Goal: Transaction & Acquisition: Purchase product/service

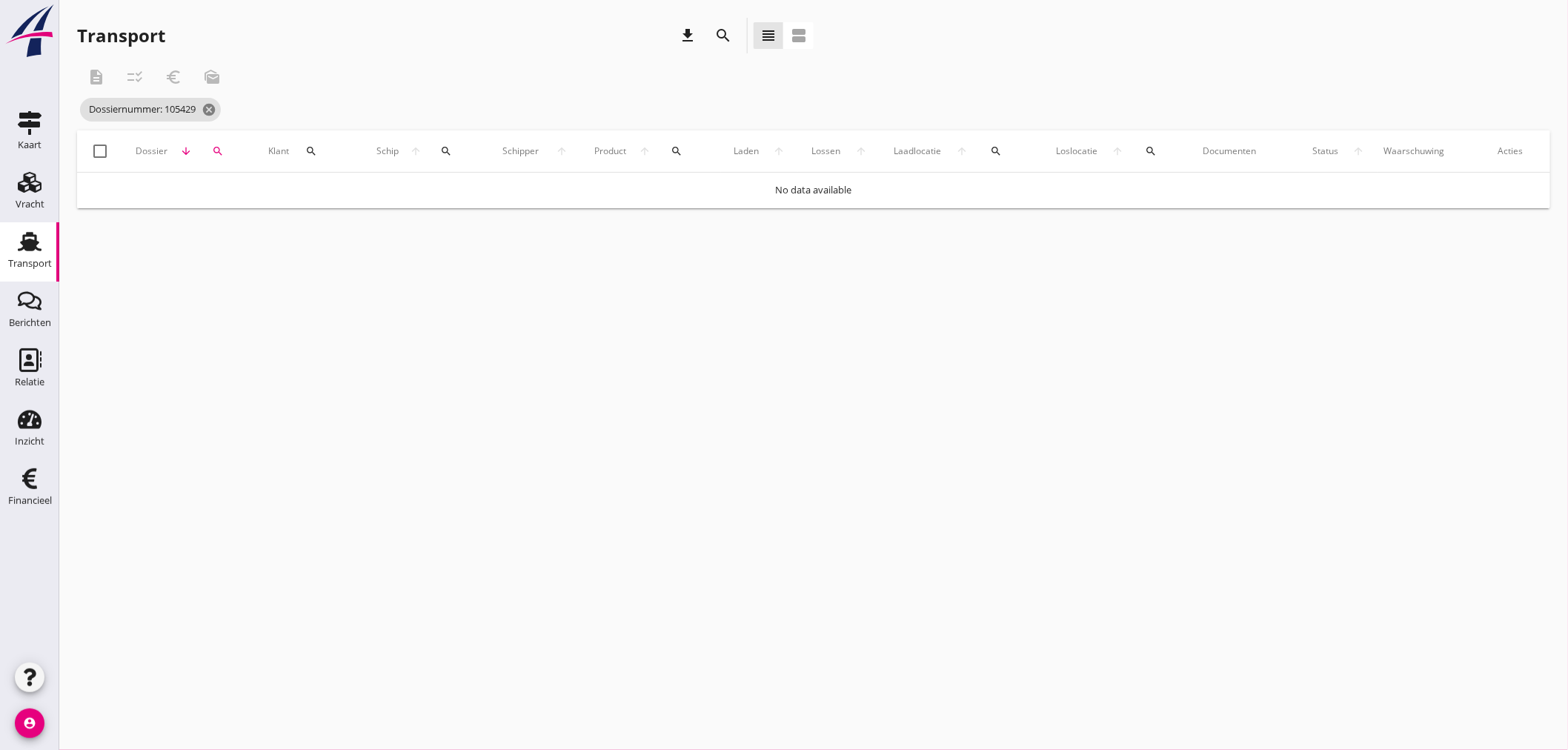
drag, startPoint x: 244, startPoint y: 422, endPoint x: 271, endPoint y: 408, distance: 30.4
click at [261, 413] on div "cancel You are impersonating another user. Transport download search view_headl…" at bounding box center [813, 375] width 1508 height 750
click at [204, 105] on span "Dossiernummer: 105429 cancel" at bounding box center [150, 110] width 141 height 24
drag, startPoint x: 212, startPoint y: 105, endPoint x: 227, endPoint y: 142, distance: 39.9
click at [212, 106] on icon "cancel" at bounding box center [209, 110] width 15 height 15
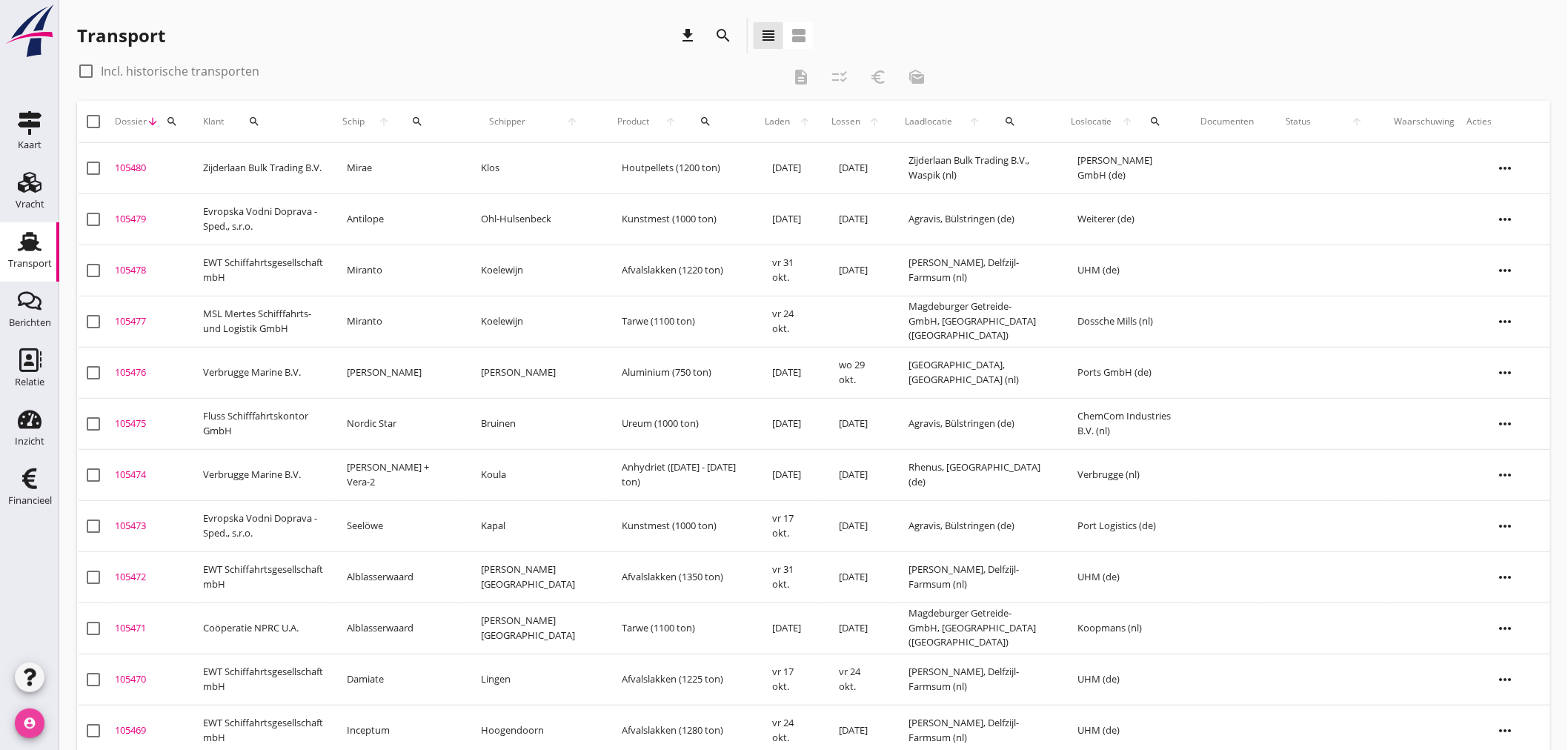
click at [20, 723] on icon "account_circle" at bounding box center [29, 723] width 30 height 30
click at [72, 719] on icon "logout" at bounding box center [64, 717] width 30 height 30
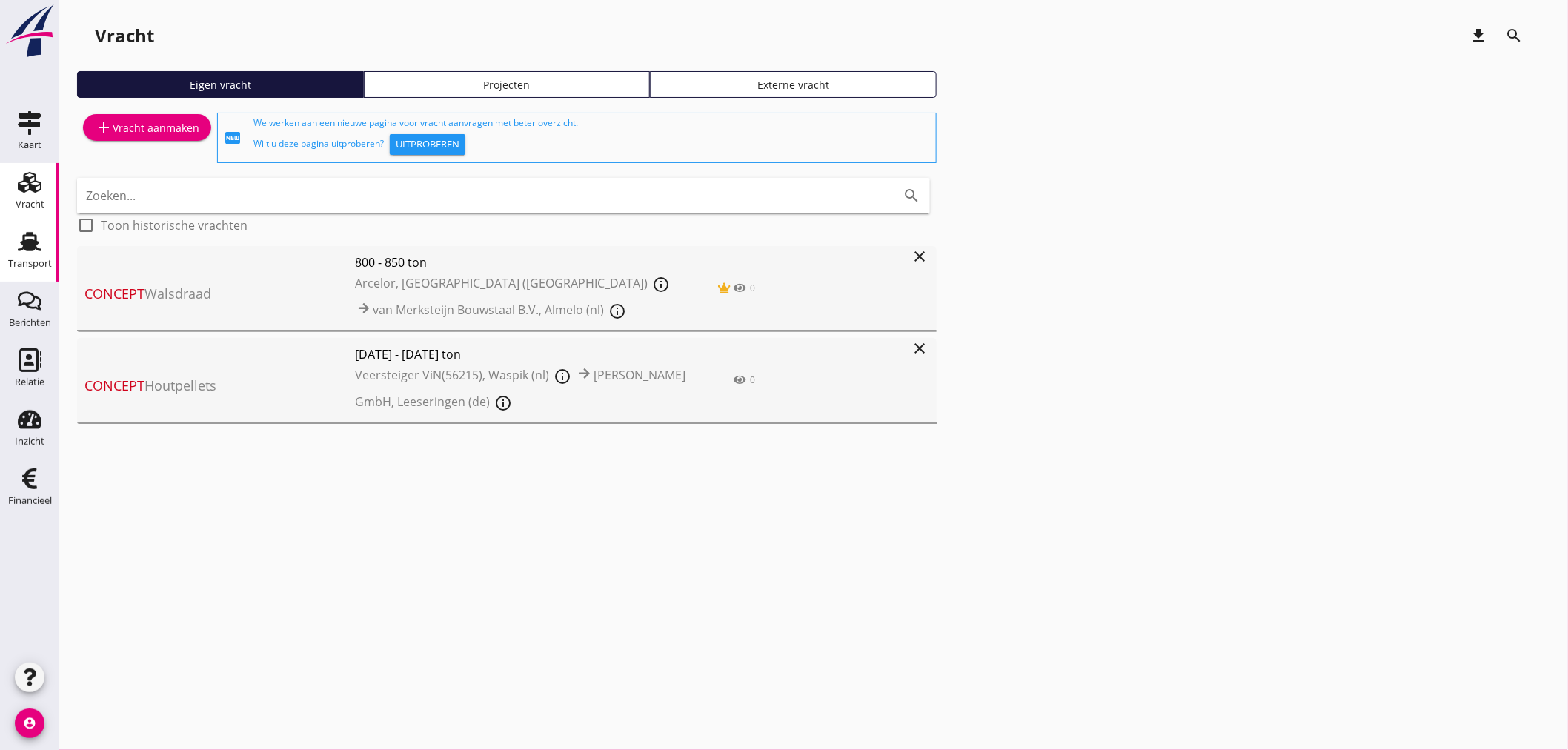
click at [26, 243] on use at bounding box center [30, 241] width 24 height 19
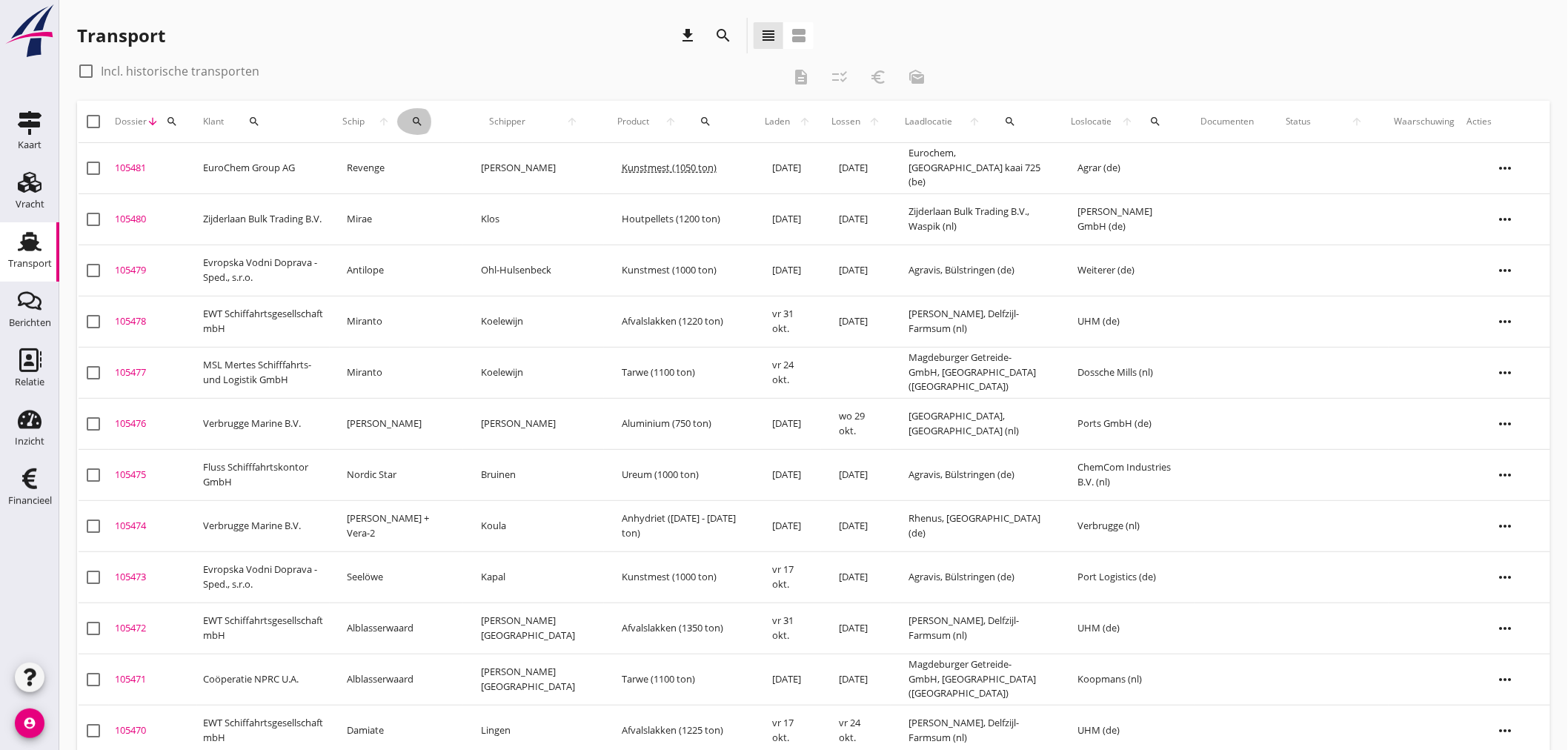
click at [423, 123] on icon "search" at bounding box center [417, 121] width 12 height 12
click at [474, 175] on div "Zoek op (scheeps)naam arrow_drop_down" at bounding box center [524, 164] width 195 height 24
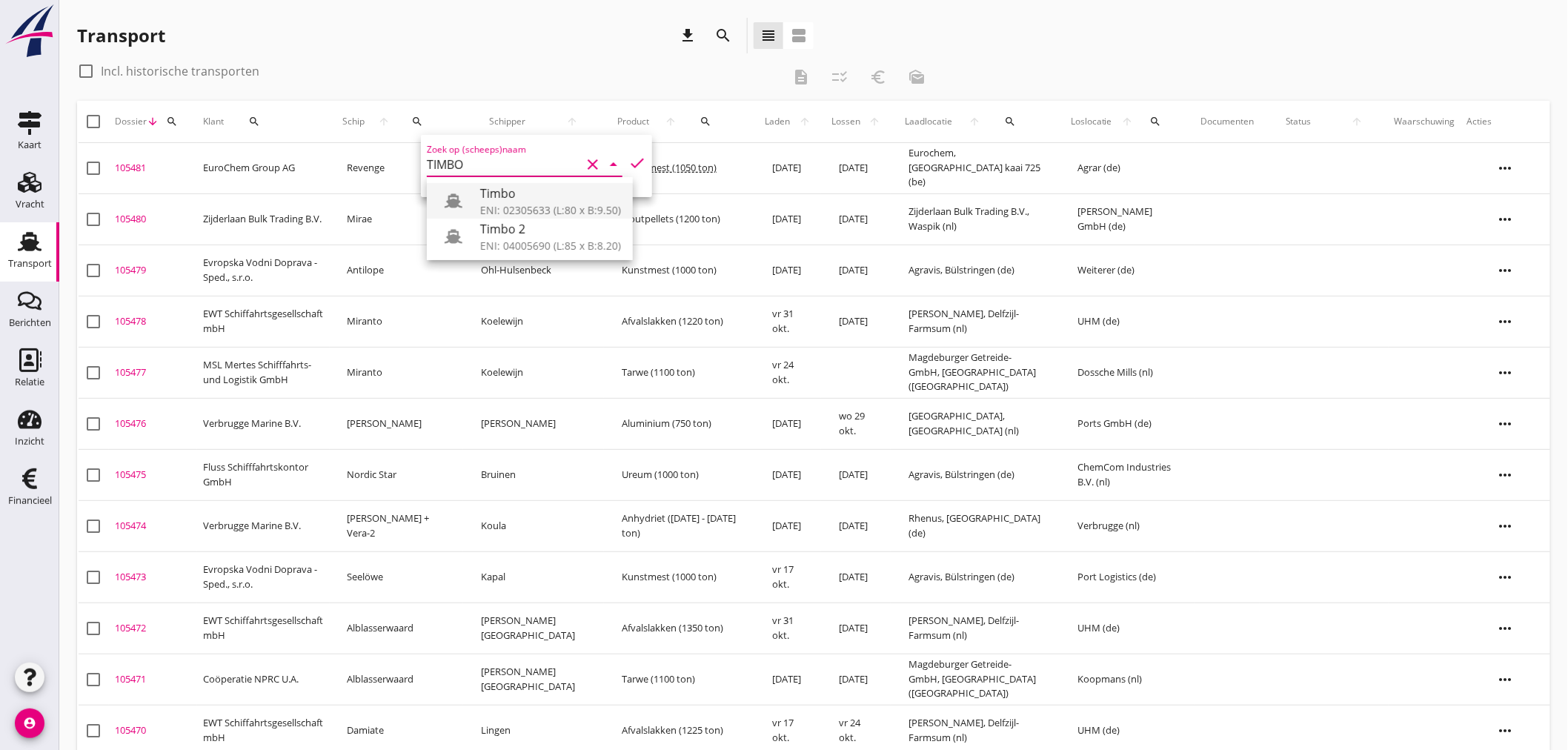
click at [551, 203] on div "ENI: 02305633 (L:80 x B:9.50)" at bounding box center [550, 210] width 141 height 15
click at [628, 163] on icon "check" at bounding box center [637, 163] width 18 height 18
type input "Timbo"
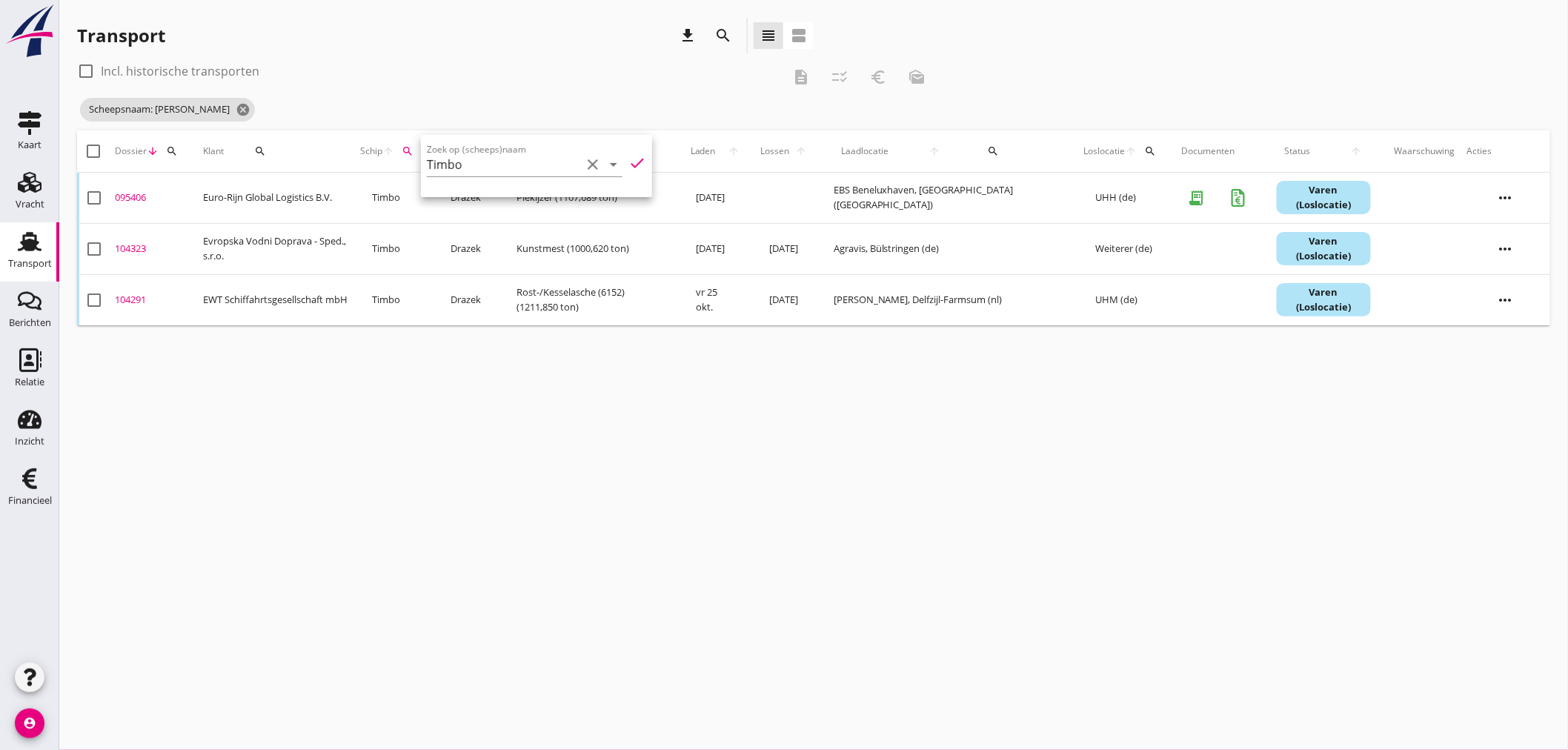
click at [645, 460] on div "cancel You are impersonating another user. Transport download search view_headl…" at bounding box center [813, 375] width 1508 height 750
click at [137, 192] on div "095406" at bounding box center [153, 198] width 76 height 15
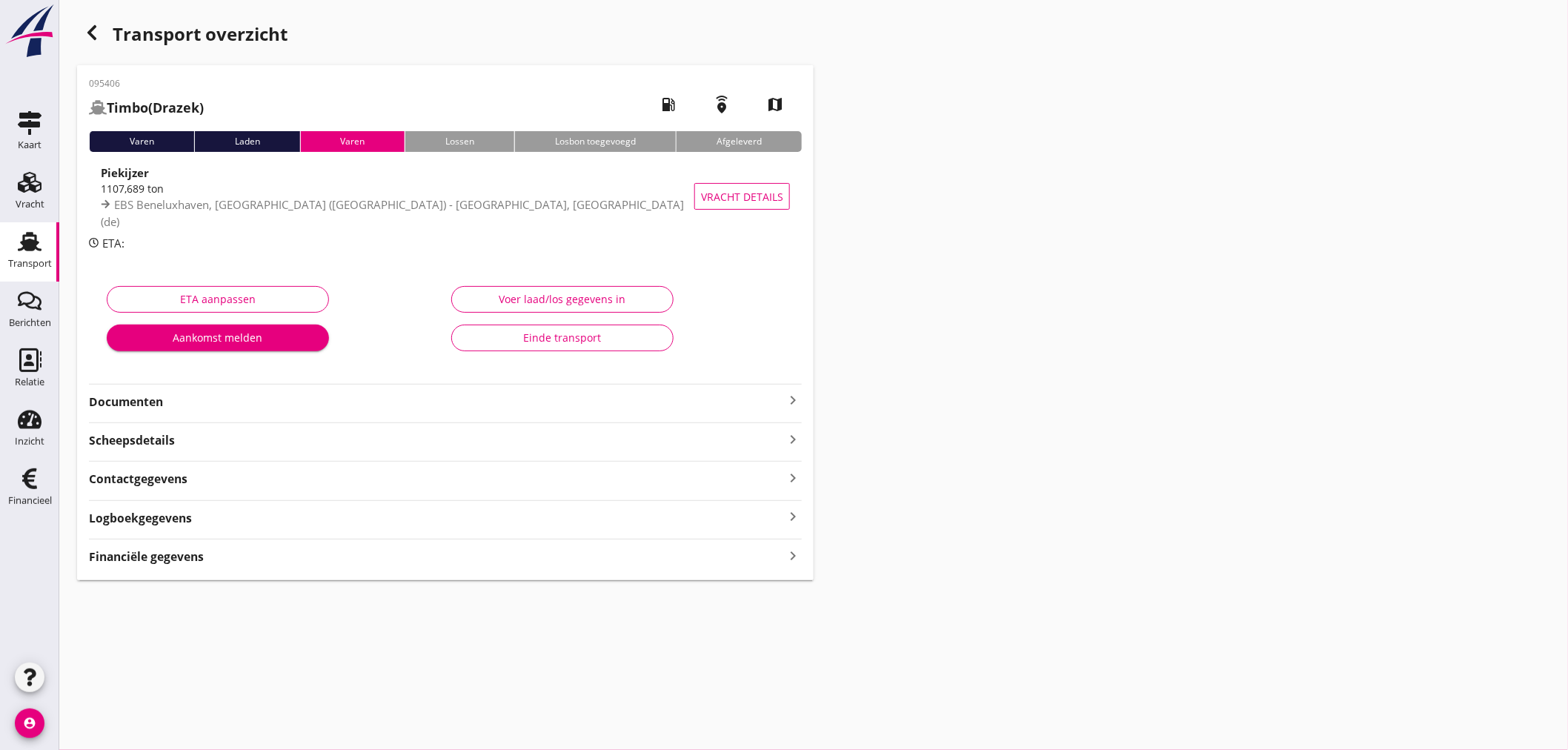
click at [795, 556] on icon "keyboard_arrow_right" at bounding box center [793, 556] width 18 height 20
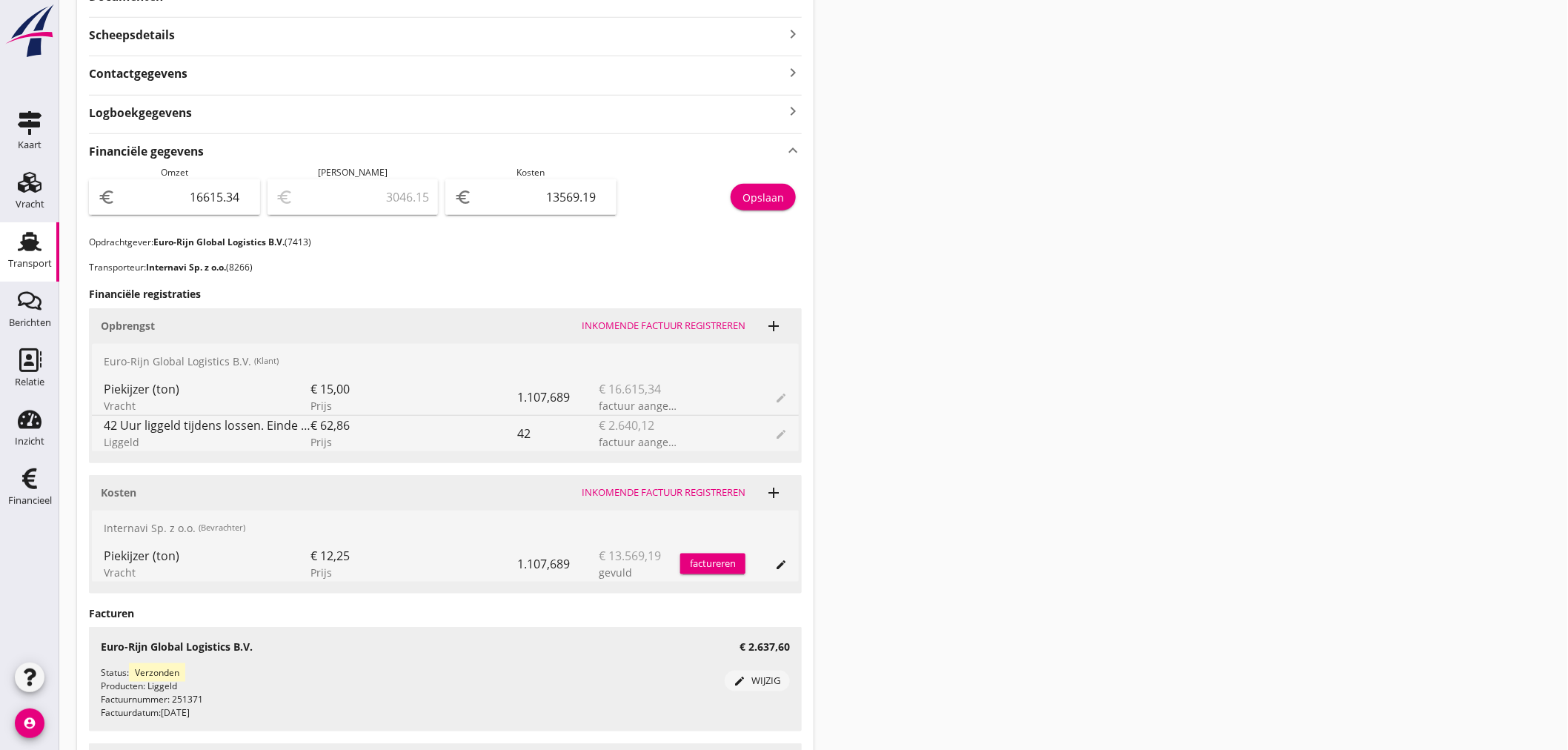
scroll to position [493, 0]
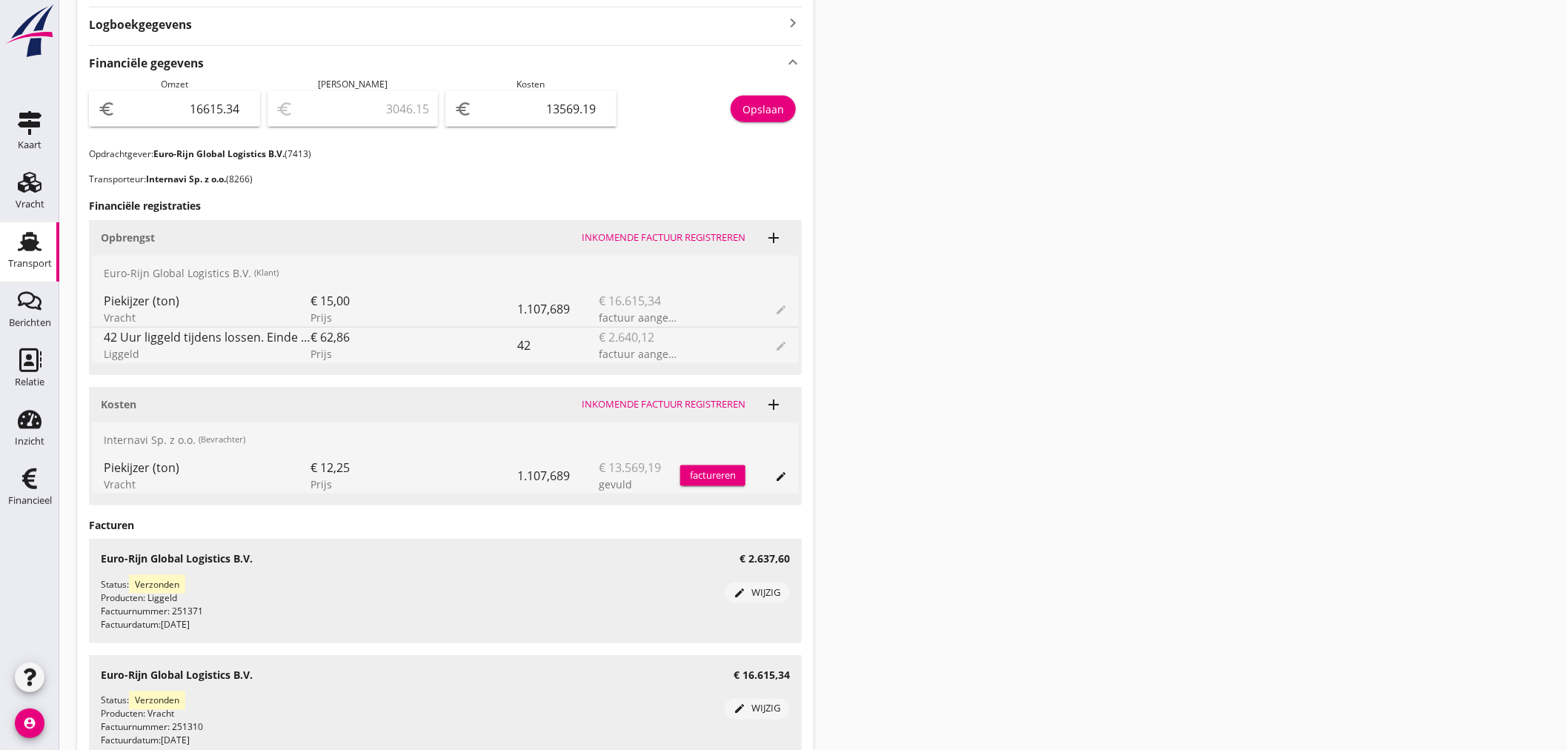
click at [37, 716] on icon "account_circle" at bounding box center [29, 723] width 30 height 30
click at [108, 723] on div "Uitloggen" at bounding box center [111, 717] width 63 height 18
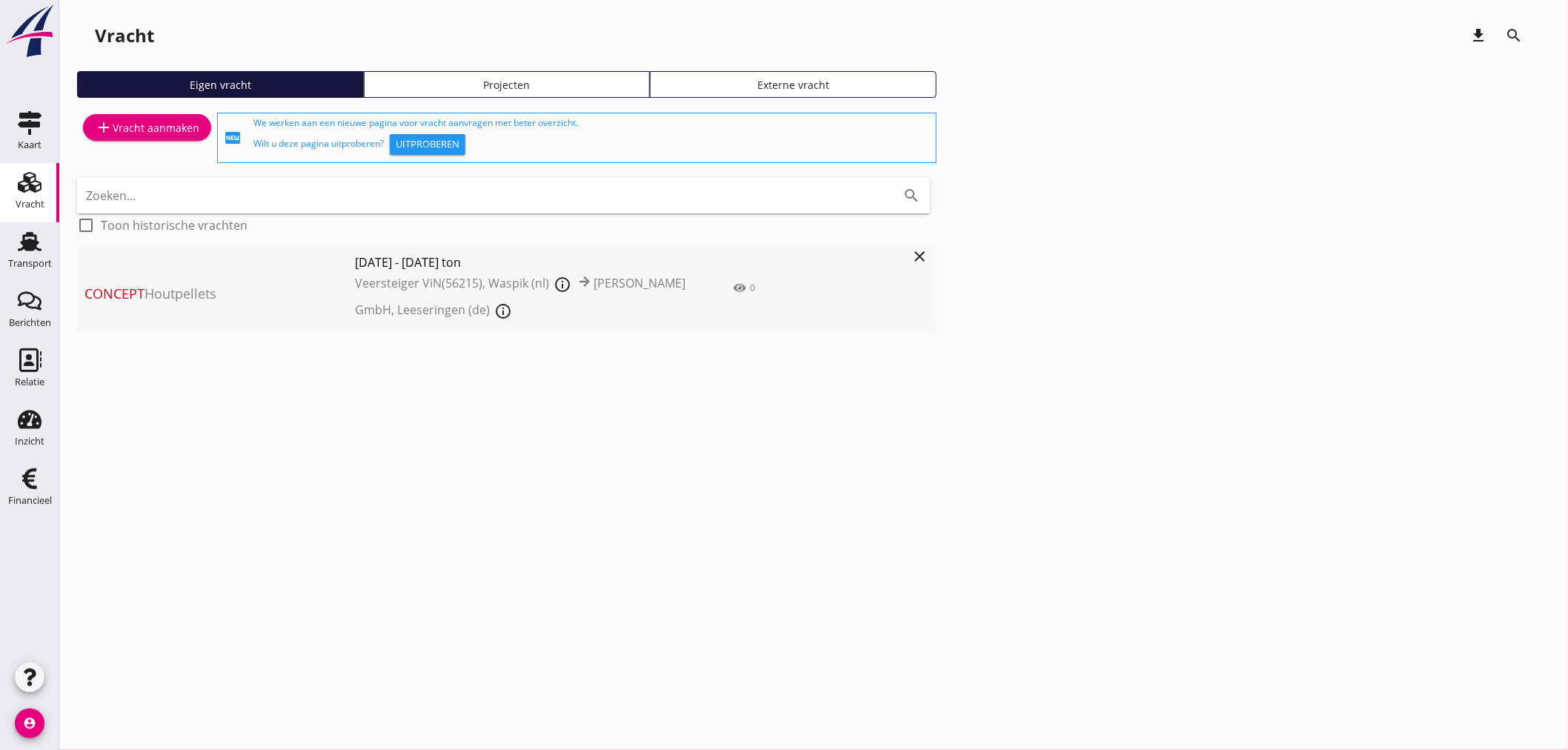
drag, startPoint x: 22, startPoint y: 731, endPoint x: 30, endPoint y: 716, distance: 17.0
click at [26, 721] on icon "account_circle" at bounding box center [29, 723] width 30 height 30
drag, startPoint x: 110, startPoint y: 717, endPoint x: 121, endPoint y: 714, distance: 11.4
click at [116, 715] on div "Uitloggen" at bounding box center [111, 717] width 63 height 18
click at [37, 247] on icon "Transport" at bounding box center [30, 242] width 24 height 24
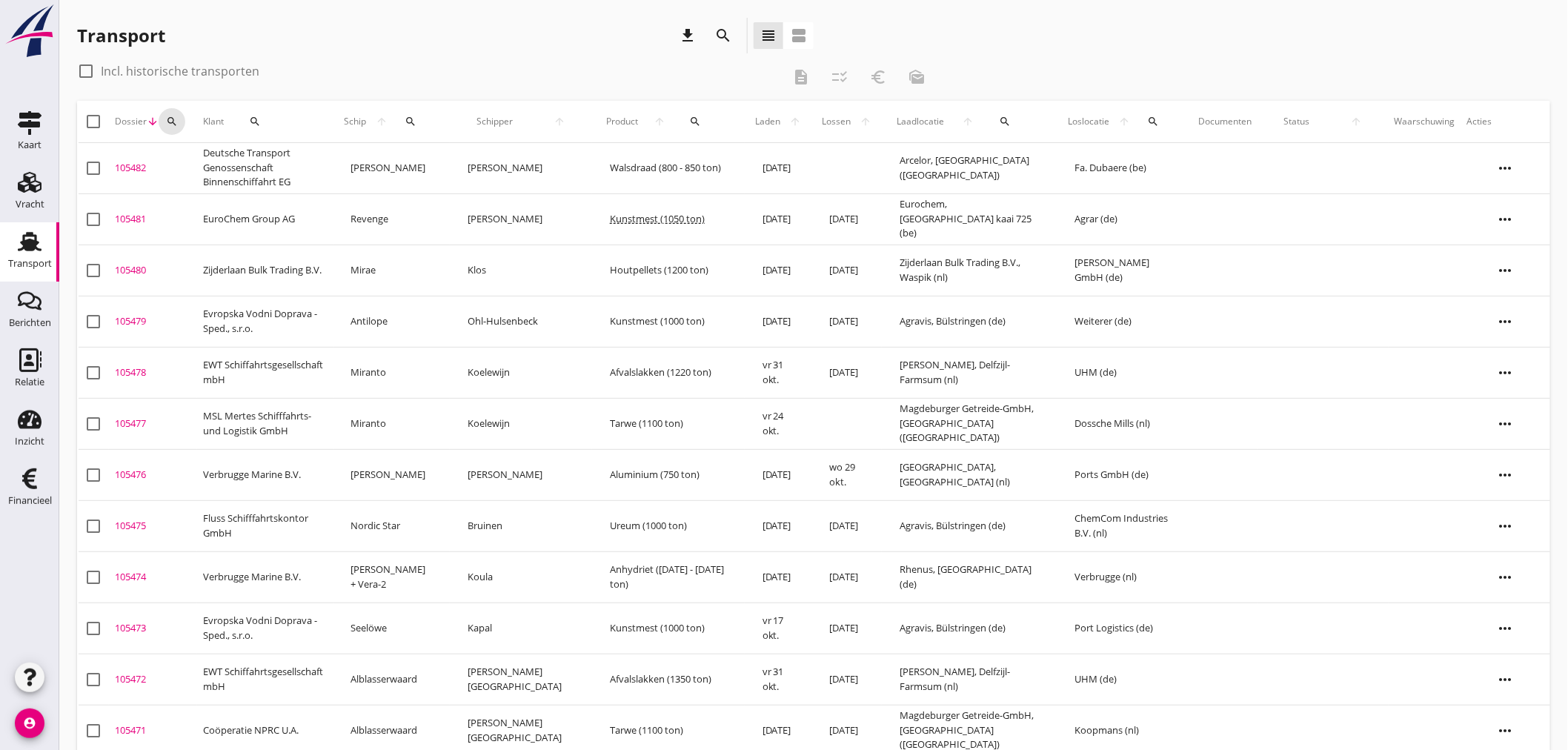
drag, startPoint x: 175, startPoint y: 114, endPoint x: 165, endPoint y: 149, distance: 36.4
click at [173, 117] on icon "search" at bounding box center [172, 121] width 12 height 12
click at [165, 154] on input "Zoeken op dossiernummer..." at bounding box center [241, 164] width 154 height 24
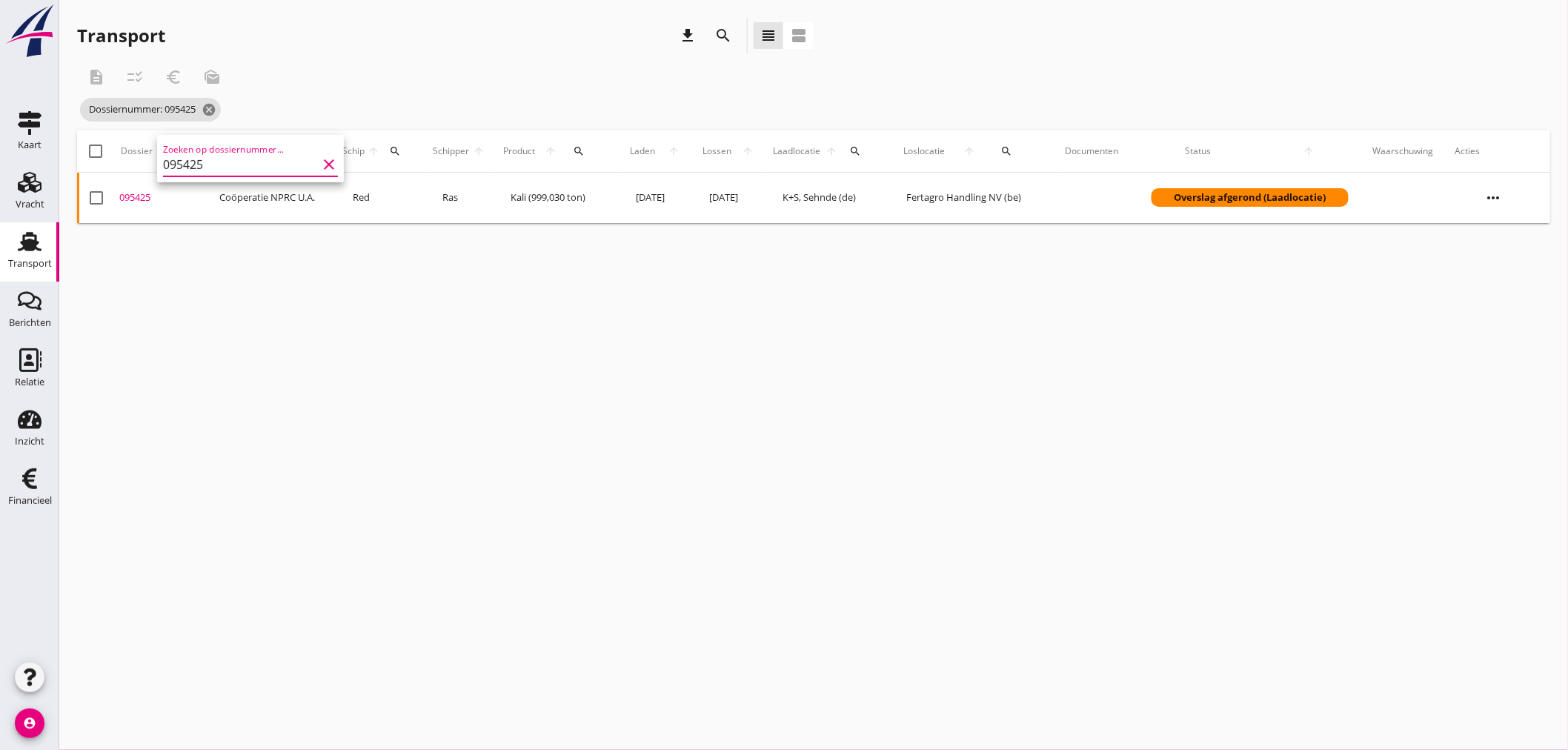
type input "095425"
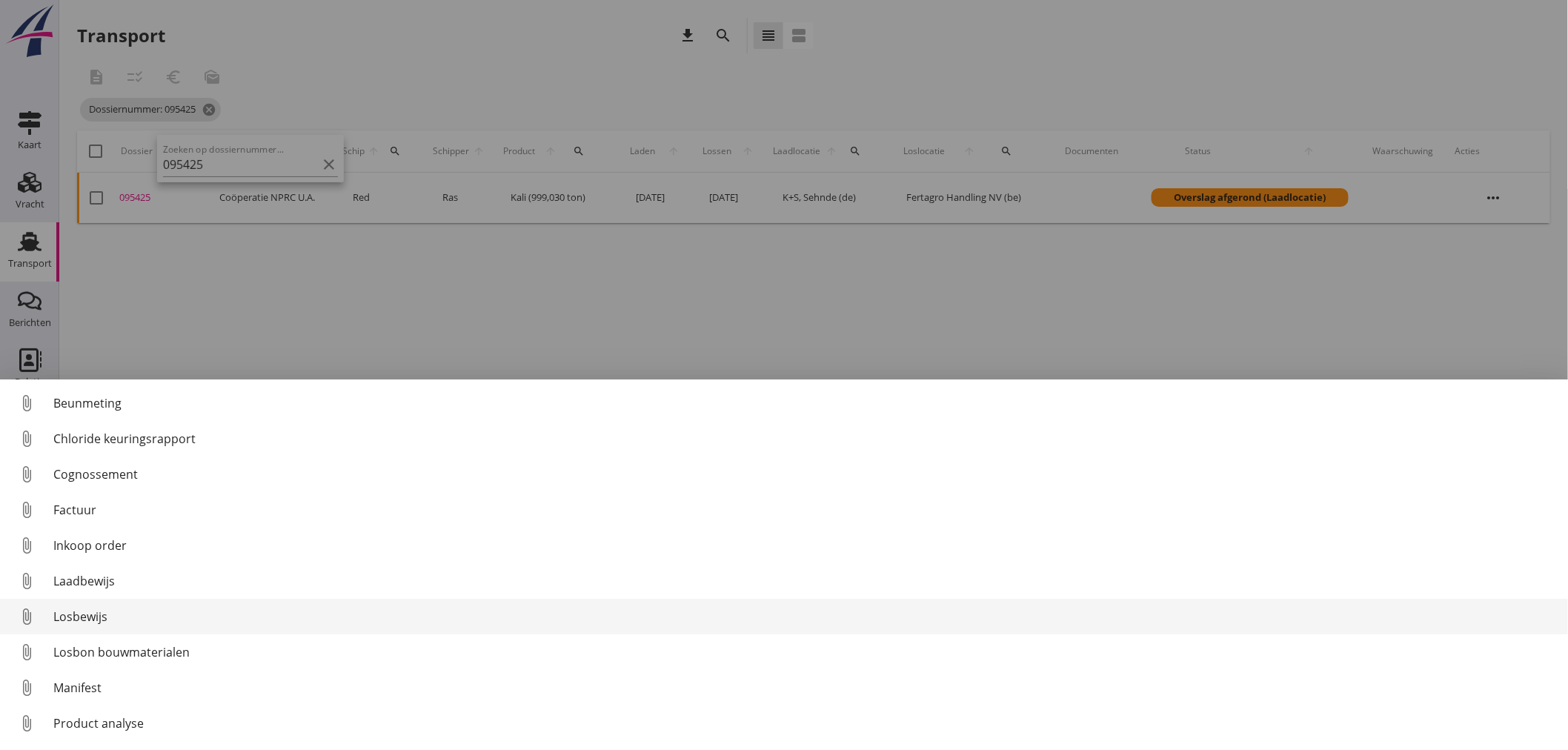
drag, startPoint x: 94, startPoint y: 621, endPoint x: 100, endPoint y: 615, distance: 8.5
click at [96, 618] on div "Losbewijs" at bounding box center [804, 617] width 1503 height 18
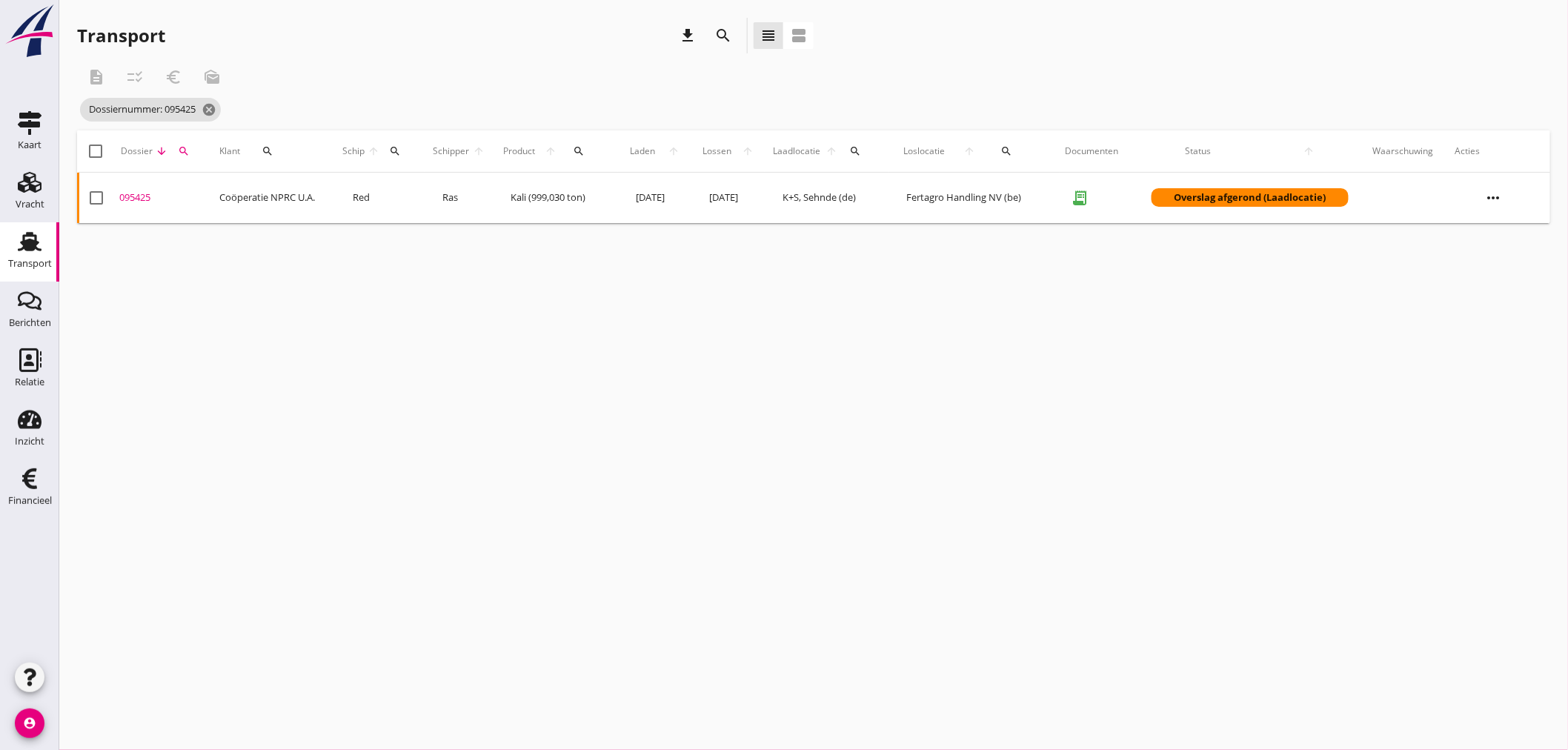
click at [135, 196] on div "095425" at bounding box center [163, 198] width 88 height 15
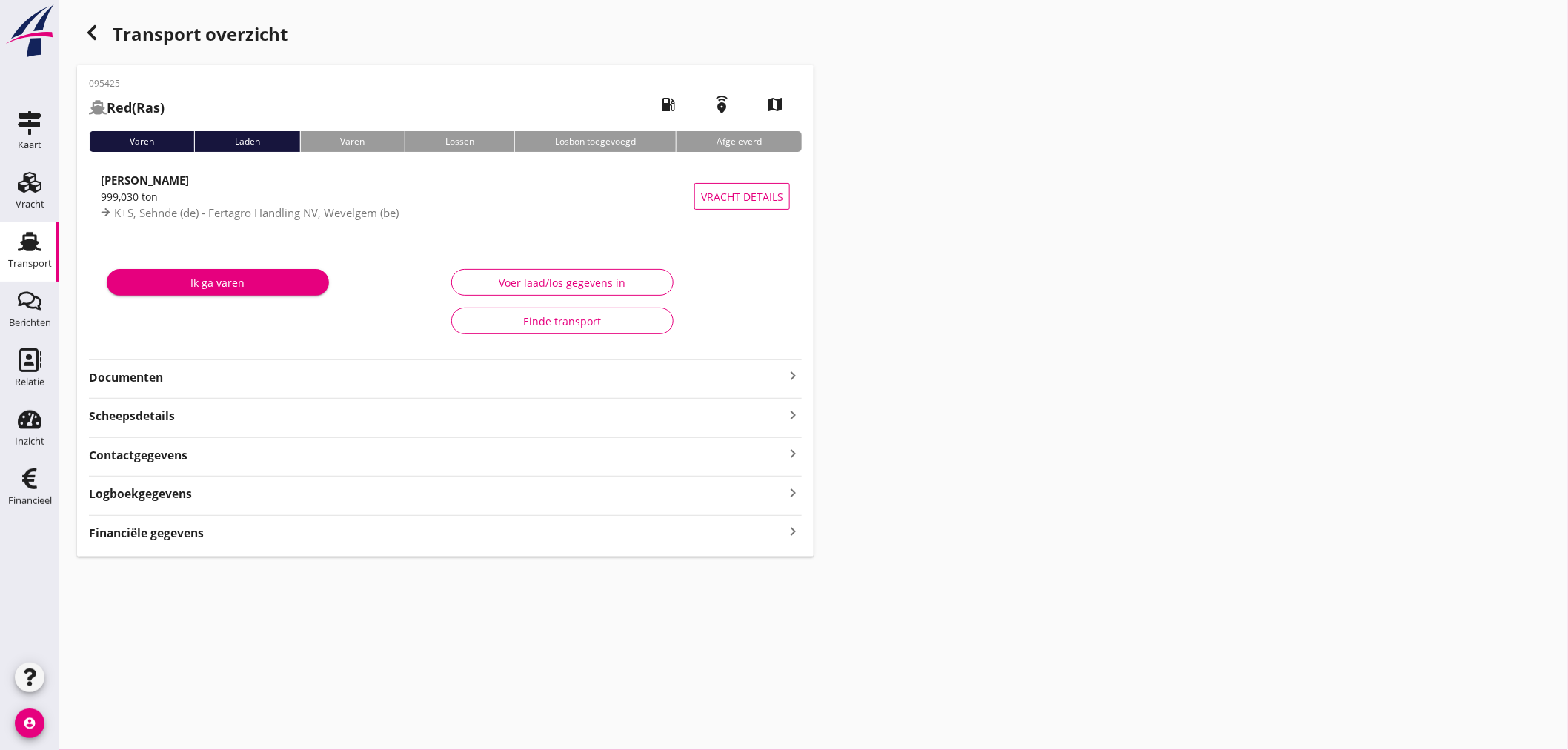
click at [246, 529] on div "Financiële gegevens keyboard_arrow_right" at bounding box center [445, 532] width 713 height 20
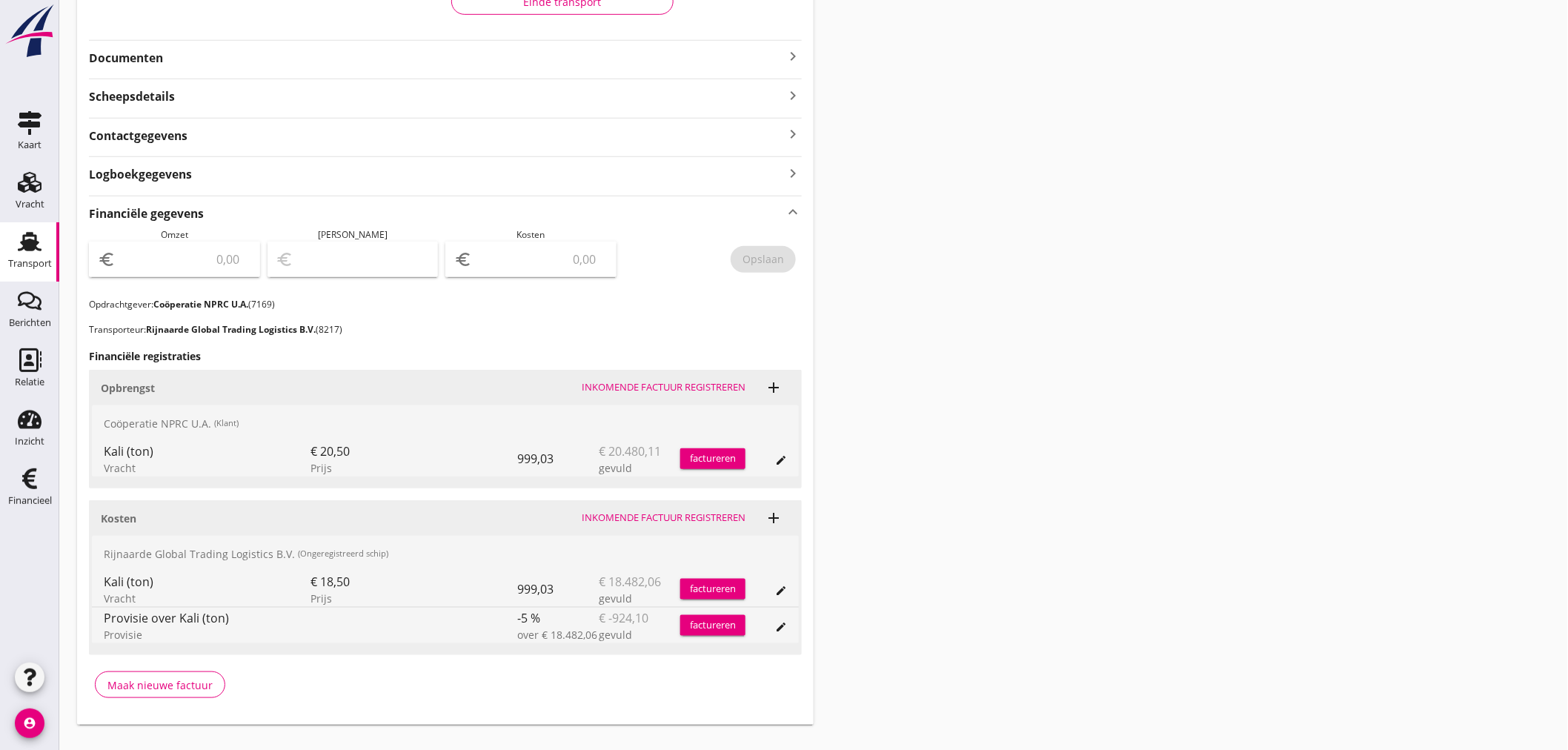
scroll to position [347, 0]
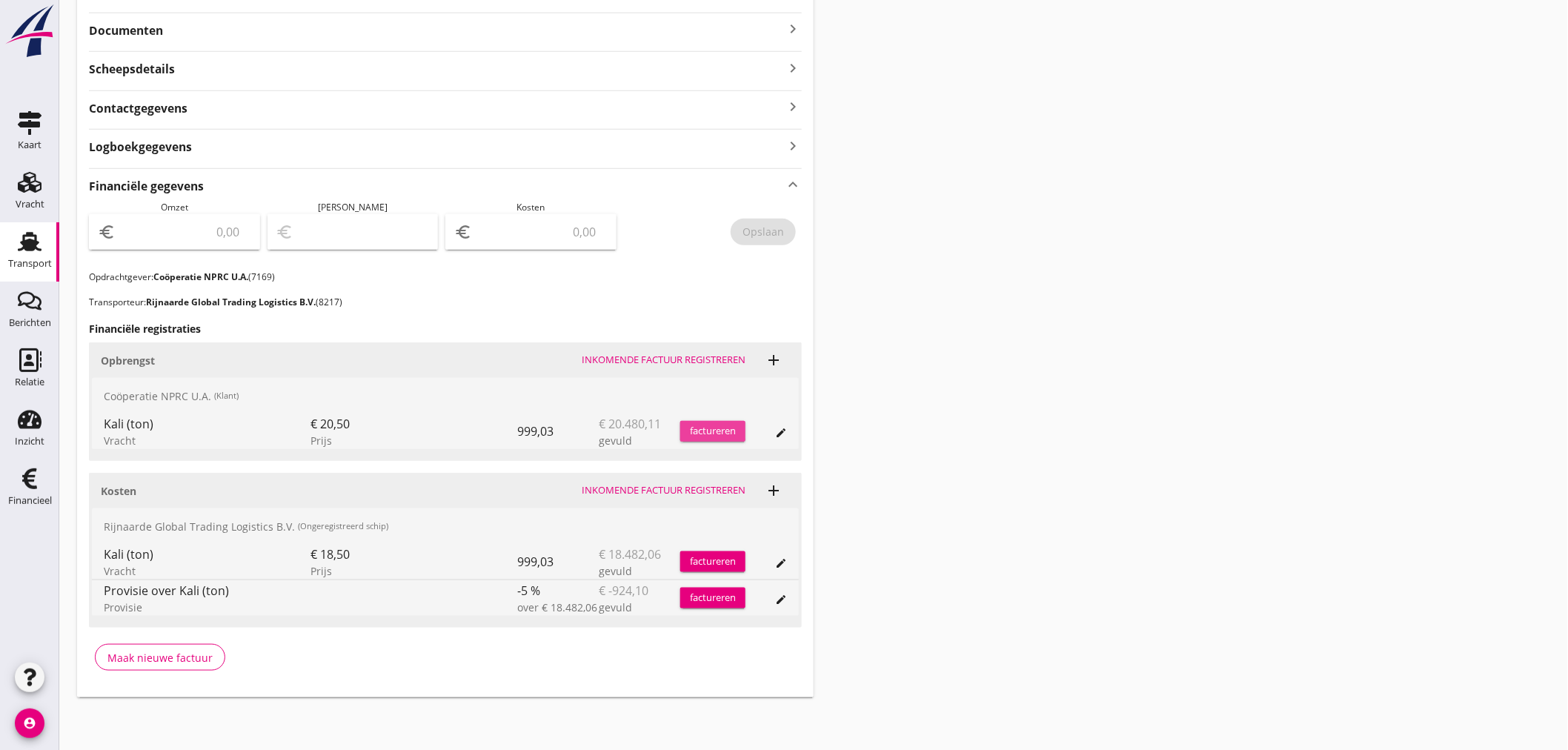
click at [736, 428] on div "factureren" at bounding box center [713, 431] width 65 height 15
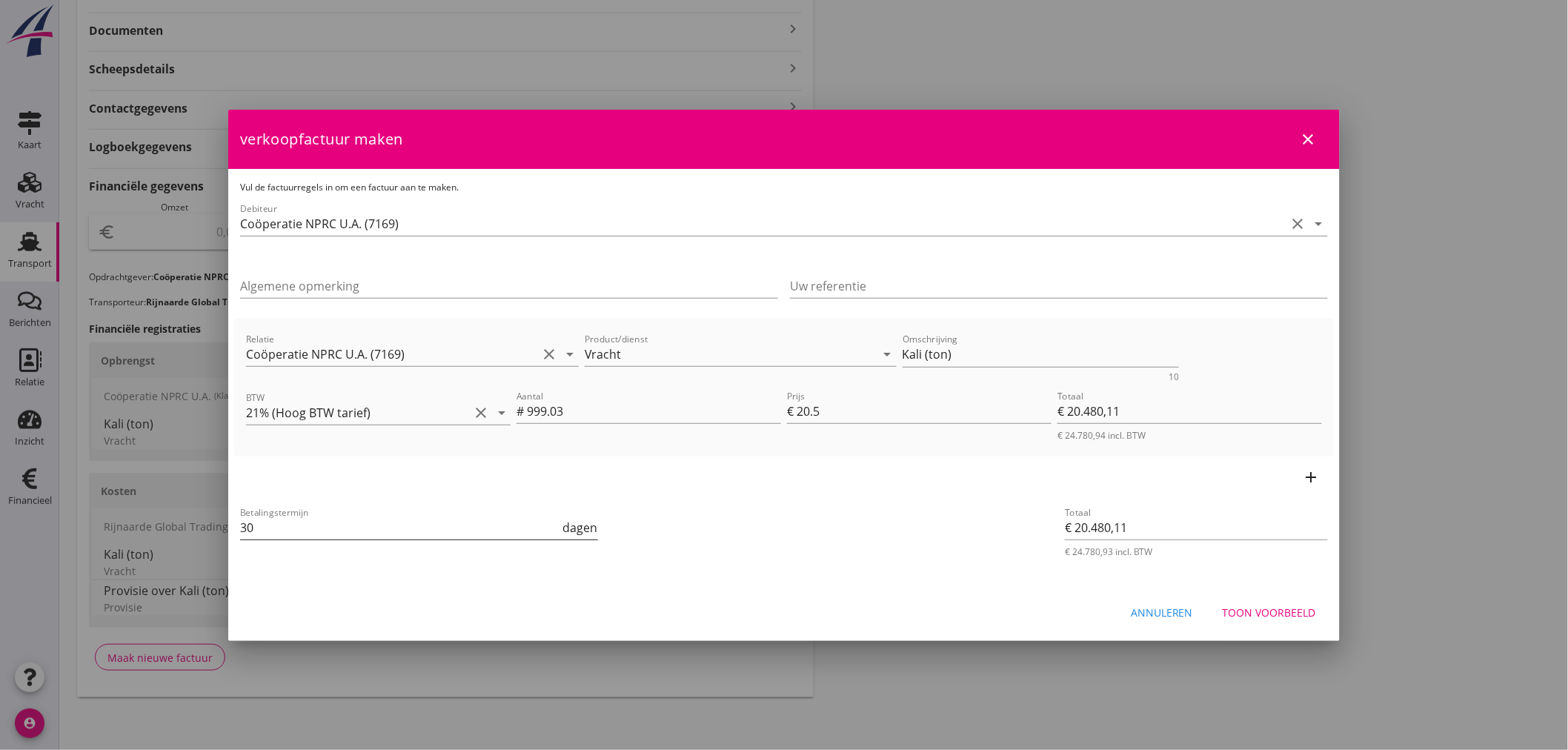
click at [264, 534] on div "Betalingstermijn 30 dagen" at bounding box center [419, 535] width 358 height 38
drag, startPoint x: 43, startPoint y: 512, endPoint x: -43, endPoint y: 493, distance: 88.1
click at [0, 493] on html "21% (Hoog BTW tarief) 9% (Laag BTW tarief) 0% (BTW vrij) 0% (BTW verlegd) Vrach…" at bounding box center [784, 202] width 1568 height 1098
type input "21"
drag, startPoint x: 942, startPoint y: 344, endPoint x: 626, endPoint y: 368, distance: 316.9
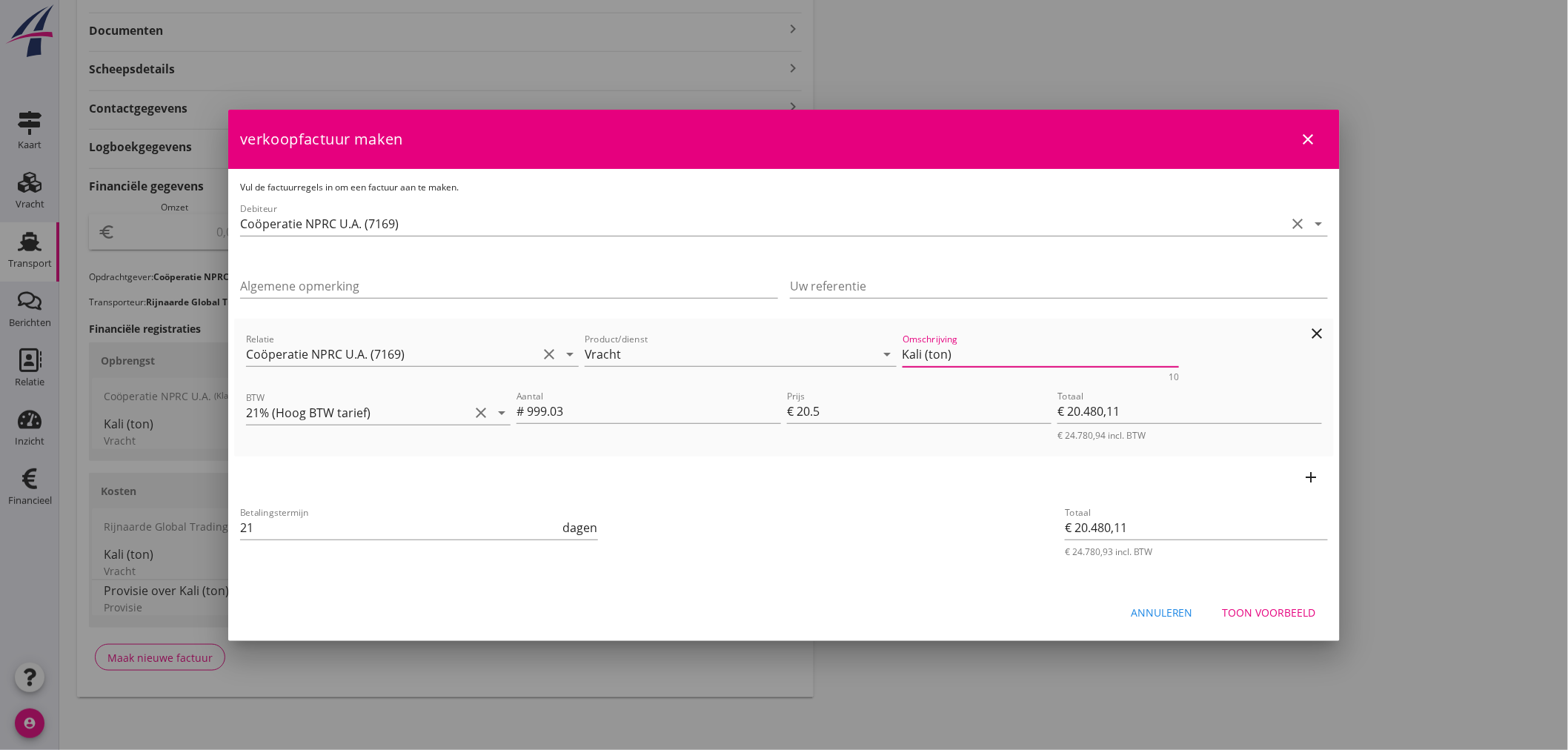
click at [622, 368] on div "Relatie Coöperatie NPRC U.A. (7169) clear arrow_drop_down Product/dienst Vracht…" at bounding box center [784, 356] width 1081 height 57
type textarea ")"
click at [1287, 614] on div "Toon voorbeeld" at bounding box center [1269, 612] width 94 height 15
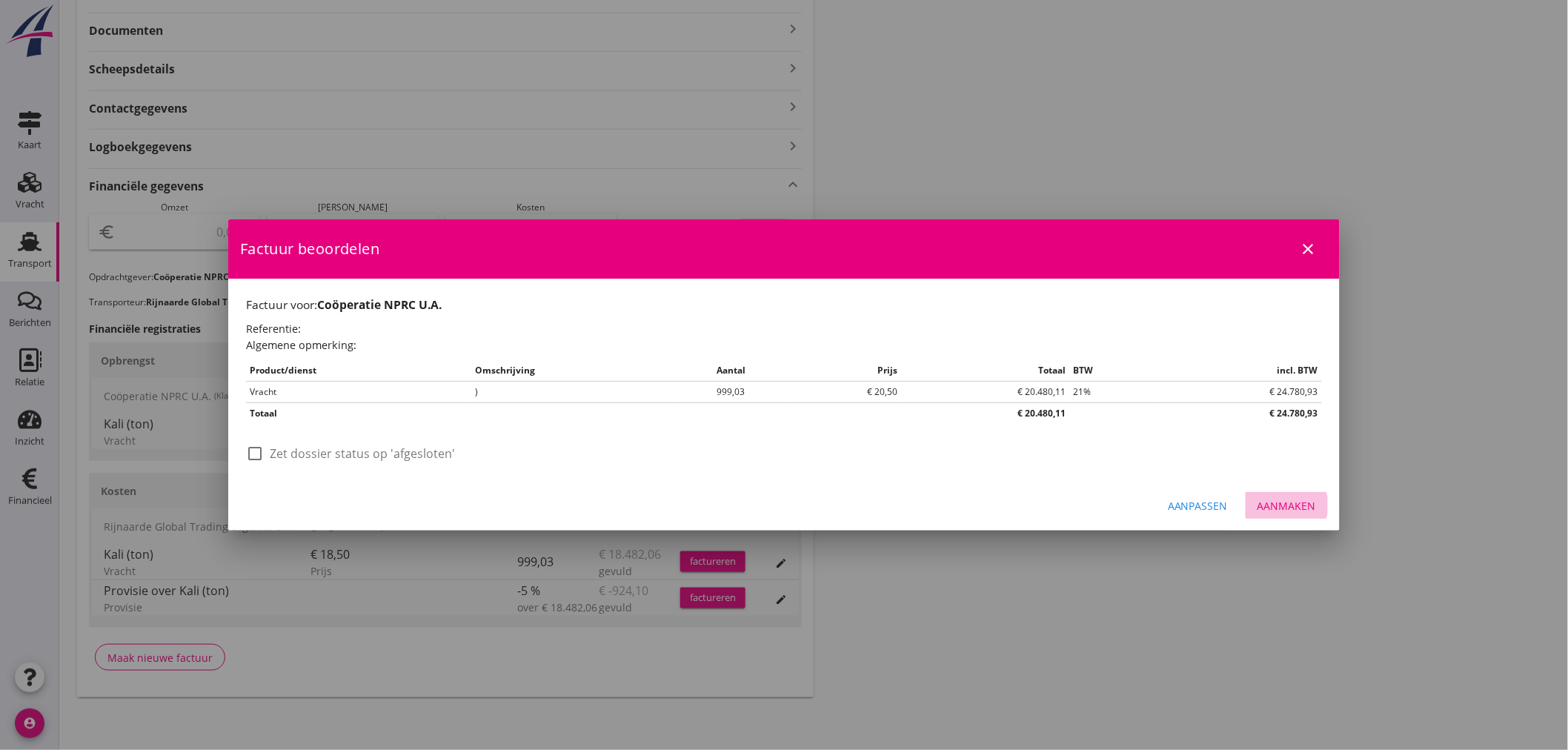
click at [1287, 505] on div "Aanmaken" at bounding box center [1287, 505] width 58 height 15
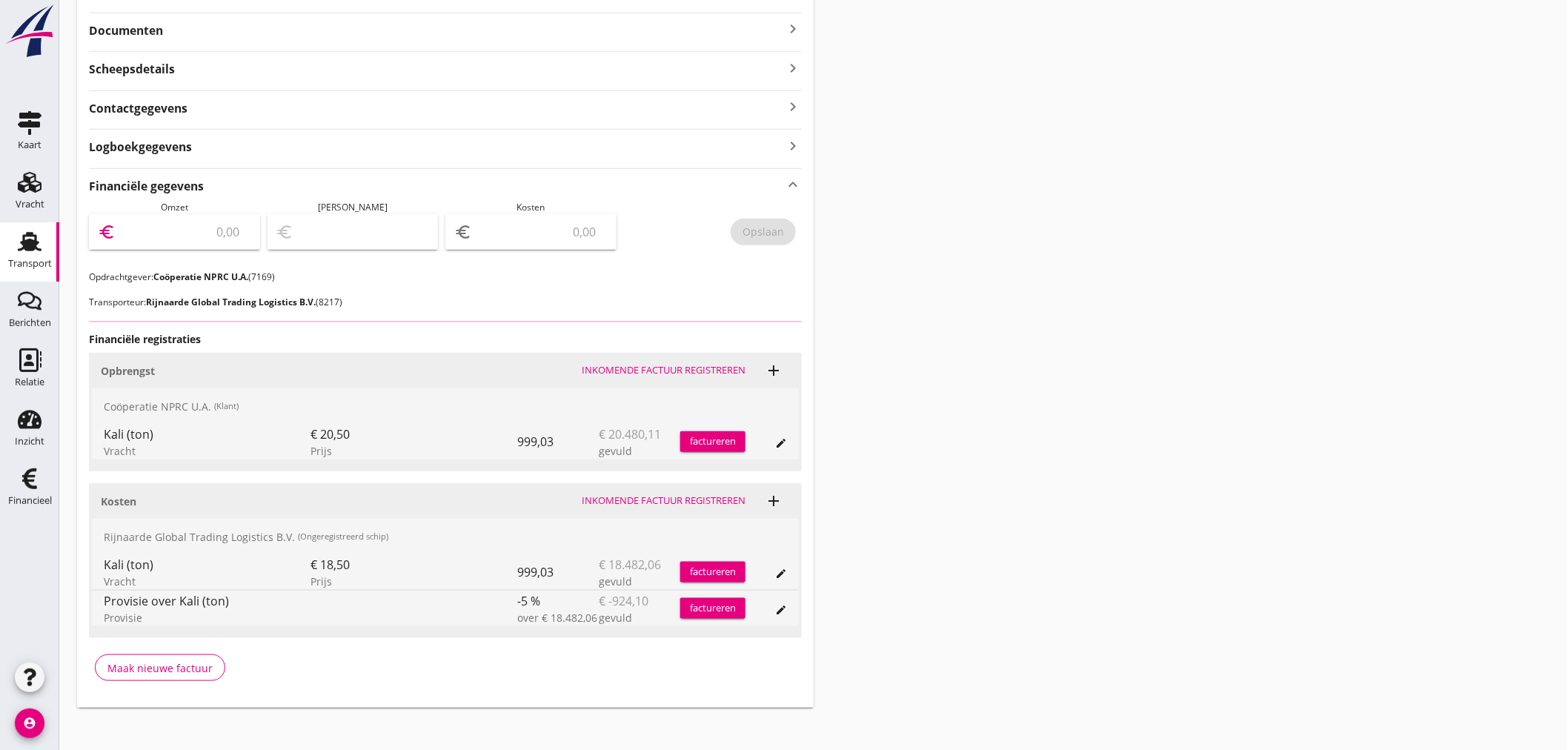
click at [171, 232] on input "number" at bounding box center [185, 232] width 133 height 24
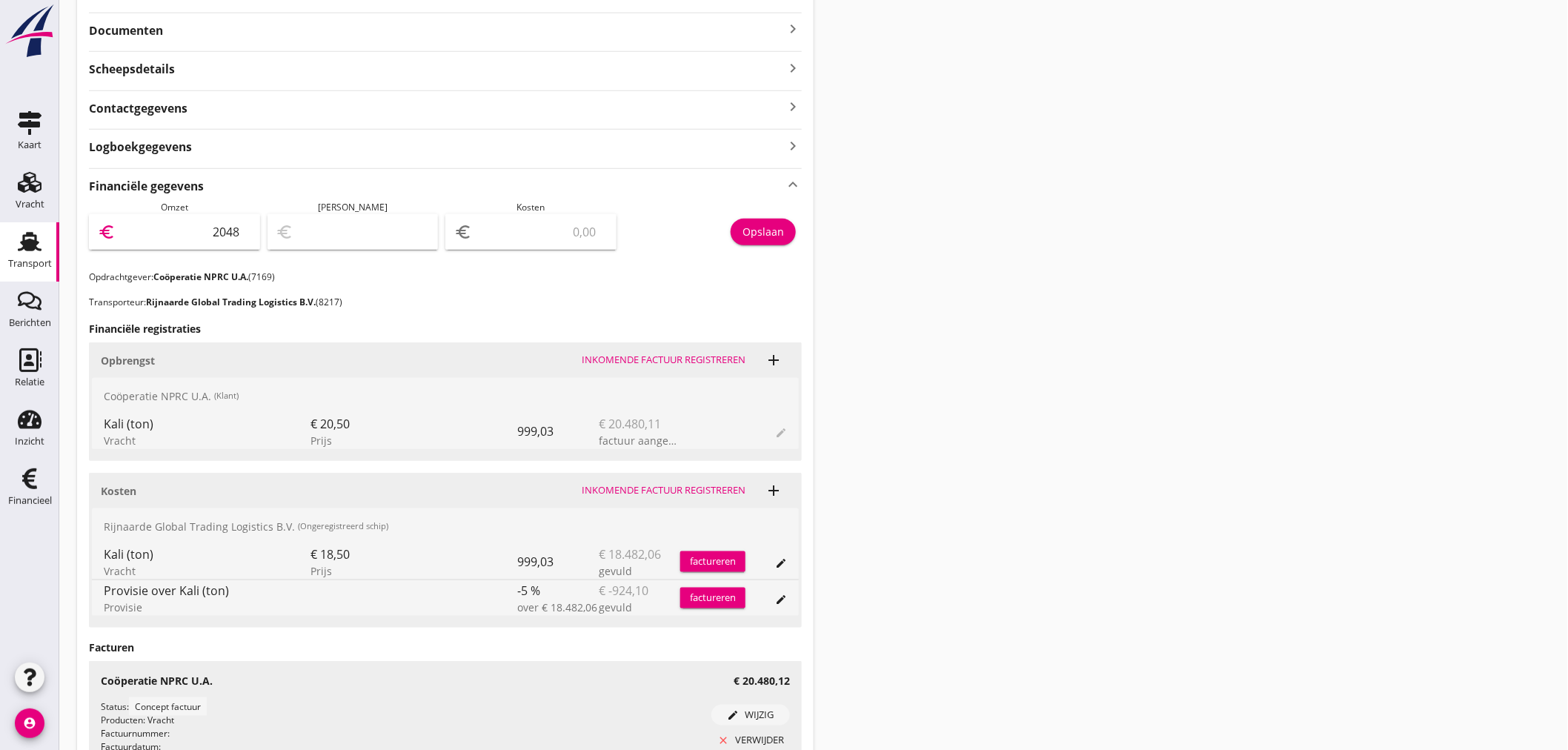
type input "20480"
type input "20480.12"
drag, startPoint x: 761, startPoint y: 225, endPoint x: 28, endPoint y: 475, distance: 774.5
click at [760, 226] on div "Opslaan" at bounding box center [764, 231] width 42 height 15
click at [35, 491] on div "Financieel" at bounding box center [30, 500] width 44 height 21
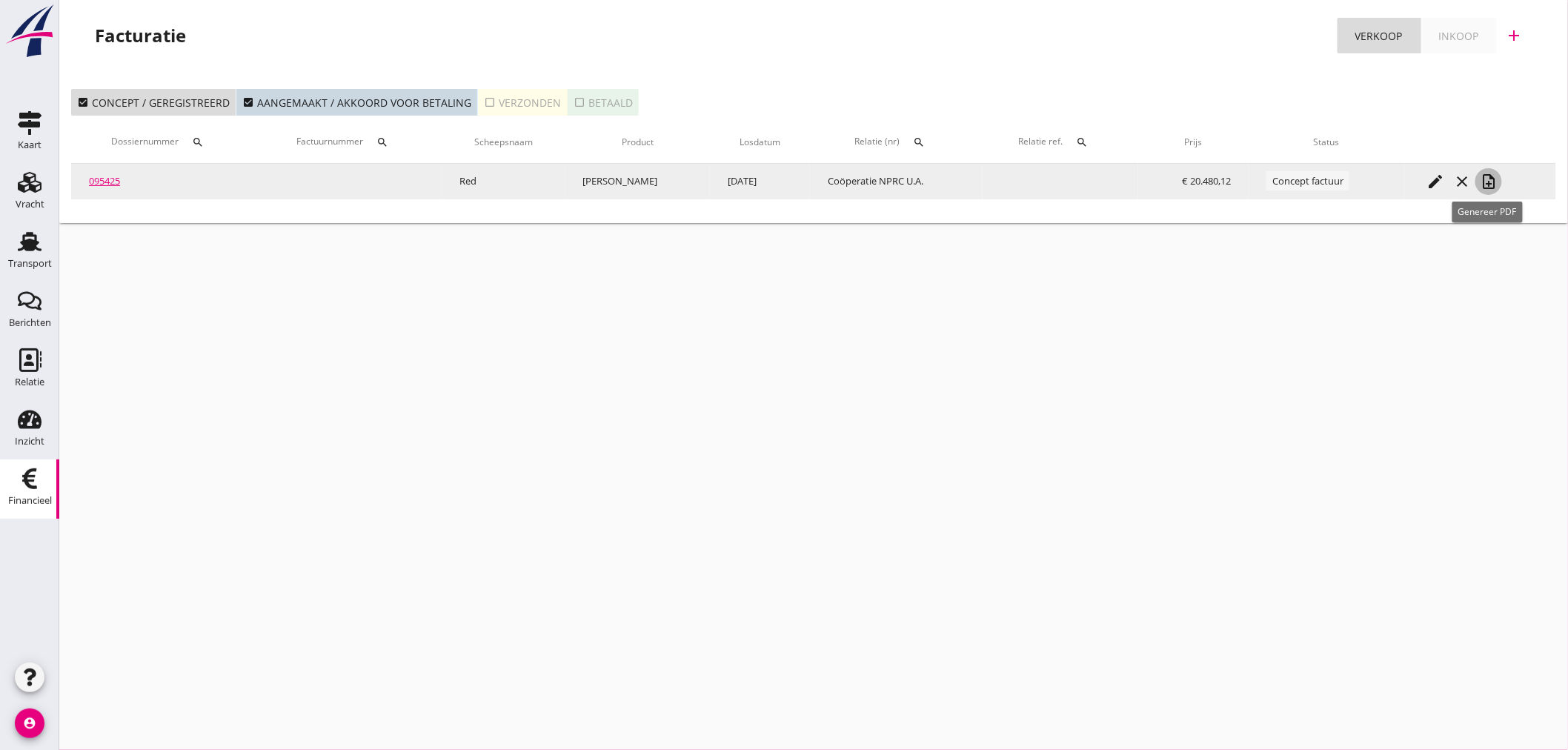
click at [1490, 178] on icon "note_add" at bounding box center [1489, 182] width 18 height 18
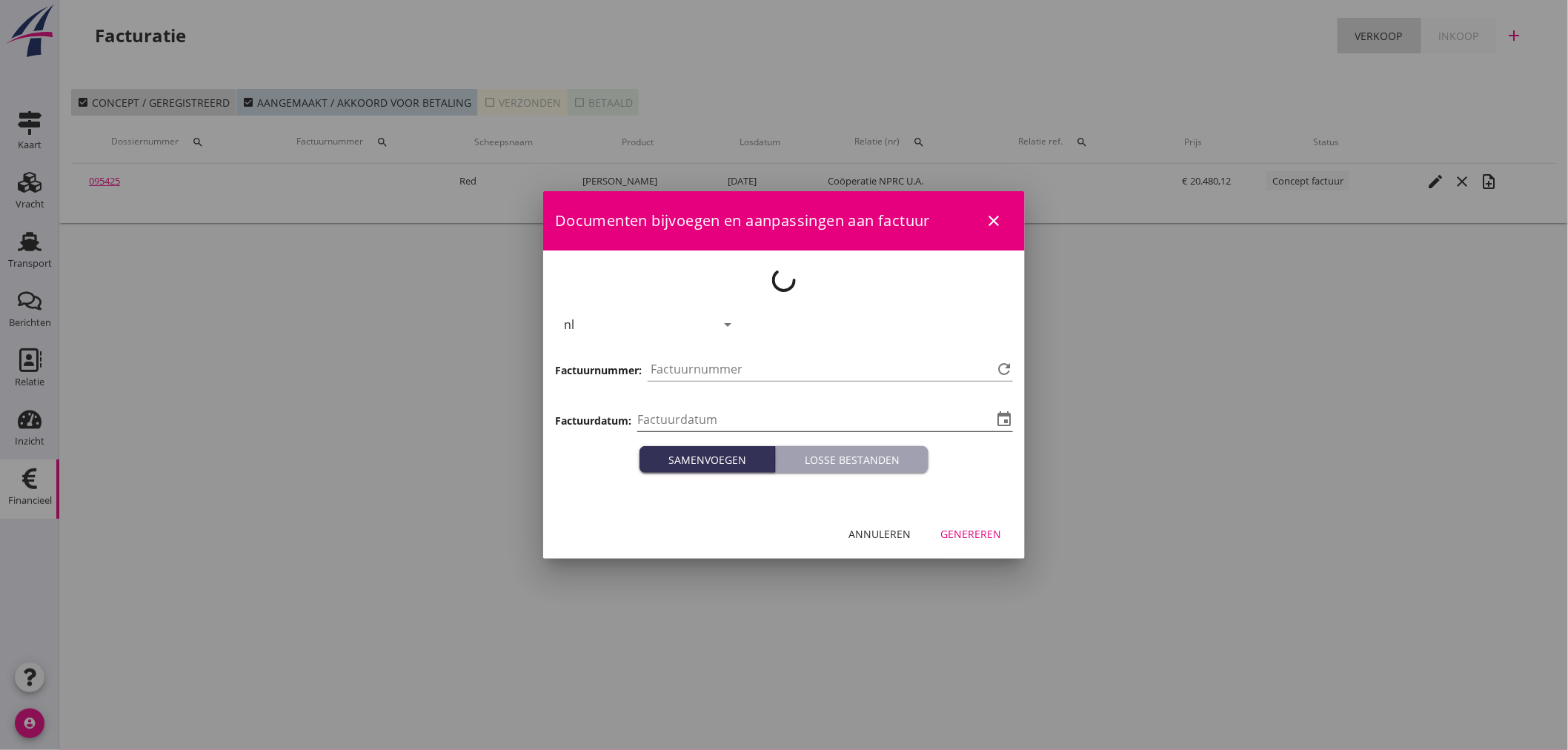
type input "[DATE]"
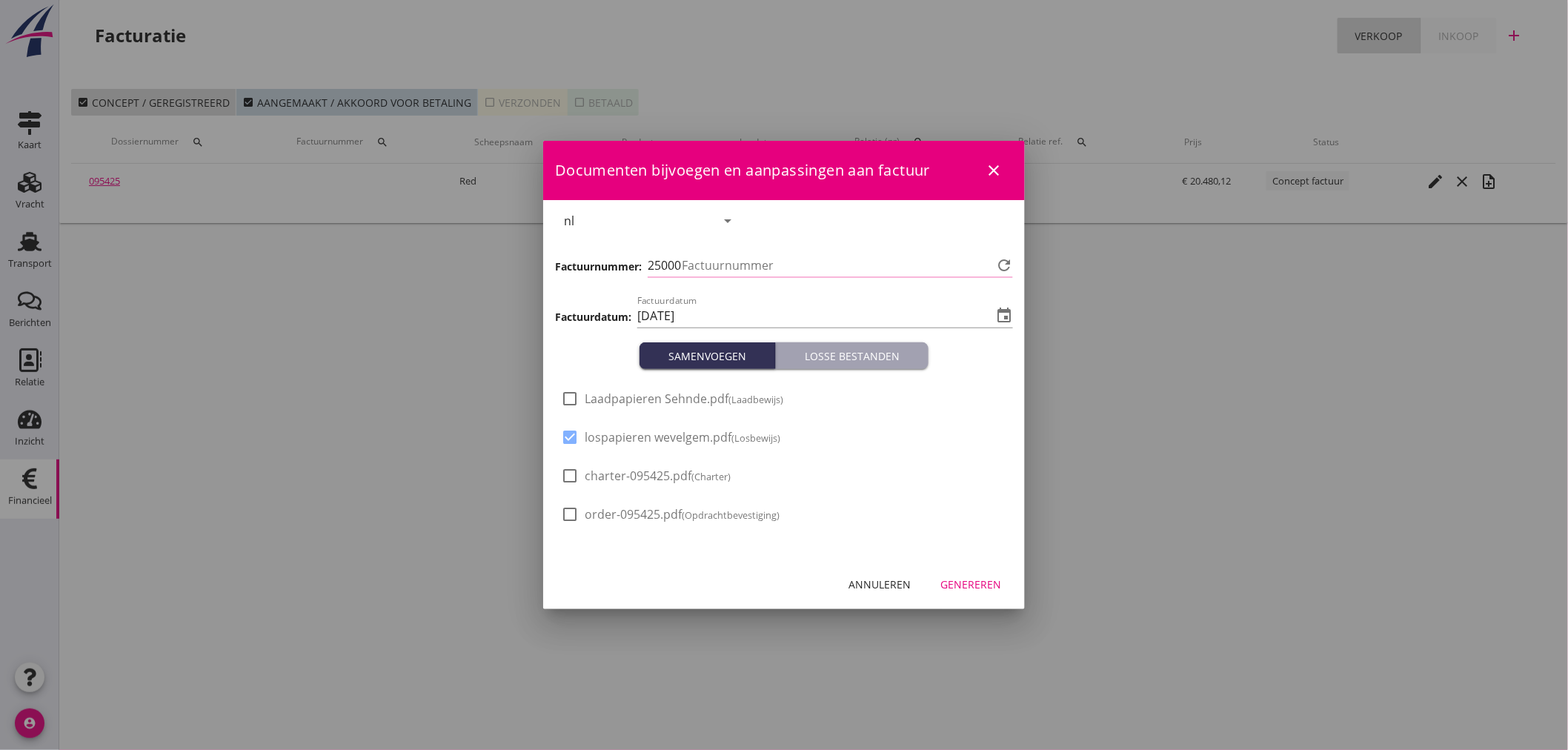
type input "1375"
click at [902, 358] on div "Losse bestanden" at bounding box center [852, 356] width 141 height 15
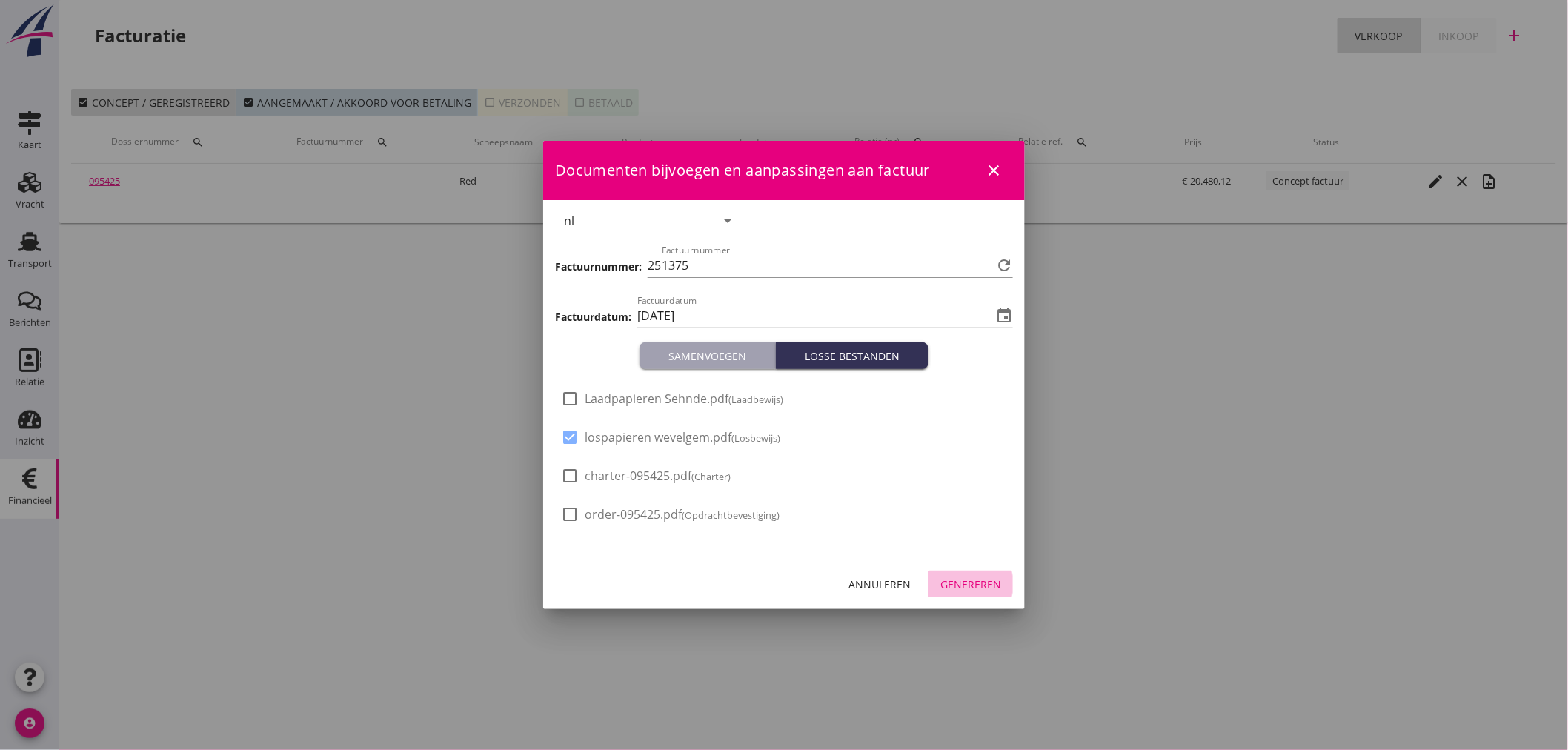
click at [998, 586] on div "Genereren" at bounding box center [971, 584] width 61 height 15
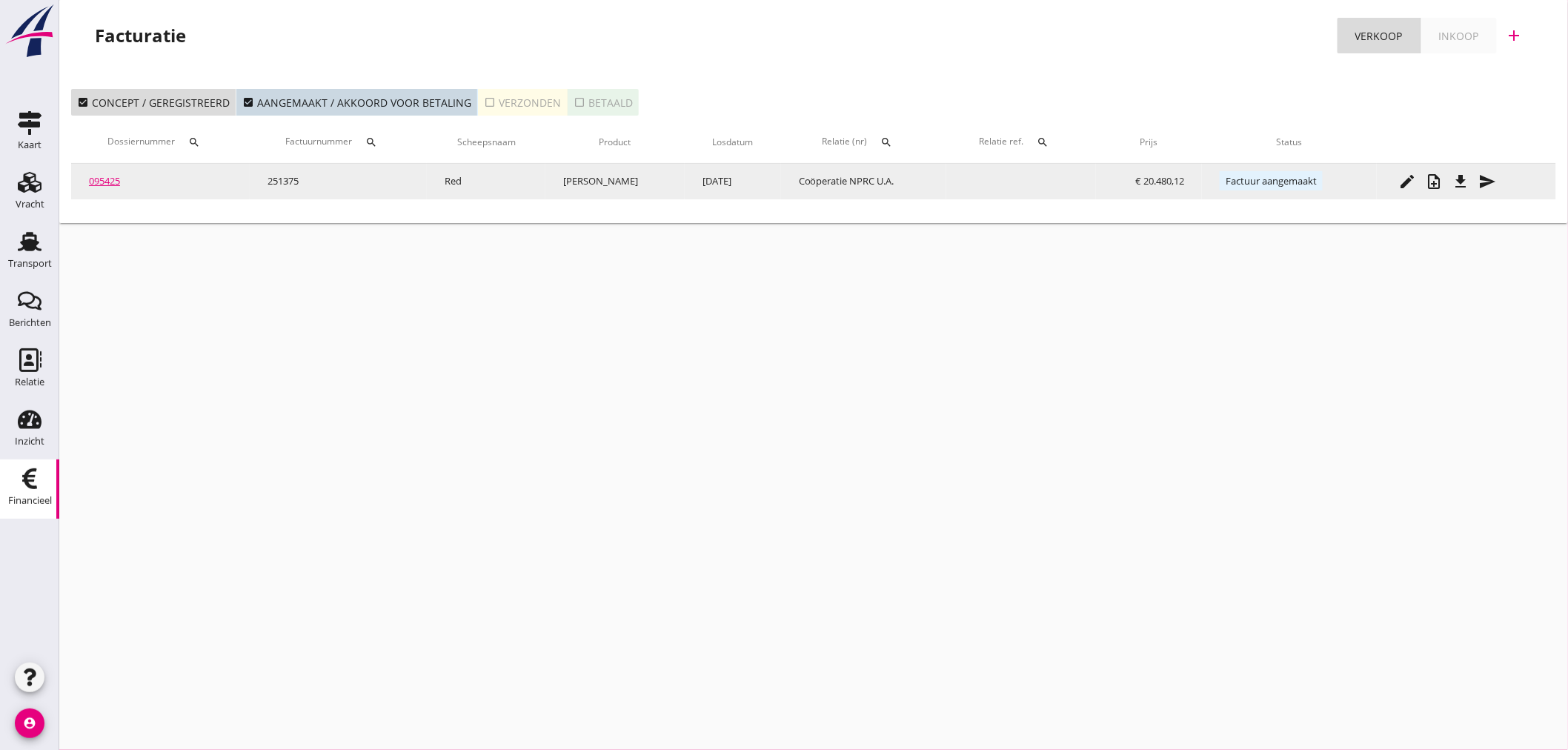
click at [1455, 182] on icon "file_download" at bounding box center [1461, 182] width 18 height 18
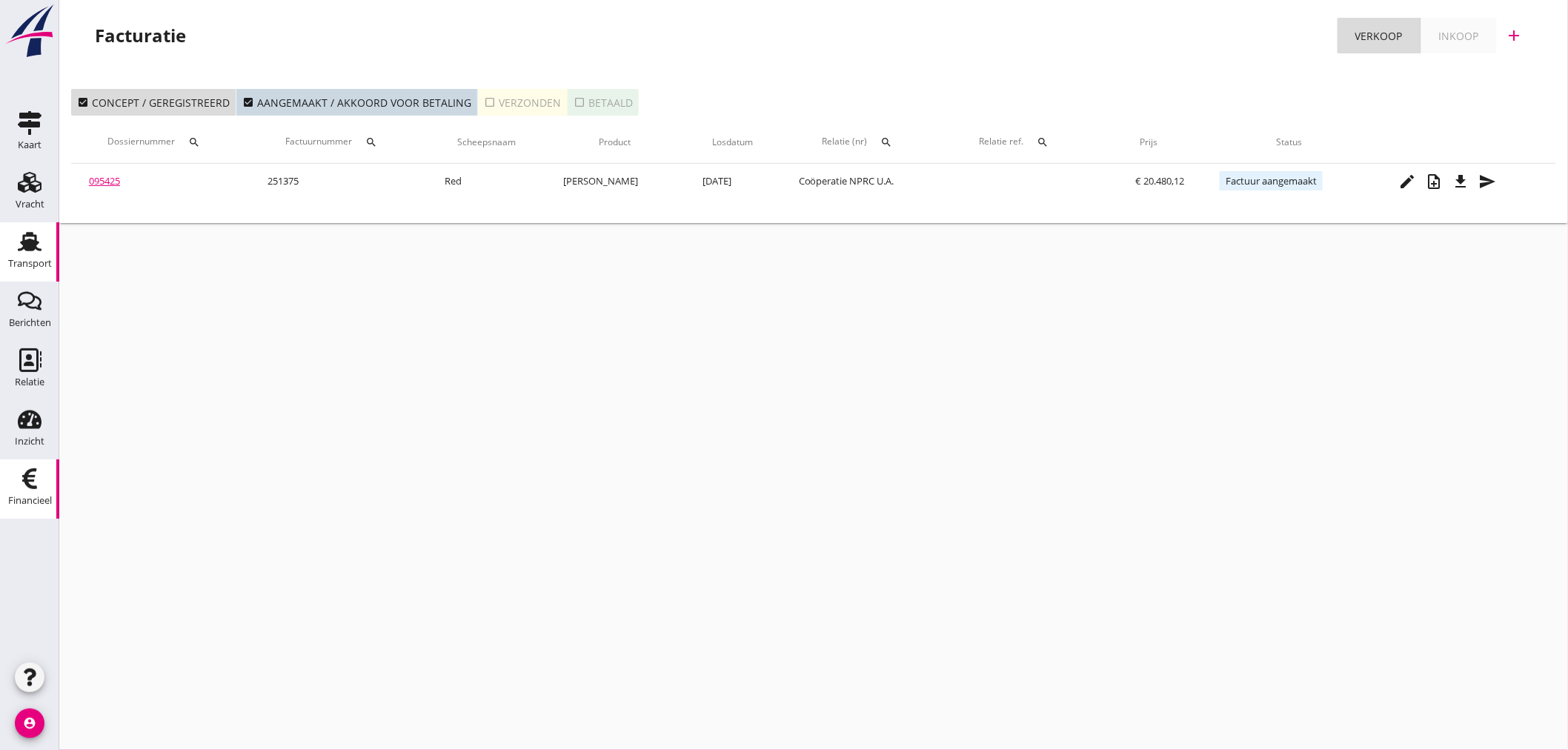
click at [54, 250] on link "Transport Transport" at bounding box center [29, 252] width 59 height 59
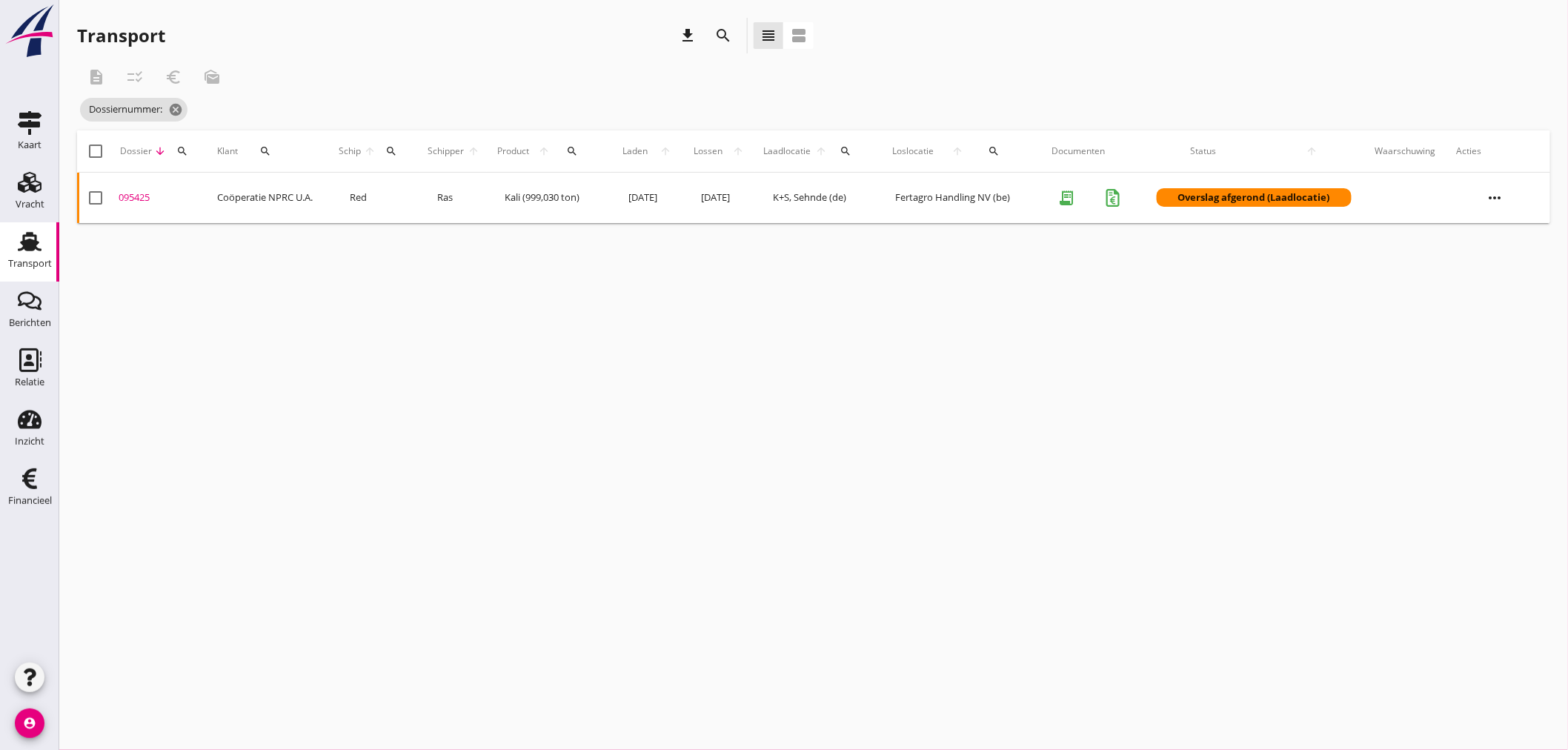
drag, startPoint x: 173, startPoint y: 143, endPoint x: 179, endPoint y: 161, distance: 19.0
click at [174, 144] on button "search" at bounding box center [182, 151] width 30 height 26
click at [190, 187] on input "Zoeken op dossiernummer..." at bounding box center [247, 194] width 154 height 24
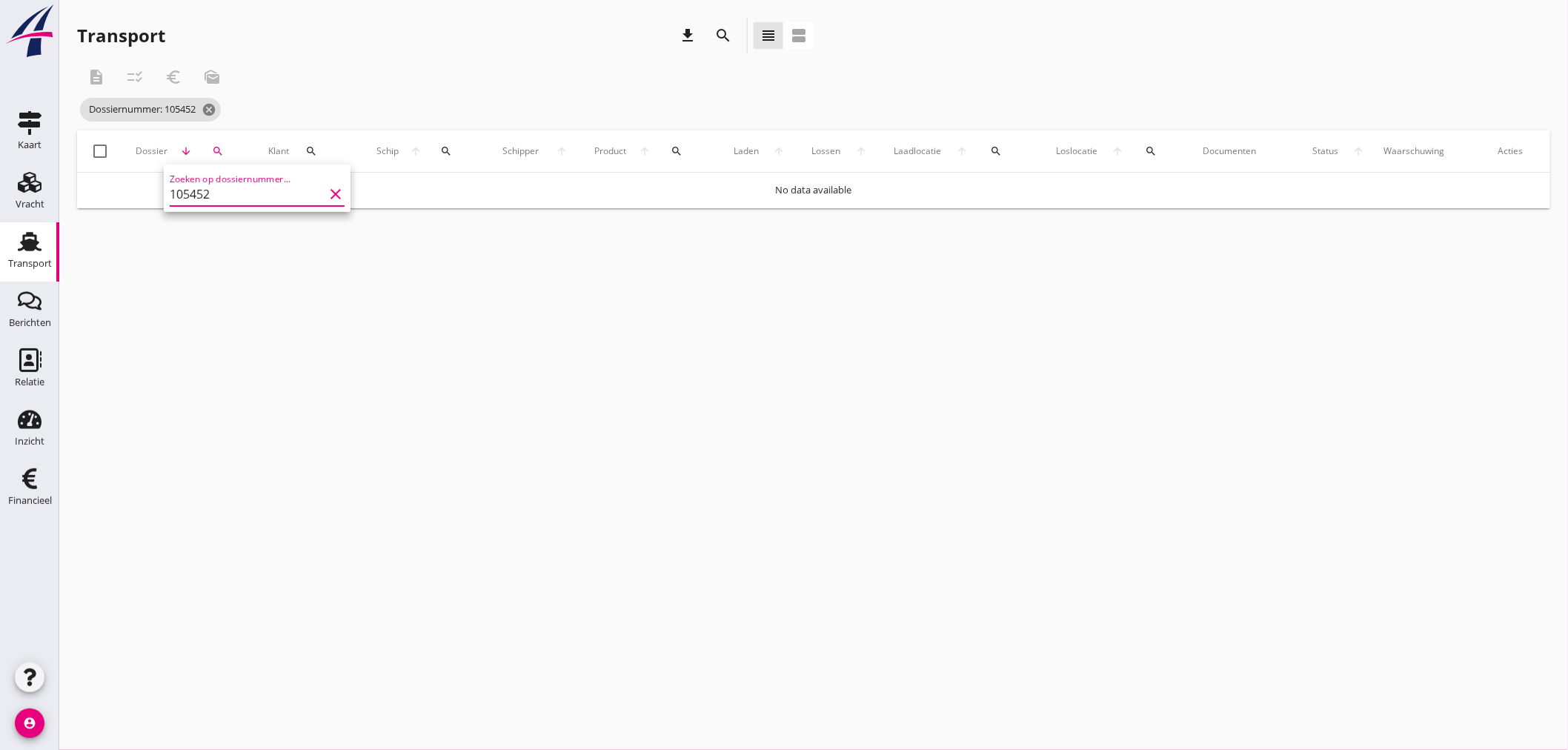
type input "105452"
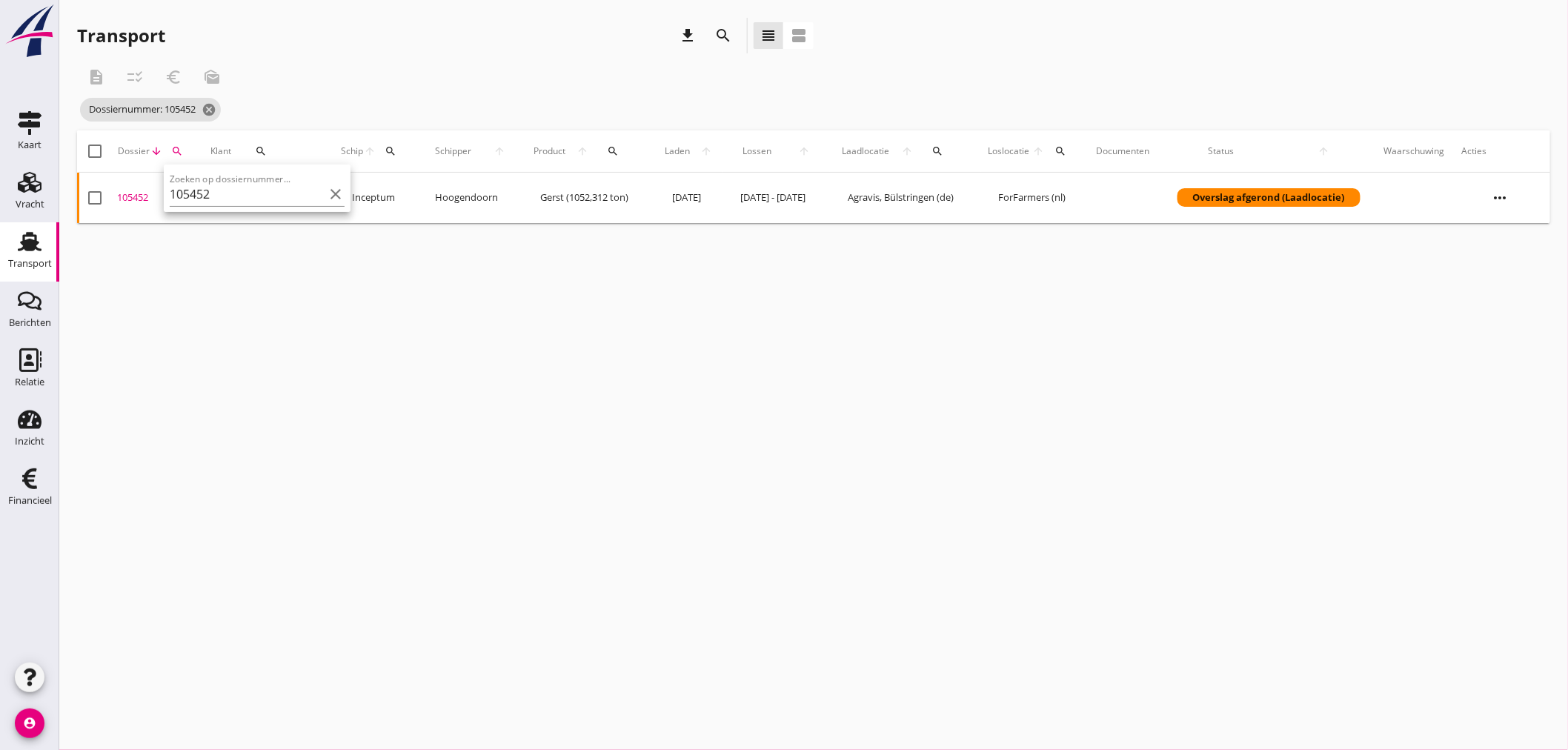
click at [139, 191] on div "105452" at bounding box center [158, 198] width 83 height 15
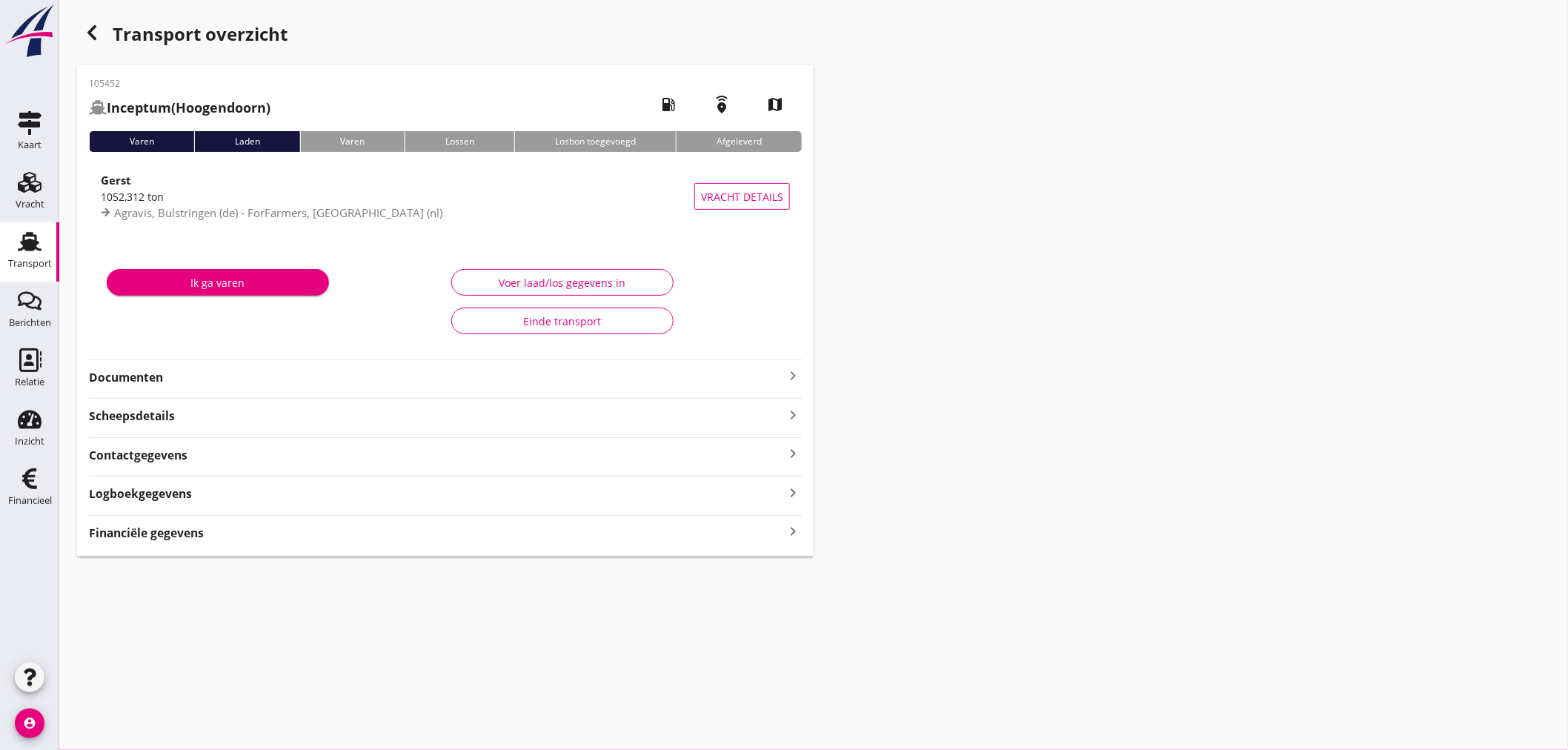
click at [800, 530] on icon "keyboard_arrow_right" at bounding box center [793, 532] width 18 height 20
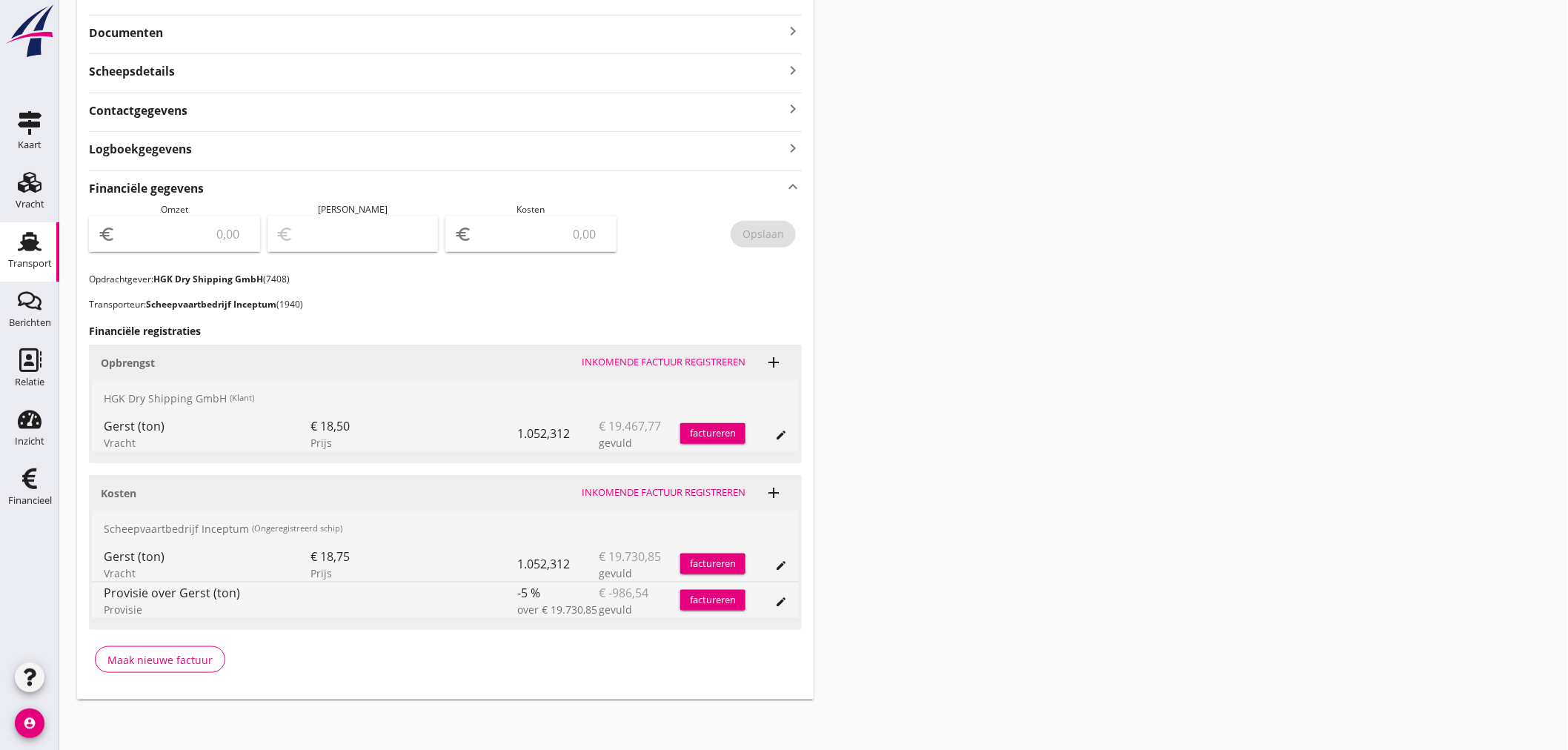
scroll to position [347, 0]
click at [719, 433] on div "factureren" at bounding box center [713, 431] width 65 height 15
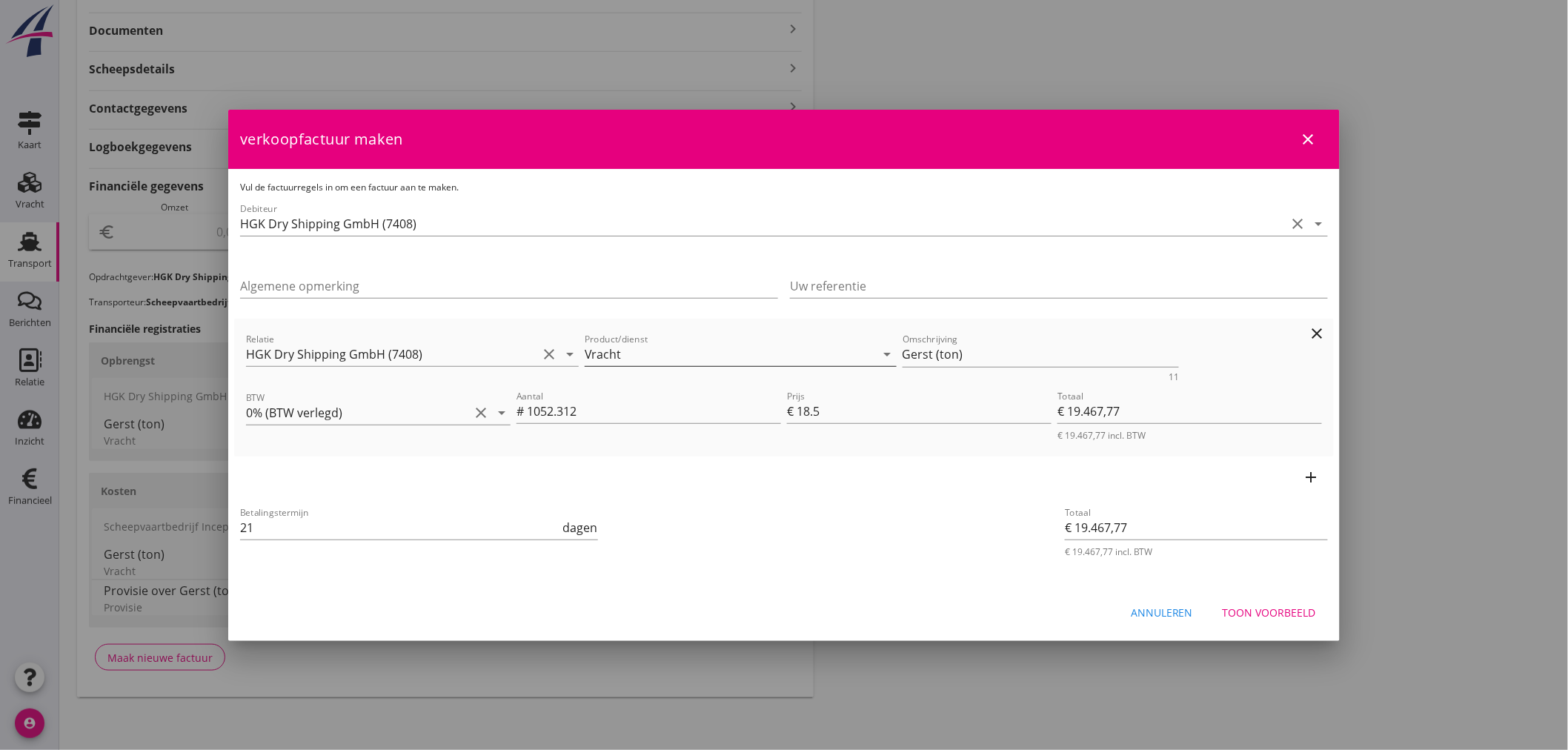
drag, startPoint x: 778, startPoint y: 357, endPoint x: 759, endPoint y: 359, distance: 19.1
click at [760, 359] on div "Relatie HGK Dry Shipping GmbH (7408) clear arrow_drop_down Product/dienst Vrach…" at bounding box center [784, 356] width 1081 height 57
click at [1277, 610] on div "Toon voorbeeld" at bounding box center [1269, 612] width 94 height 15
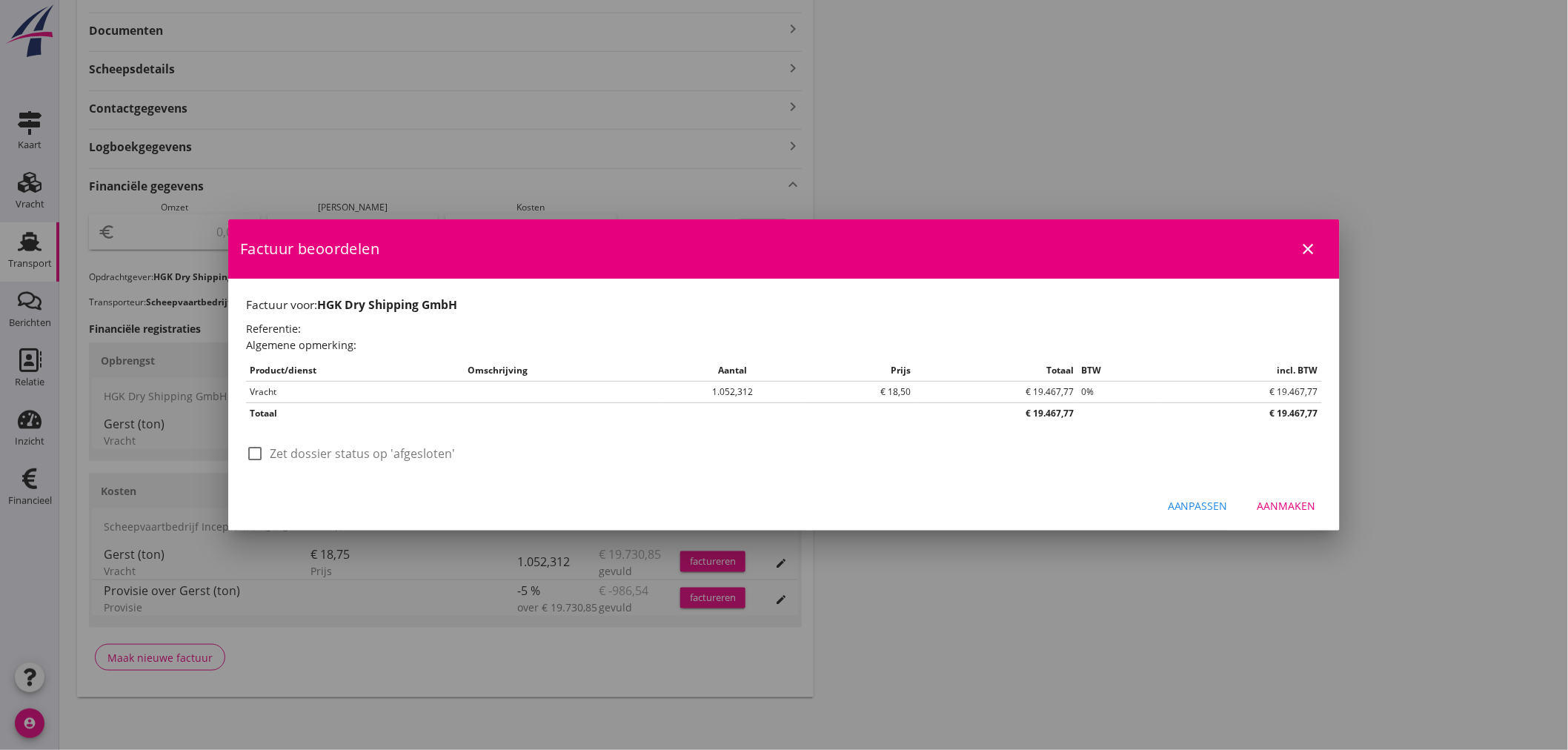
drag, startPoint x: 1295, startPoint y: 508, endPoint x: 1289, endPoint y: 515, distance: 9.2
click at [1293, 509] on div "Aanmaken" at bounding box center [1287, 505] width 58 height 15
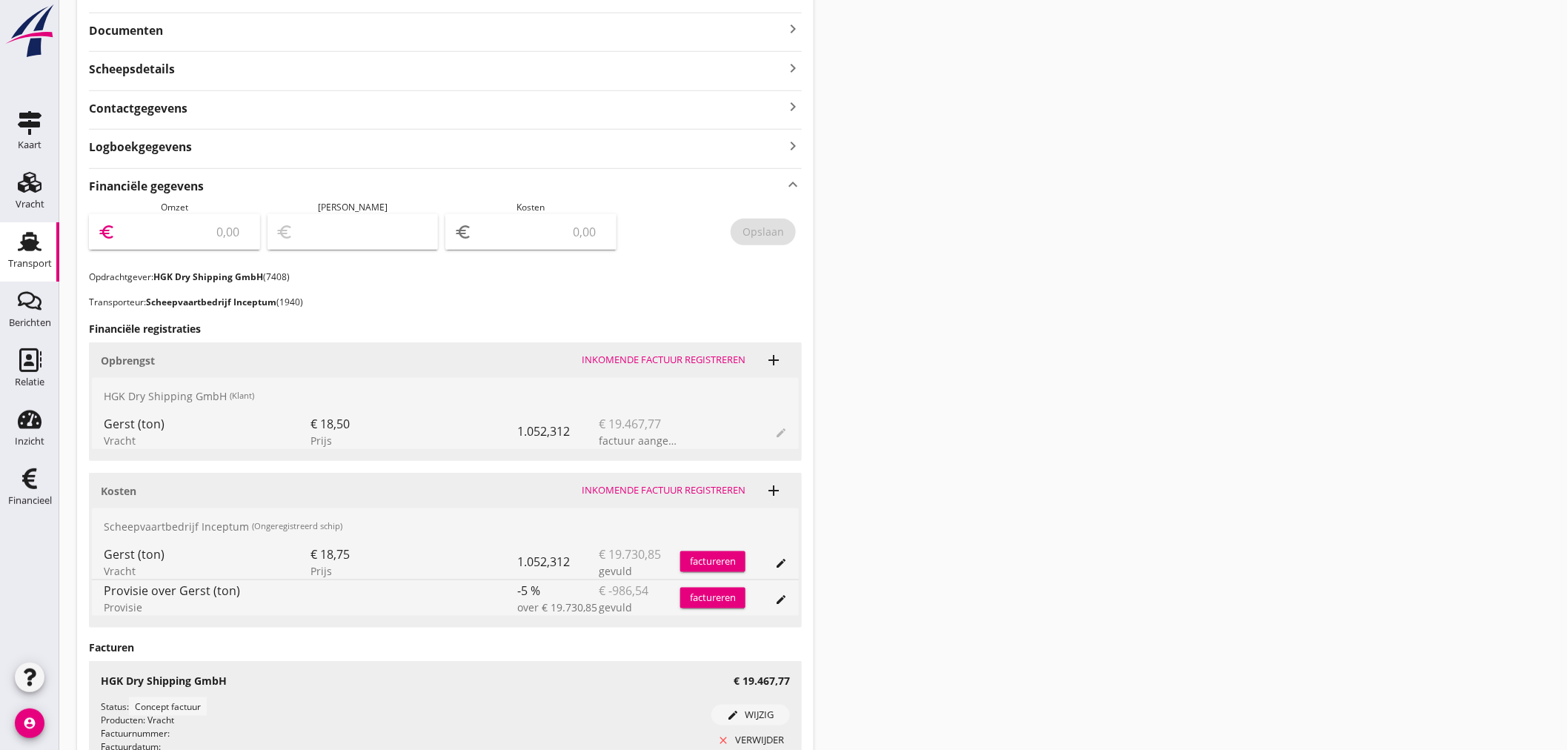
click at [169, 227] on input "number" at bounding box center [185, 232] width 133 height 24
type input "19467"
type input "19467.77"
click at [746, 240] on button "Opslaan" at bounding box center [764, 232] width 65 height 26
click at [50, 502] on div "Financieel" at bounding box center [30, 500] width 44 height 10
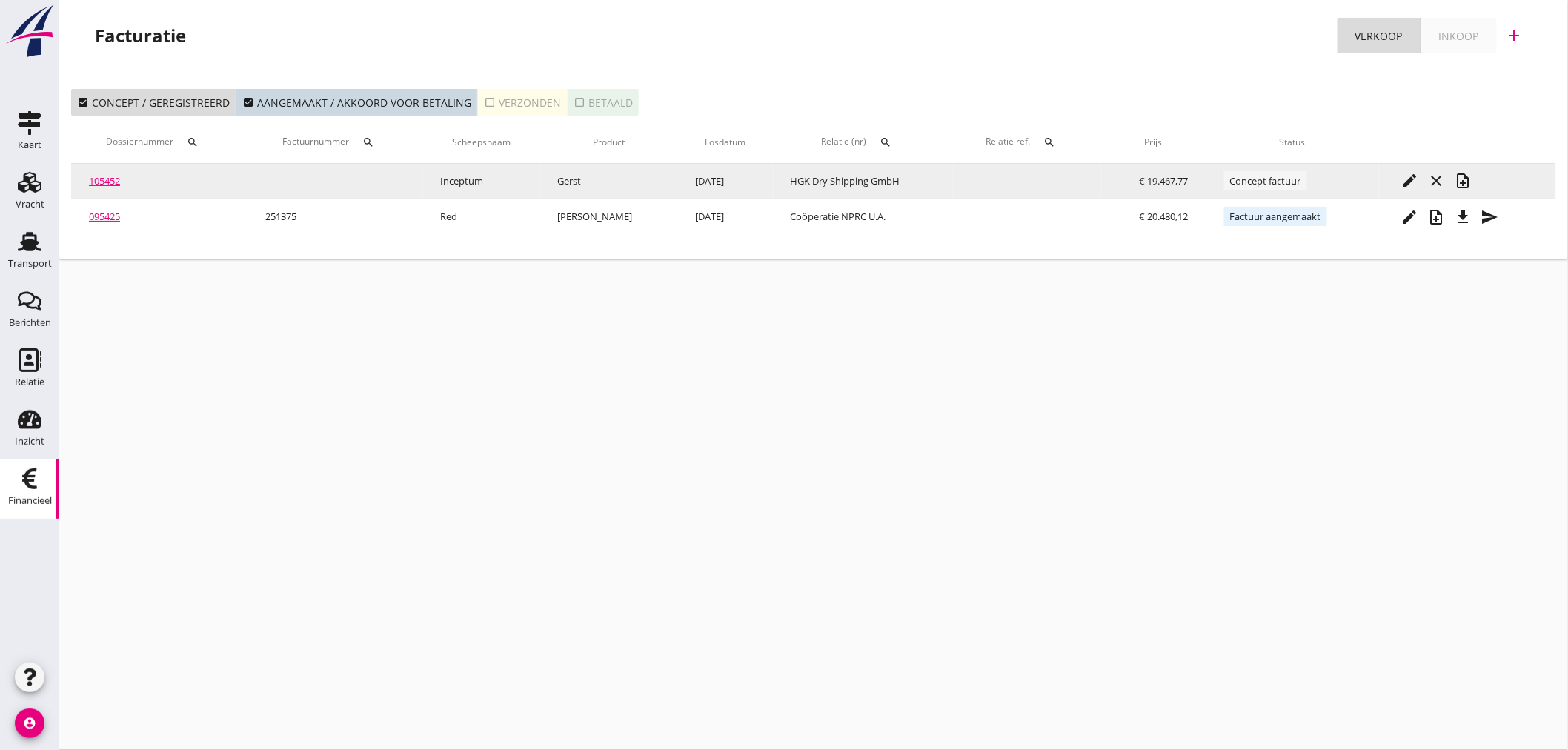
click at [1463, 183] on icon "note_add" at bounding box center [1464, 181] width 18 height 18
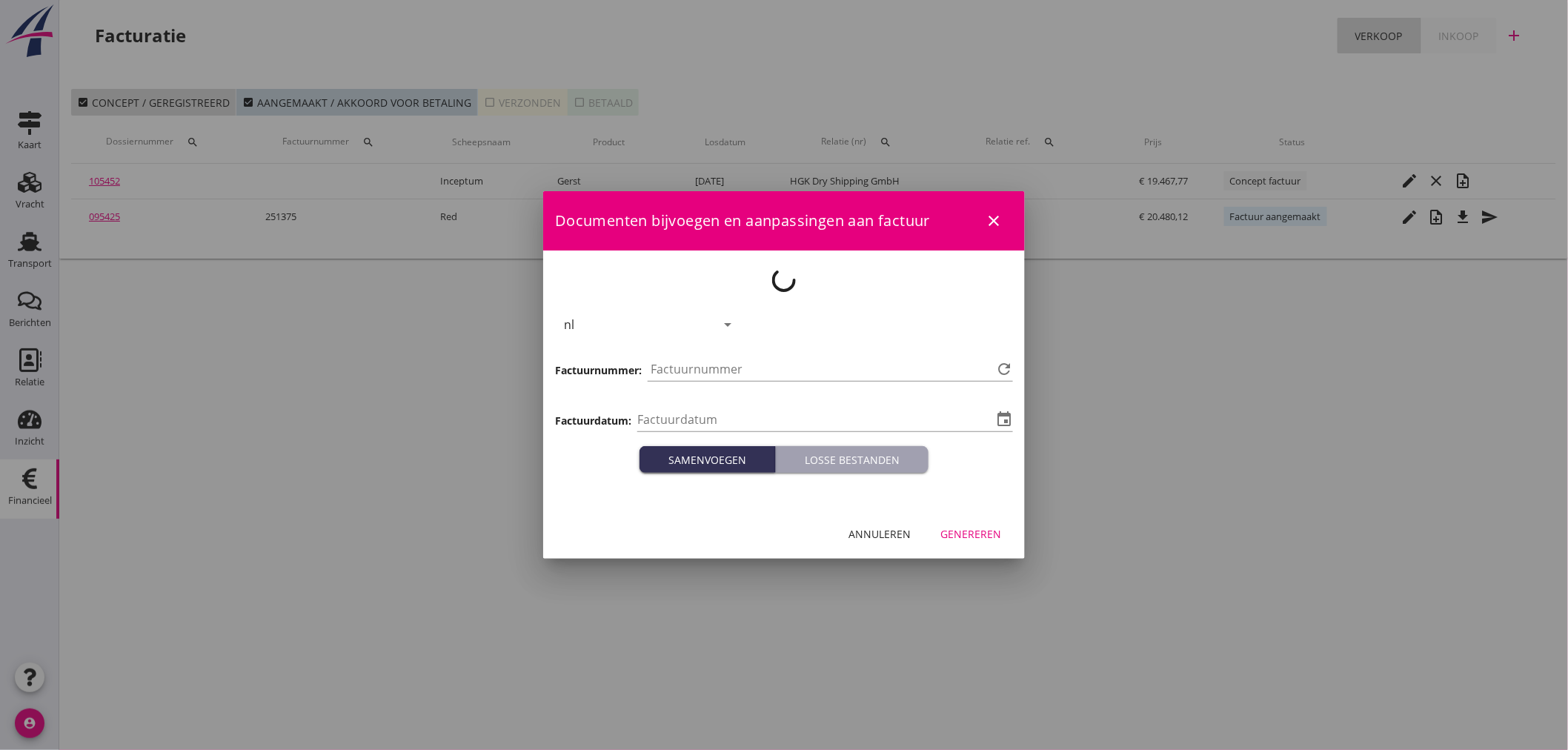
type input "[DATE]"
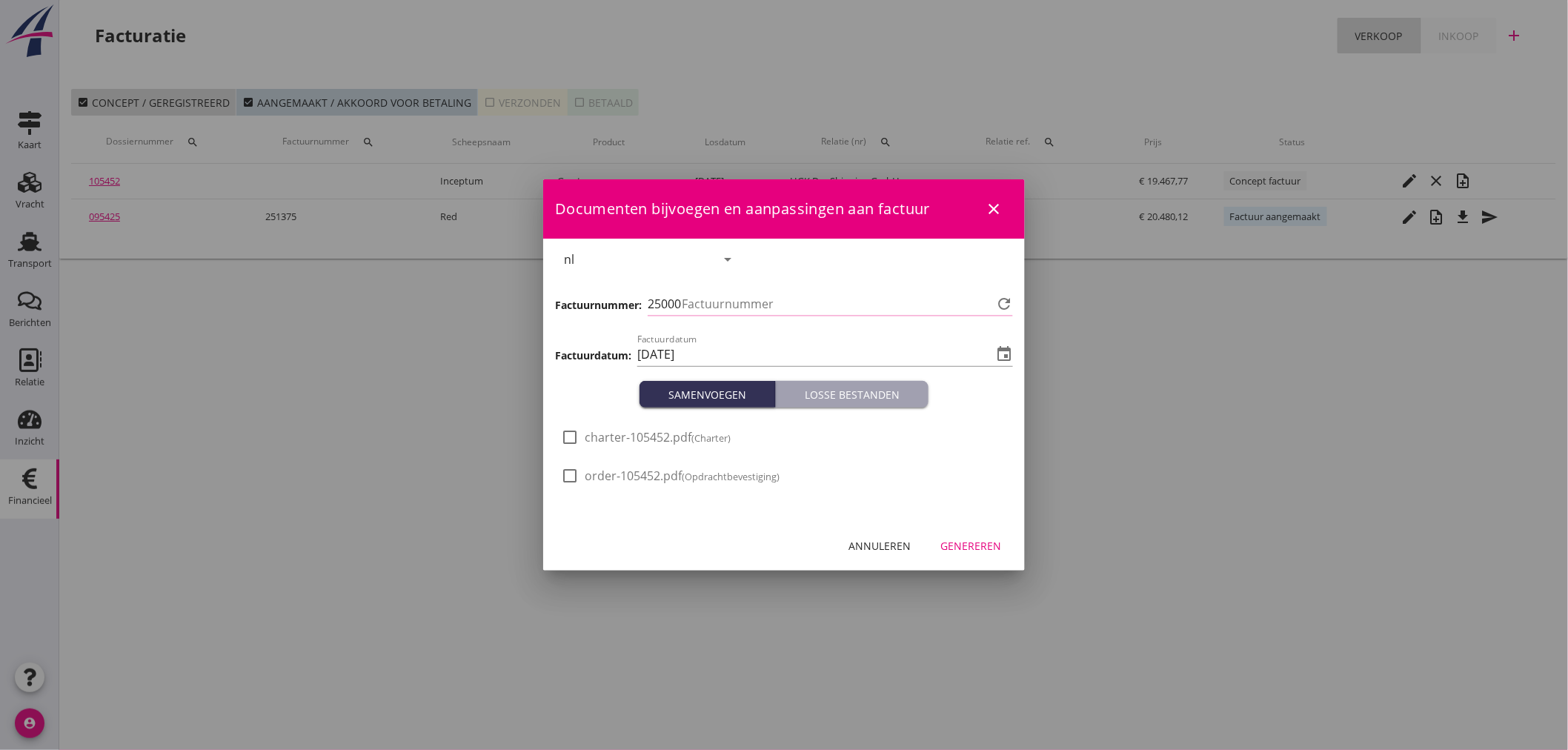
type input "1376"
click at [987, 553] on button "Genereren" at bounding box center [971, 545] width 84 height 26
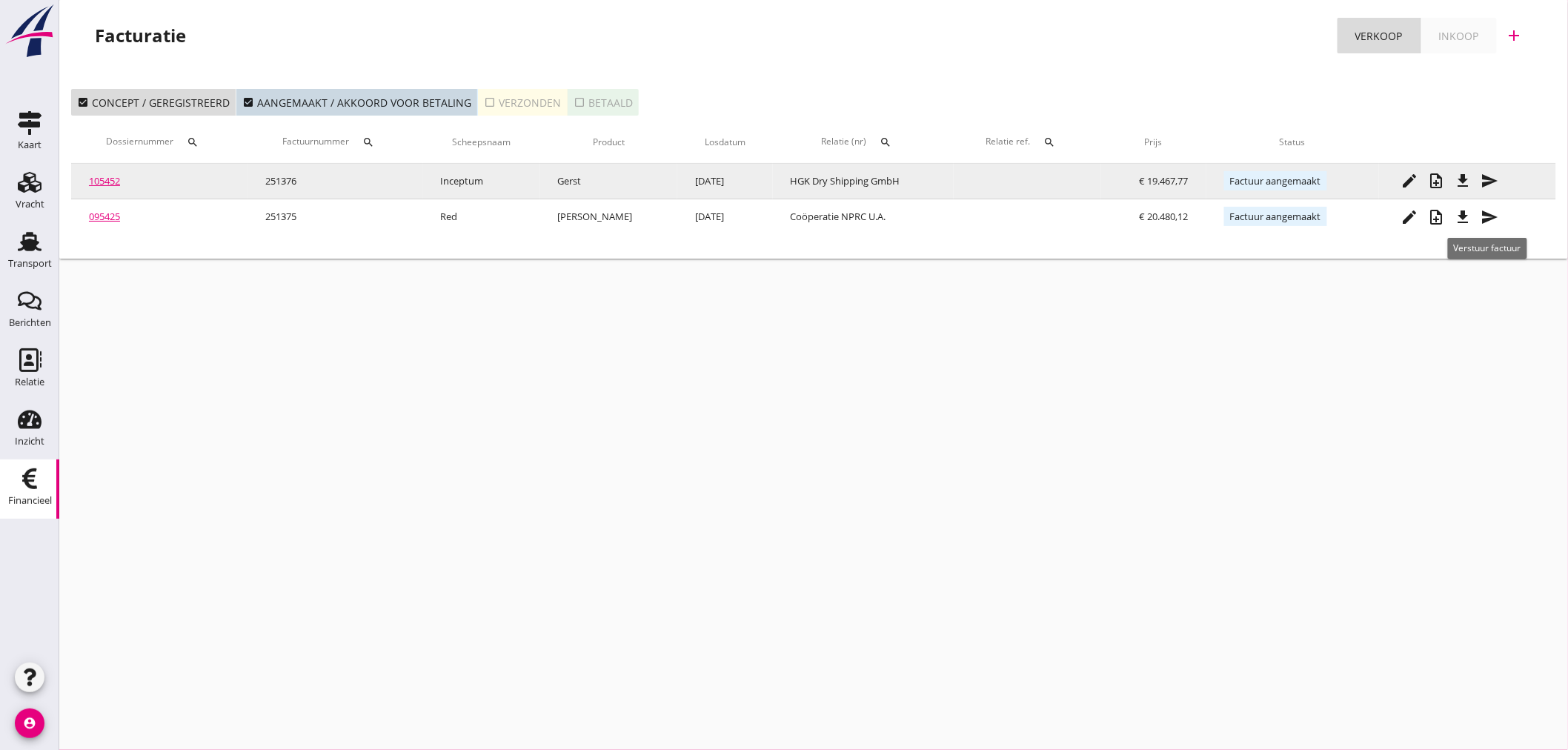
click at [1460, 176] on icon "file_download" at bounding box center [1464, 181] width 18 height 18
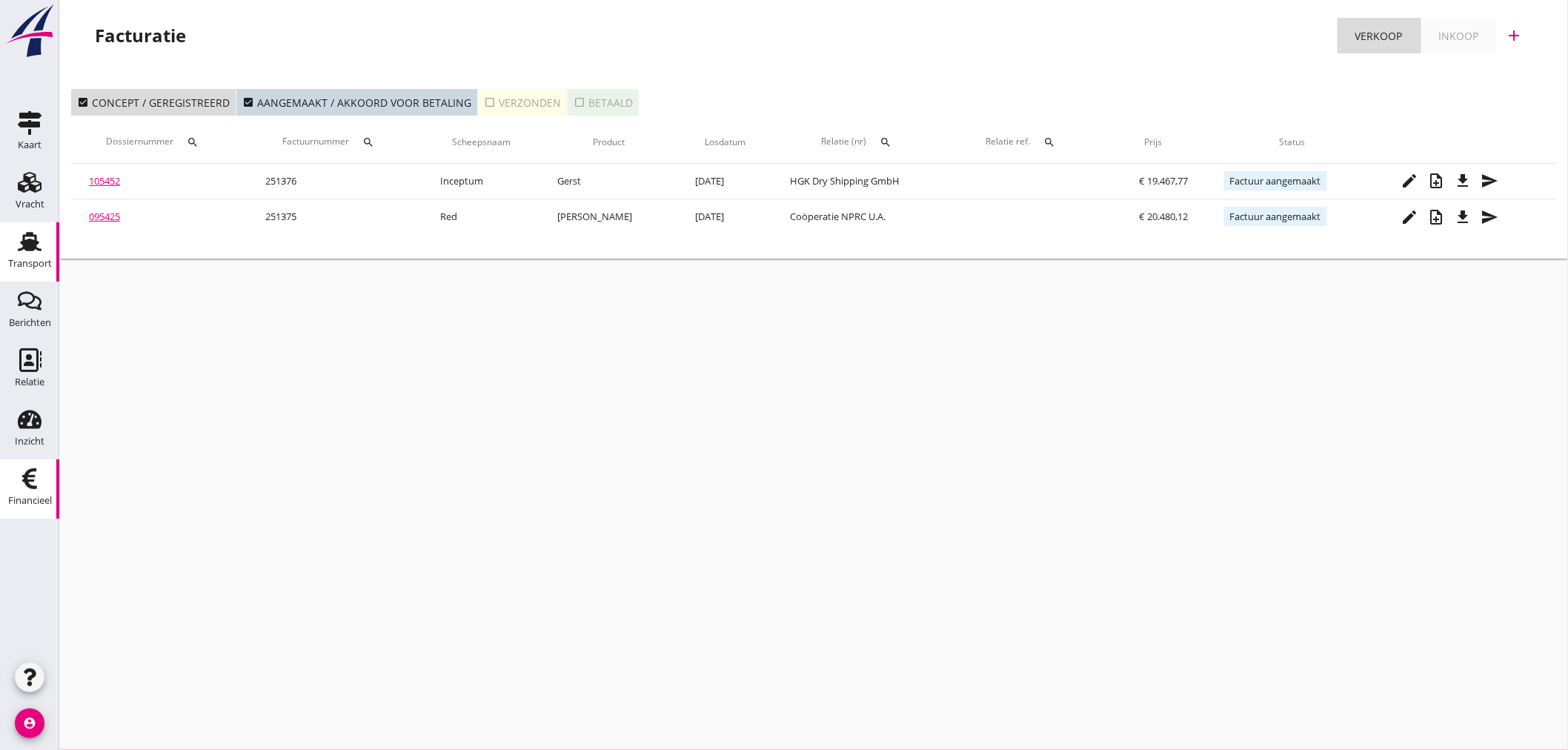
click at [46, 244] on div "Transport" at bounding box center [29, 242] width 35 height 24
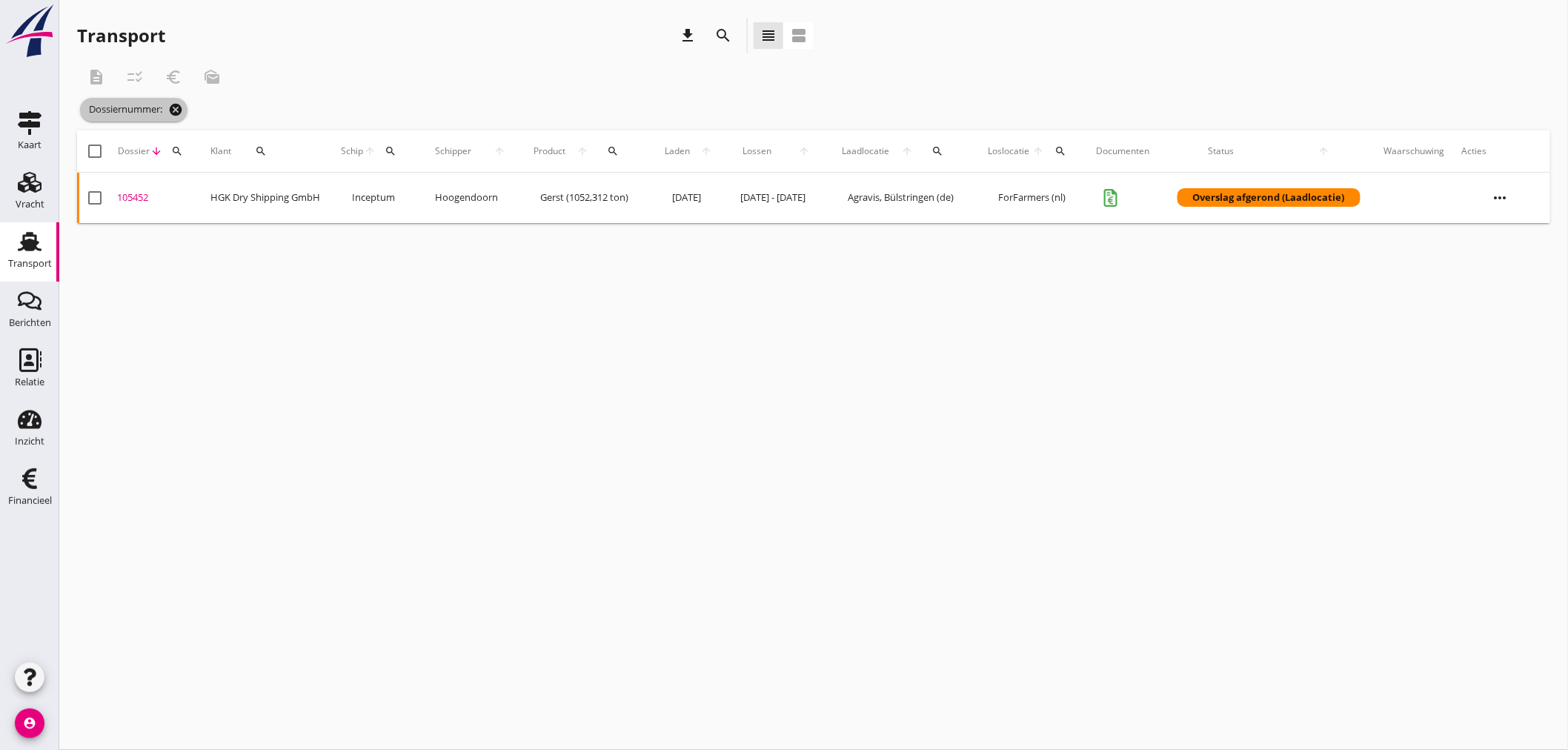
click at [176, 110] on icon "cancel" at bounding box center [175, 110] width 15 height 15
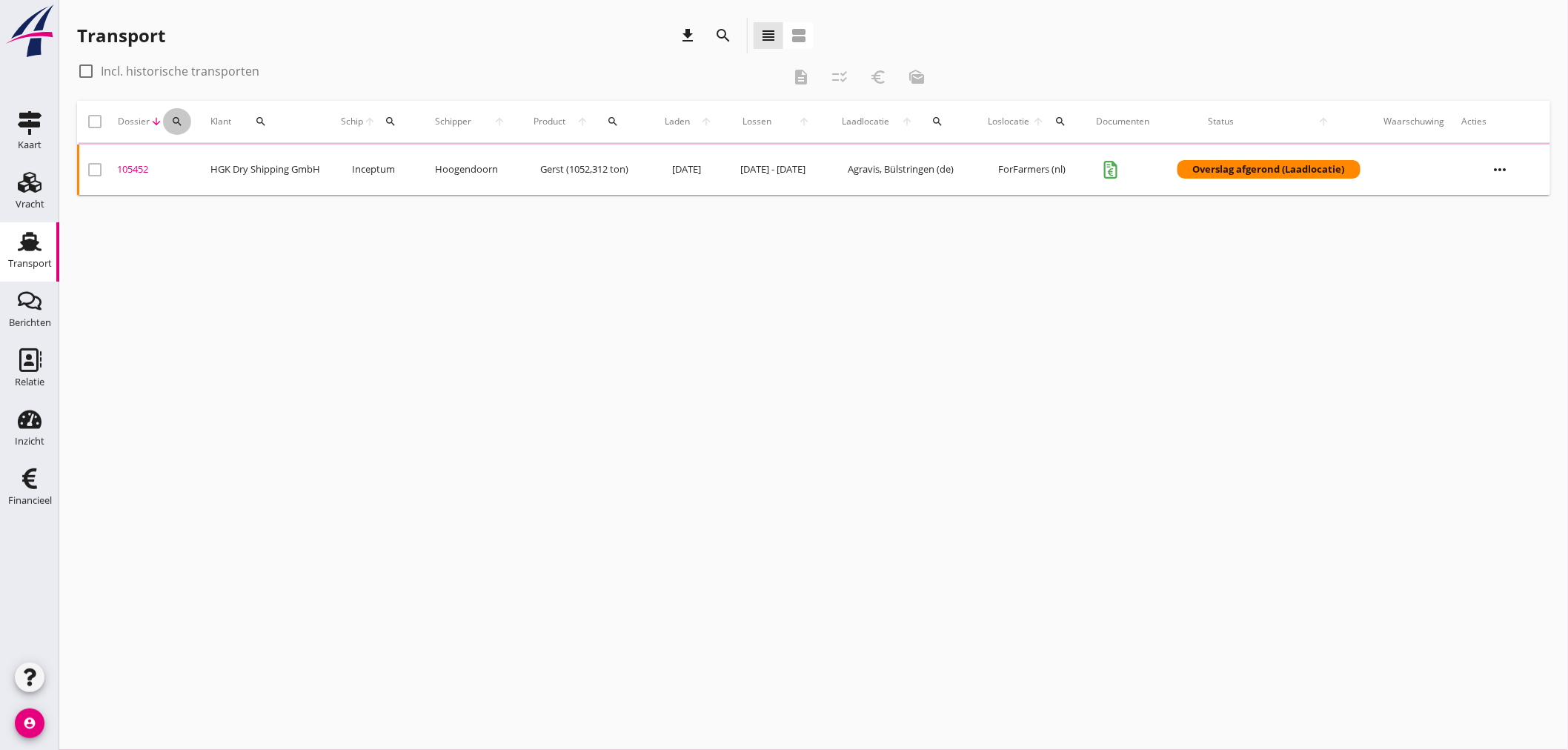
click at [175, 126] on icon "search" at bounding box center [177, 121] width 12 height 12
click at [180, 159] on input "Zoeken op dossiernummer..." at bounding box center [242, 164] width 154 height 24
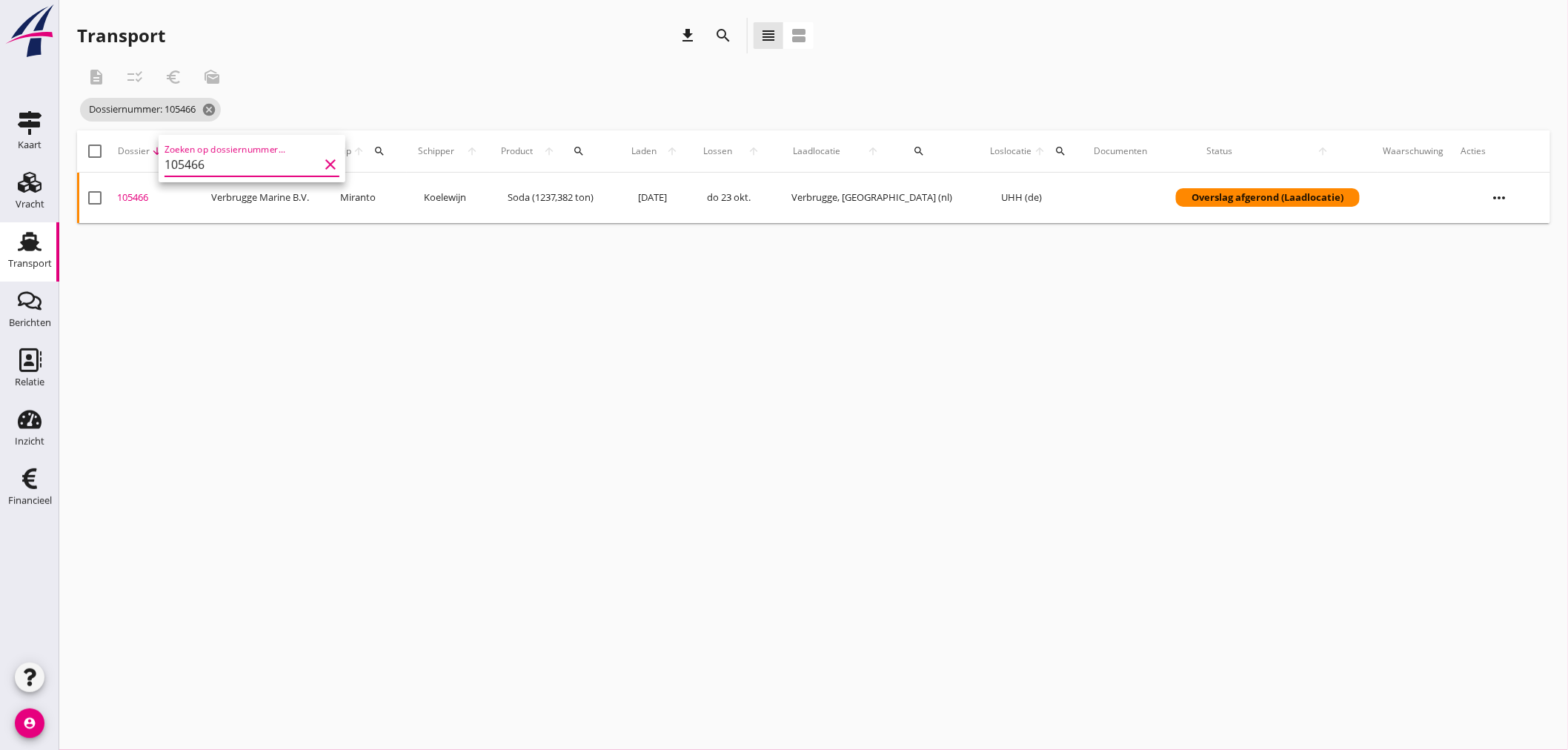
type input "105466"
click at [136, 195] on div "105466" at bounding box center [158, 198] width 83 height 15
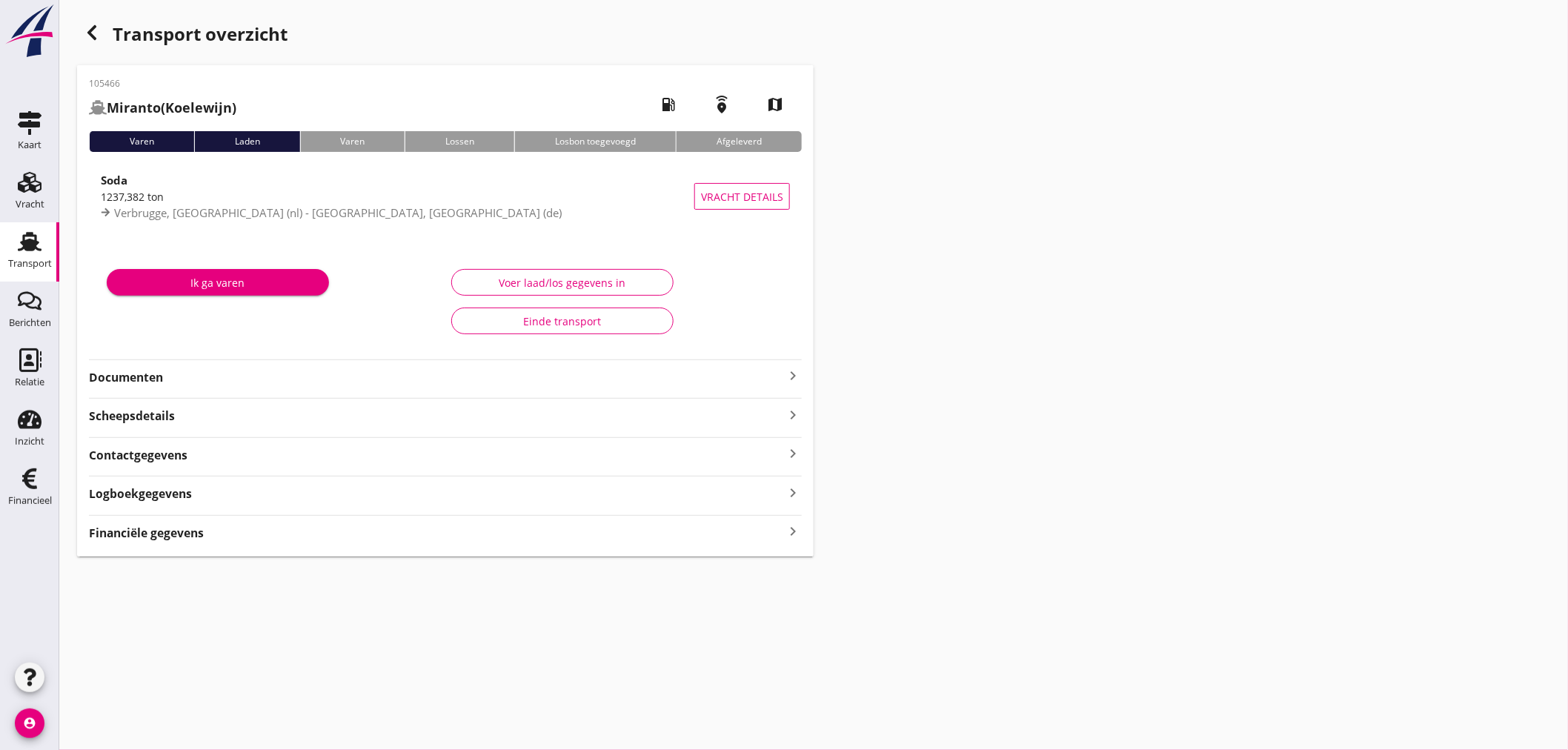
click at [796, 531] on icon "keyboard_arrow_right" at bounding box center [793, 532] width 18 height 20
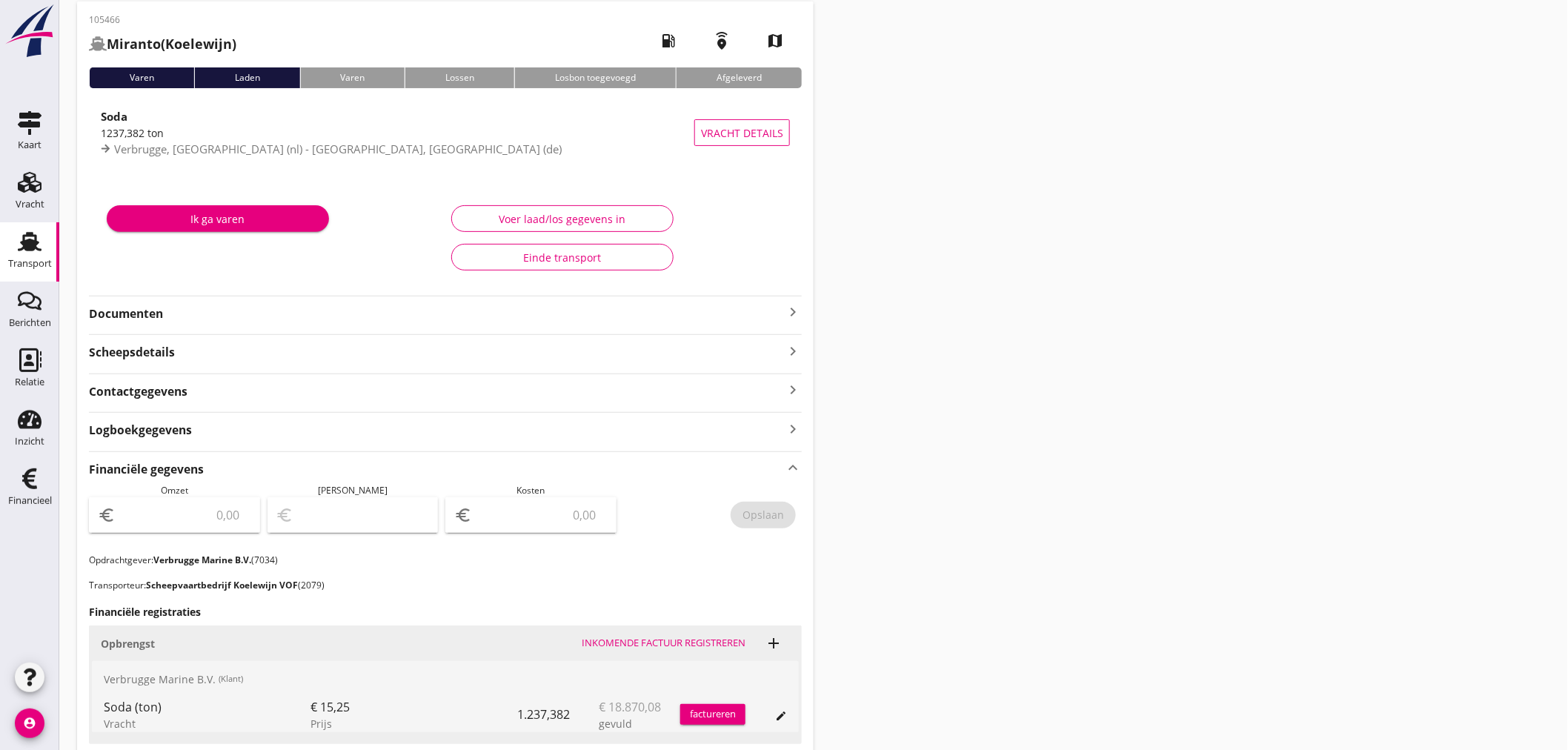
scroll to position [329, 0]
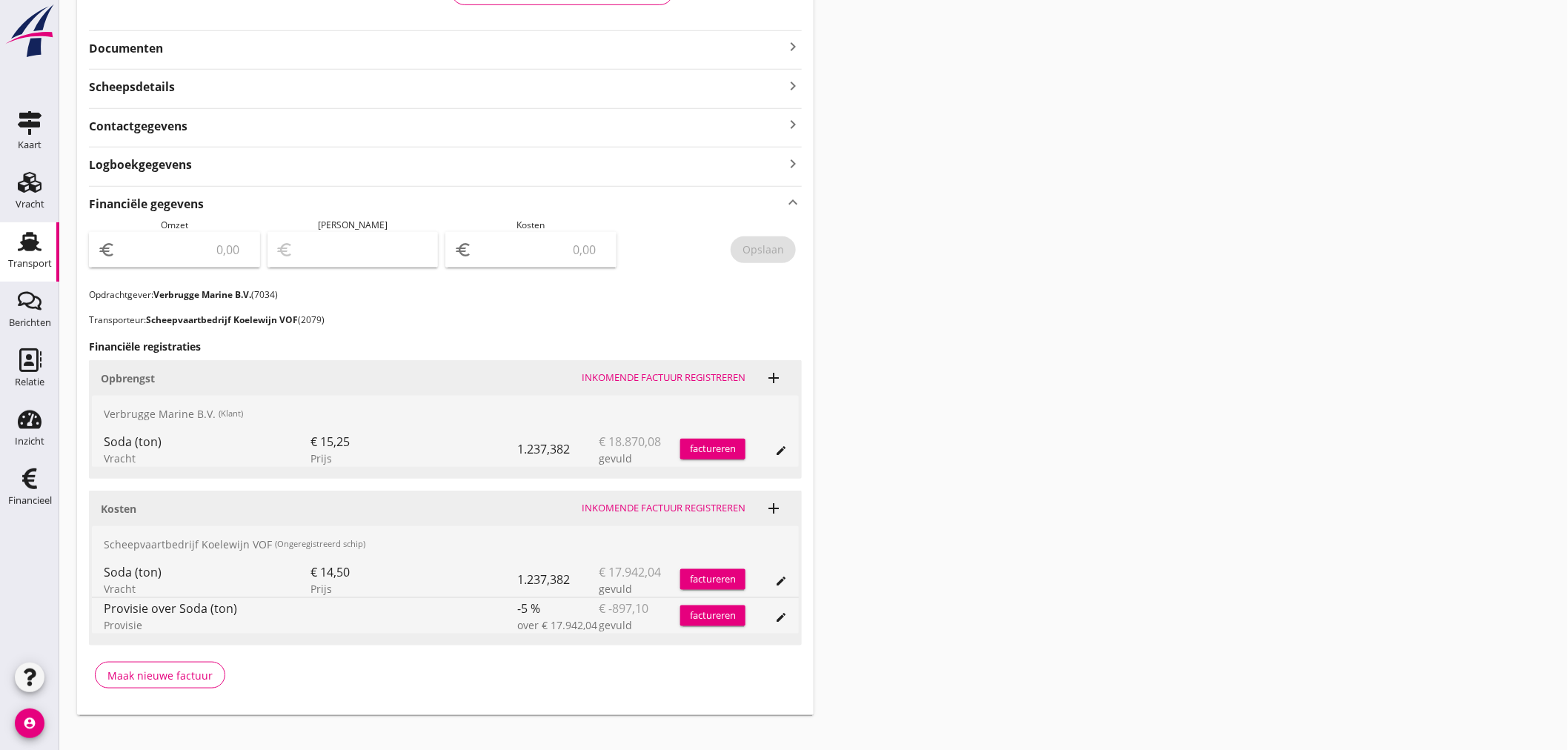
click at [701, 448] on div "factureren" at bounding box center [713, 449] width 65 height 15
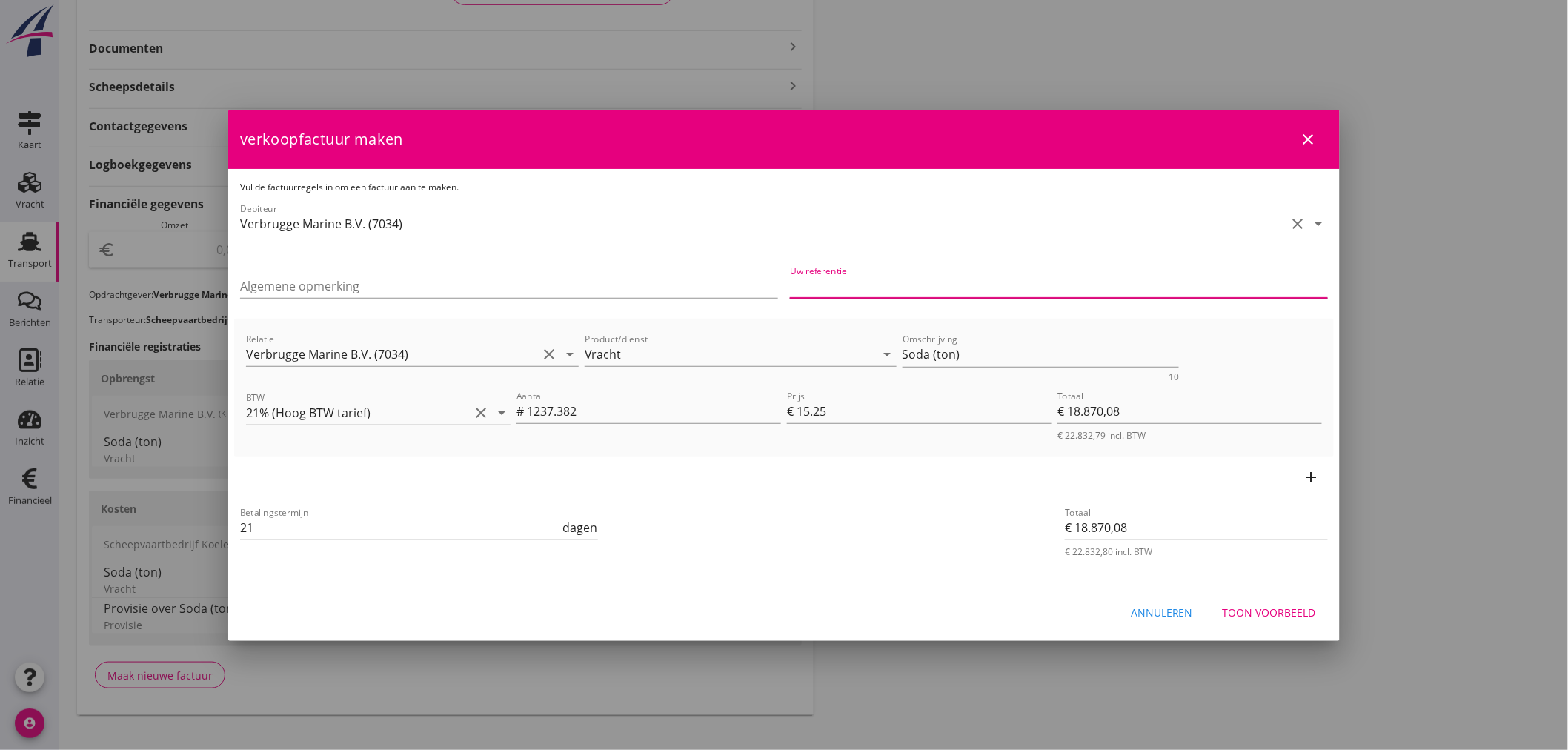
drag, startPoint x: 848, startPoint y: 278, endPoint x: 830, endPoint y: 295, distance: 24.8
click at [848, 280] on input "Uw referentie" at bounding box center [1059, 286] width 537 height 24
type input "154097603"
drag, startPoint x: 957, startPoint y: 347, endPoint x: 841, endPoint y: 372, distance: 118.7
click at [856, 370] on div "Relatie Verbrugge Marine B.V. (7034) clear arrow_drop_down Product/dienst Vrach…" at bounding box center [784, 356] width 1081 height 57
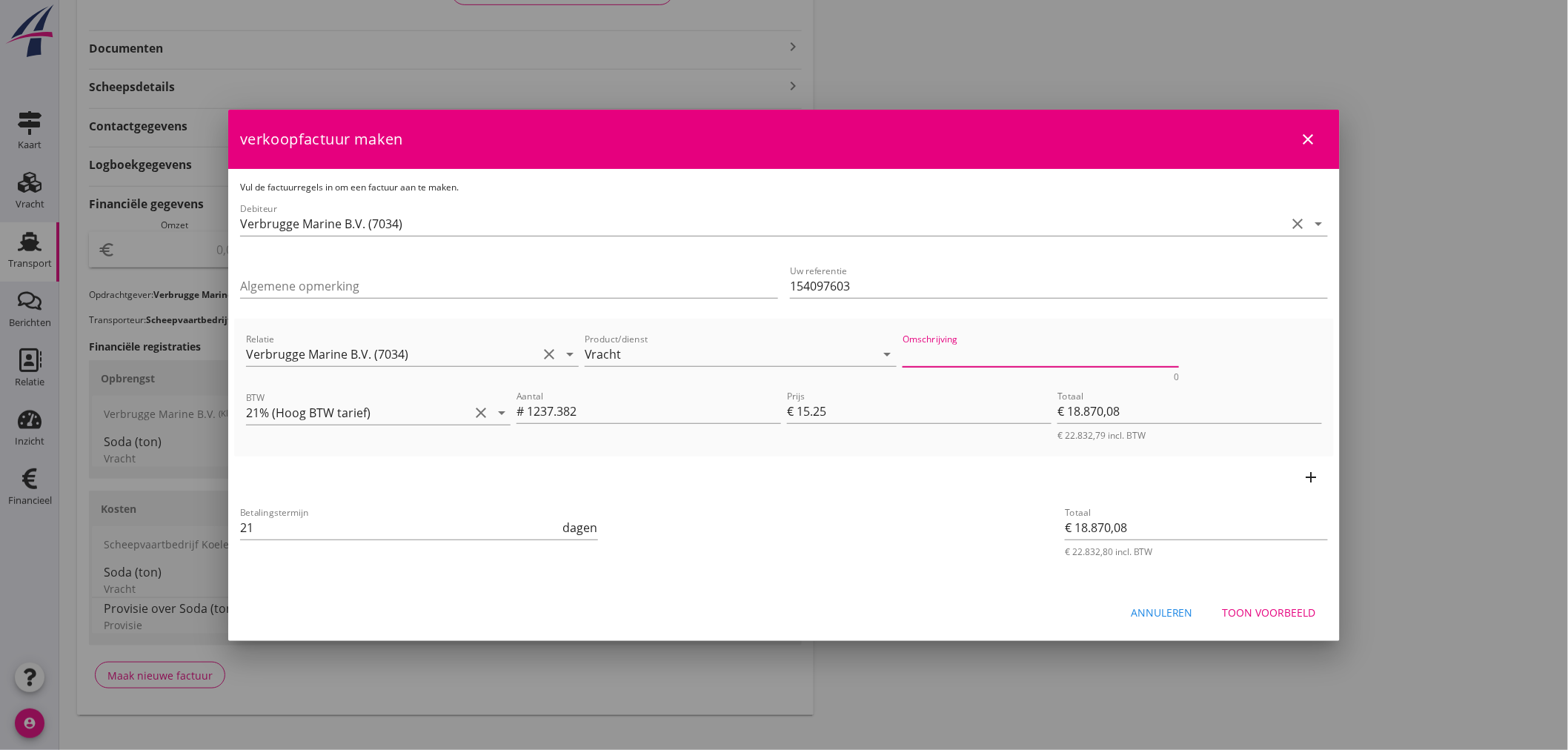
click at [1247, 607] on div "Toon voorbeeld" at bounding box center [1269, 612] width 94 height 15
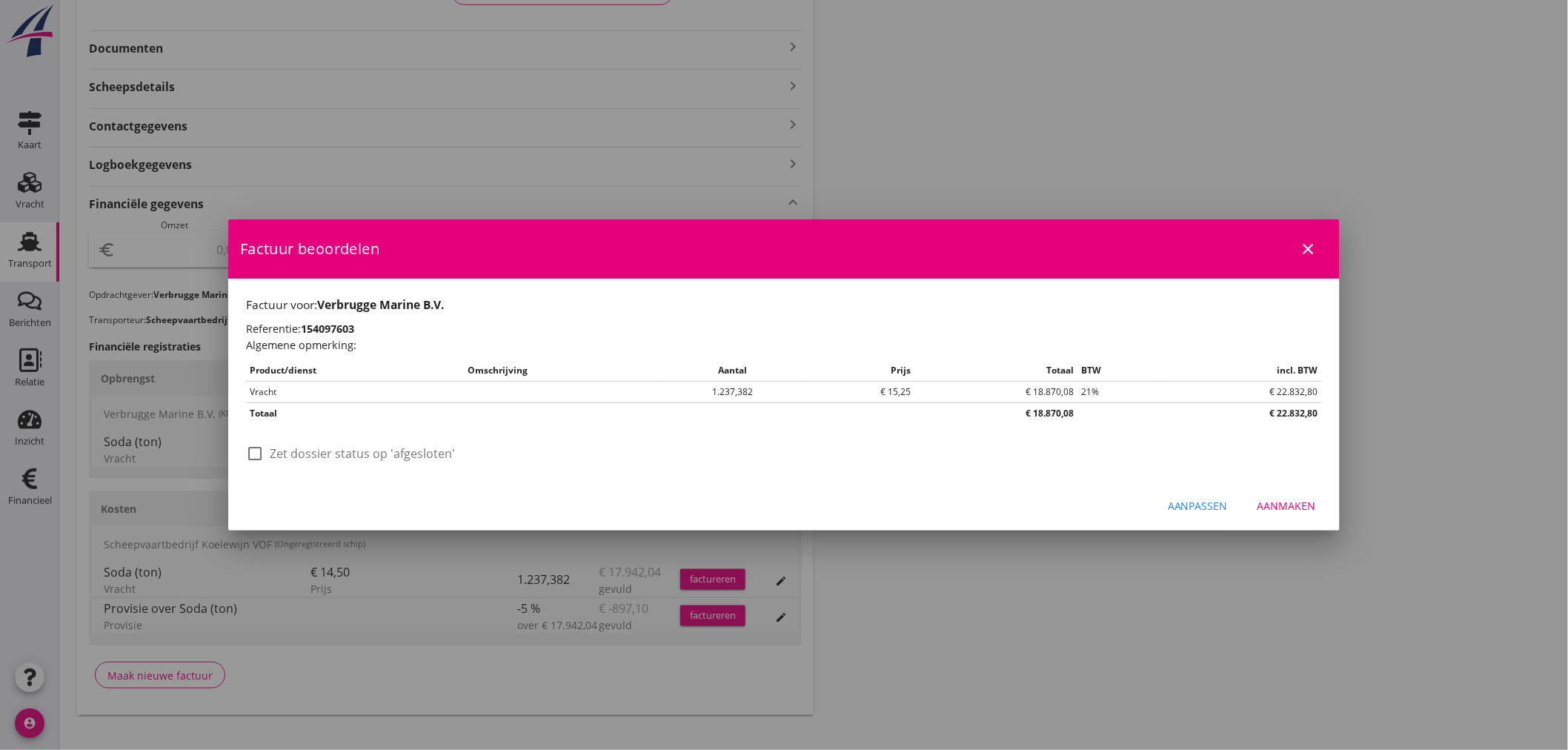
drag, startPoint x: 1295, startPoint y: 507, endPoint x: 1292, endPoint y: 518, distance: 11.4
click at [1295, 509] on div "Aanmaken" at bounding box center [1287, 505] width 58 height 15
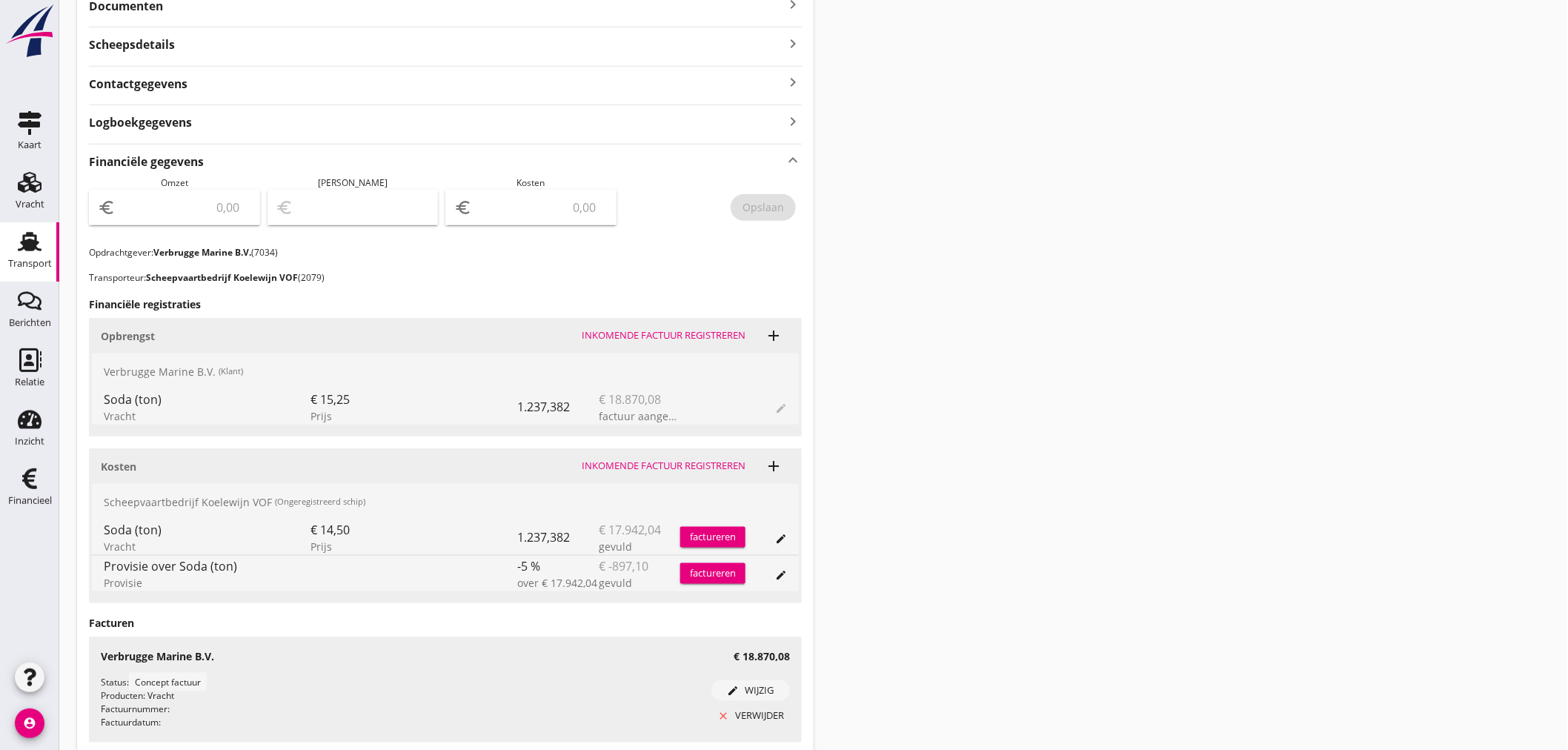
scroll to position [411, 0]
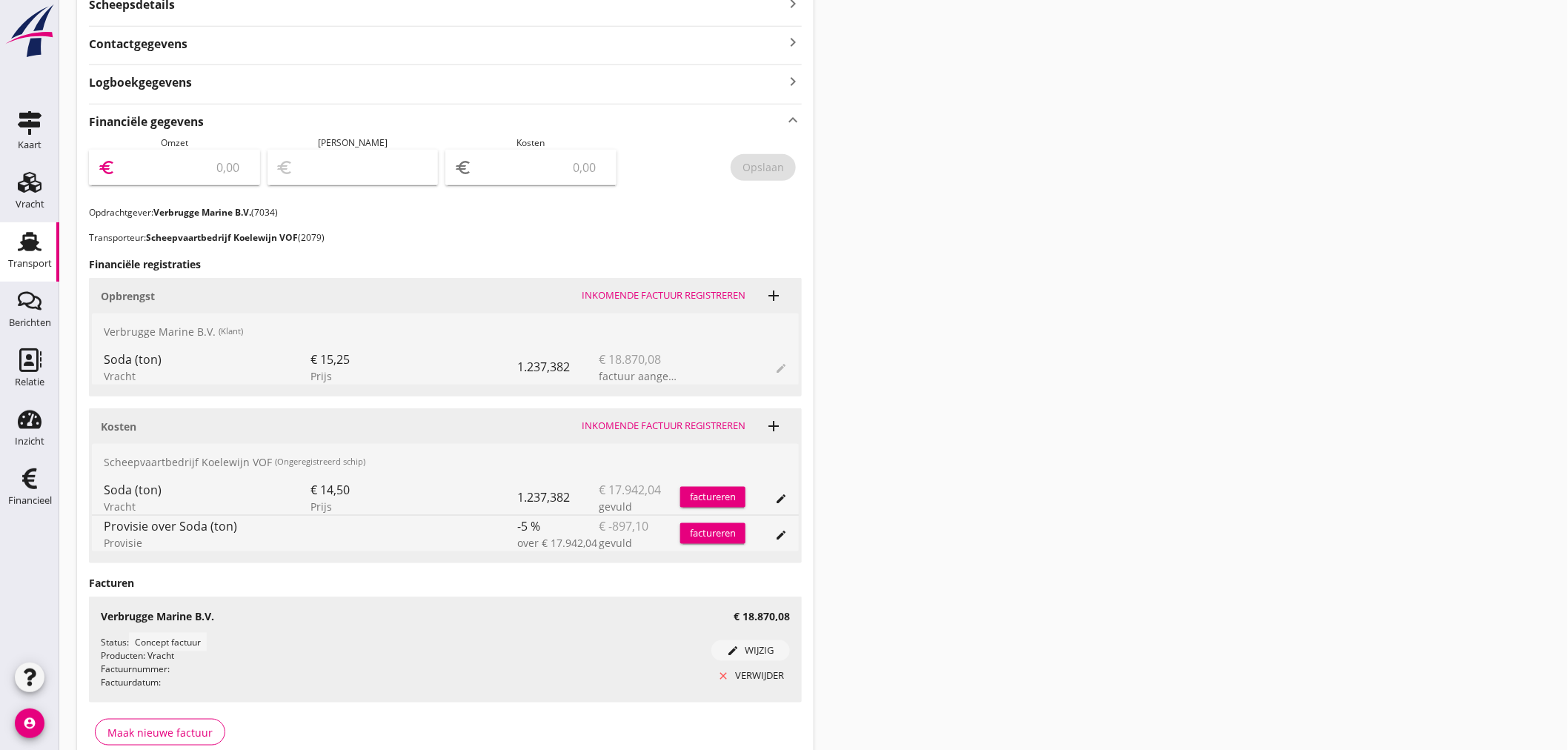
click at [187, 167] on input "number" at bounding box center [185, 167] width 133 height 24
type input "18870"
type input "18870.08"
click at [774, 174] on div "Opslaan" at bounding box center [764, 166] width 42 height 15
click at [43, 480] on div "Financieel" at bounding box center [29, 479] width 35 height 24
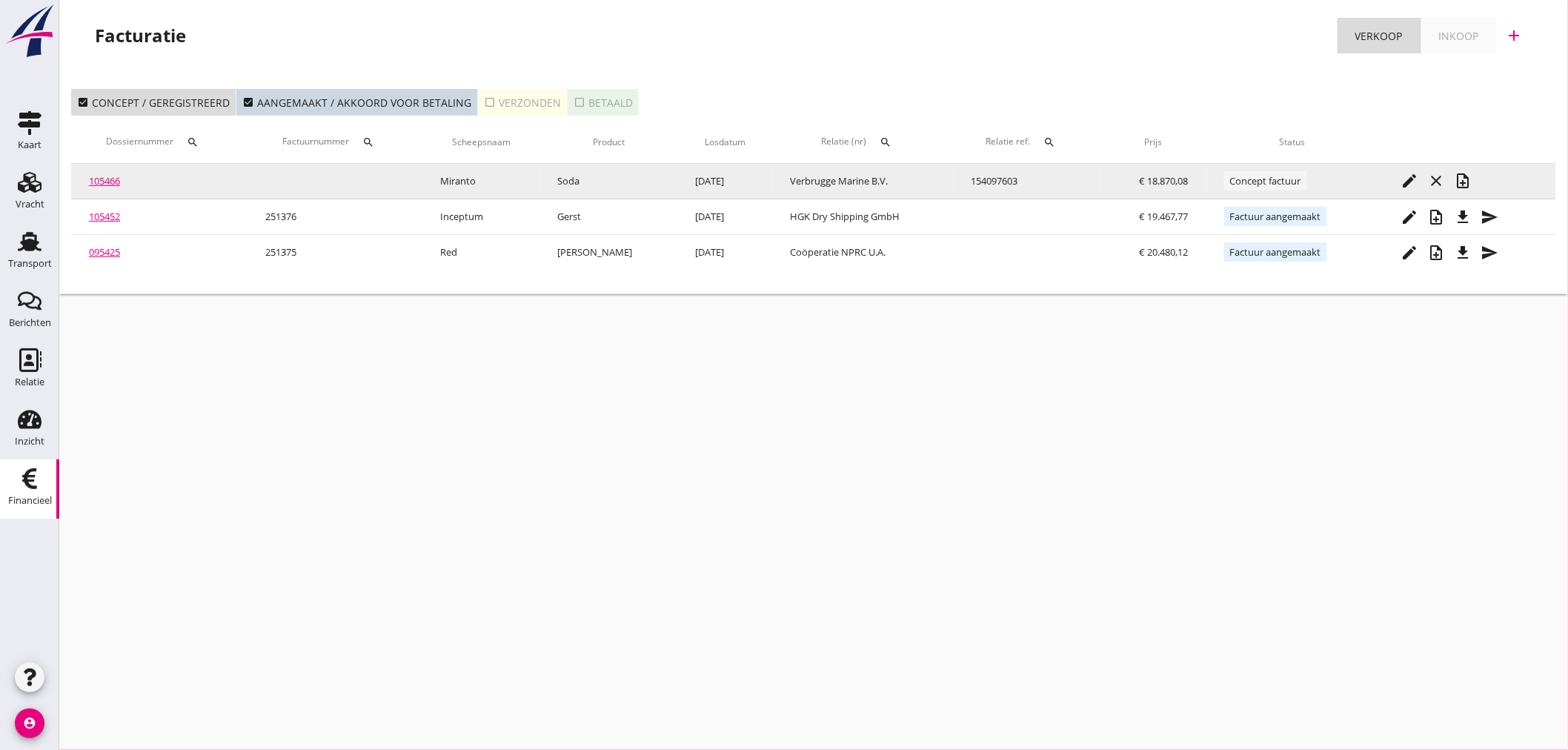
click at [1468, 183] on icon "note_add" at bounding box center [1464, 181] width 18 height 18
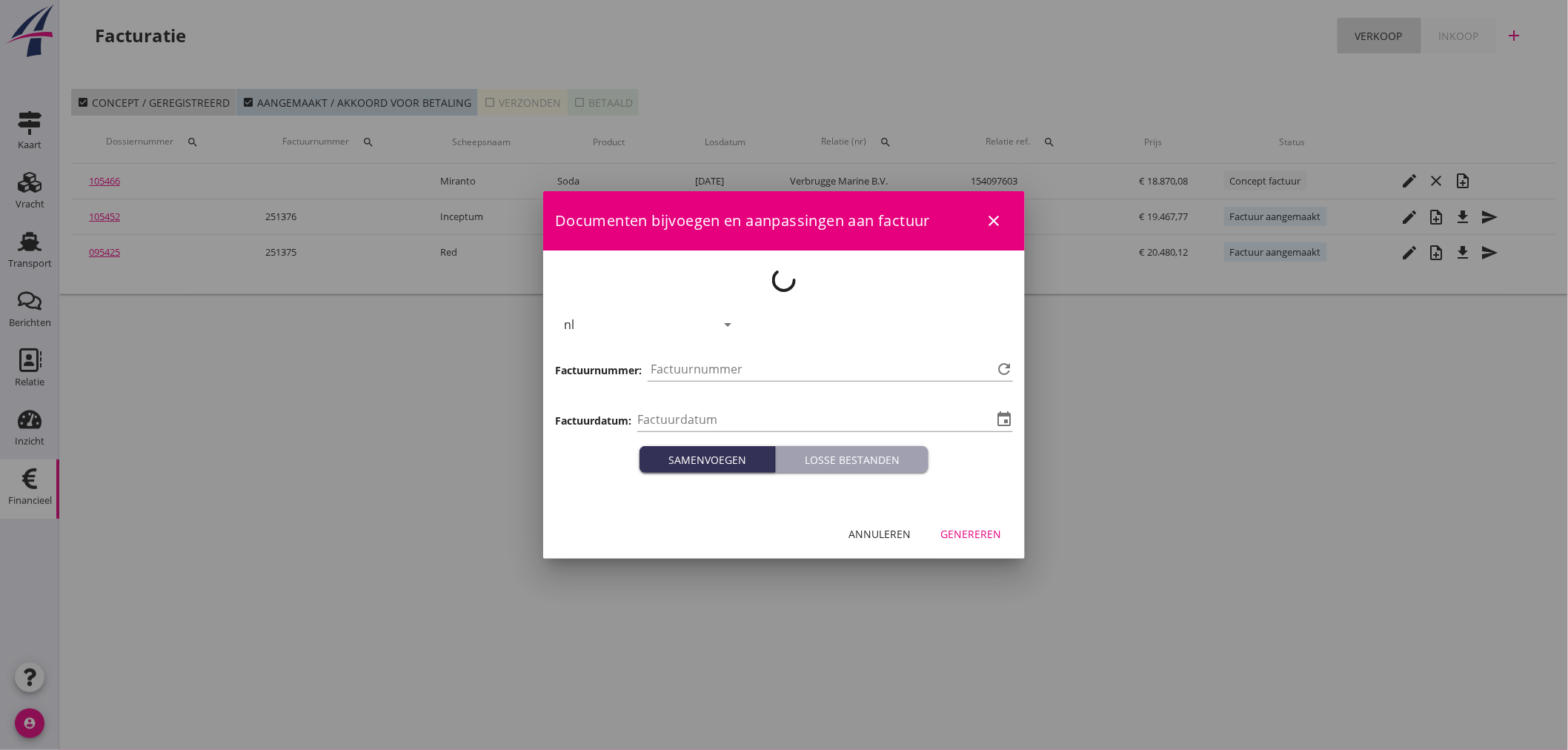
type input "[DATE]"
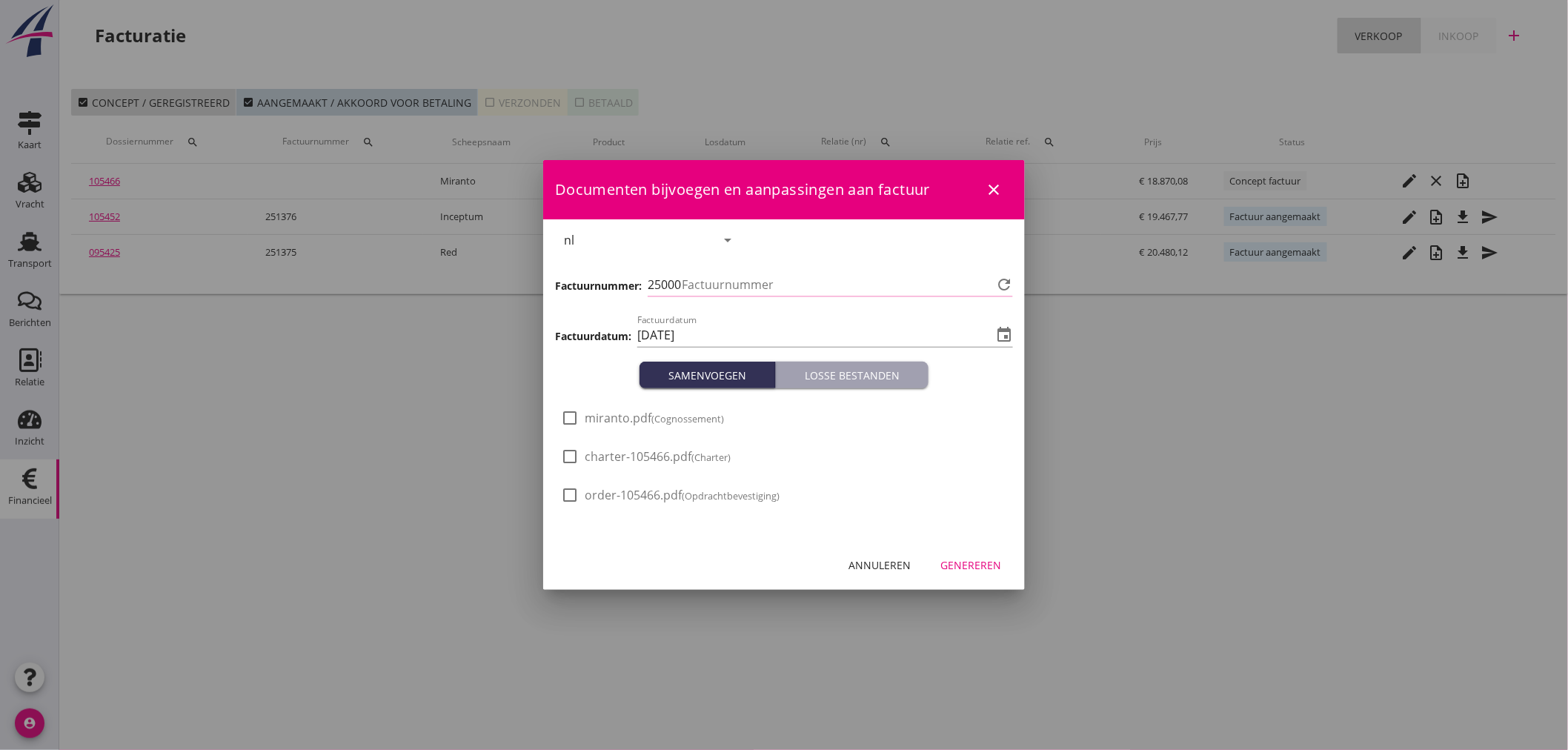
type input "1377"
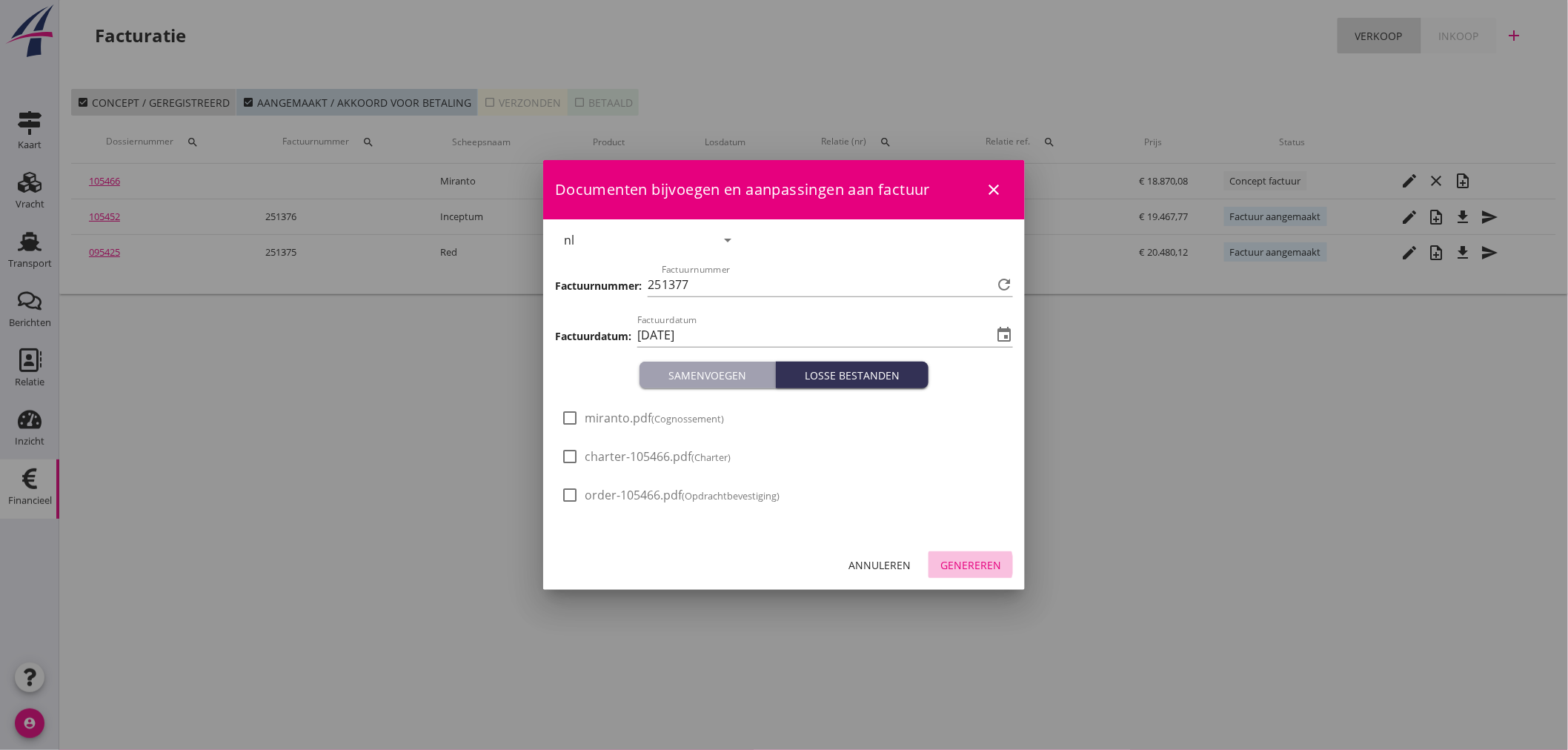
drag, startPoint x: 964, startPoint y: 564, endPoint x: 1062, endPoint y: 526, distance: 105.1
click at [964, 563] on div "Genereren" at bounding box center [971, 565] width 61 height 15
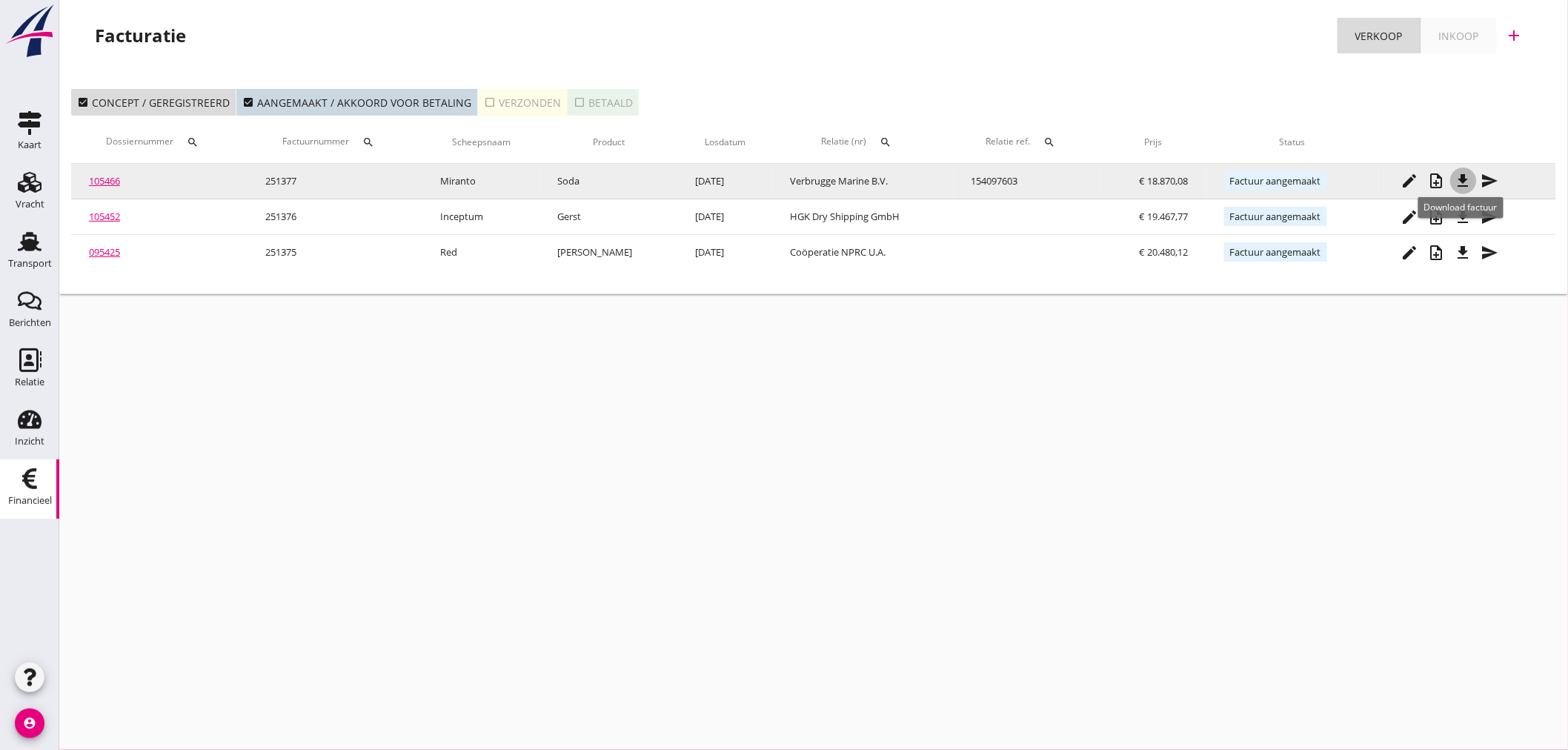
click at [1461, 181] on icon "file_download" at bounding box center [1464, 181] width 18 height 18
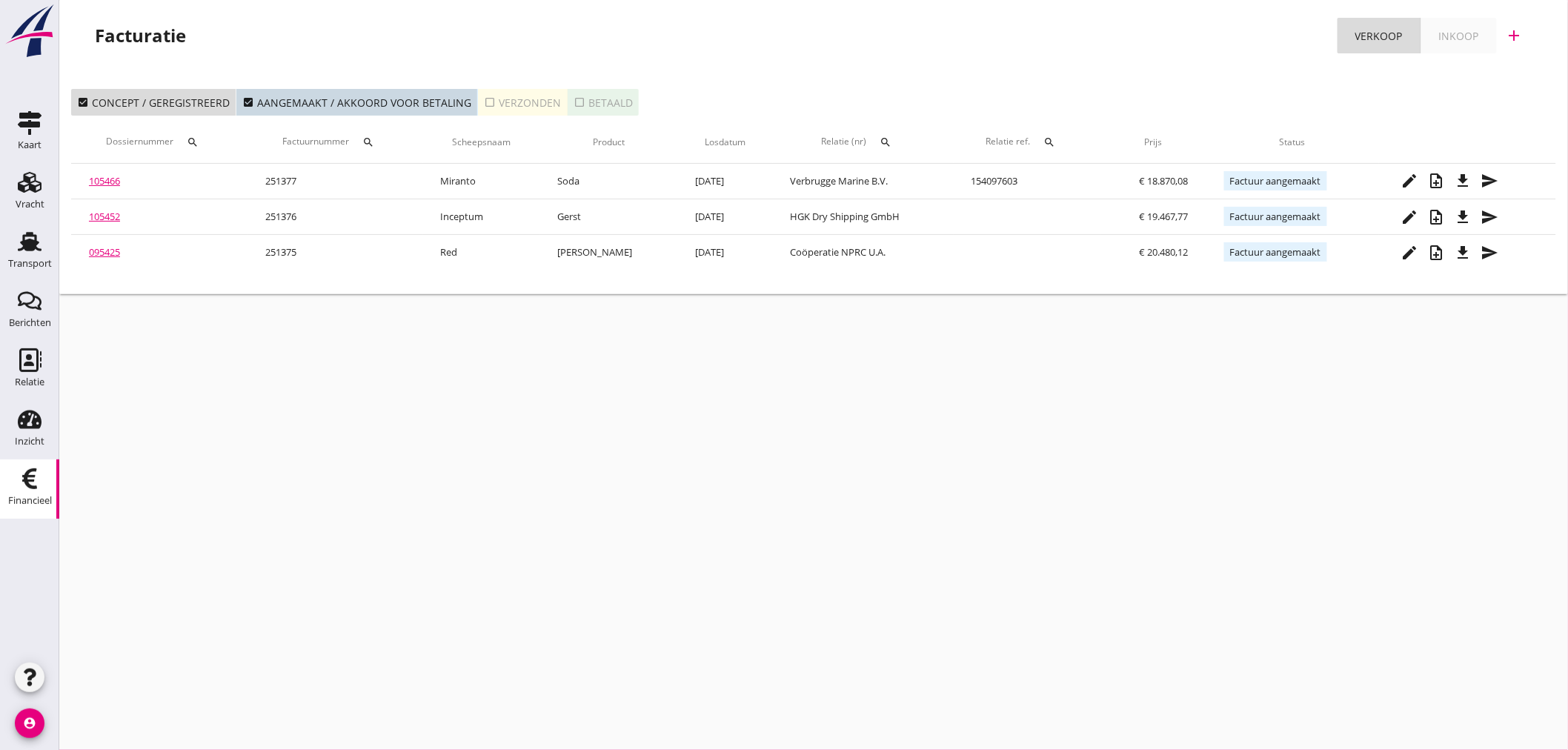
click at [478, 504] on div "cancel You are impersonating another user. Facturatie Verkoop Inkoop add check_…" at bounding box center [813, 375] width 1508 height 750
drag, startPoint x: 369, startPoint y: 490, endPoint x: 752, endPoint y: 731, distance: 452.5
click at [381, 508] on div "cancel You are impersonating another user. Facturatie Verkoop Inkoop add check_…" at bounding box center [813, 375] width 1508 height 750
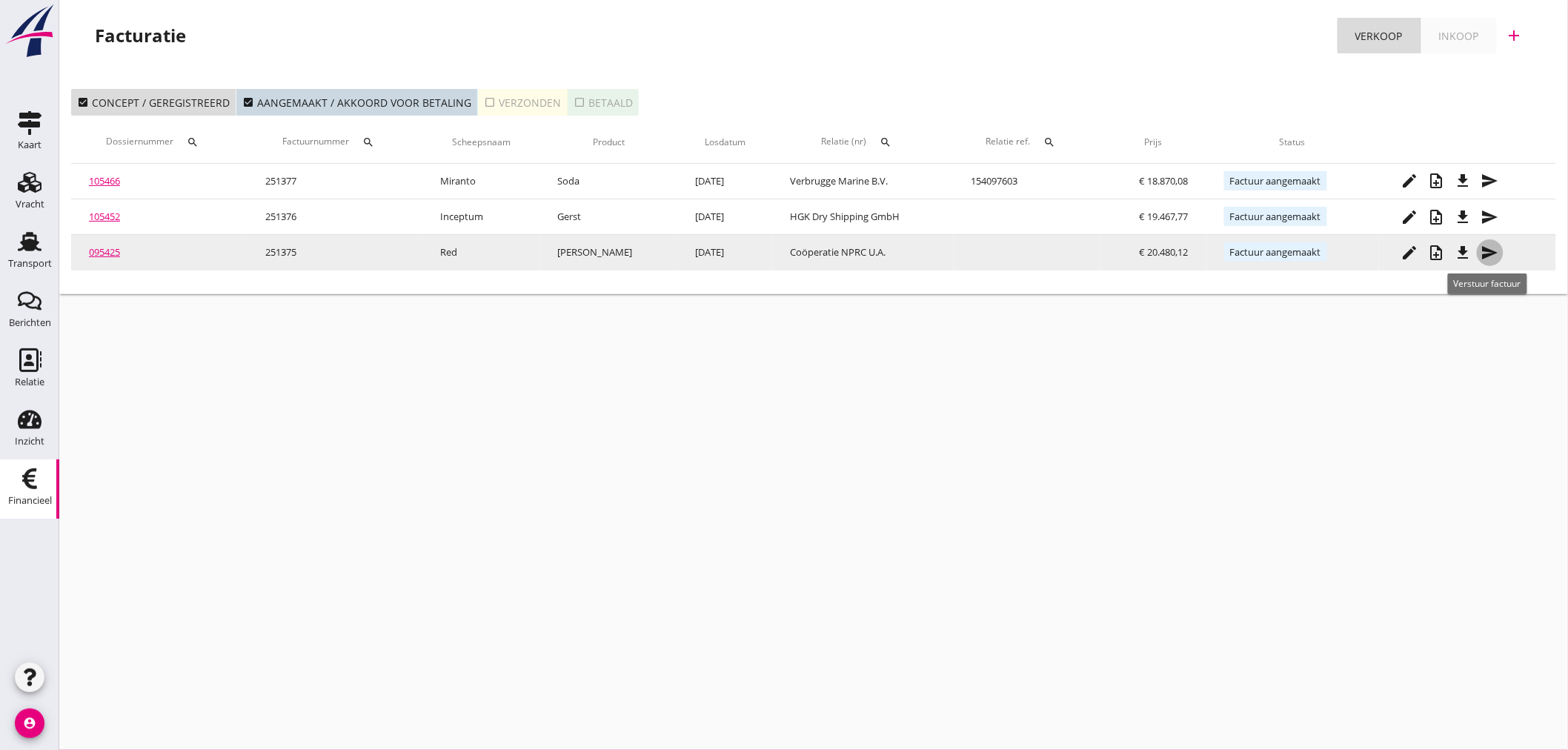
click at [1489, 253] on icon "send" at bounding box center [1490, 252] width 18 height 18
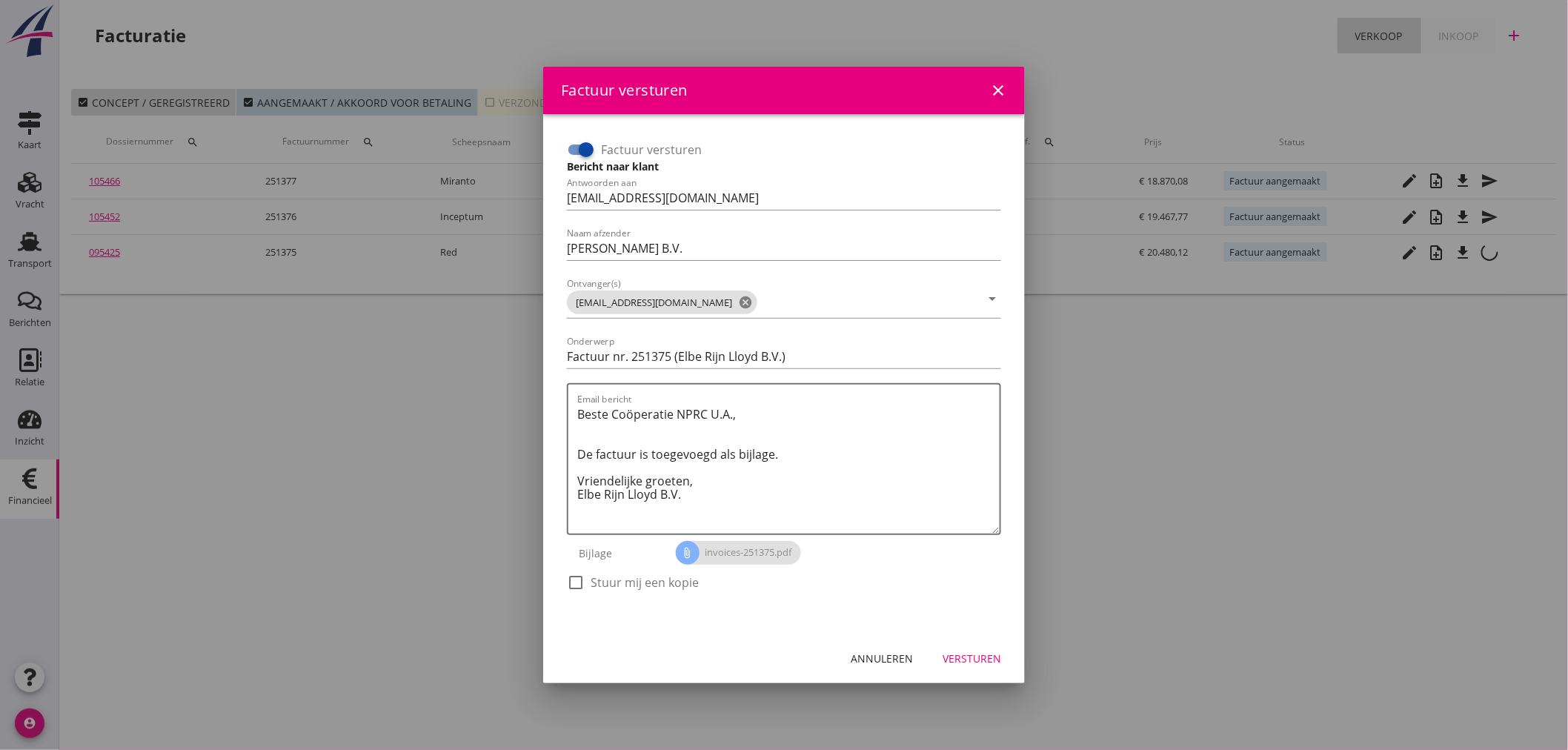
drag, startPoint x: 571, startPoint y: 586, endPoint x: 636, endPoint y: 573, distance: 66.3
click at [578, 579] on div at bounding box center [576, 583] width 25 height 25
checkbox input "true"
drag, startPoint x: 968, startPoint y: 653, endPoint x: 980, endPoint y: 642, distance: 16.3
click at [969, 652] on div "Versturen" at bounding box center [971, 658] width 58 height 15
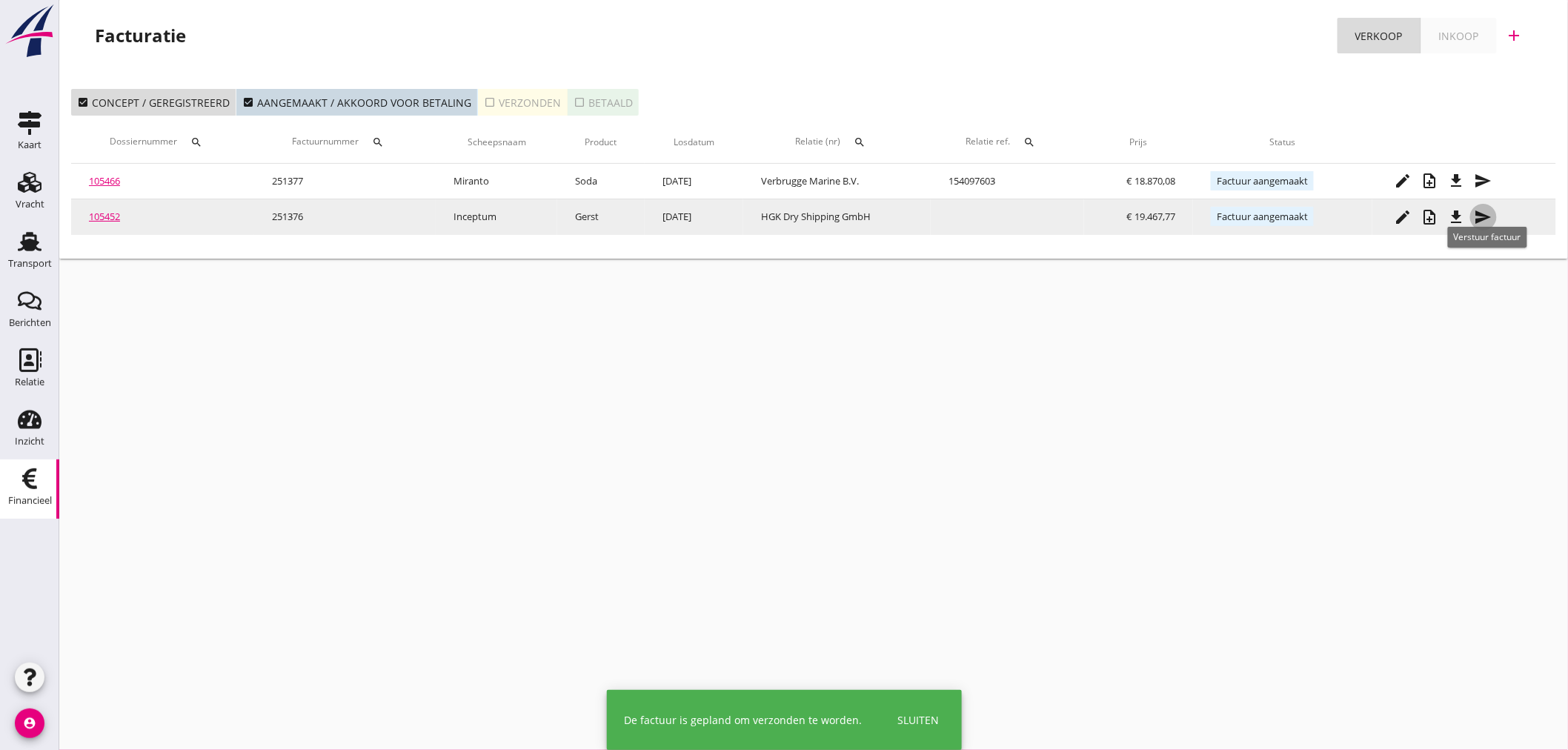
click at [1486, 218] on icon "send" at bounding box center [1484, 217] width 18 height 18
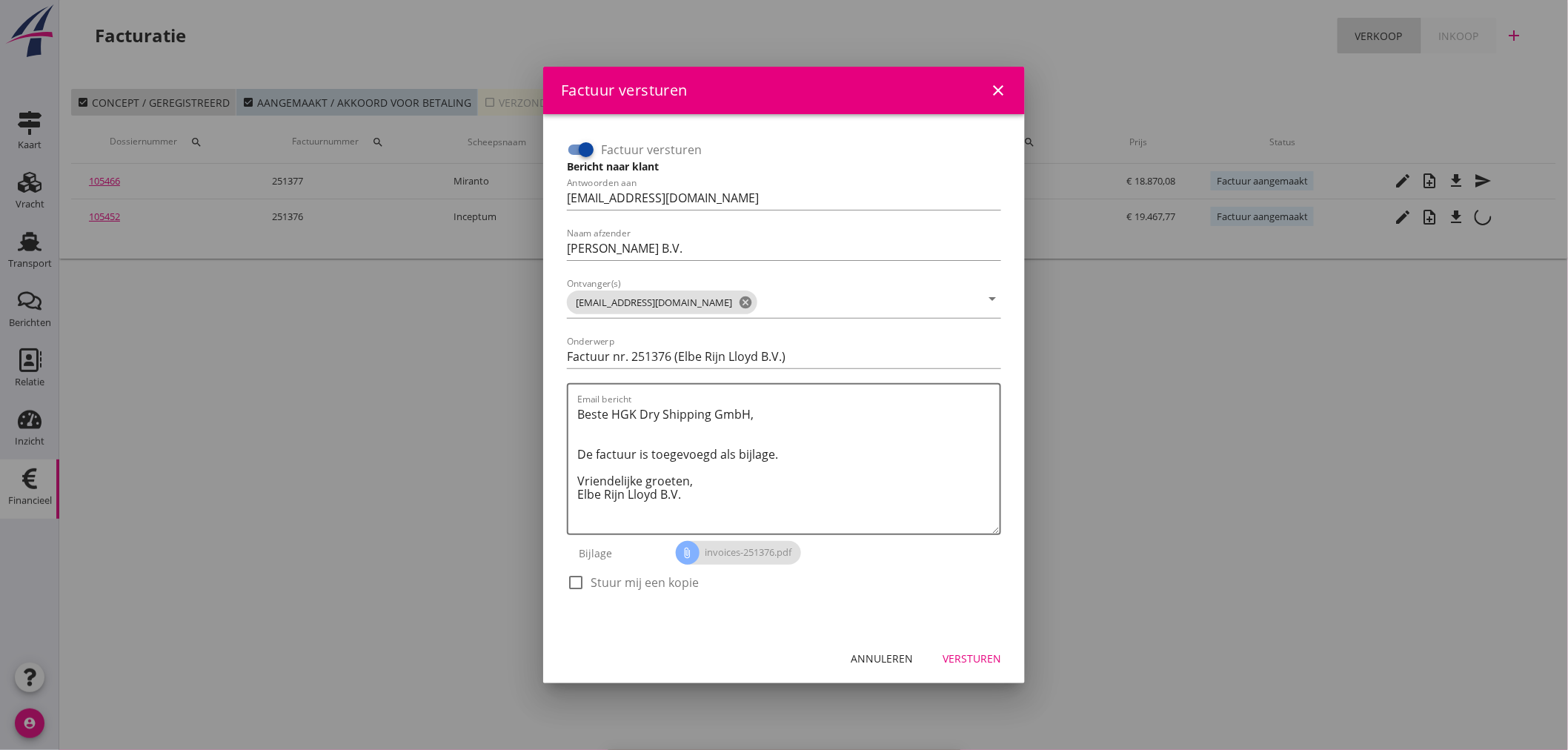
drag, startPoint x: 595, startPoint y: 581, endPoint x: 739, endPoint y: 588, distance: 144.2
click at [598, 581] on label "Stuur mij een kopie" at bounding box center [644, 582] width 108 height 15
checkbox input "true"
click at [975, 662] on div "Versturen" at bounding box center [971, 658] width 58 height 15
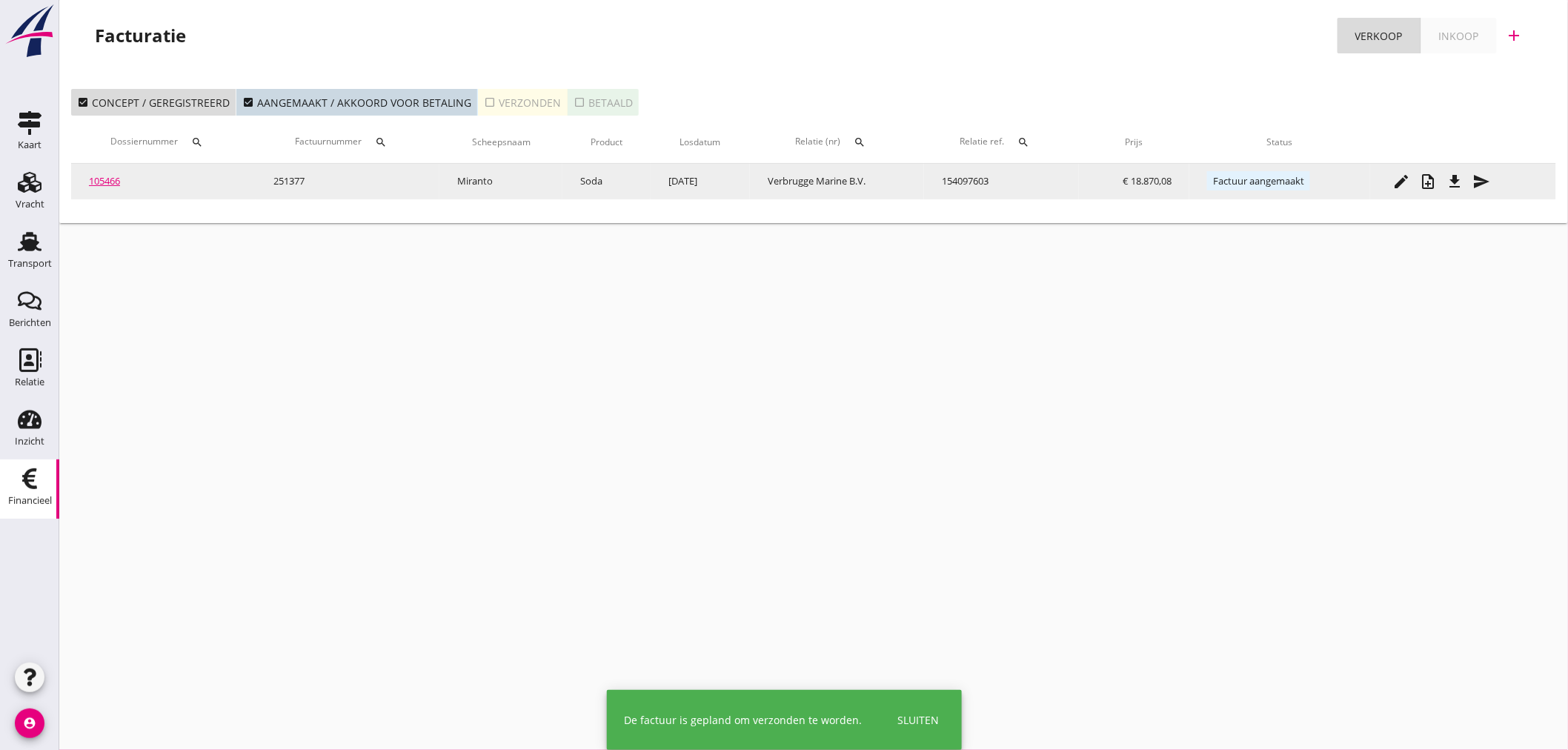
click at [1485, 183] on icon "send" at bounding box center [1482, 182] width 18 height 18
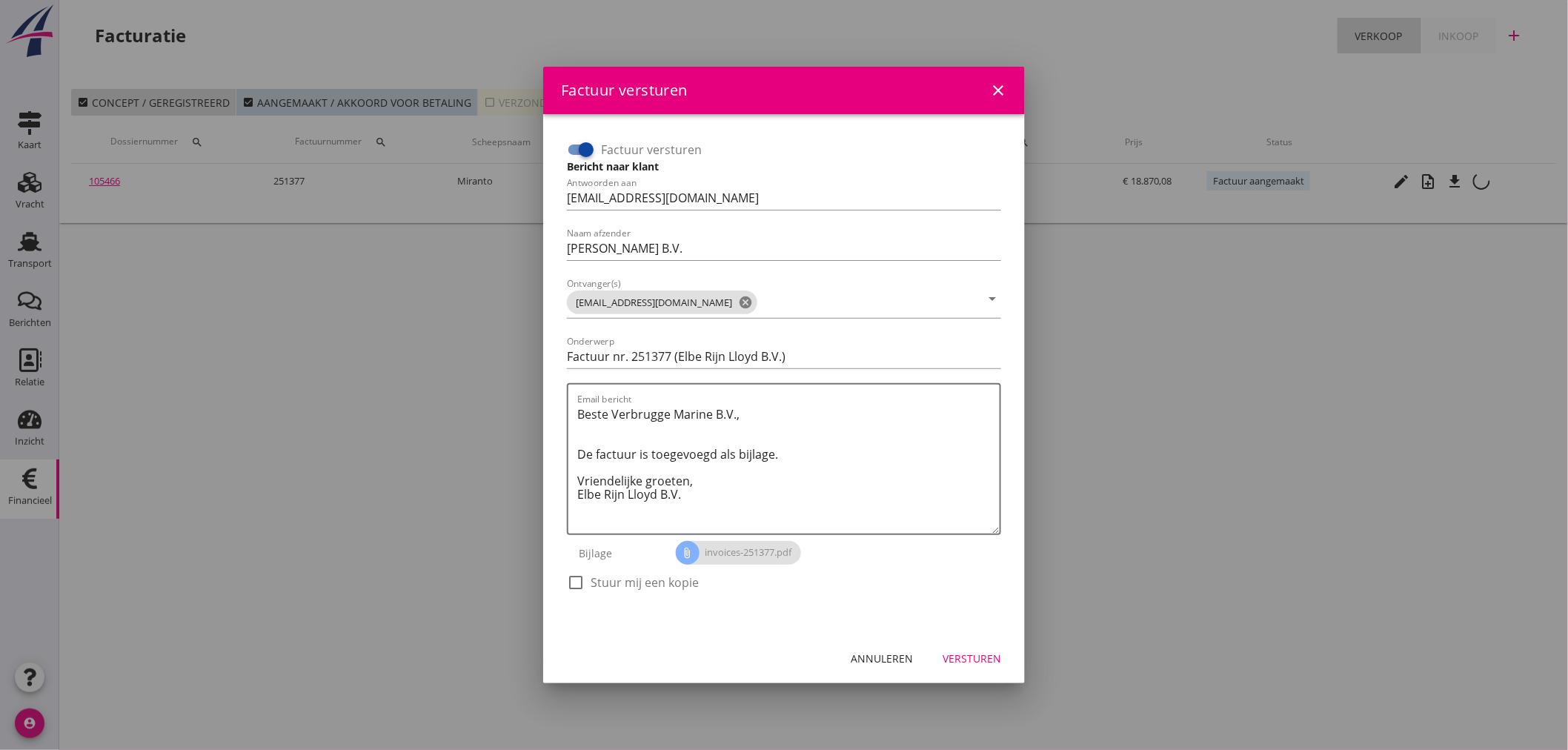
drag, startPoint x: 583, startPoint y: 576, endPoint x: 598, endPoint y: 582, distance: 16.2
click at [587, 578] on div at bounding box center [576, 583] width 25 height 25
checkbox input "true"
drag, startPoint x: 1002, startPoint y: 663, endPoint x: 972, endPoint y: 638, distance: 39.1
click at [1002, 663] on button "Versturen" at bounding box center [971, 657] width 83 height 26
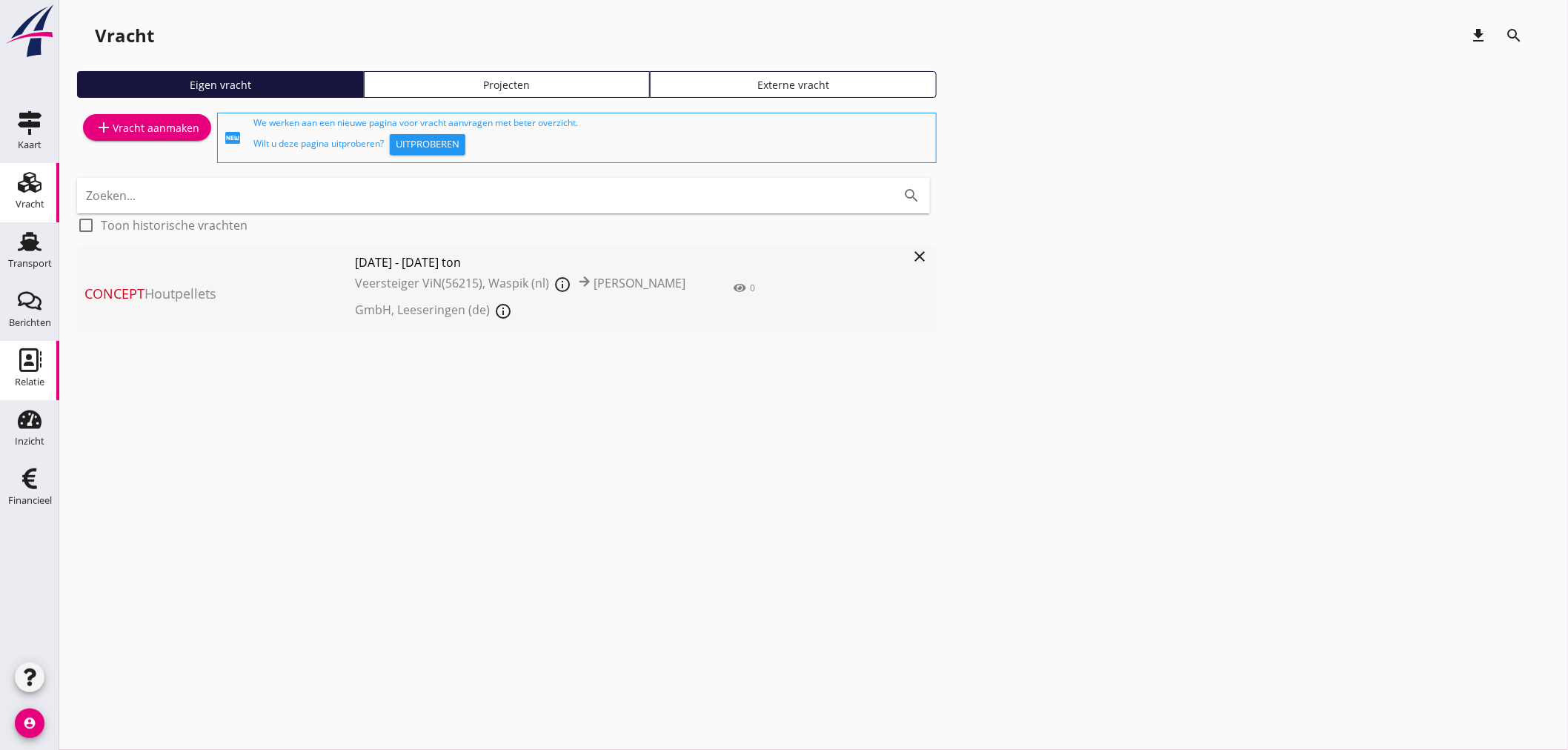
click at [19, 390] on div "Relatie" at bounding box center [29, 382] width 30 height 21
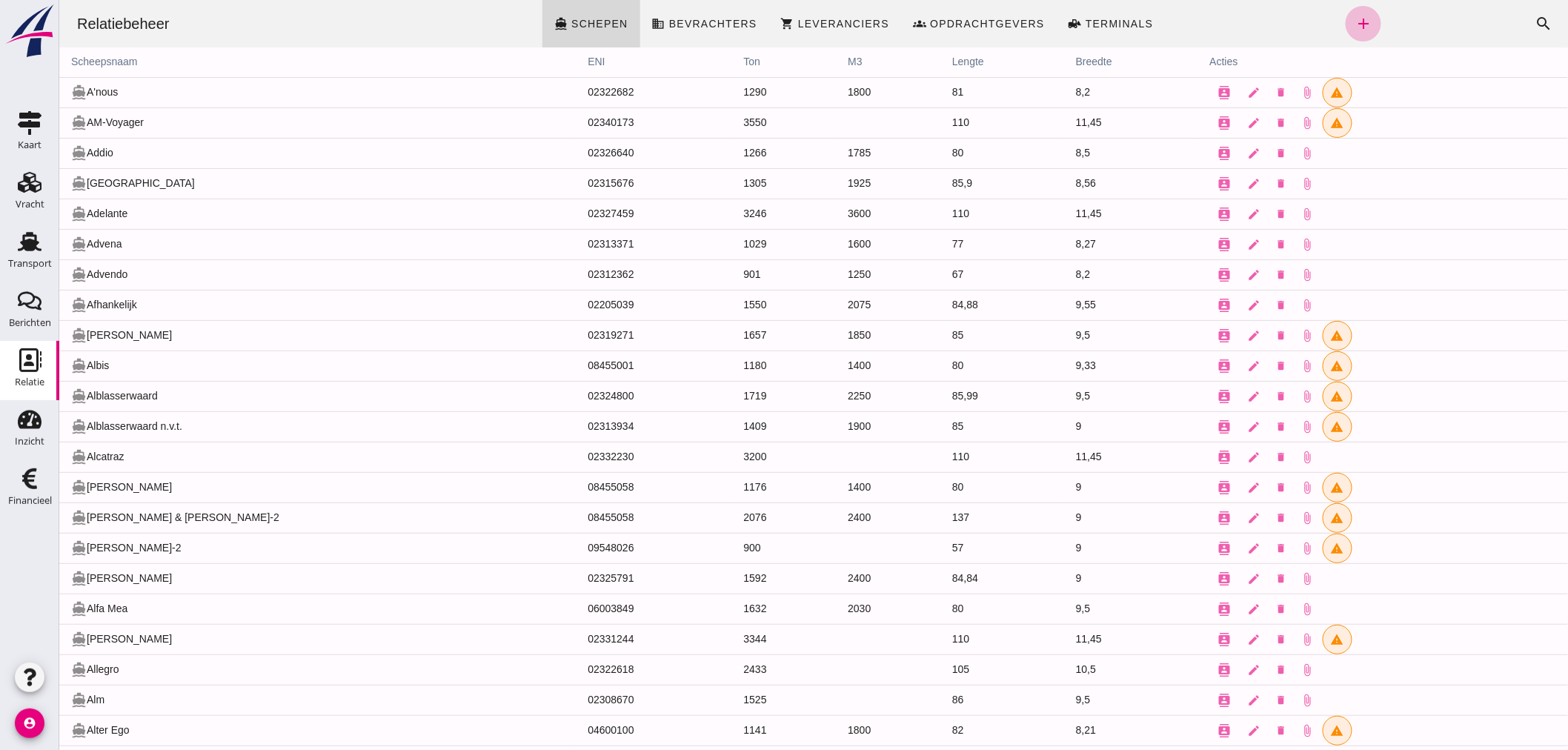
click at [38, 717] on icon "account_circle" at bounding box center [29, 723] width 30 height 30
click at [101, 709] on div "Uitloggen" at bounding box center [111, 717] width 63 height 18
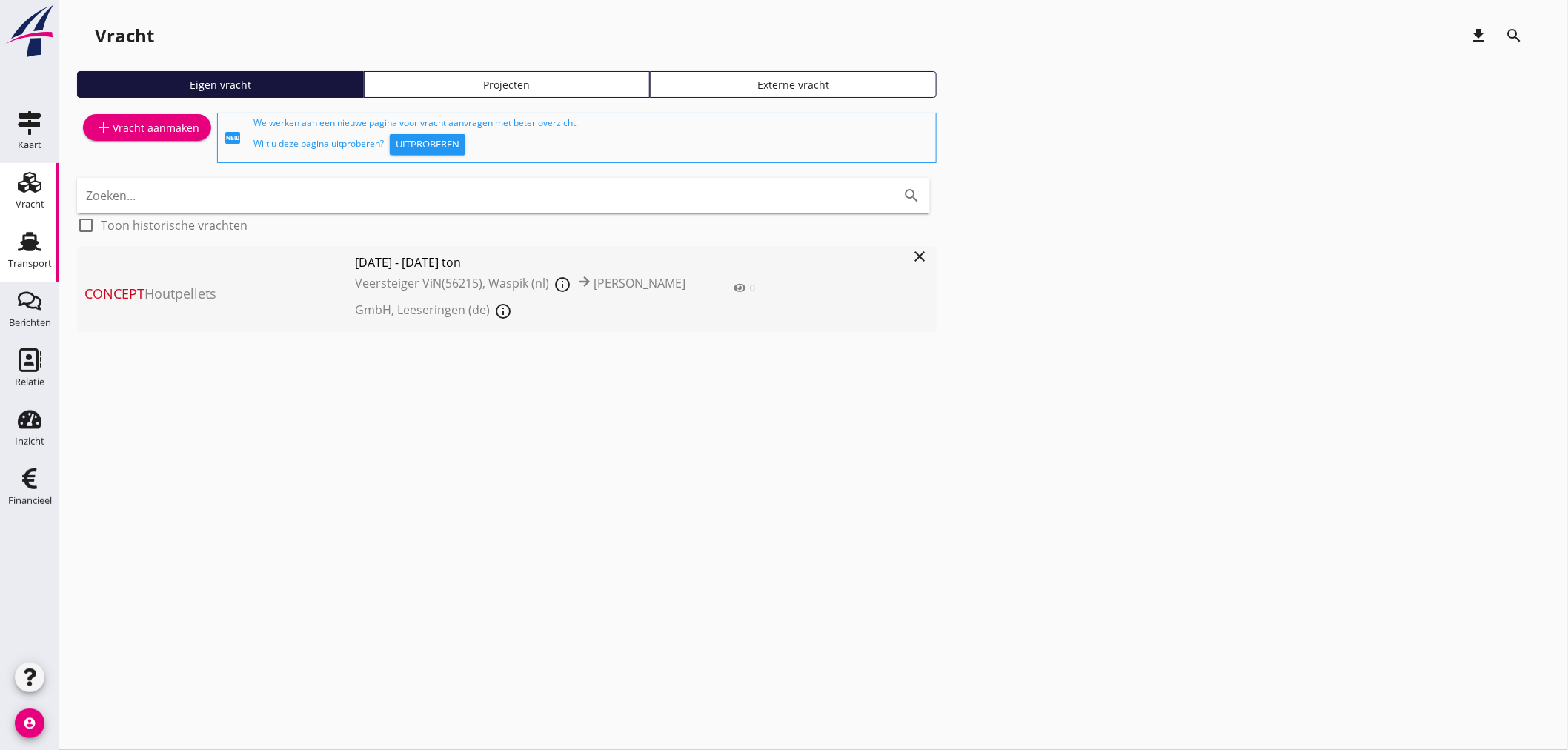
click at [25, 243] on use at bounding box center [30, 241] width 24 height 19
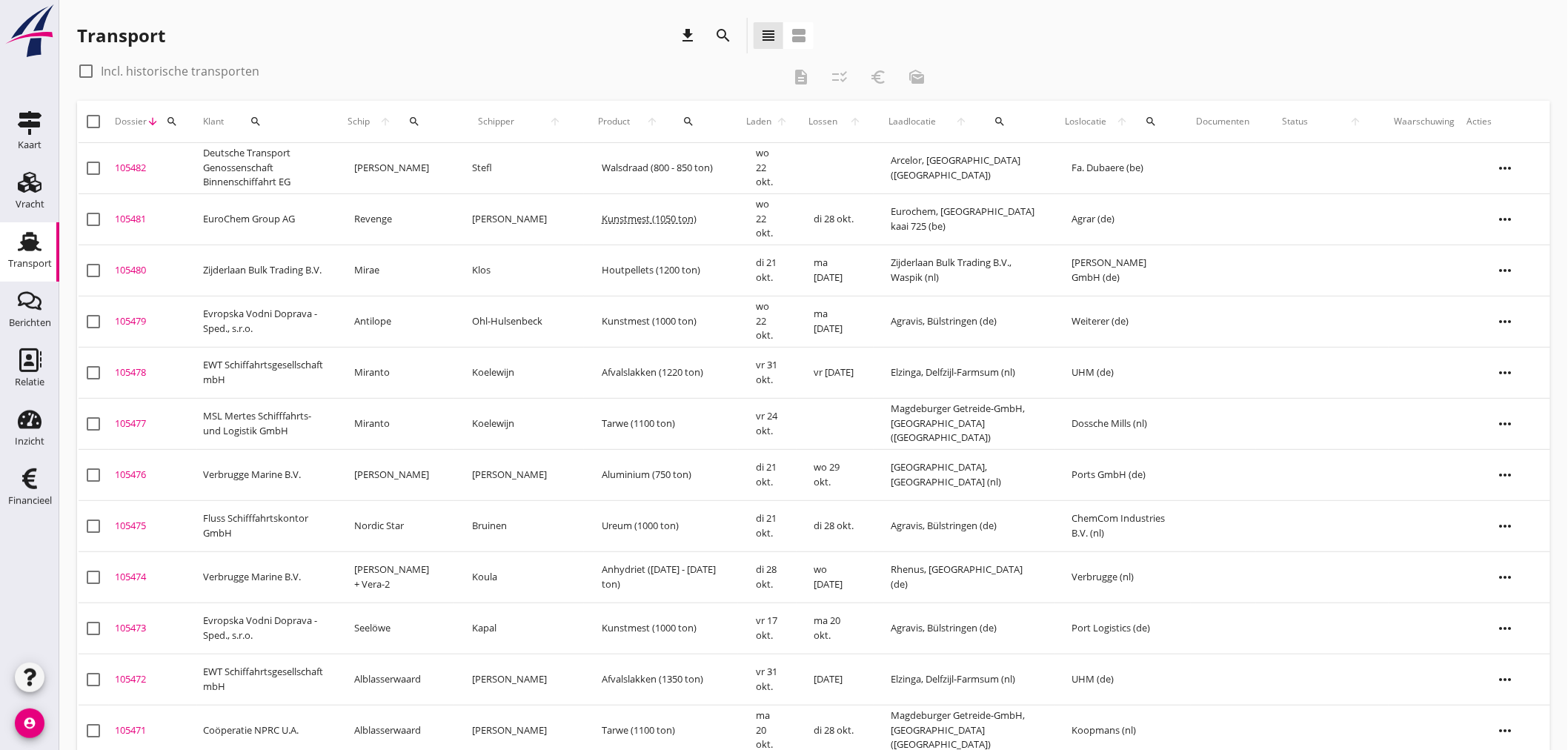
click at [169, 123] on icon "search" at bounding box center [172, 121] width 12 height 12
drag, startPoint x: 186, startPoint y: 159, endPoint x: 121, endPoint y: 183, distance: 69.3
click at [185, 162] on input "Zoeken op dossiernummer..." at bounding box center [241, 164] width 154 height 24
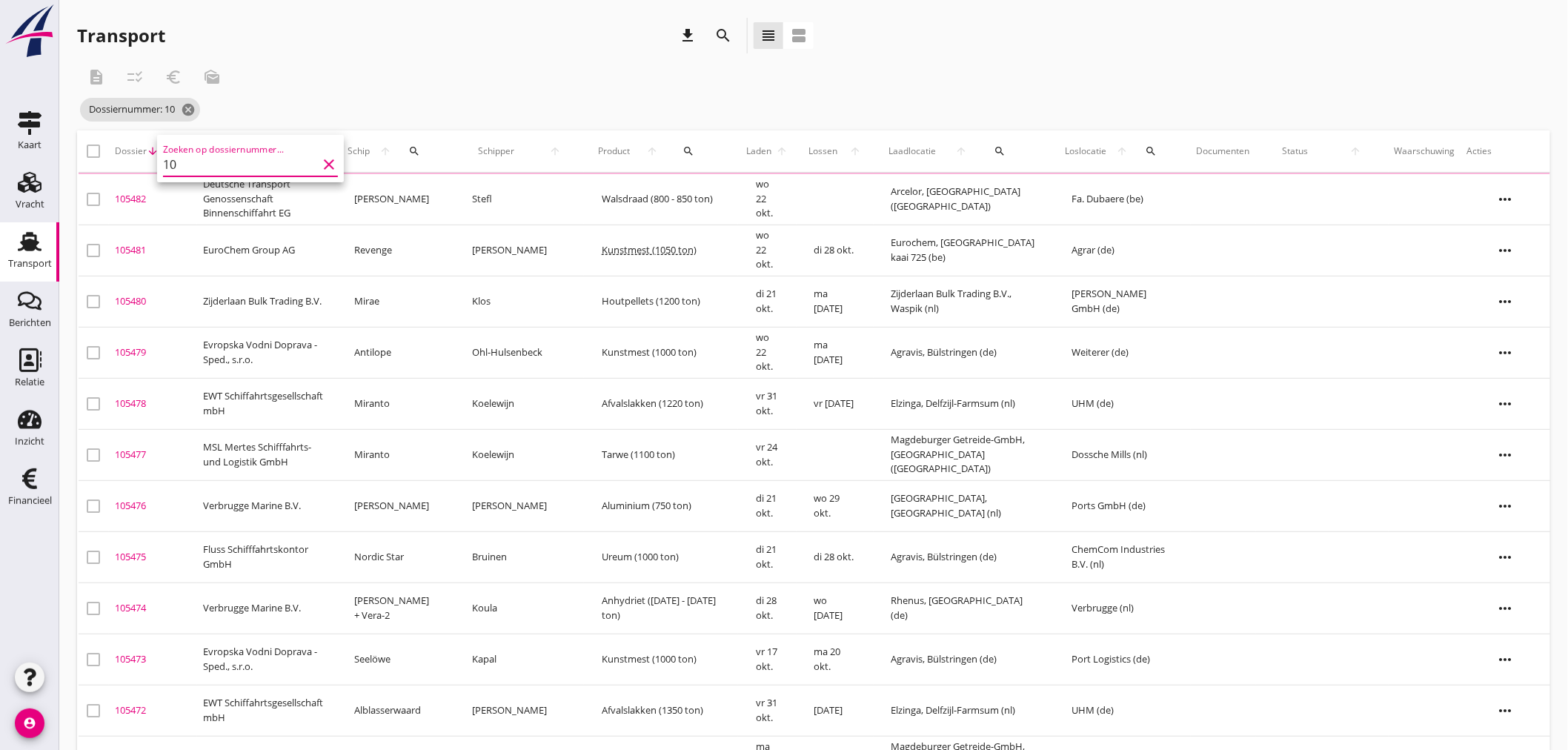
type input "1"
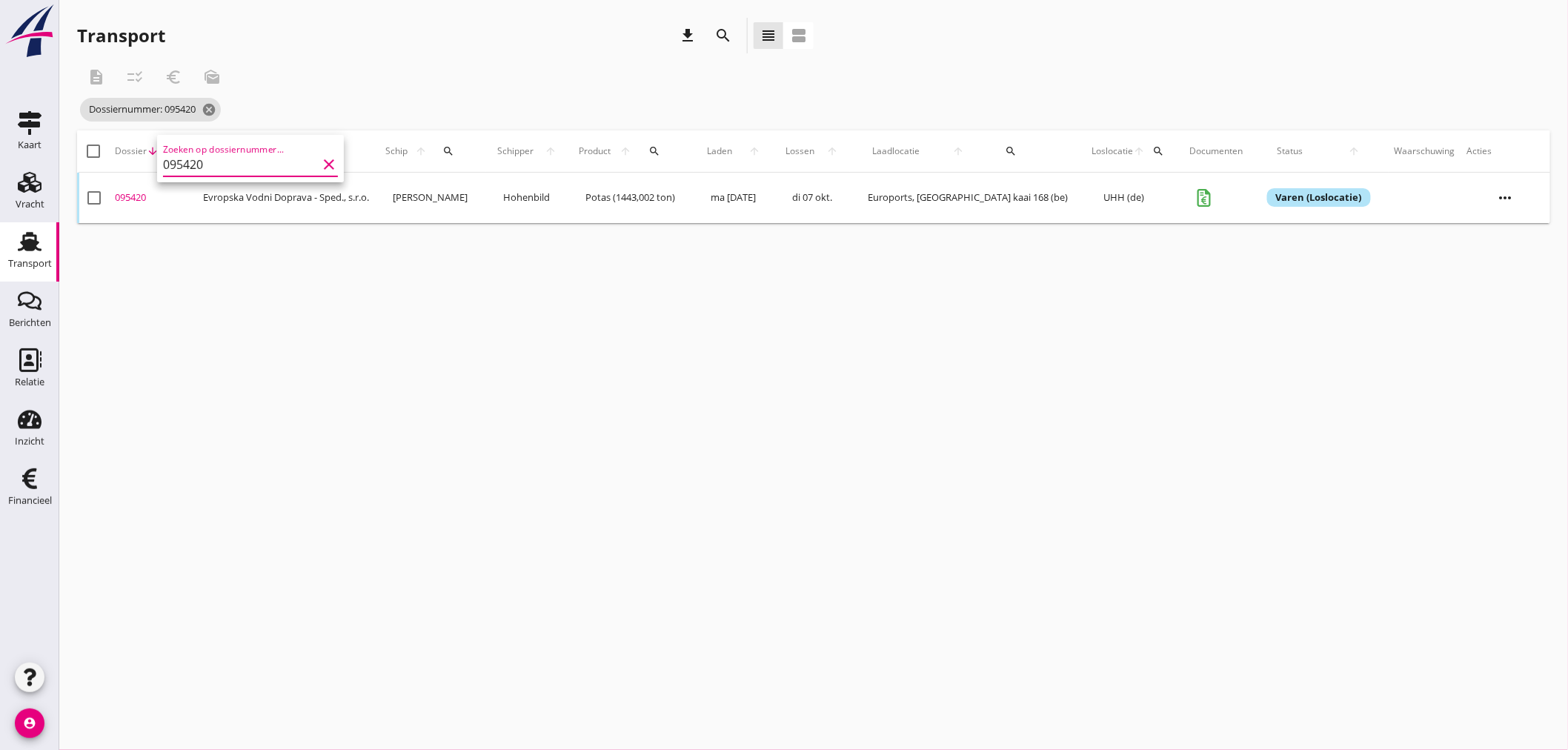
type input "095420"
drag, startPoint x: 127, startPoint y: 194, endPoint x: 231, endPoint y: 252, distance: 119.1
click at [128, 194] on div "095420" at bounding box center [153, 198] width 76 height 15
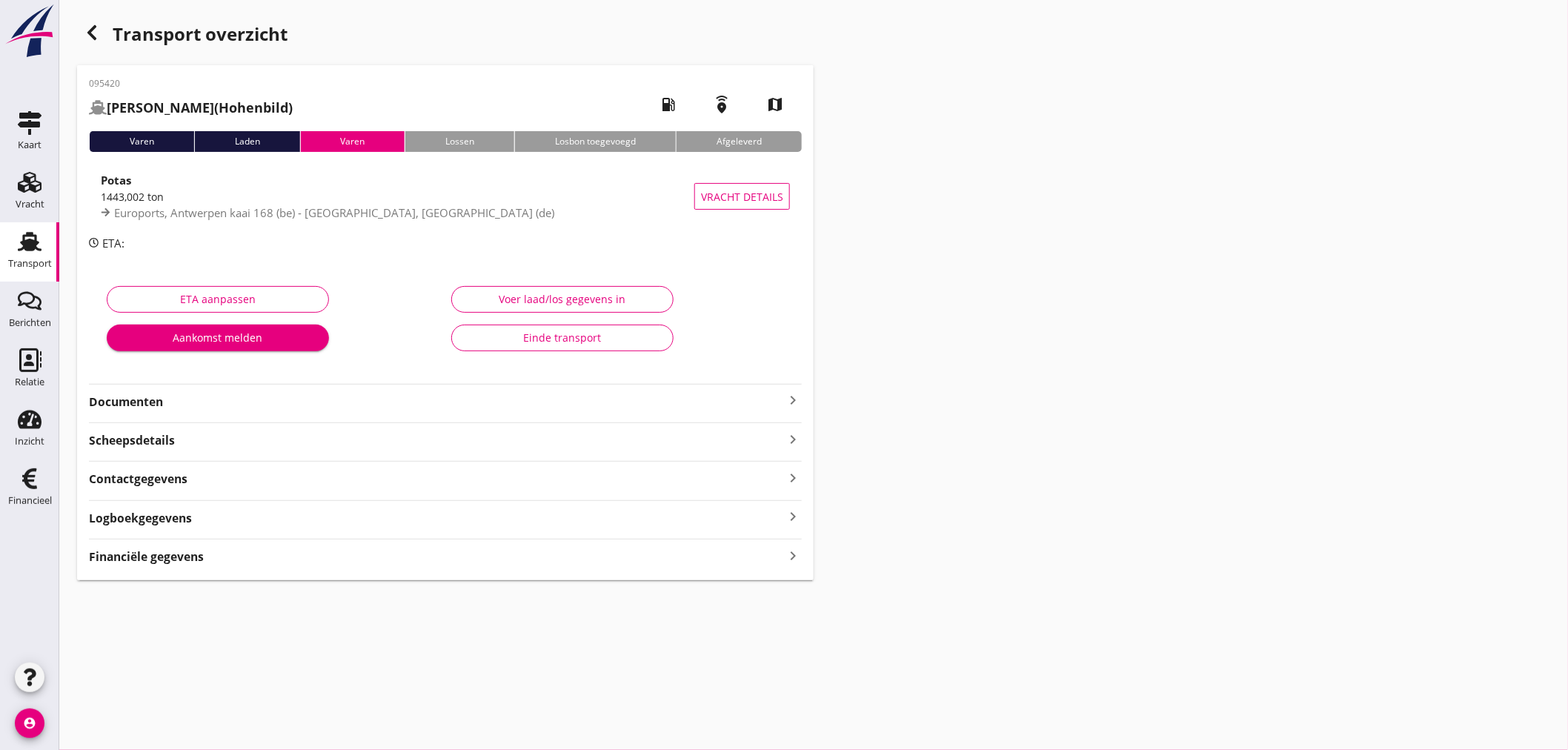
click at [789, 554] on icon "keyboard_arrow_right" at bounding box center [793, 556] width 18 height 20
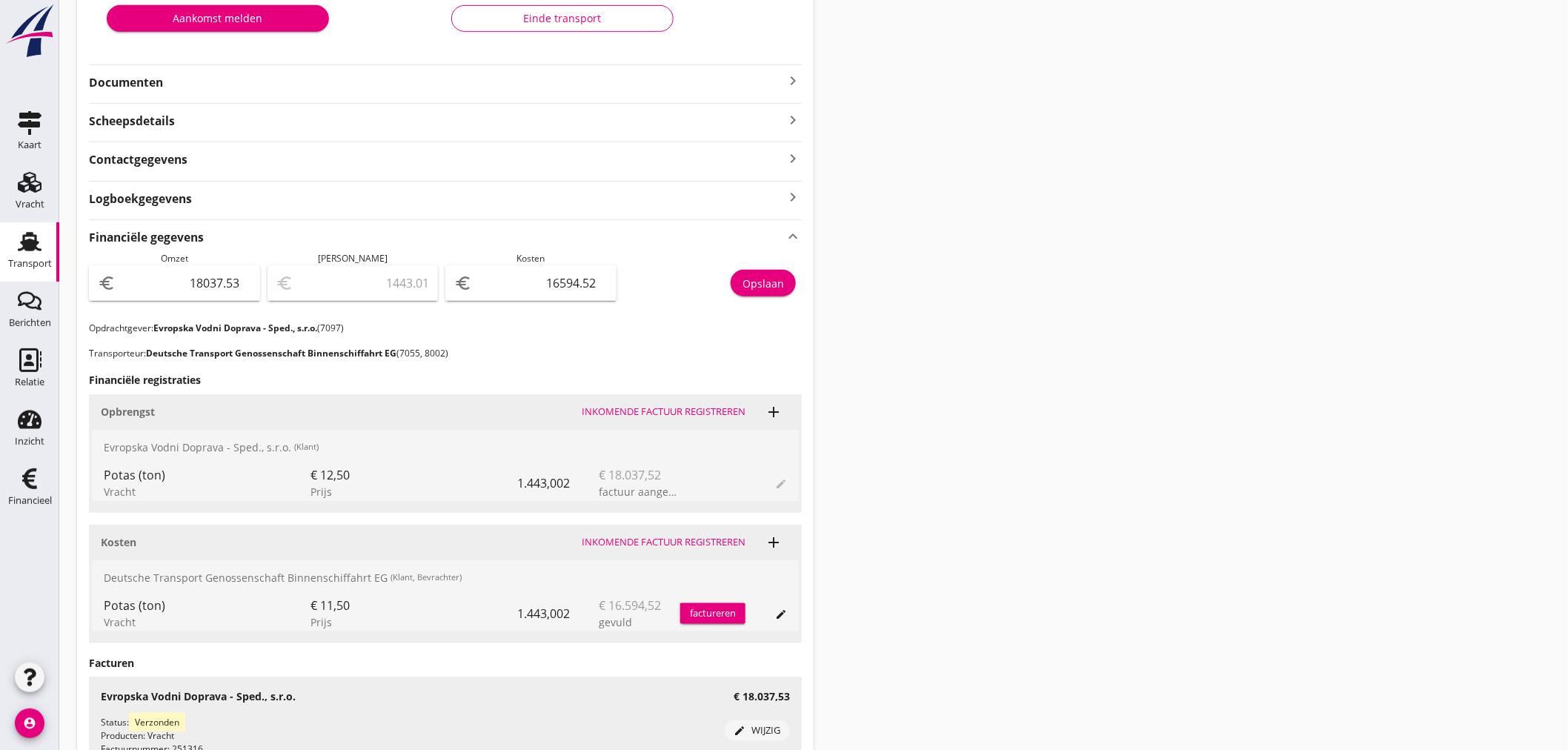
scroll to position [225, 0]
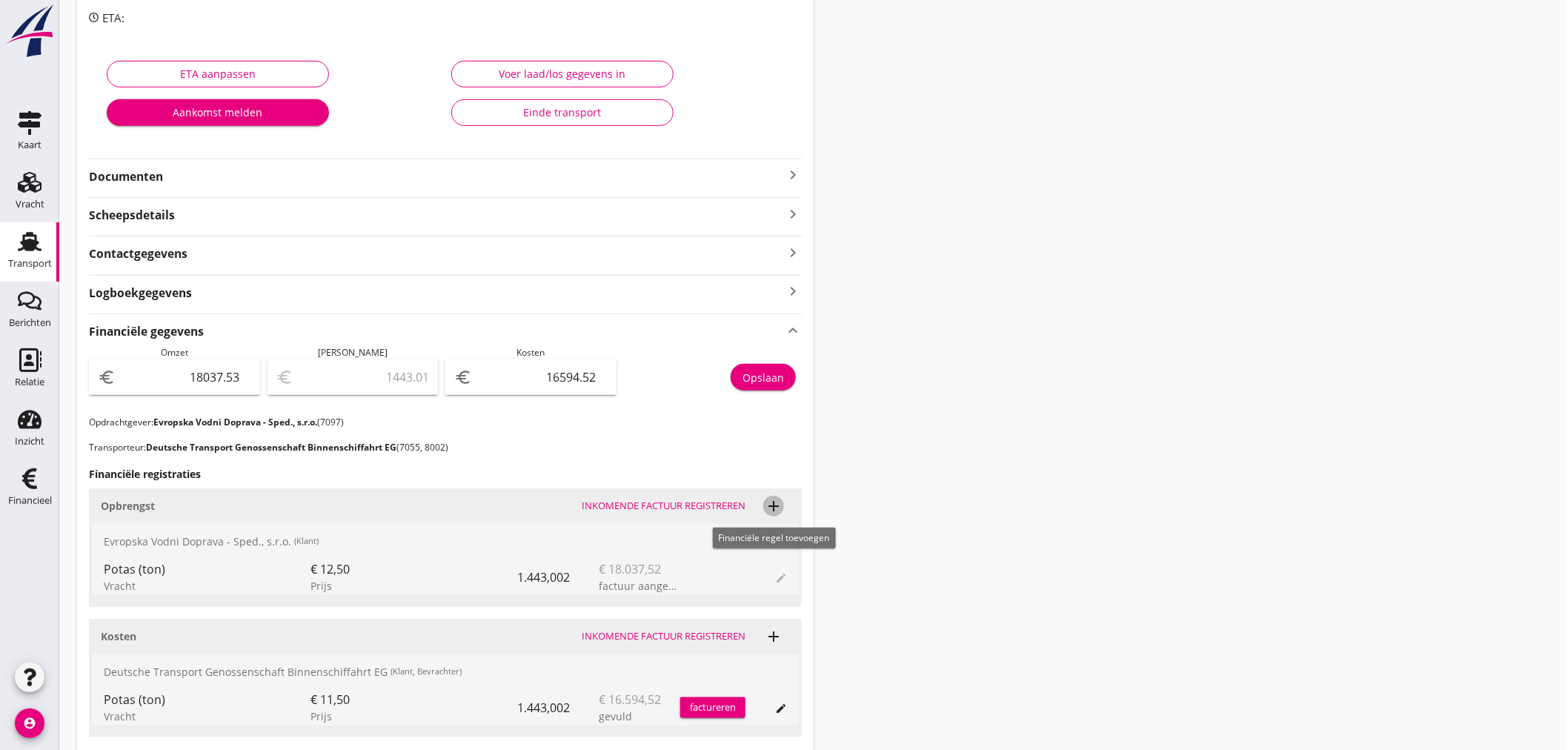
click at [779, 506] on icon "add" at bounding box center [774, 507] width 18 height 18
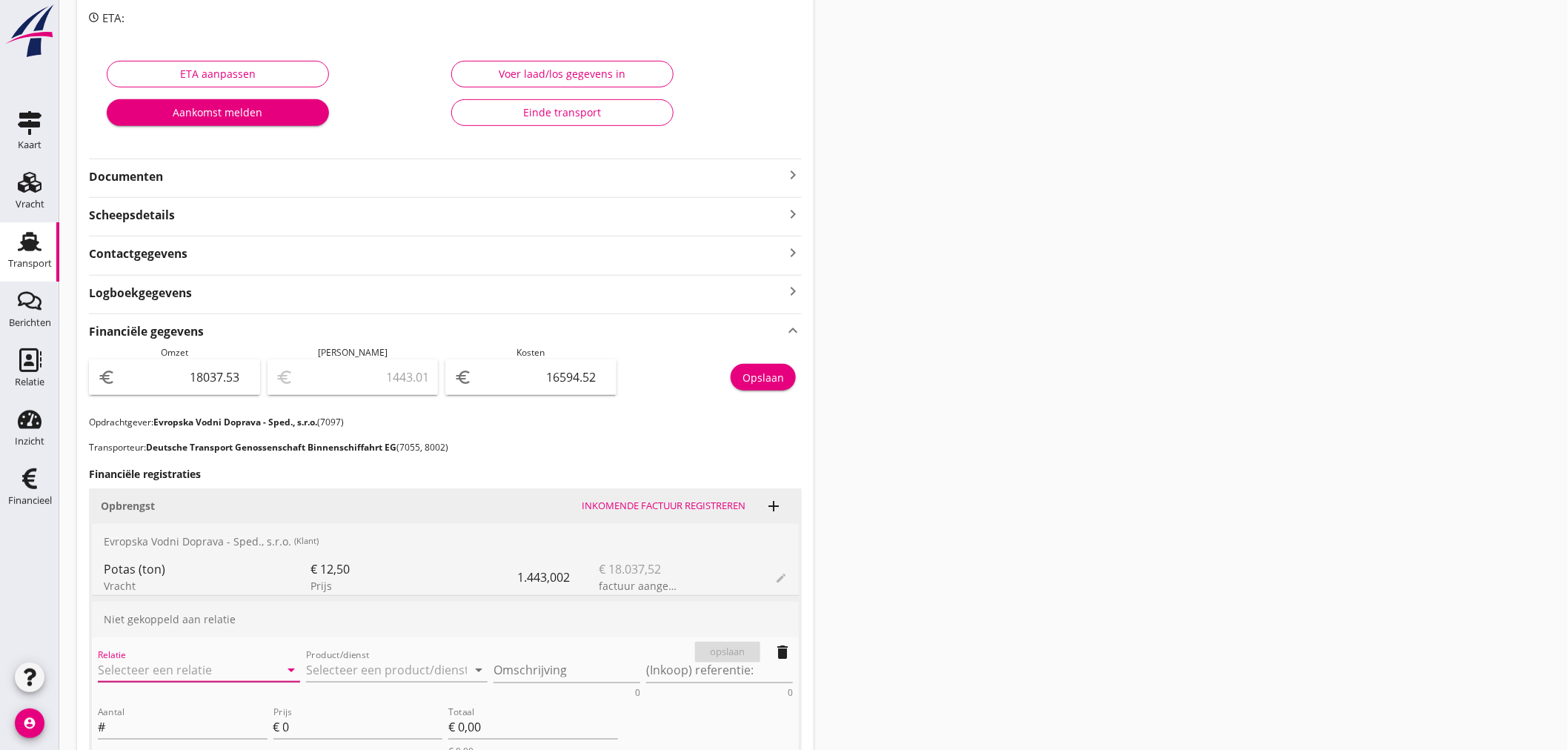
click at [164, 665] on input "Relatie" at bounding box center [178, 670] width 161 height 24
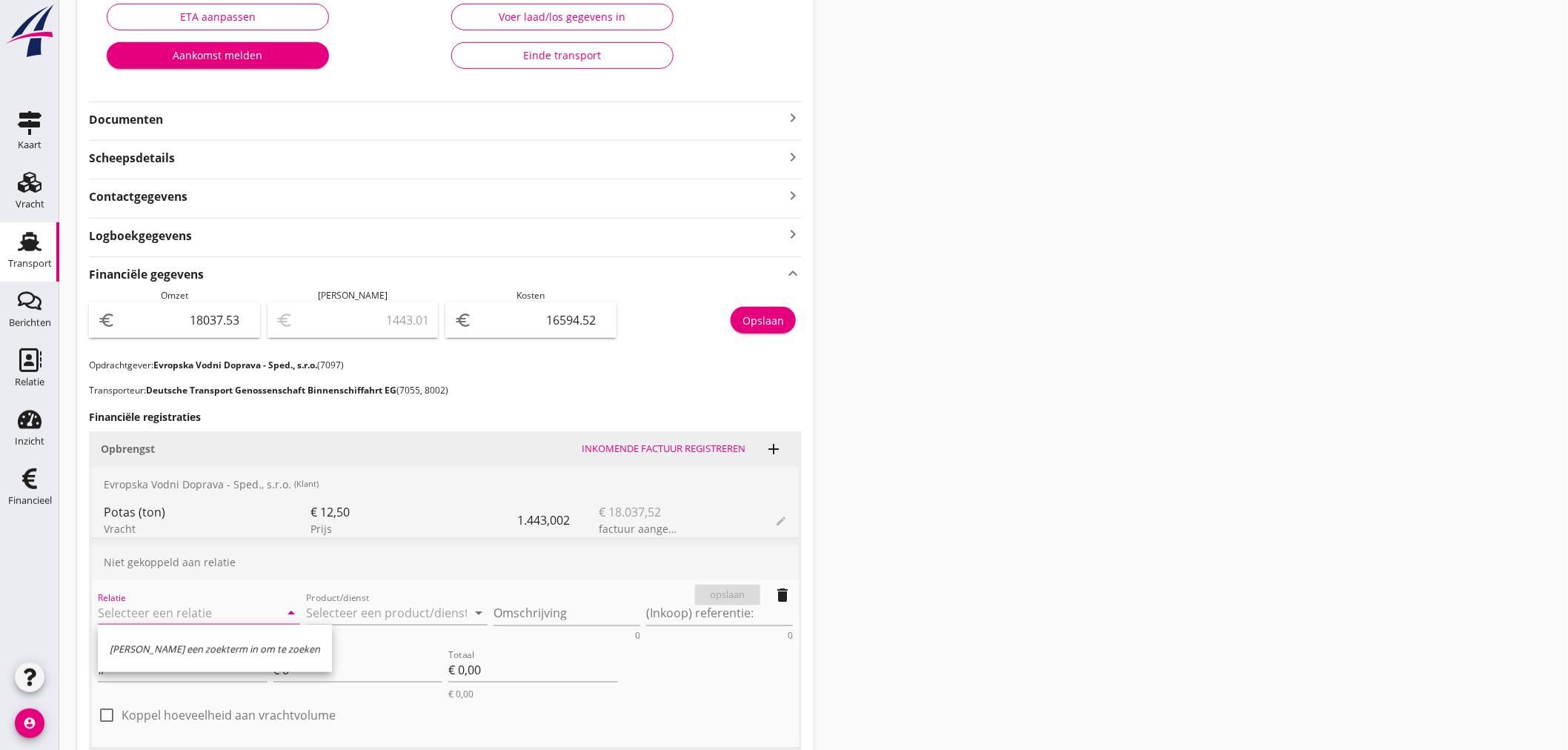
scroll to position [308, 0]
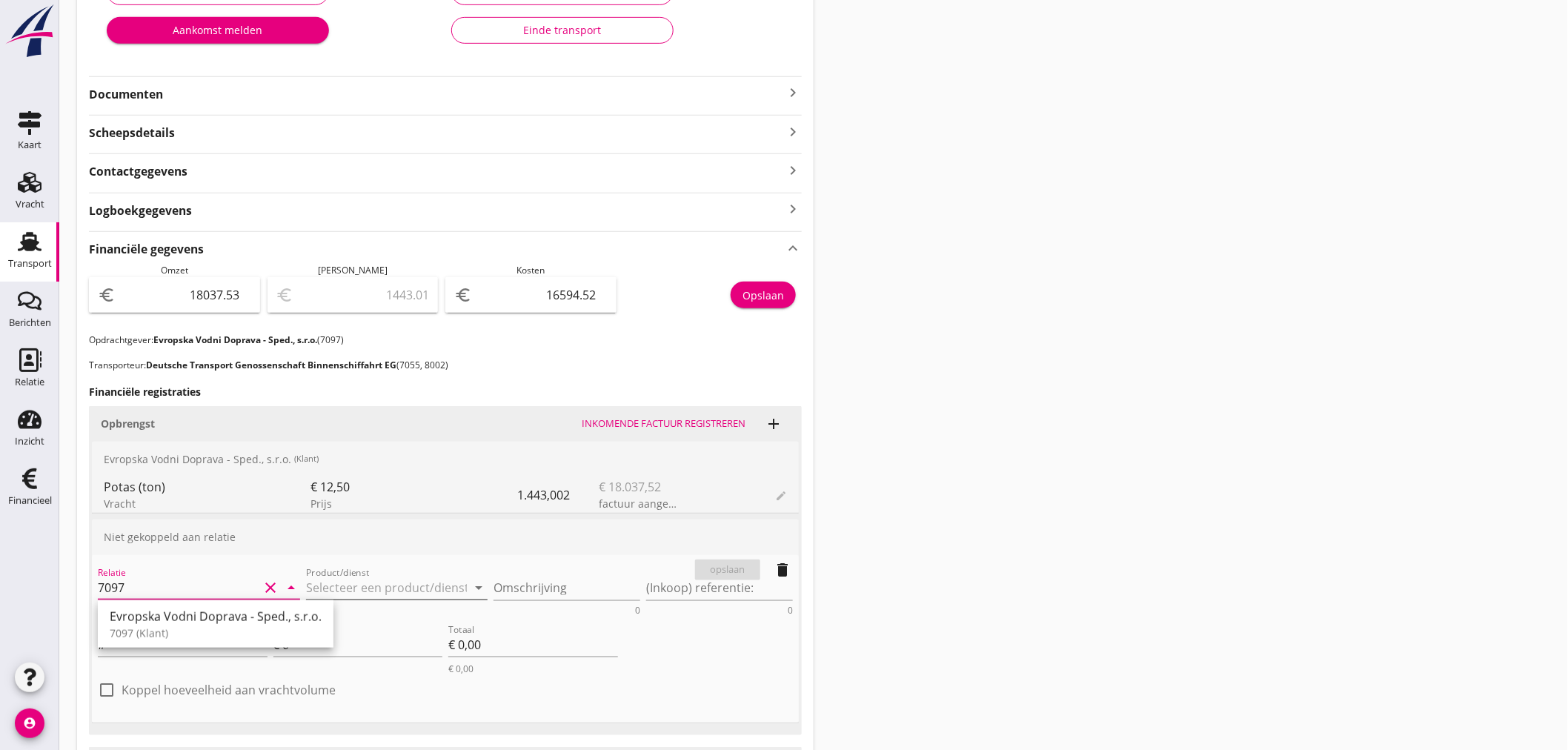
type input "7097"
click at [401, 582] on input "Product/dienst" at bounding box center [386, 587] width 161 height 24
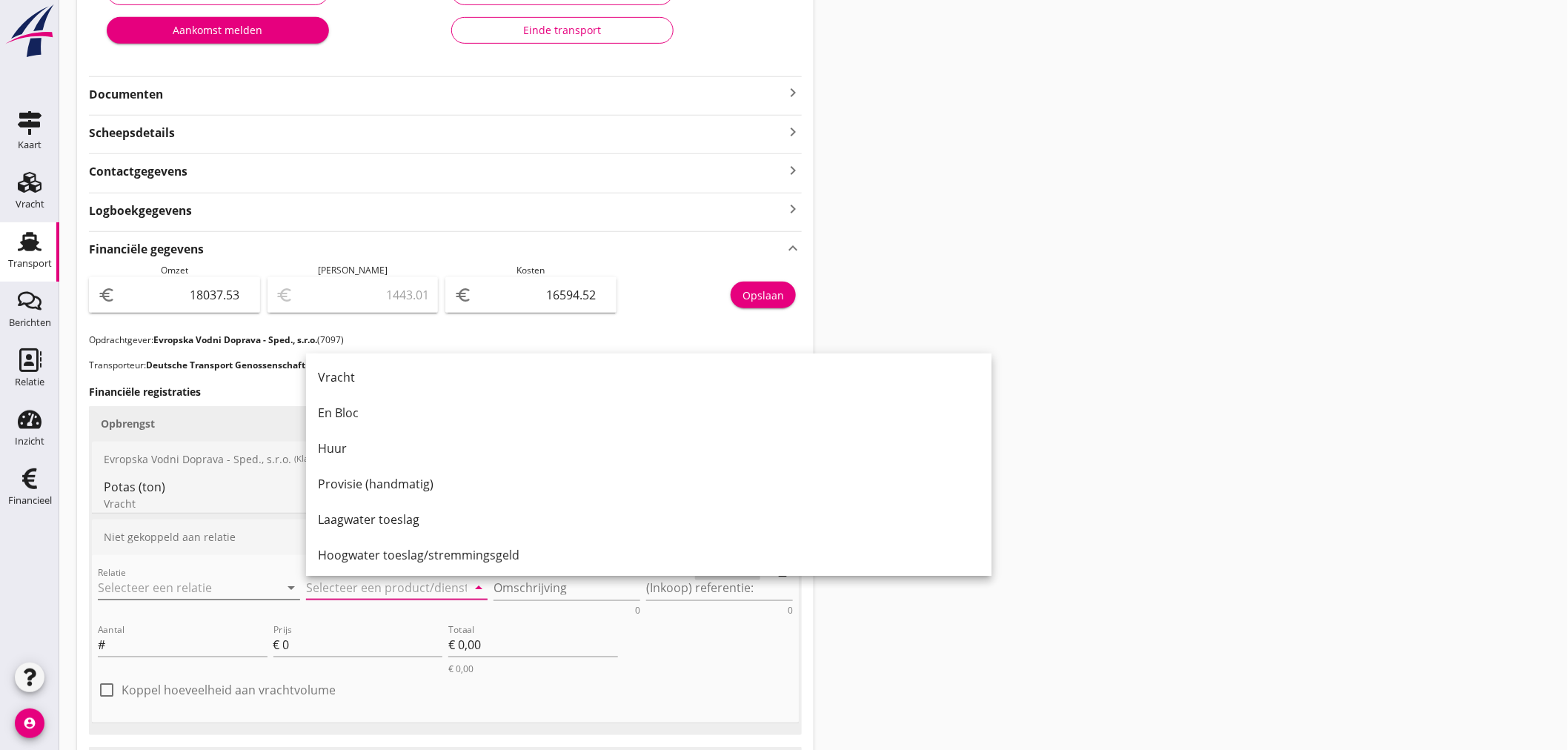
click at [208, 586] on input "Relatie" at bounding box center [178, 587] width 161 height 24
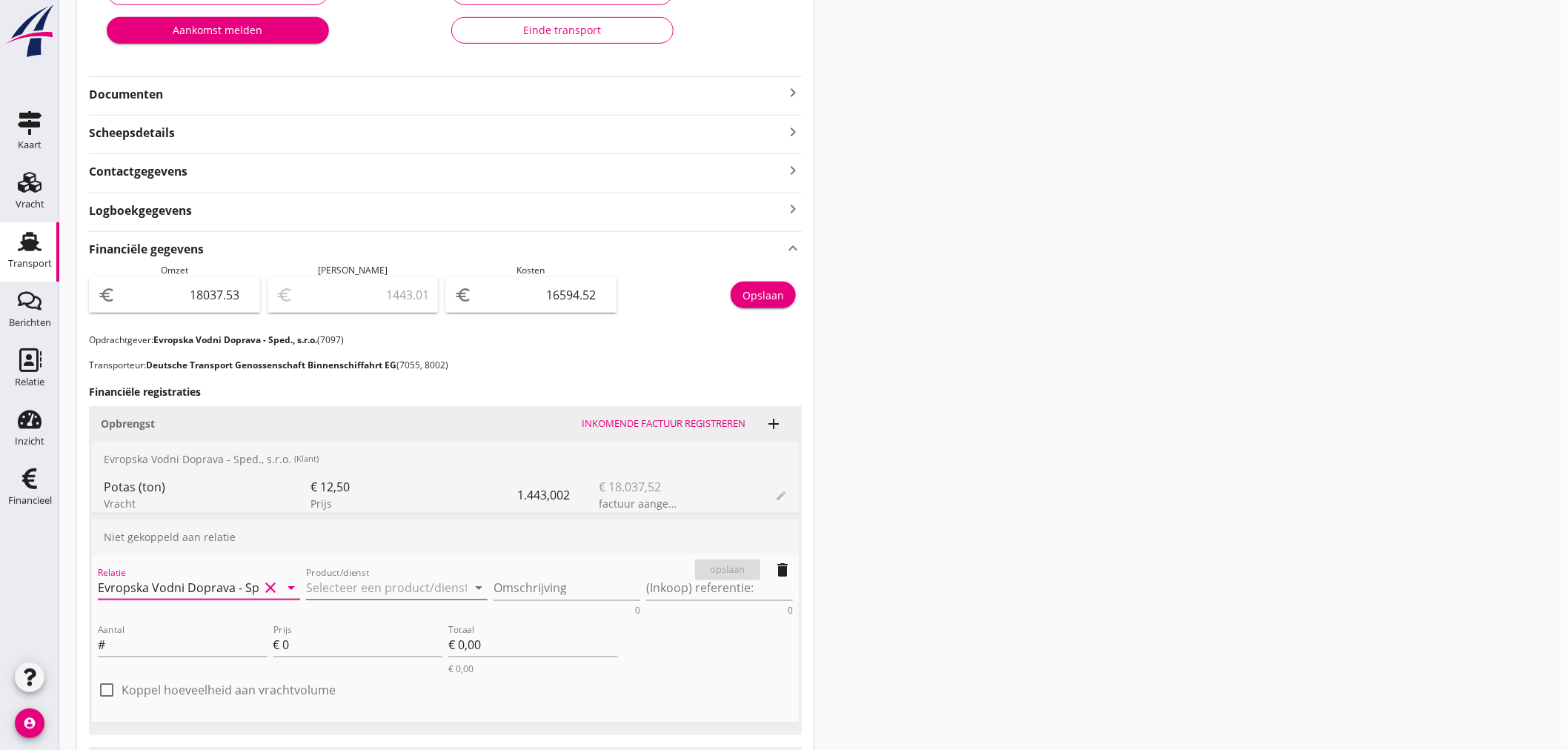
type input "Evropska Vodni Doprava - Sped., s.r.o. (7097)"
click at [453, 598] on div "Product/dienst arrow_drop_down" at bounding box center [397, 587] width 182 height 24
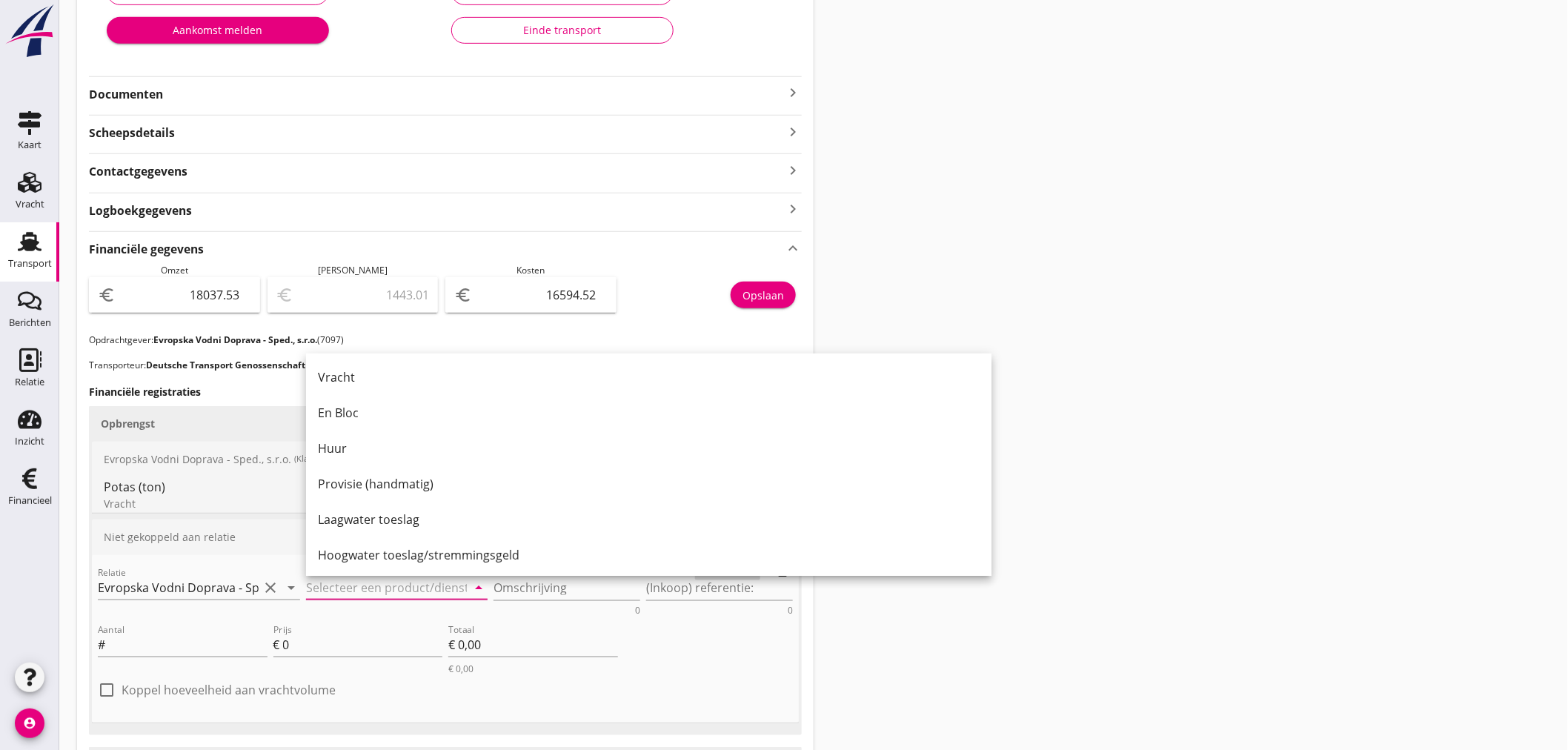
click at [1067, 487] on div "Transport overzicht 095420 [PERSON_NAME] (Hohenbild) local_gas_station emergenc…" at bounding box center [813, 391] width 1508 height 1398
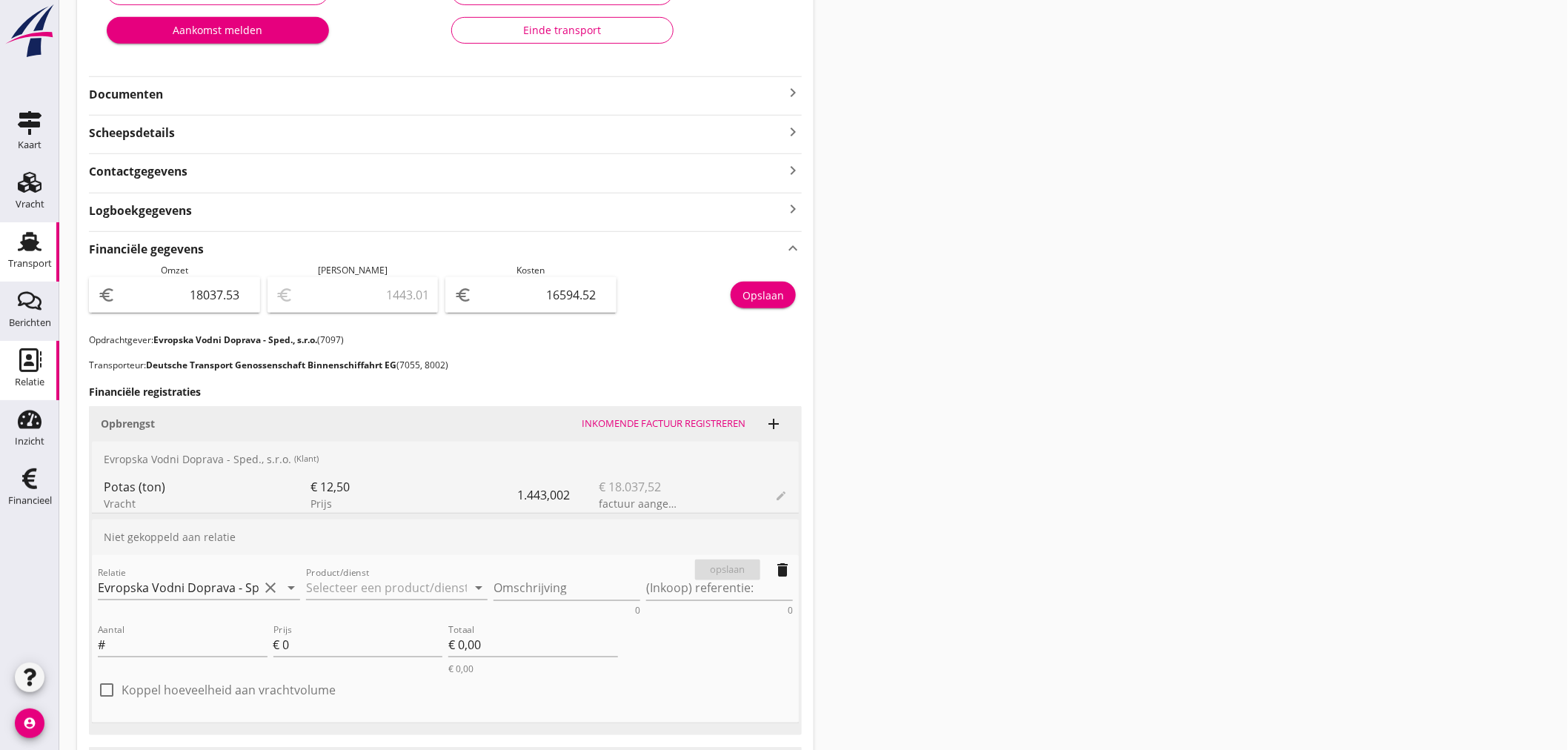
click at [28, 374] on div "Relatie" at bounding box center [29, 382] width 30 height 21
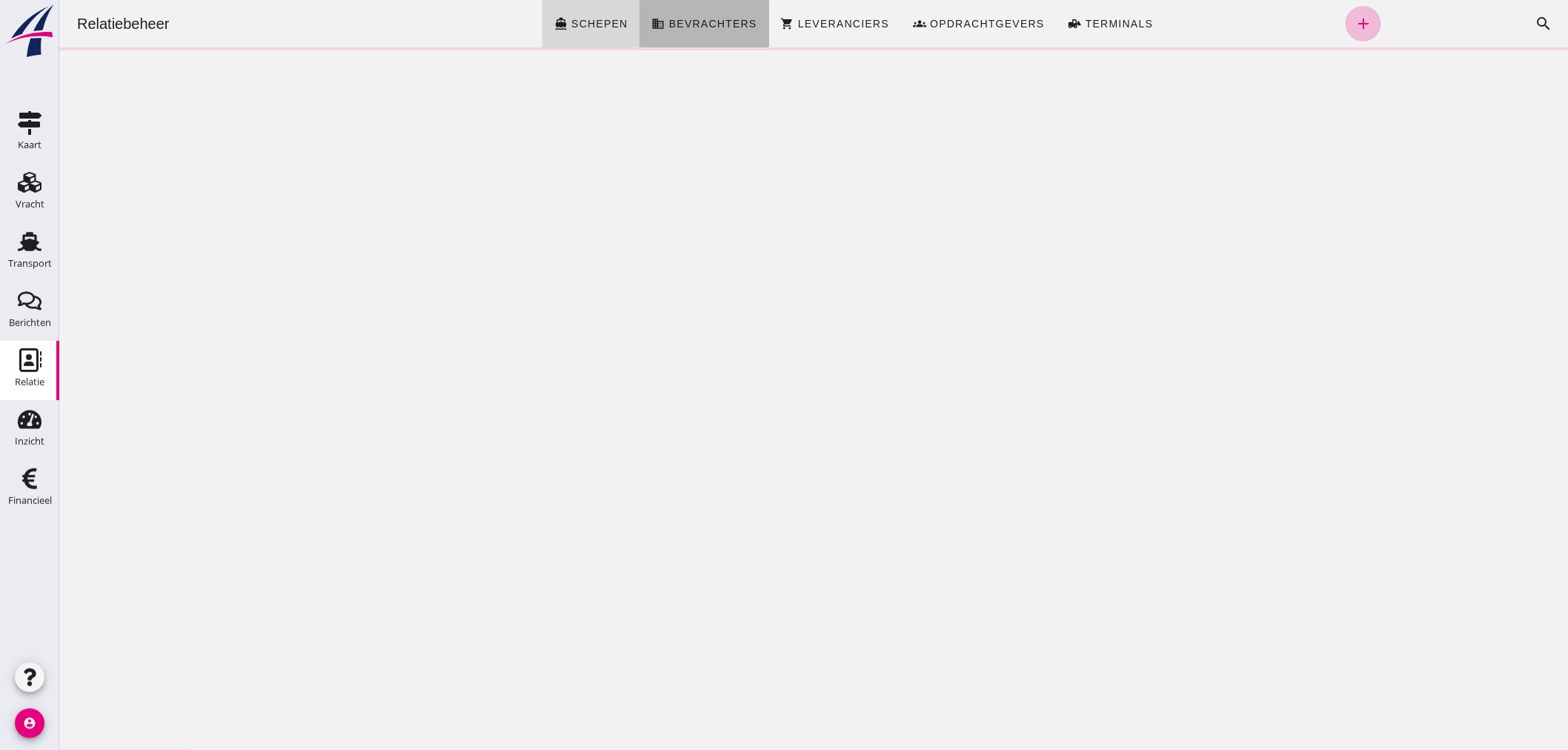
click at [715, 32] on link "business Bevrachters" at bounding box center [704, 24] width 129 height 47
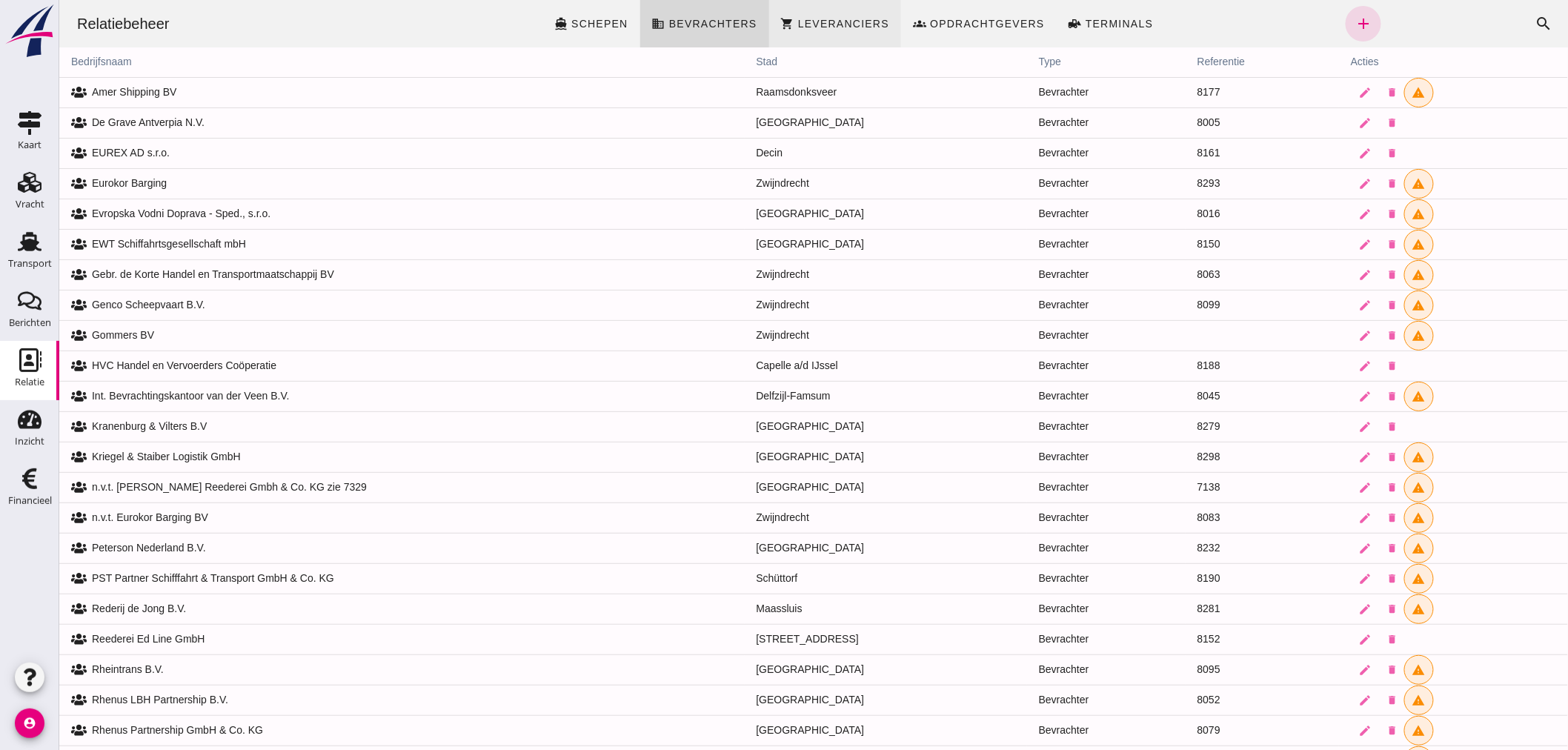
click at [815, 14] on link "shopping_cart Leveranciers" at bounding box center [833, 24] width 132 height 47
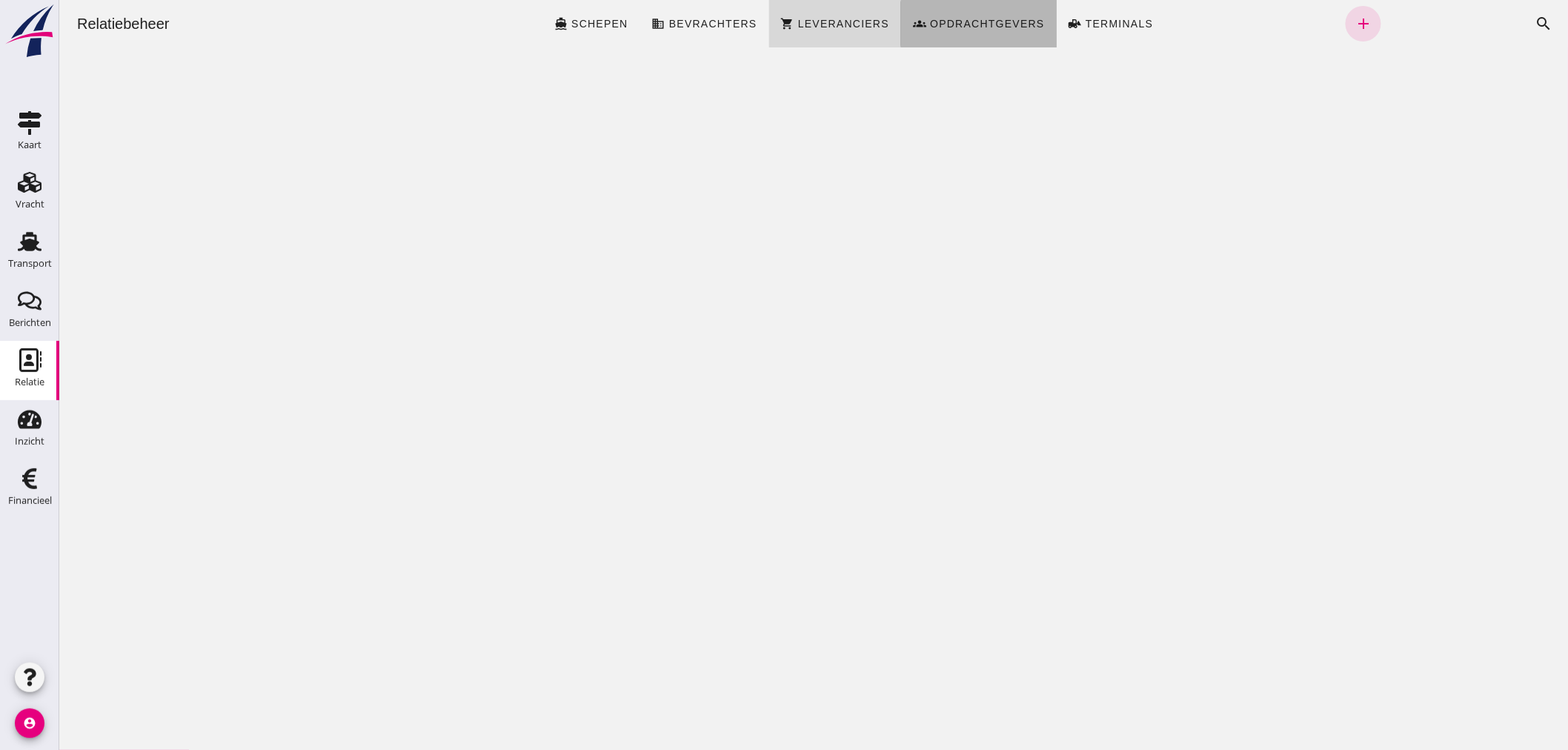
click at [946, 23] on span "Opdrachtgevers" at bounding box center [986, 24] width 115 height 12
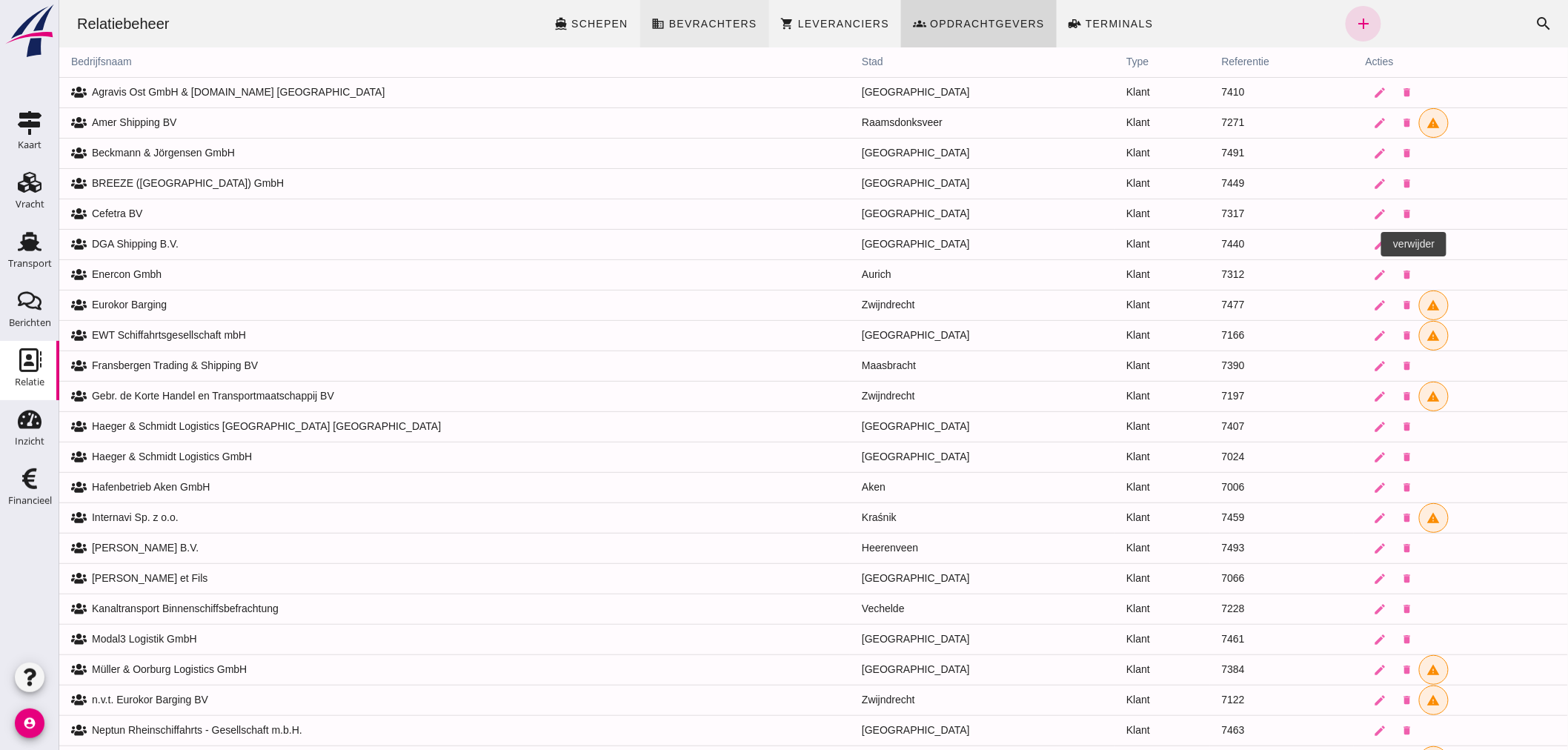
click at [711, 27] on span "Bevrachters" at bounding box center [712, 24] width 89 height 12
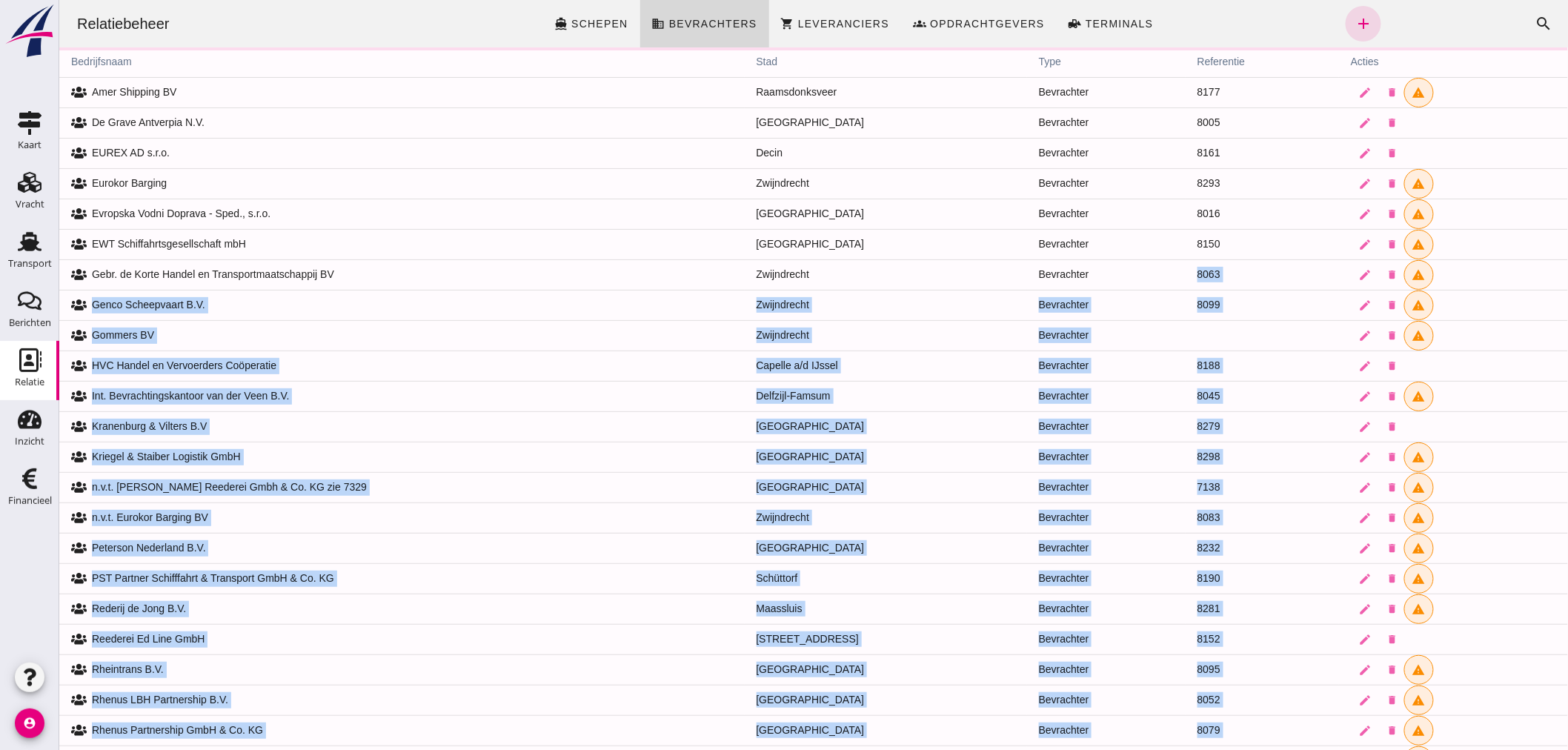
drag, startPoint x: 1090, startPoint y: 352, endPoint x: 1109, endPoint y: 788, distance: 436.4
click at [1109, 749] on html "Relatiebeheer directions_boat Schepen business Bevrachters shopping_cart Levera…" at bounding box center [812, 508] width 1508 height 1015
click at [576, 23] on span "Schepen" at bounding box center [599, 24] width 58 height 12
click at [735, 23] on span "Bevrachters" at bounding box center [712, 24] width 89 height 12
click at [835, 24] on span "Leveranciers" at bounding box center [842, 24] width 92 height 12
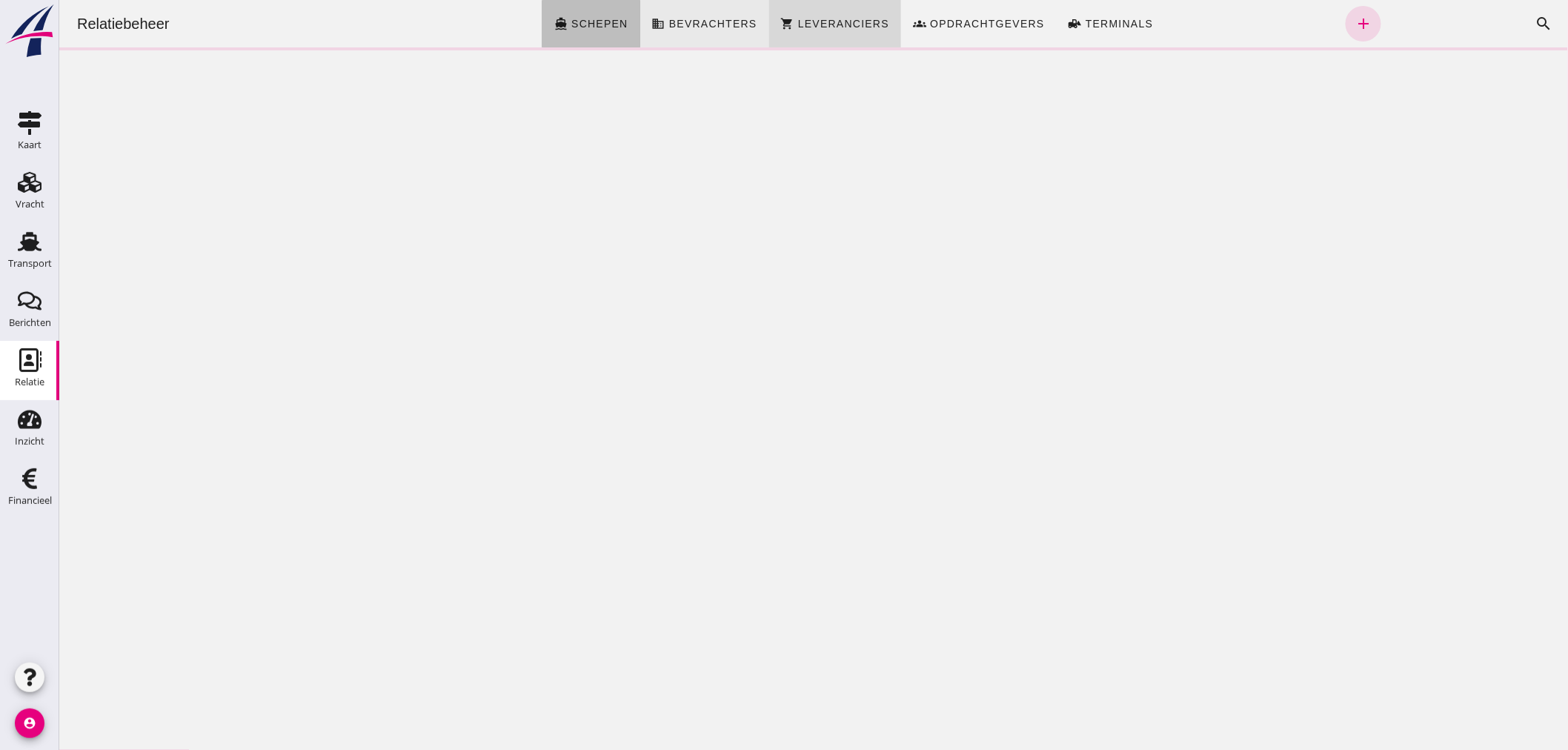
click at [703, 28] on span "Bevrachters" at bounding box center [712, 24] width 89 height 12
click at [980, 31] on link "groups Opdrachtgevers" at bounding box center [978, 24] width 155 height 47
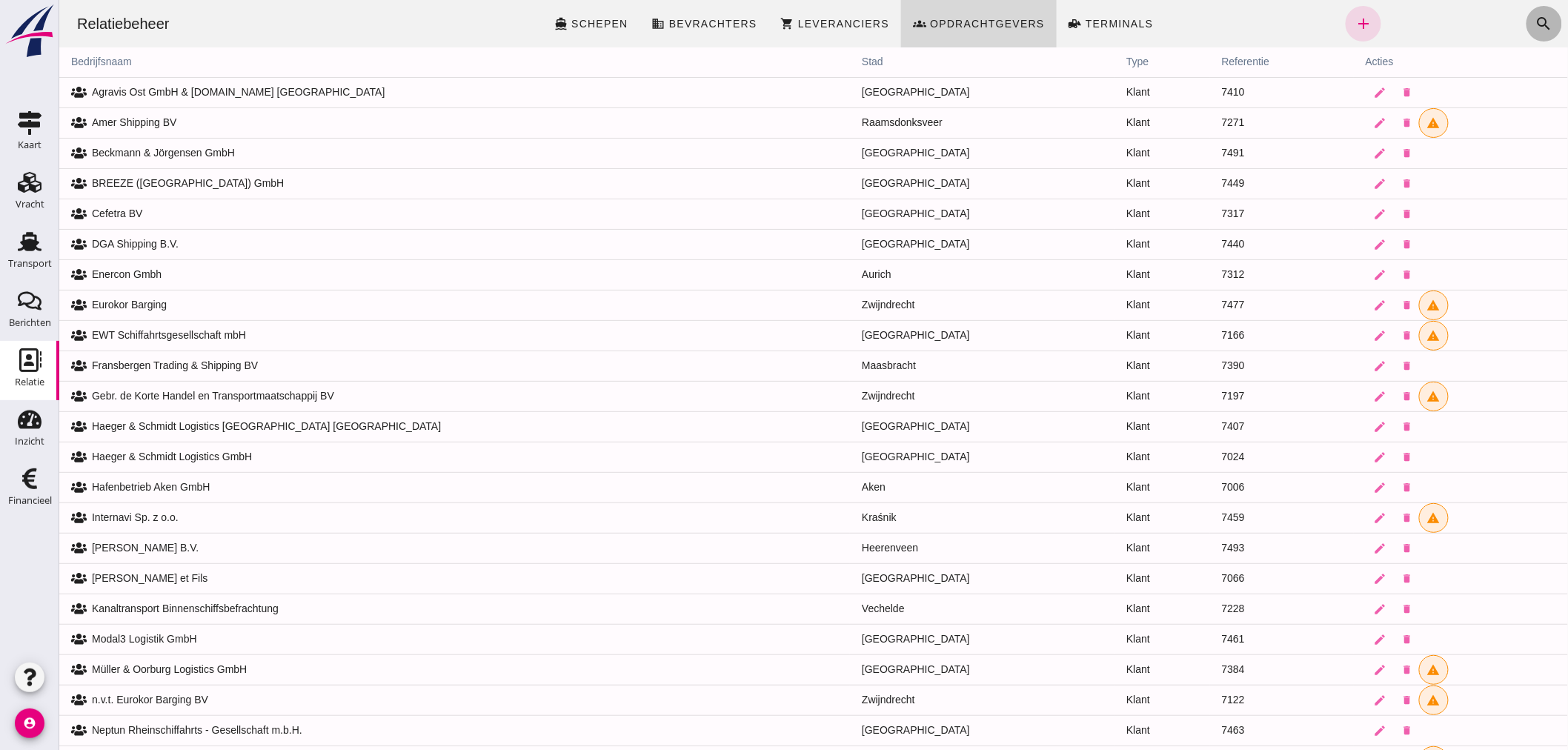
click at [1536, 23] on icon "search" at bounding box center [1543, 24] width 18 height 18
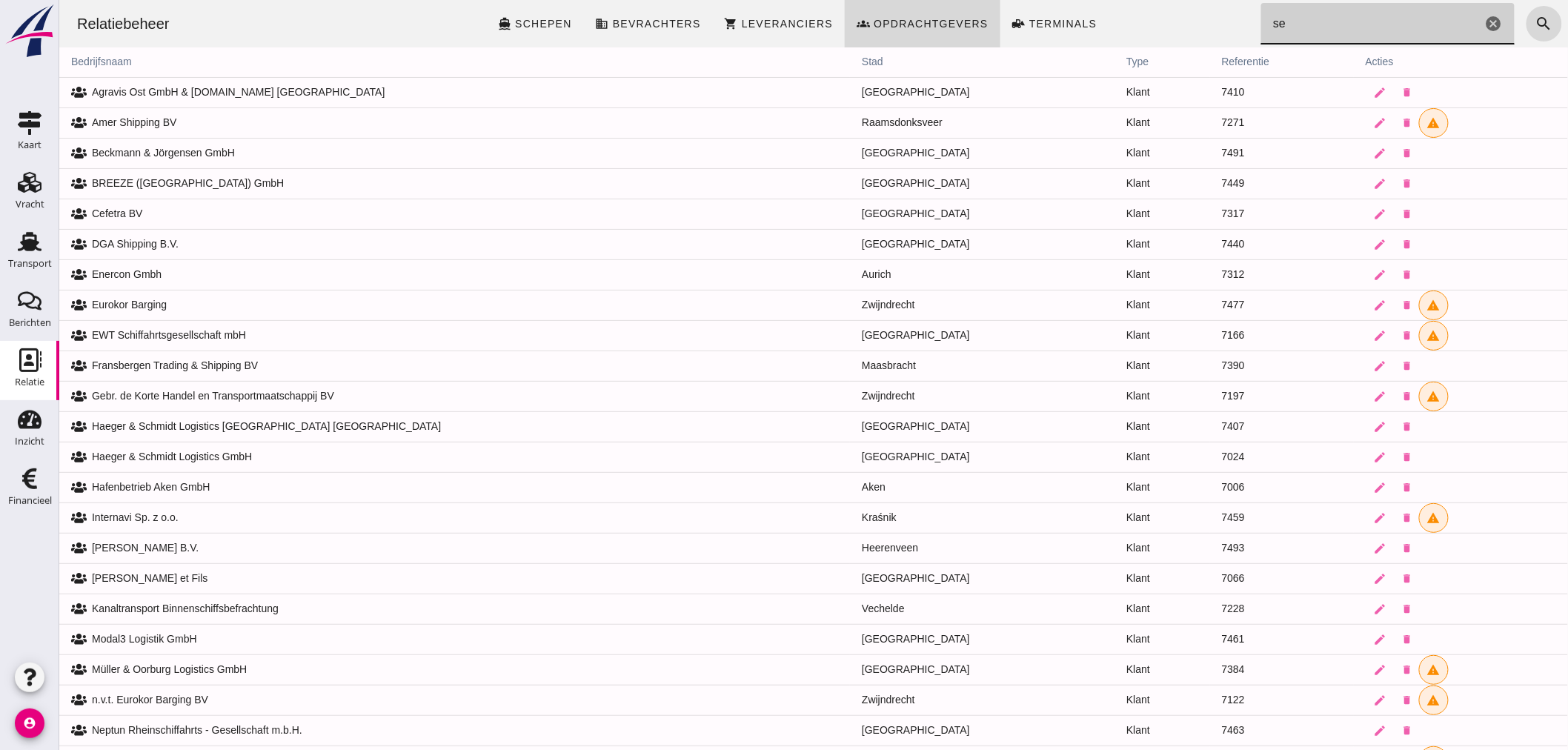
type input "s"
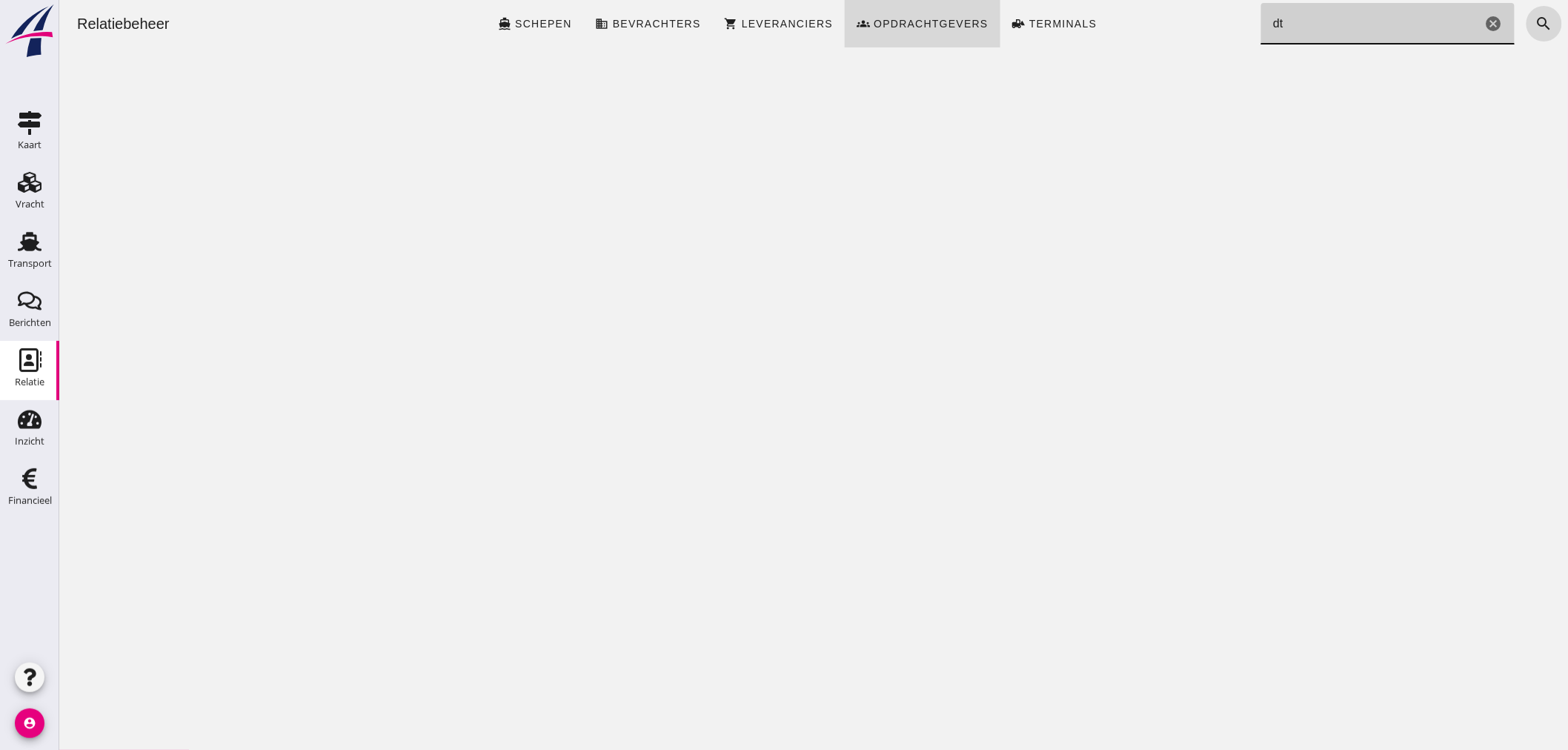
type input "d"
type input "e"
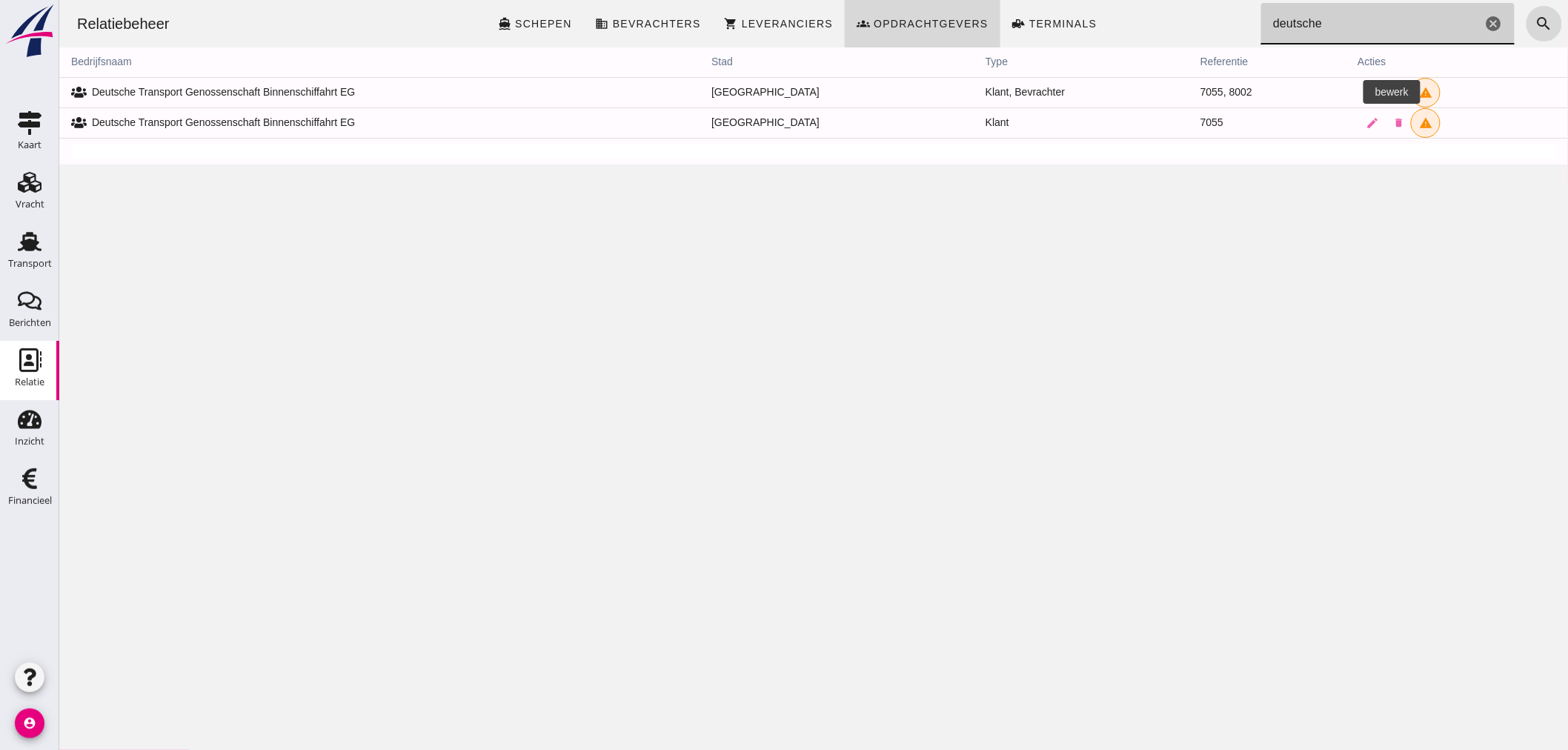
type input "deutsche"
click at [1365, 94] on icon "edit" at bounding box center [1371, 93] width 14 height 14
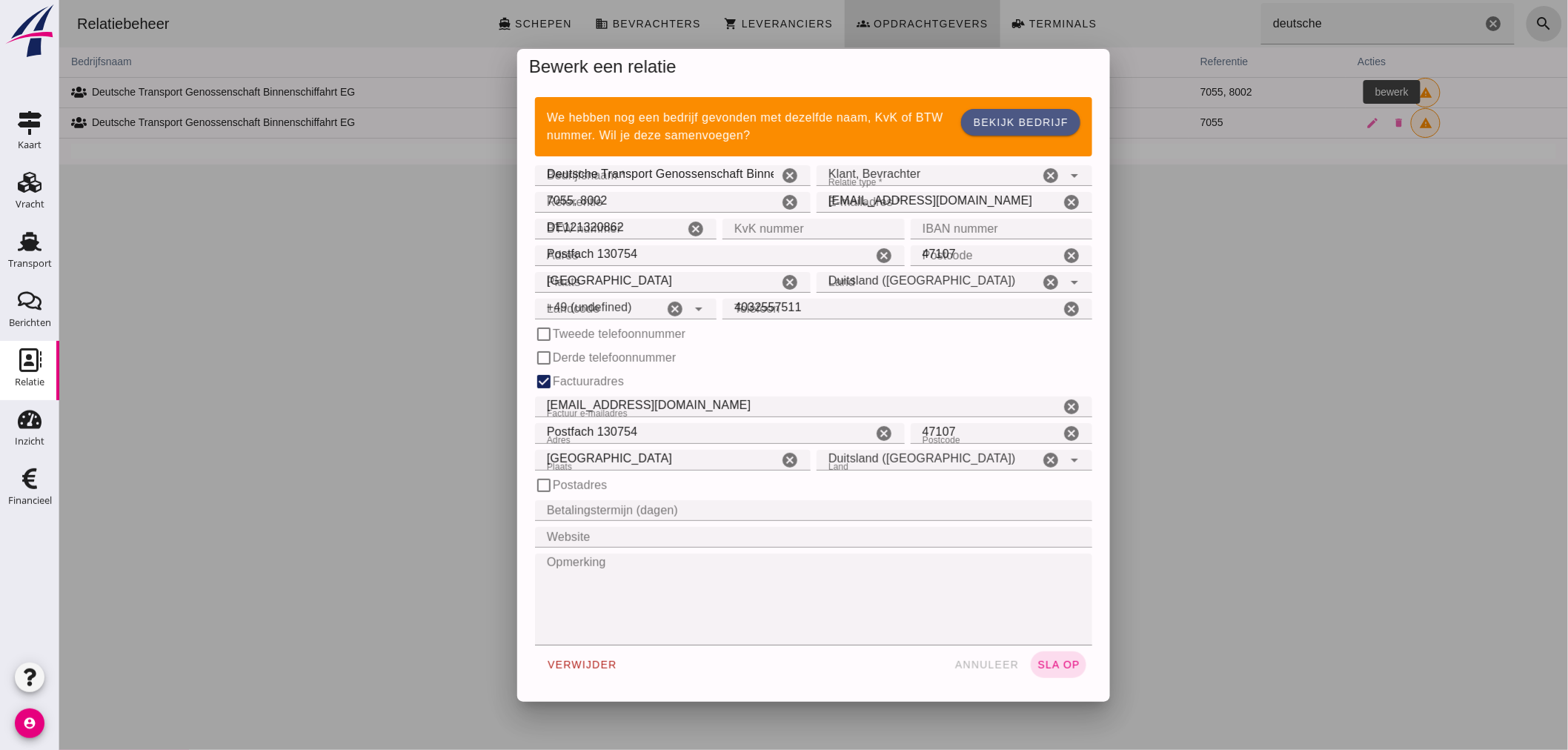
click at [1337, 91] on div at bounding box center [812, 375] width 1508 height 750
click at [642, 196] on input "7055, 8002" at bounding box center [656, 202] width 243 height 21
click at [606, 197] on input "7055, 8002" at bounding box center [656, 202] width 243 height 21
click at [574, 194] on input "7055, 8002" at bounding box center [656, 202] width 243 height 21
click at [574, 193] on input "7055, 8002" at bounding box center [656, 202] width 243 height 21
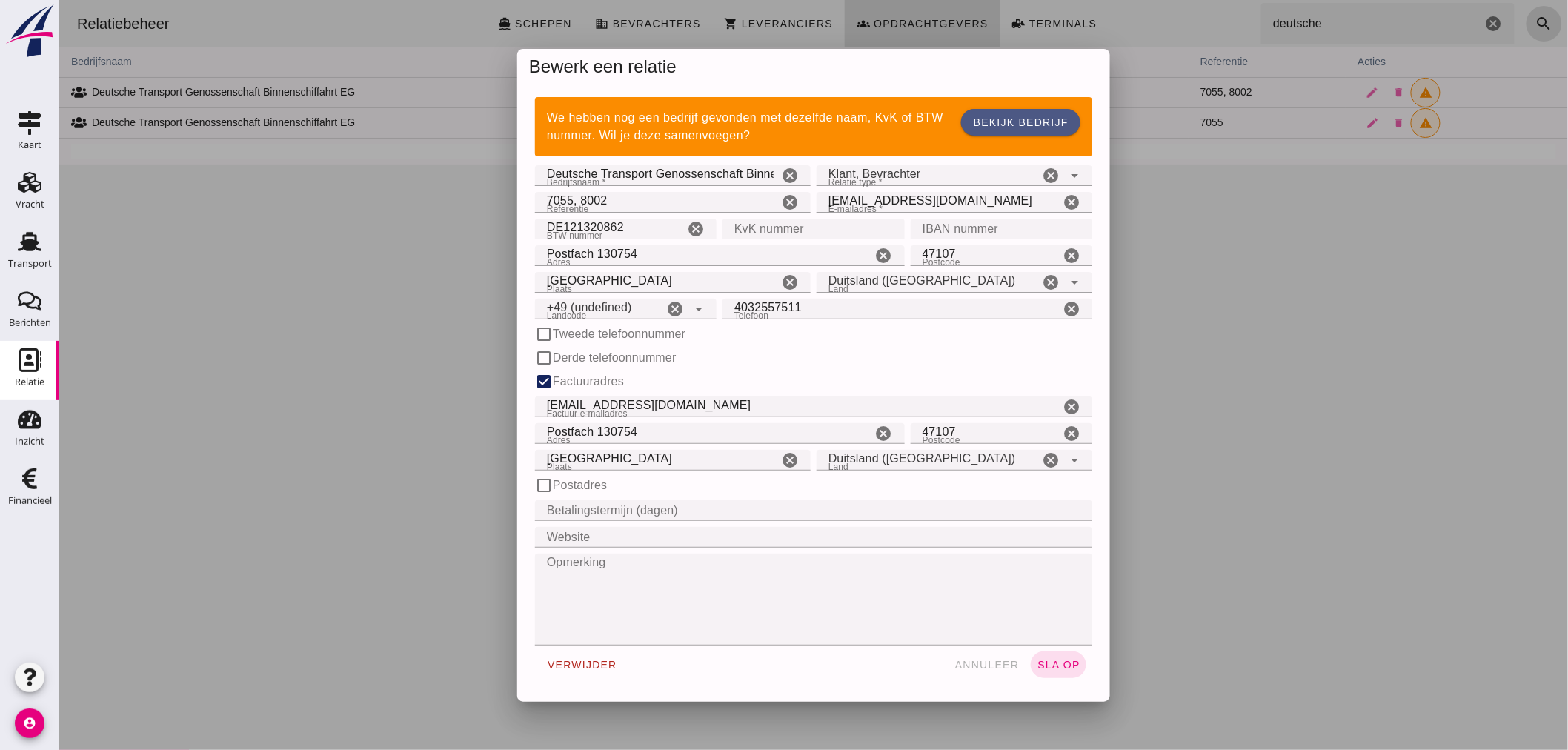
click at [578, 199] on input "7055, 8002" at bounding box center [656, 202] width 243 height 21
type input "+49 (DE)"
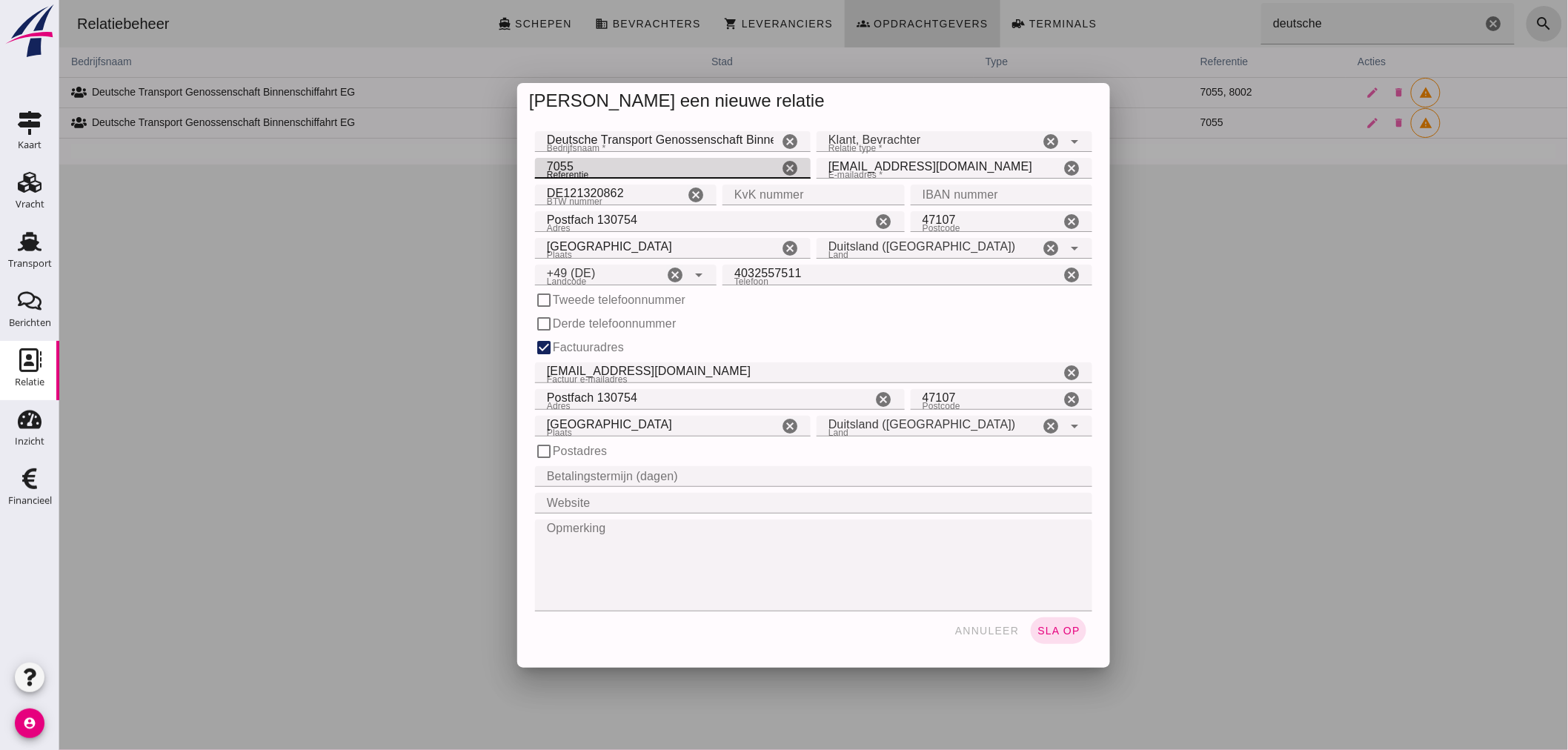
type input "705"
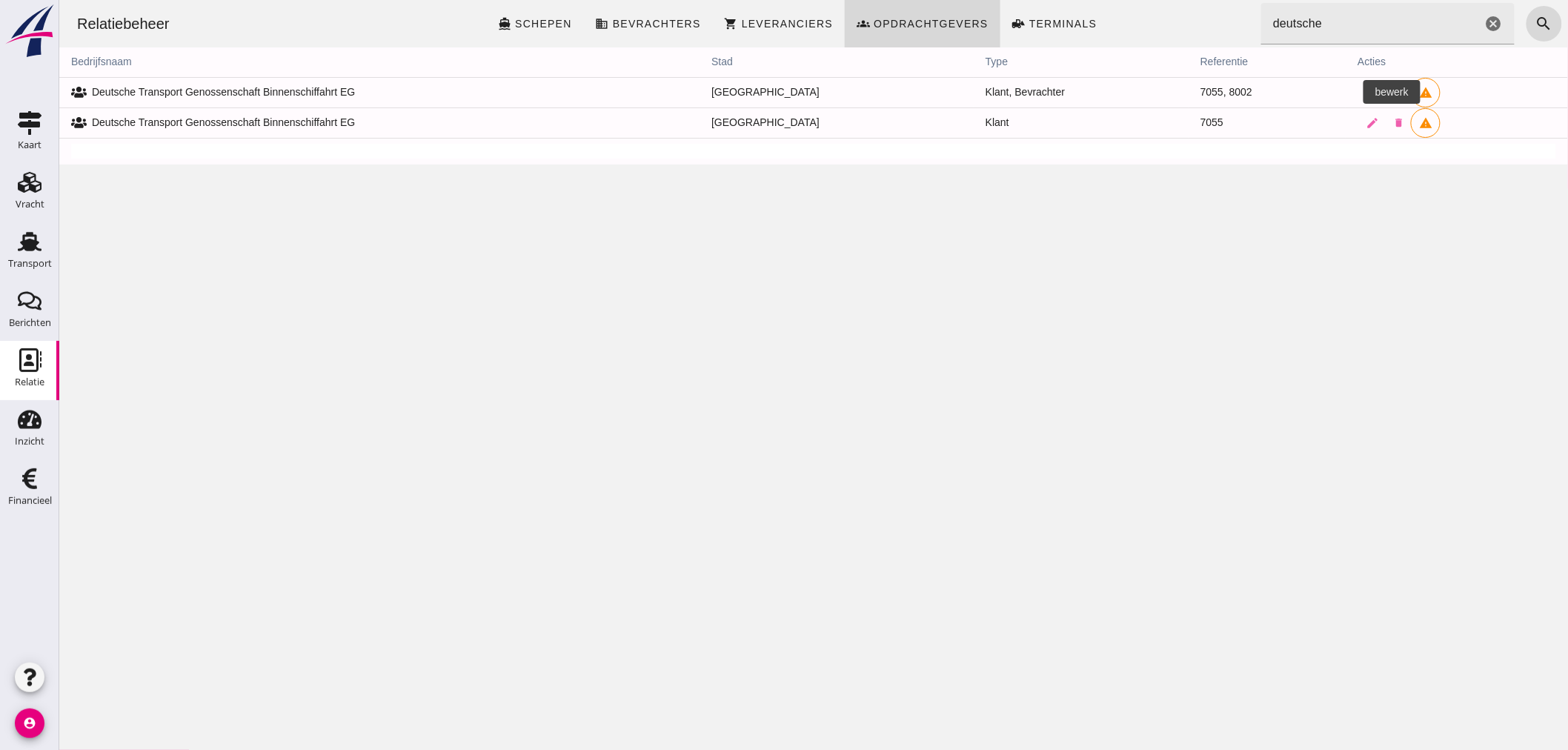
click at [1365, 93] on icon "edit" at bounding box center [1371, 93] width 14 height 14
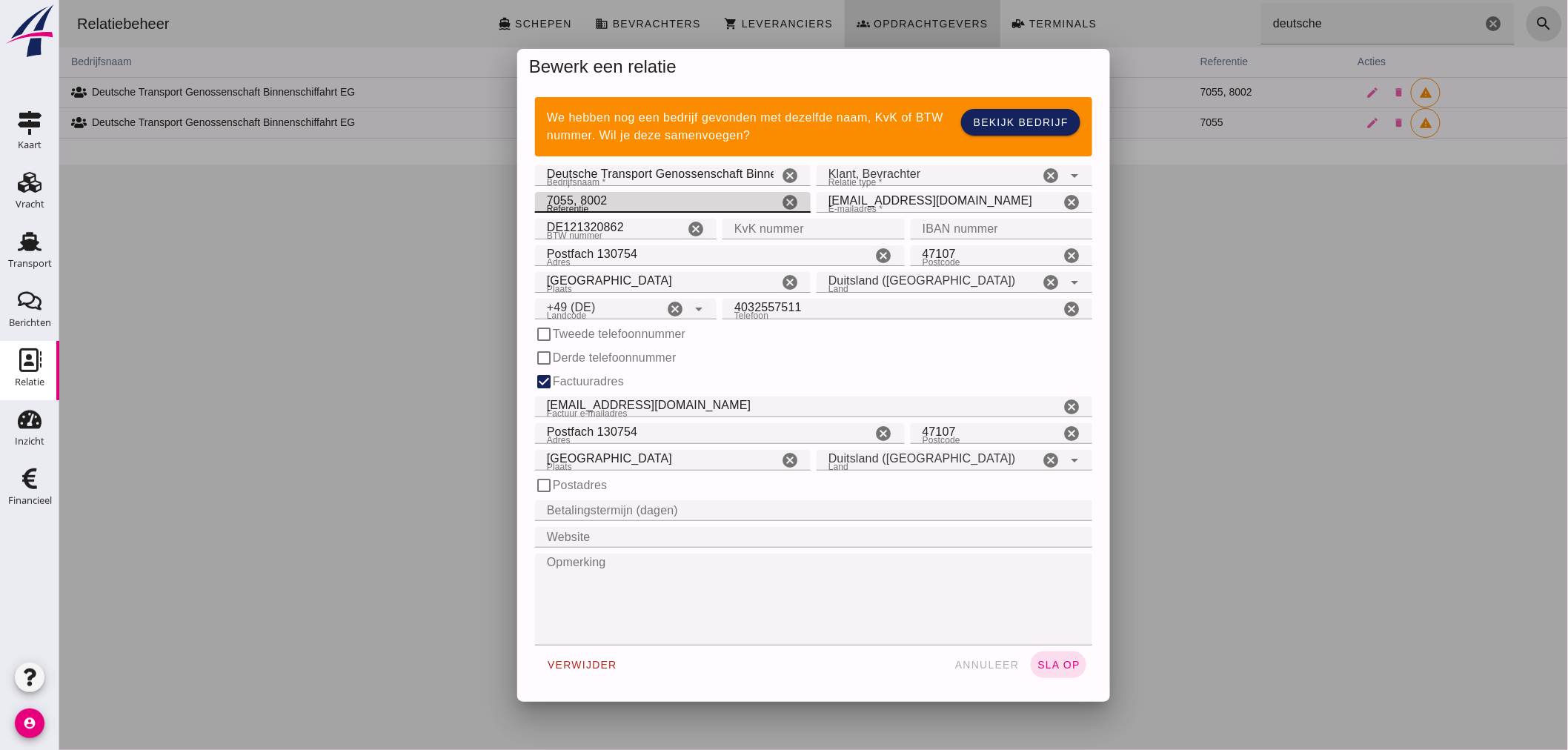
click at [612, 201] on input "7055, 8002" at bounding box center [656, 202] width 243 height 21
type input "7"
type input "8002"
click at [1070, 173] on icon "arrow_drop_down" at bounding box center [1074, 176] width 18 height 18
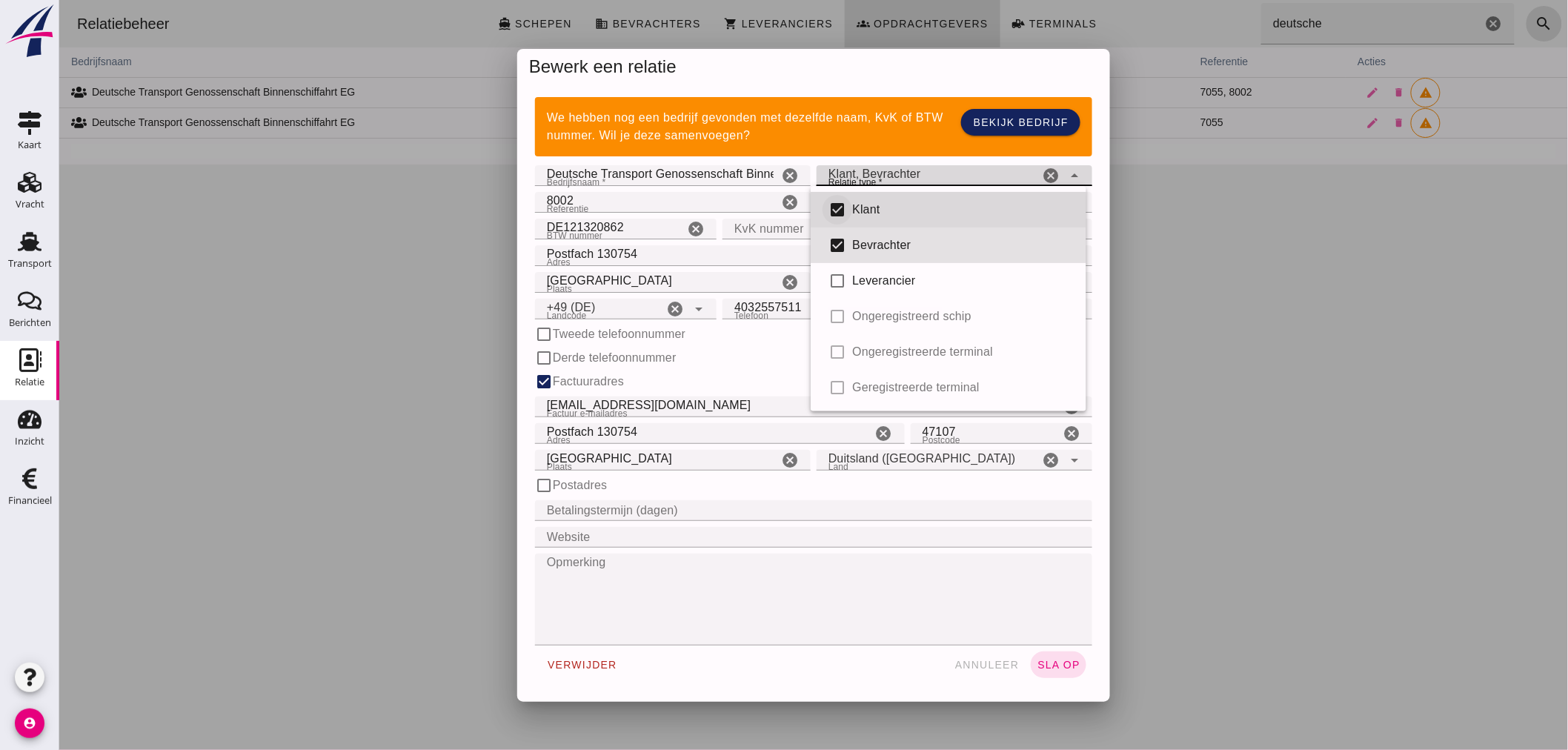
click at [842, 212] on input "checkbox" at bounding box center [836, 210] width 30 height 30
checkbox input "false"
type input "broker"
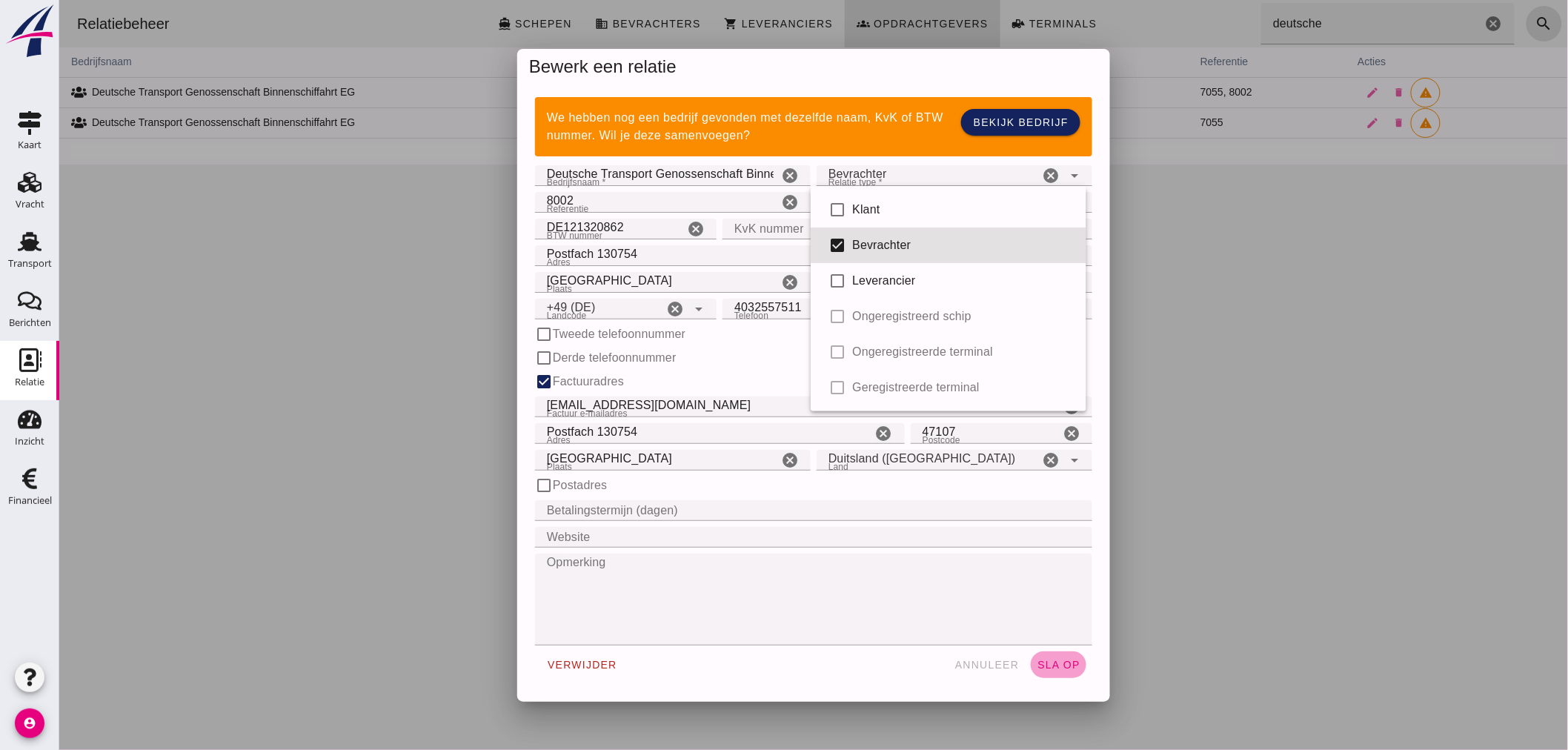
click at [1056, 666] on span "sla op" at bounding box center [1058, 664] width 44 height 12
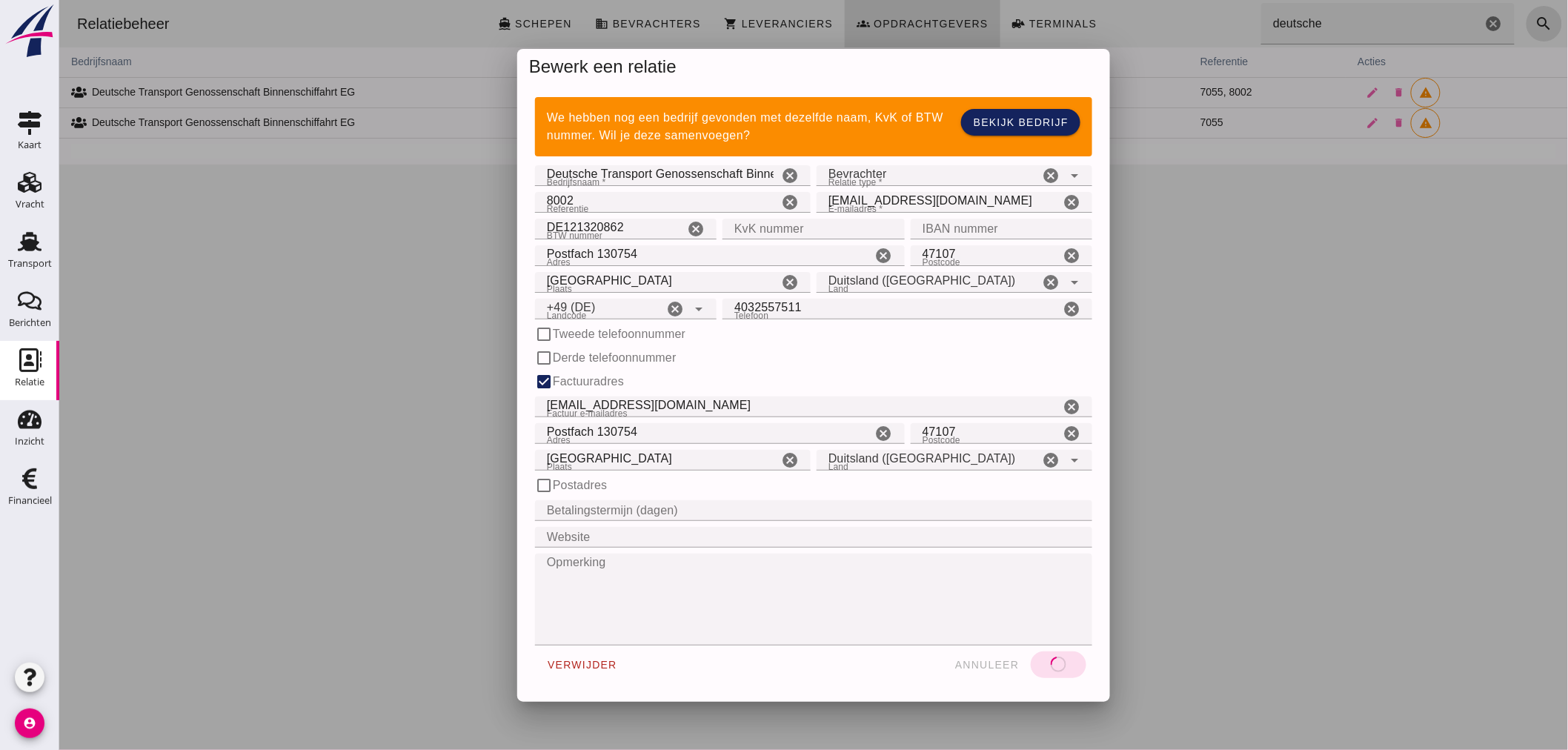
click at [1074, 173] on icon "arrow_drop_down" at bounding box center [1074, 176] width 18 height 18
click at [1070, 172] on div "Relatie type * Relatie type * Bevrachter broker cancel arrow_drop_down" at bounding box center [953, 175] width 276 height 21
click at [1069, 174] on icon "arrow_drop_down" at bounding box center [1074, 176] width 18 height 18
click at [1071, 173] on icon "arrow_drop_down" at bounding box center [1074, 176] width 18 height 18
click at [1065, 173] on icon "arrow_drop_down" at bounding box center [1074, 176] width 18 height 18
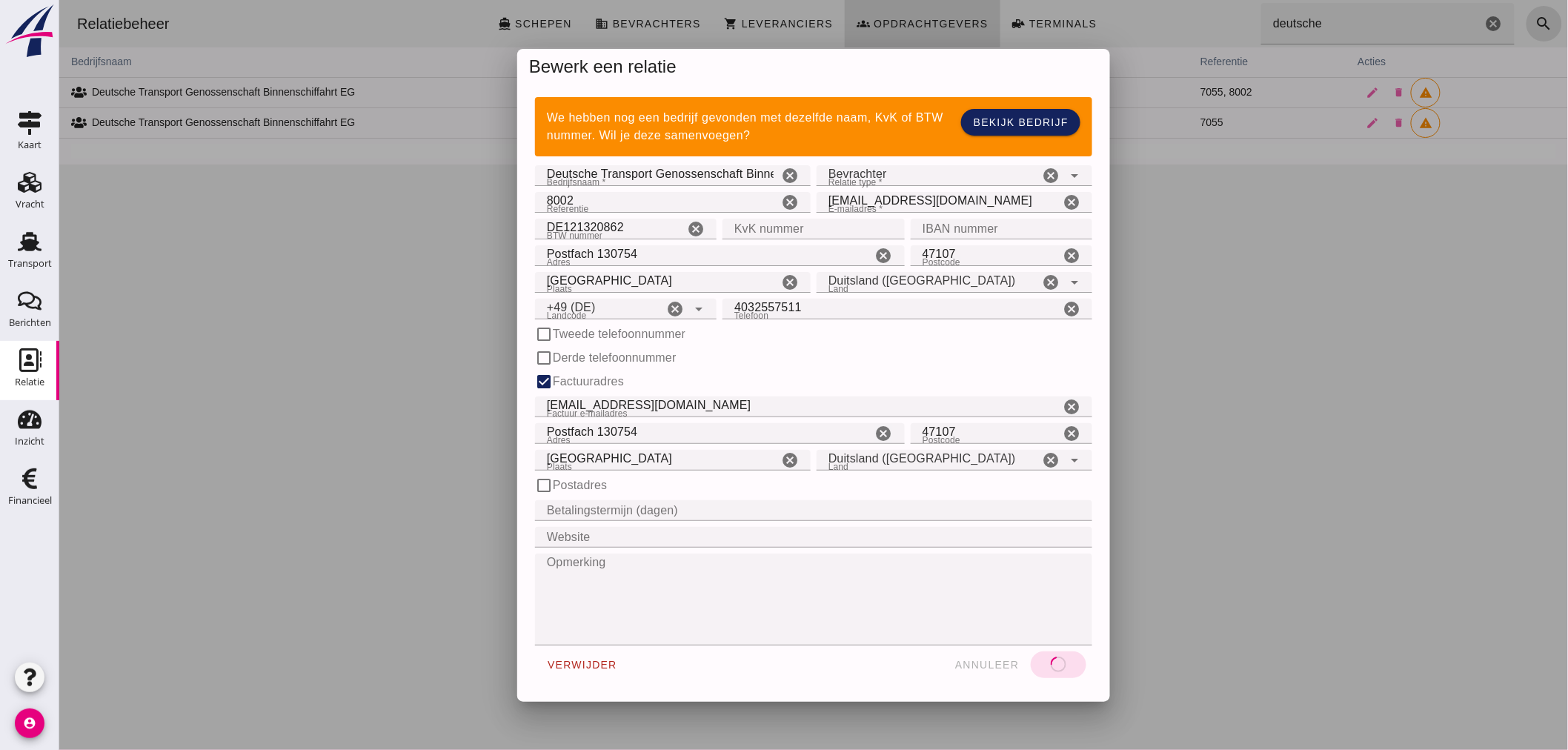
click at [669, 202] on input "8002" at bounding box center [656, 202] width 243 height 21
click at [631, 192] on input "8002" at bounding box center [656, 202] width 243 height 21
click at [1068, 173] on icon "arrow_drop_down" at bounding box center [1074, 176] width 18 height 18
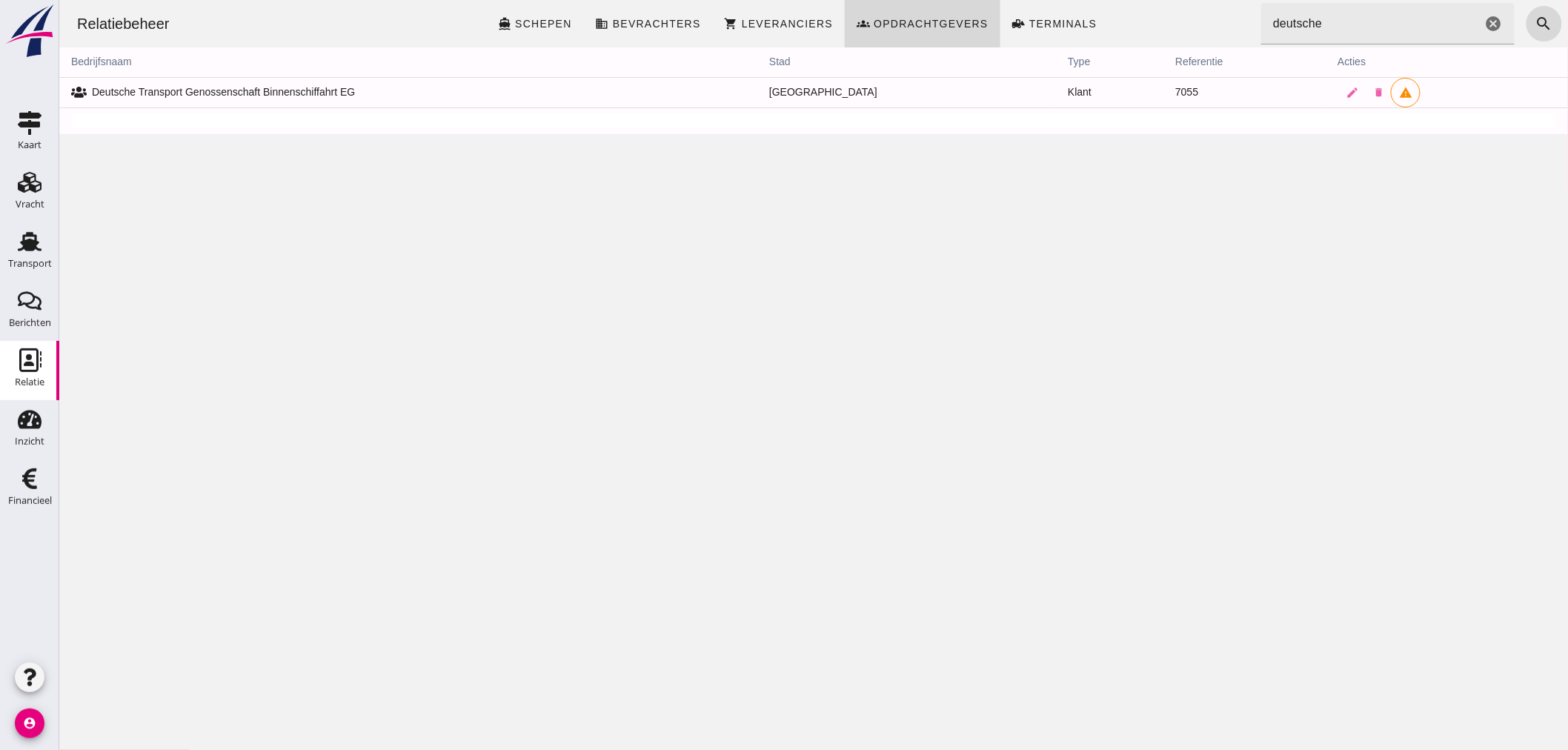
drag, startPoint x: 668, startPoint y: 27, endPoint x: 1299, endPoint y: 685, distance: 911.7
click at [668, 27] on span "Bevrachters" at bounding box center [656, 24] width 89 height 12
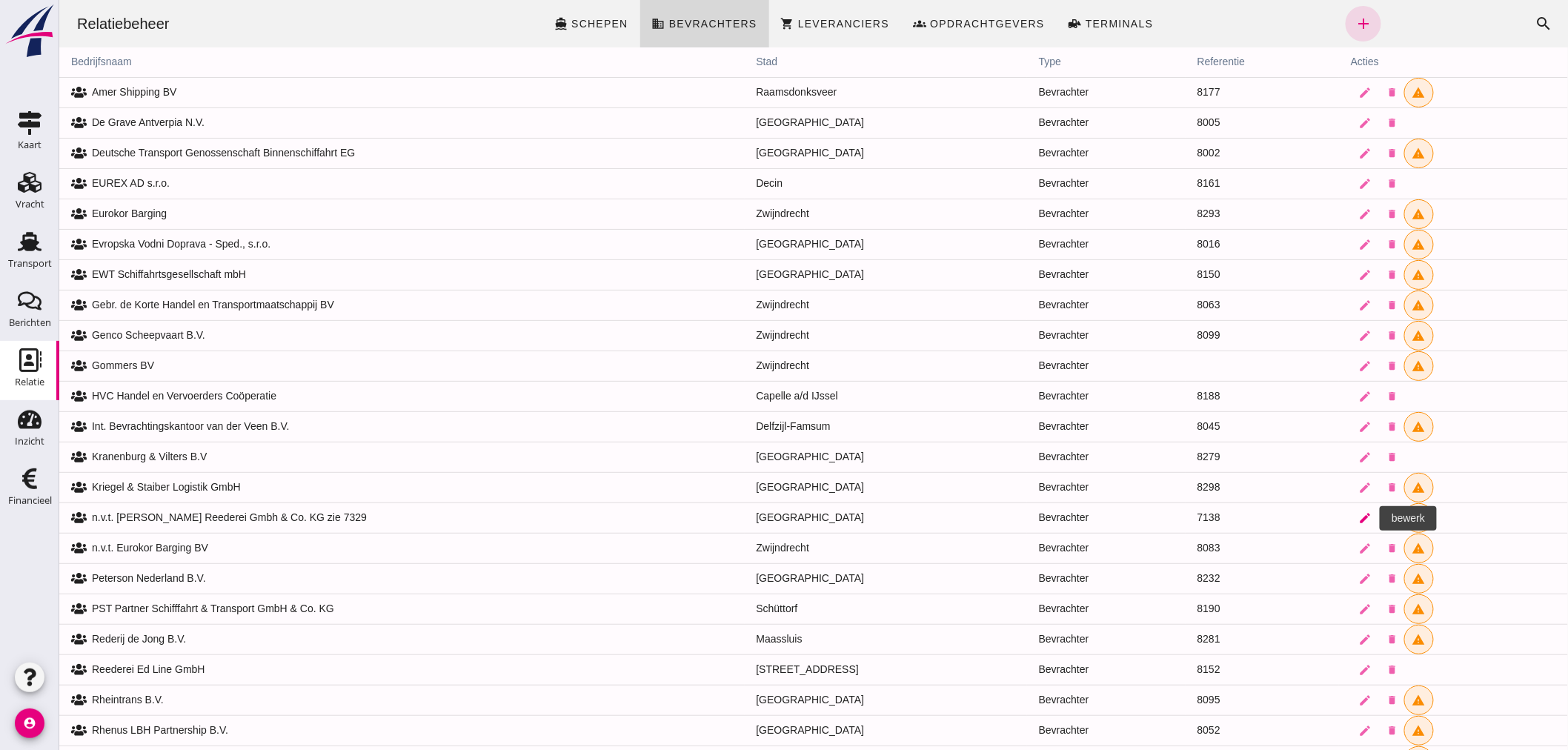
click at [1358, 521] on icon "edit" at bounding box center [1365, 518] width 14 height 14
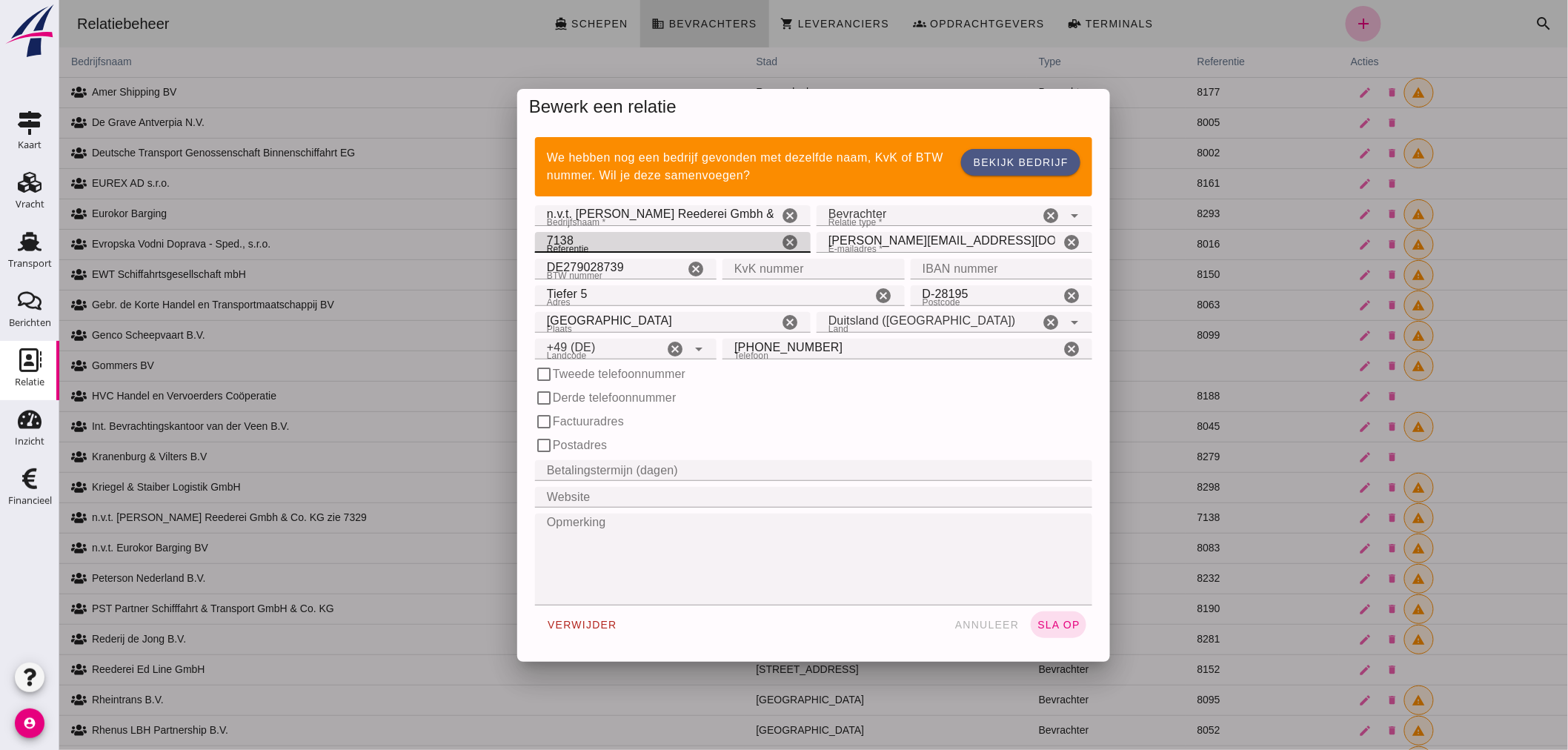
drag, startPoint x: 587, startPoint y: 241, endPoint x: 571, endPoint y: 240, distance: 16.0
click at [582, 240] on input "7138" at bounding box center [656, 242] width 243 height 21
type input "7"
click at [1073, 619] on span "sla op" at bounding box center [1058, 624] width 44 height 12
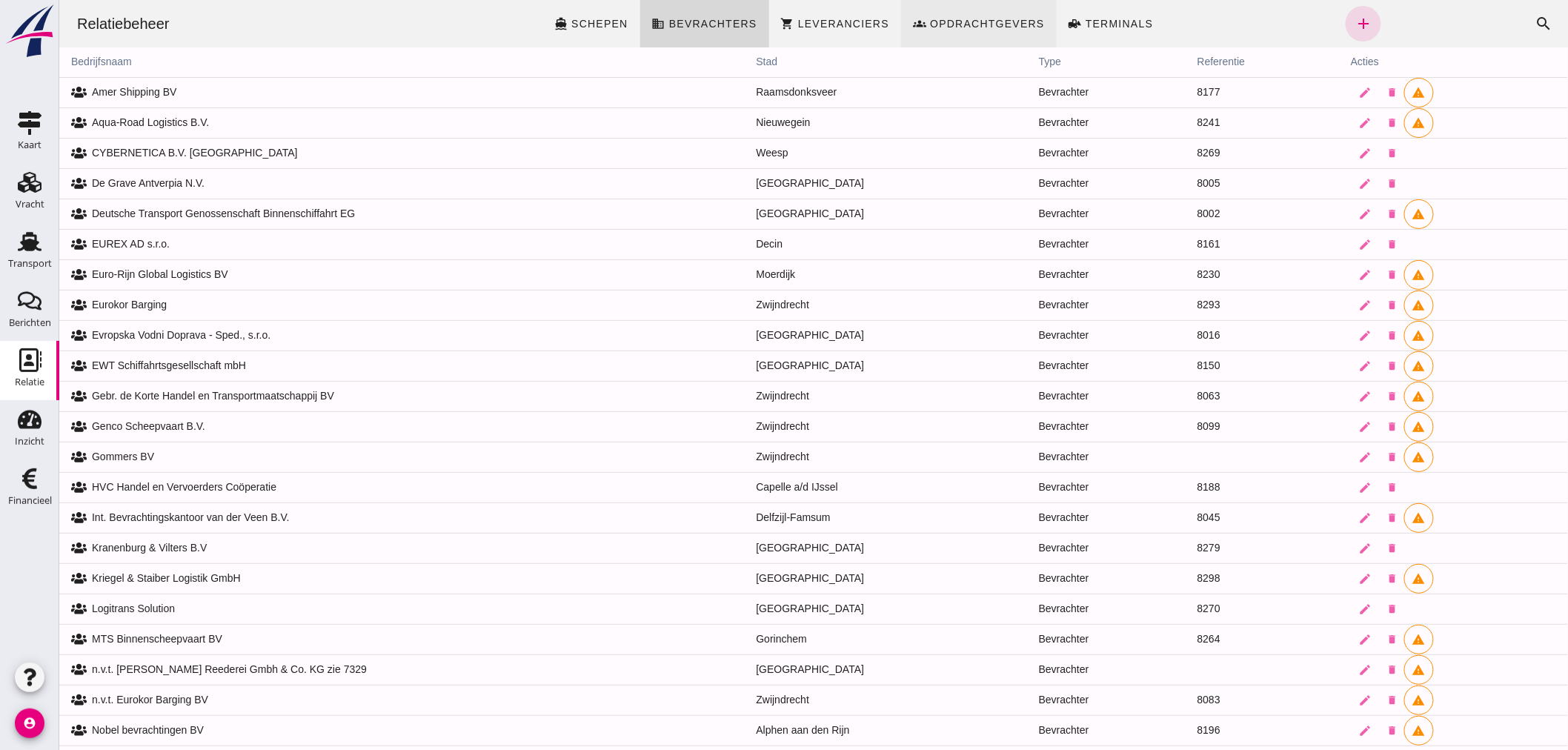
click at [977, 22] on span "Opdrachtgevers" at bounding box center [986, 24] width 115 height 12
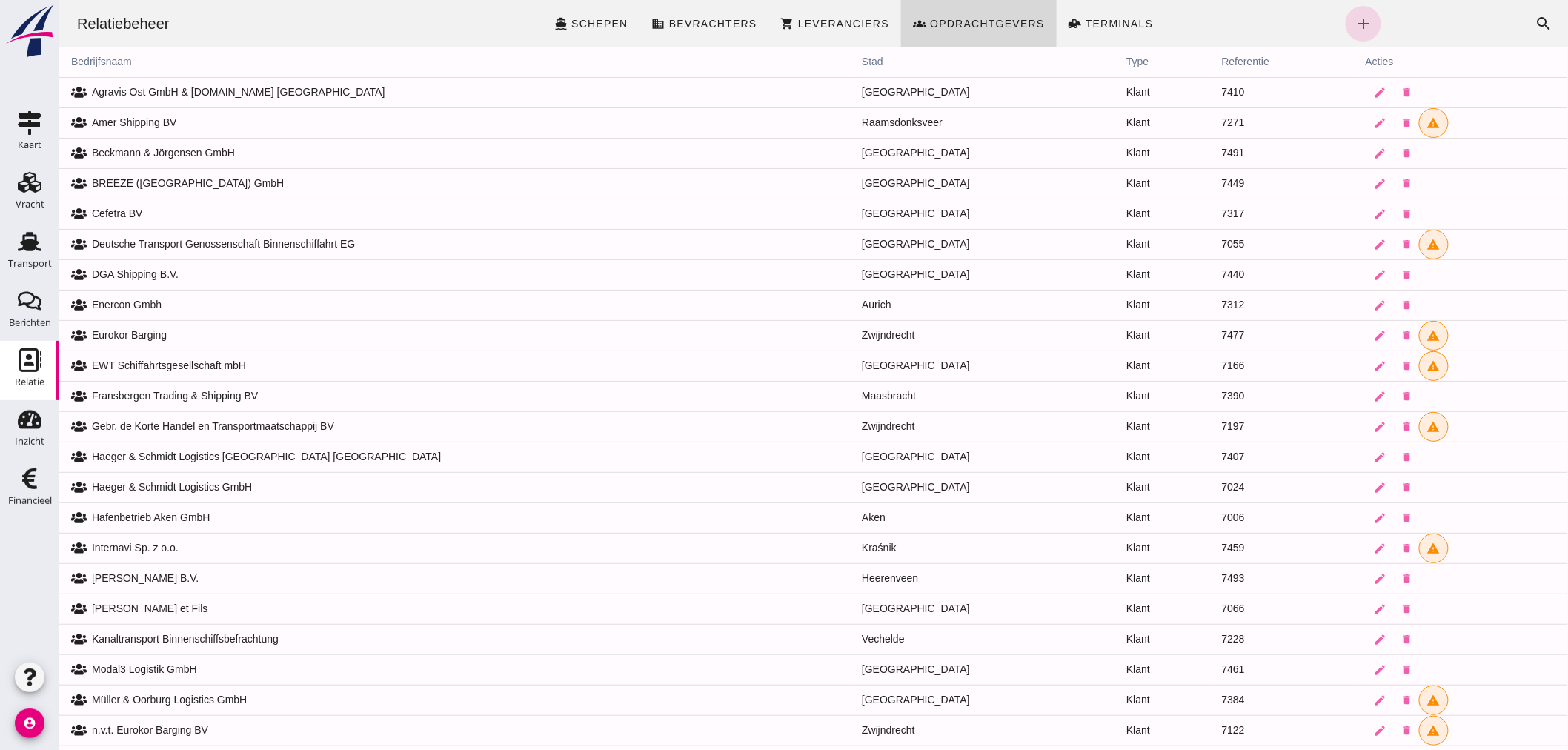
drag, startPoint x: 560, startPoint y: 363, endPoint x: 613, endPoint y: 367, distance: 53.2
click at [613, 367] on td "EWT Schiffahrtsgesellschaft mbH" at bounding box center [453, 365] width 791 height 30
drag, startPoint x: 106, startPoint y: 242, endPoint x: 66, endPoint y: 249, distance: 40.6
click at [66, 249] on td "Deutsche Transport Genossenschaft Binnenschiffahrt EG" at bounding box center [453, 243] width 791 height 30
click at [6, 249] on link "Transport Transport" at bounding box center [29, 252] width 59 height 59
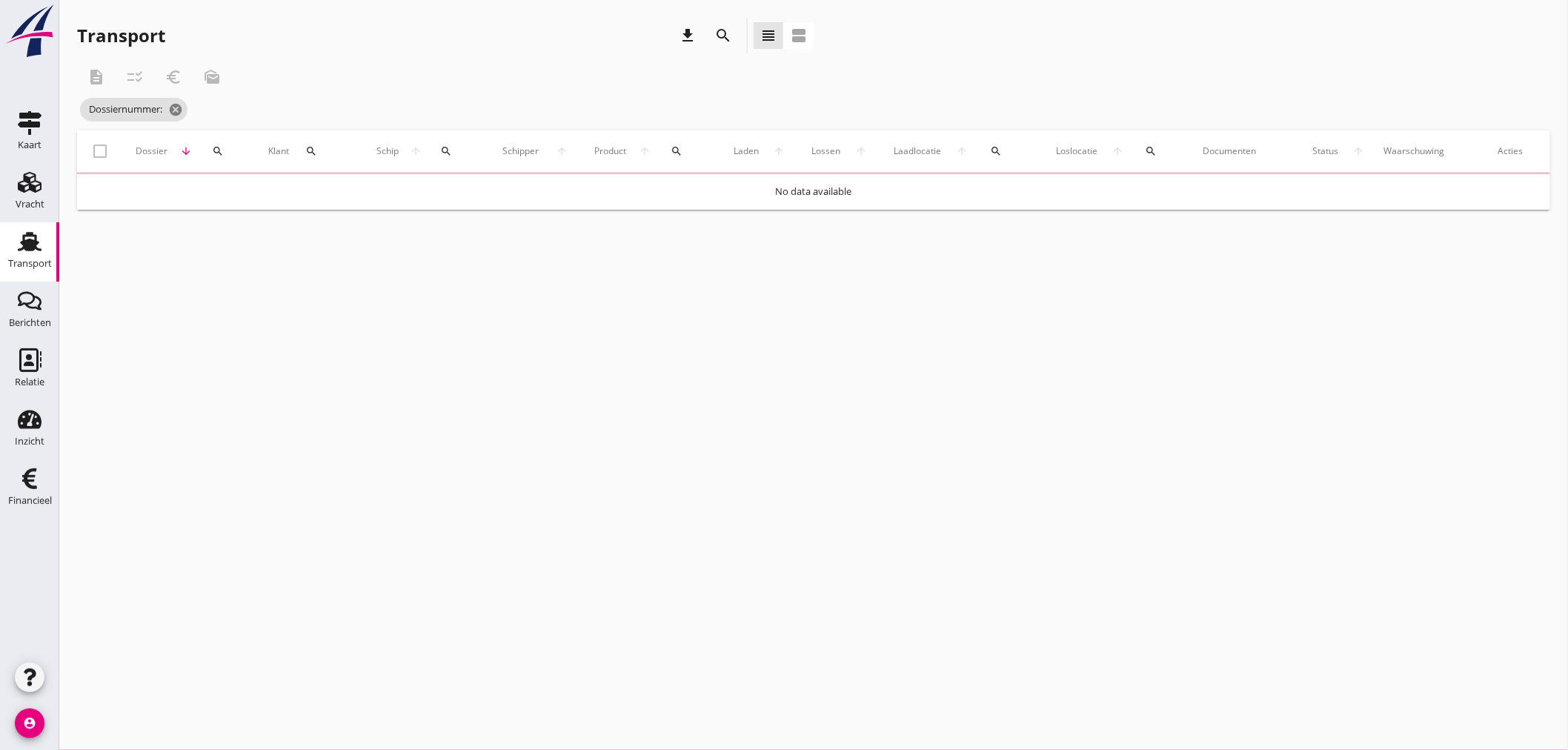
click at [6, 249] on link "Transport Transport" at bounding box center [29, 252] width 59 height 59
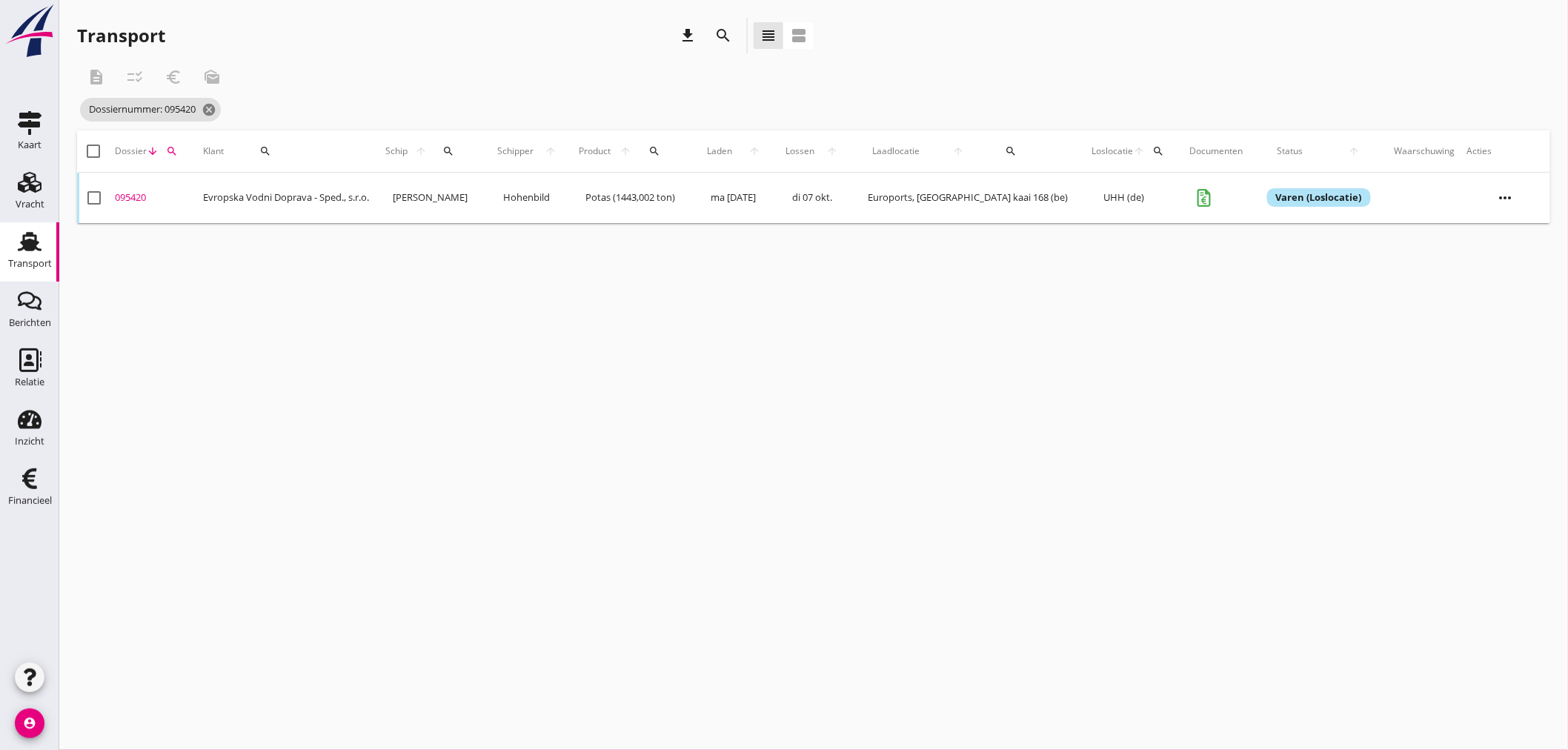
click at [130, 197] on div "095420" at bounding box center [153, 198] width 76 height 15
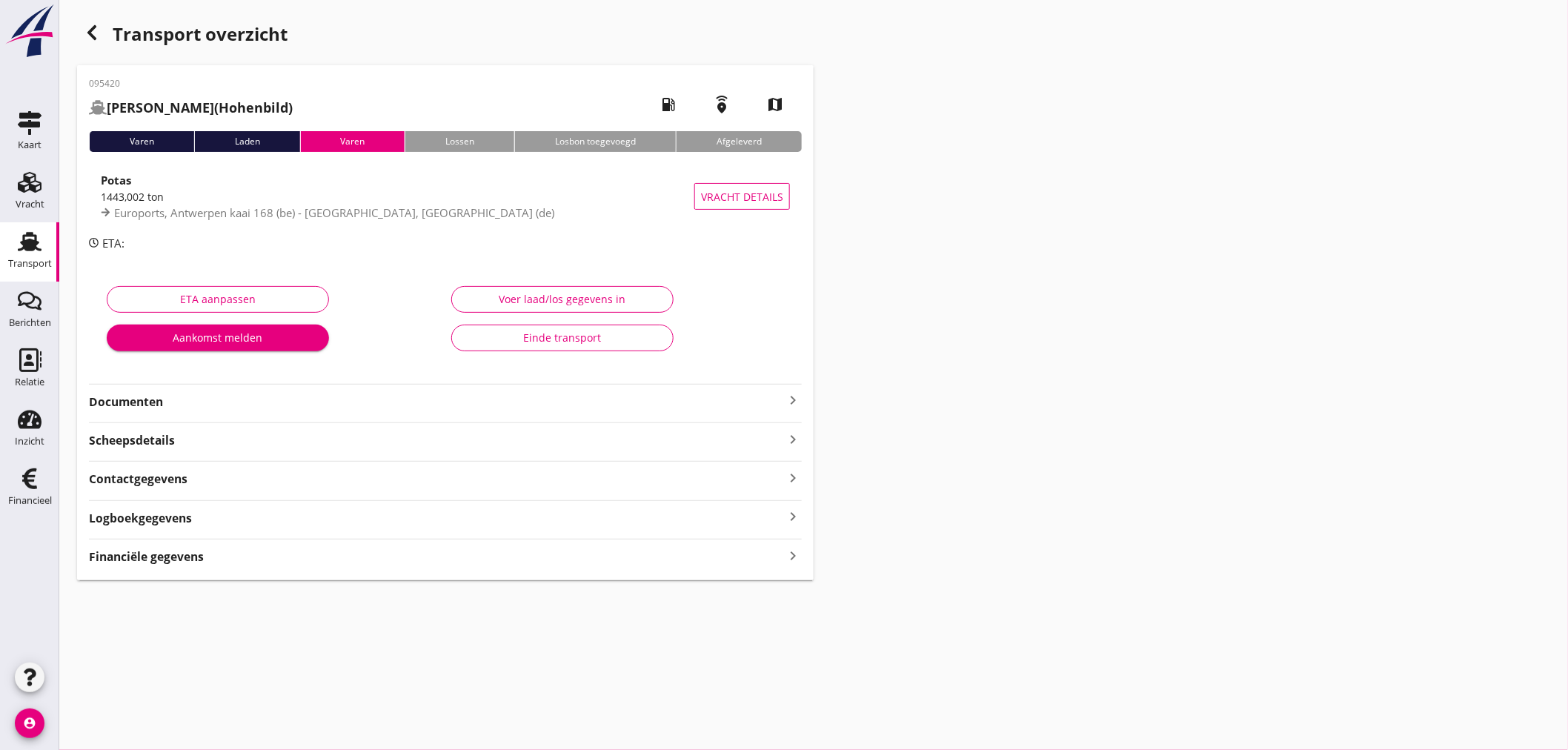
click at [163, 563] on strong "Financiële gegevens" at bounding box center [146, 557] width 114 height 17
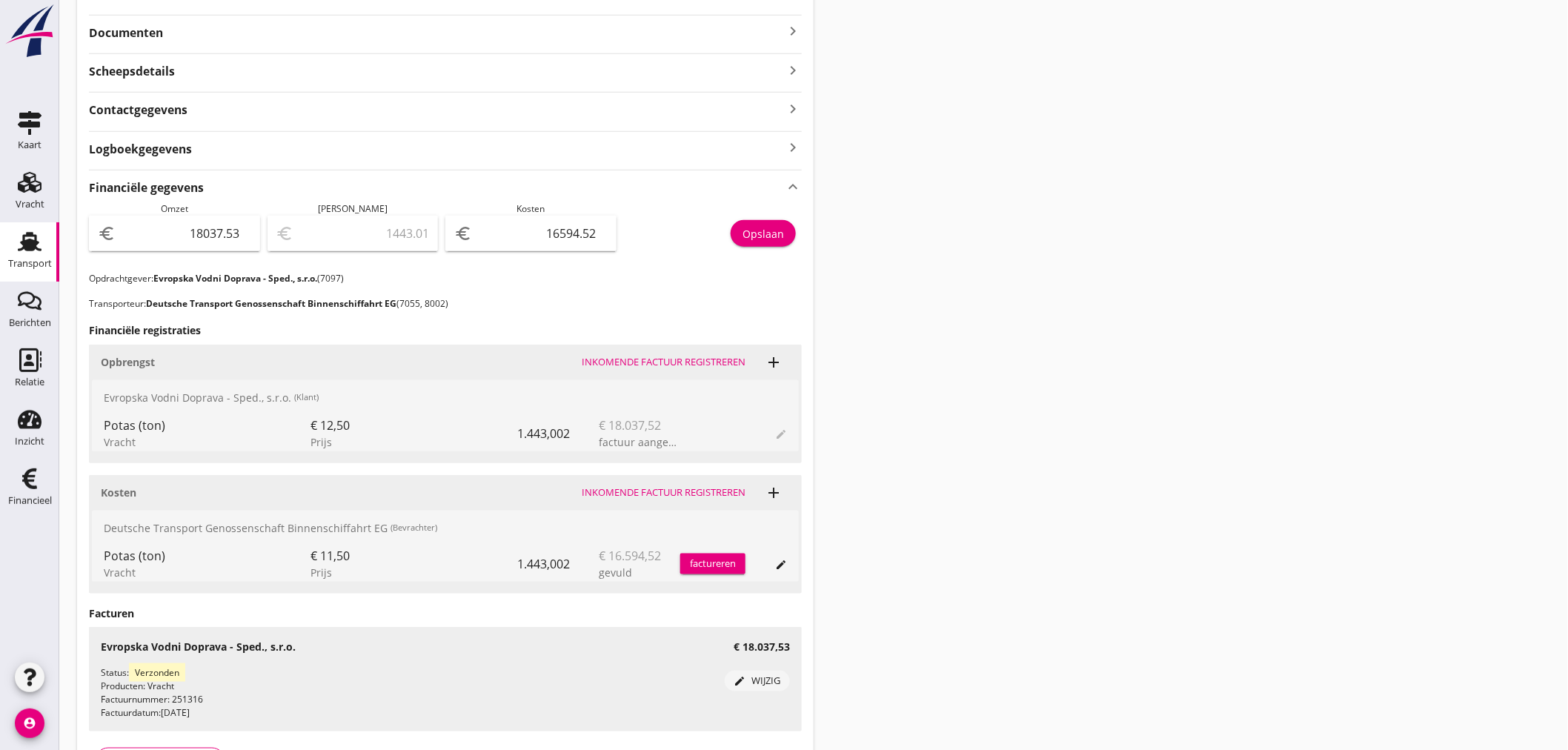
scroll to position [411, 0]
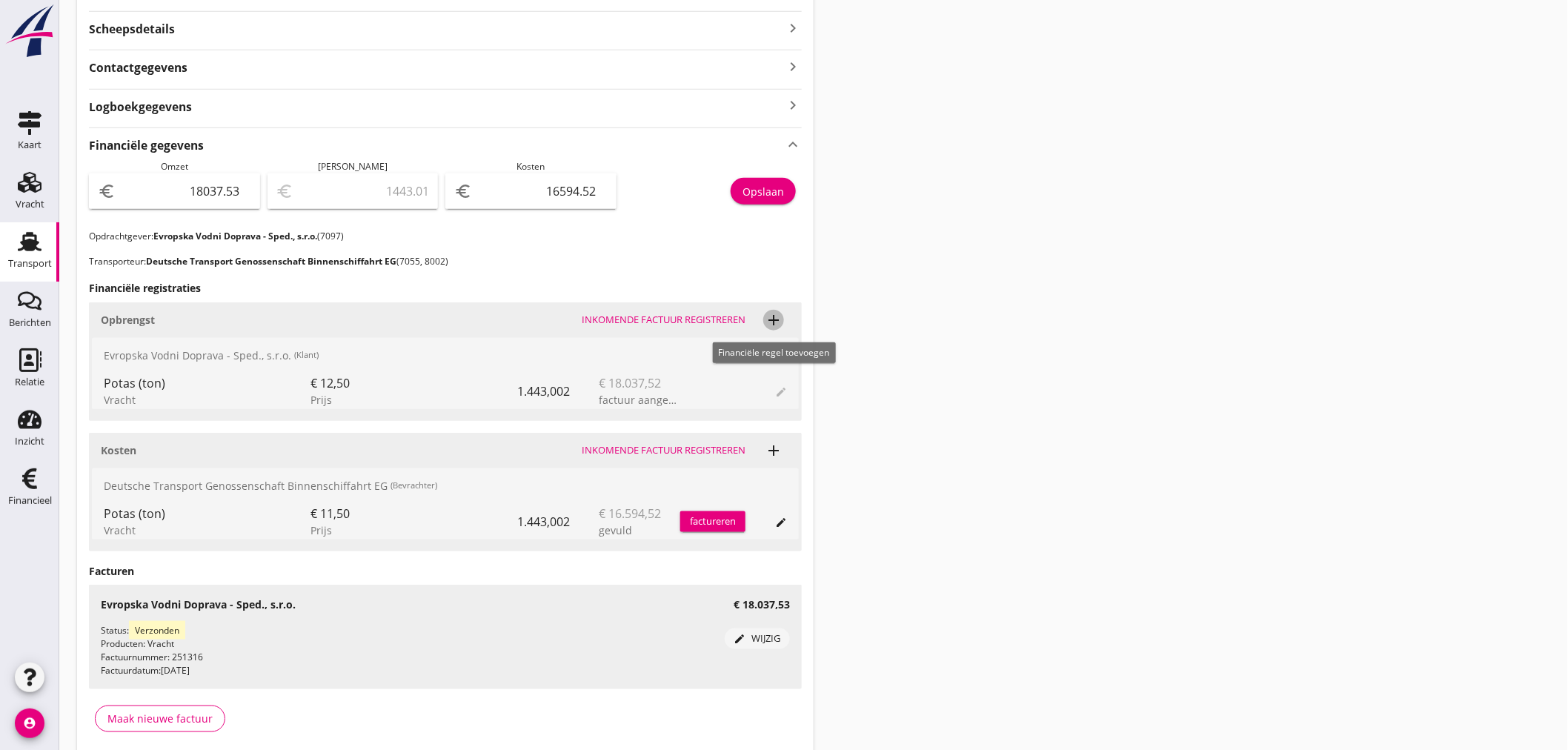
click at [774, 321] on icon "add" at bounding box center [774, 321] width 18 height 18
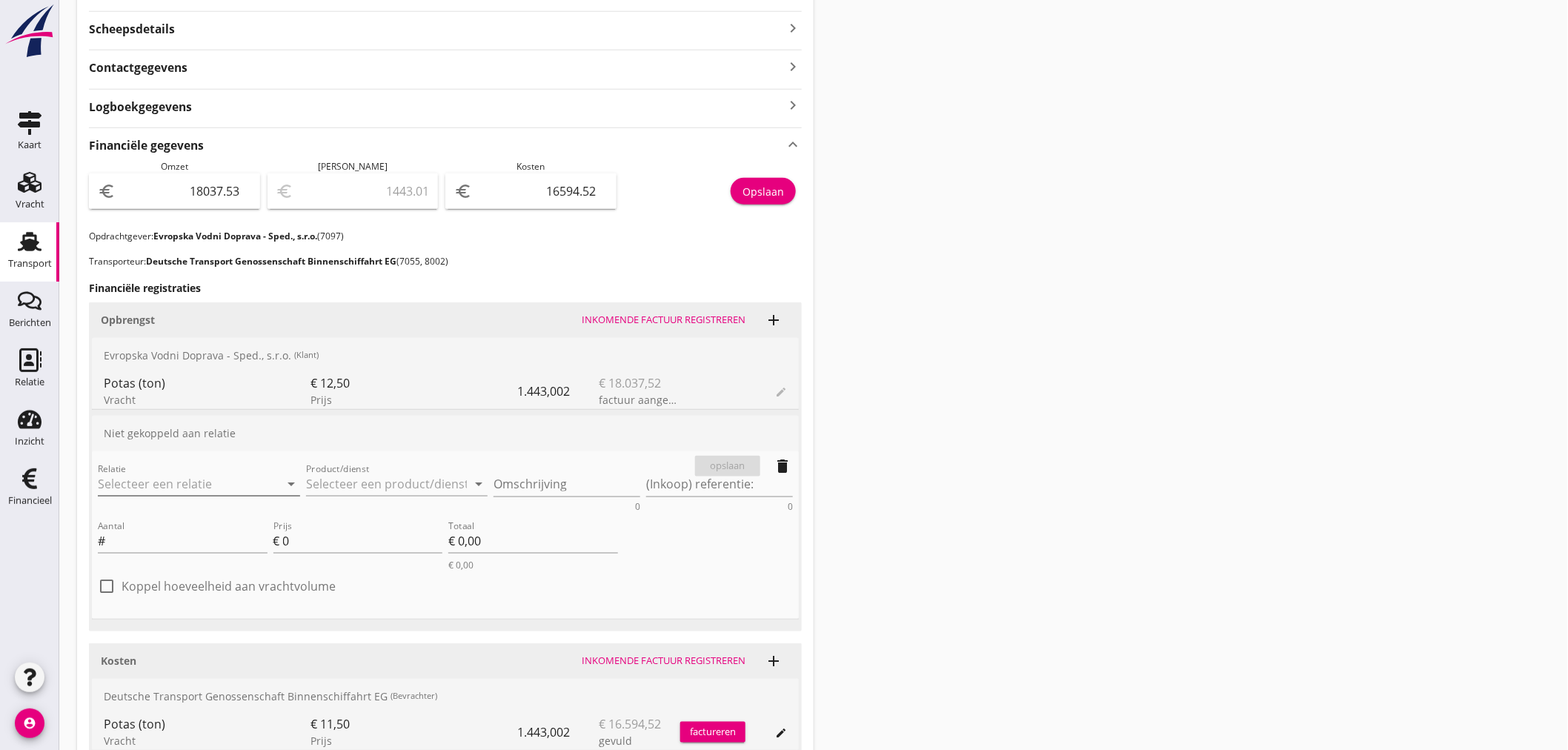
click at [167, 486] on input "Relatie" at bounding box center [178, 484] width 161 height 24
drag, startPoint x: 139, startPoint y: 518, endPoint x: 150, endPoint y: 512, distance: 12.5
click at [148, 514] on div "Evropska Vodni Doprava - Sped., s.r.o." at bounding box center [215, 512] width 212 height 18
type input "Evropska Vodni Doprava - Sped., s.r.o. (7097)"
drag, startPoint x: 393, startPoint y: 485, endPoint x: 539, endPoint y: 505, distance: 147.4
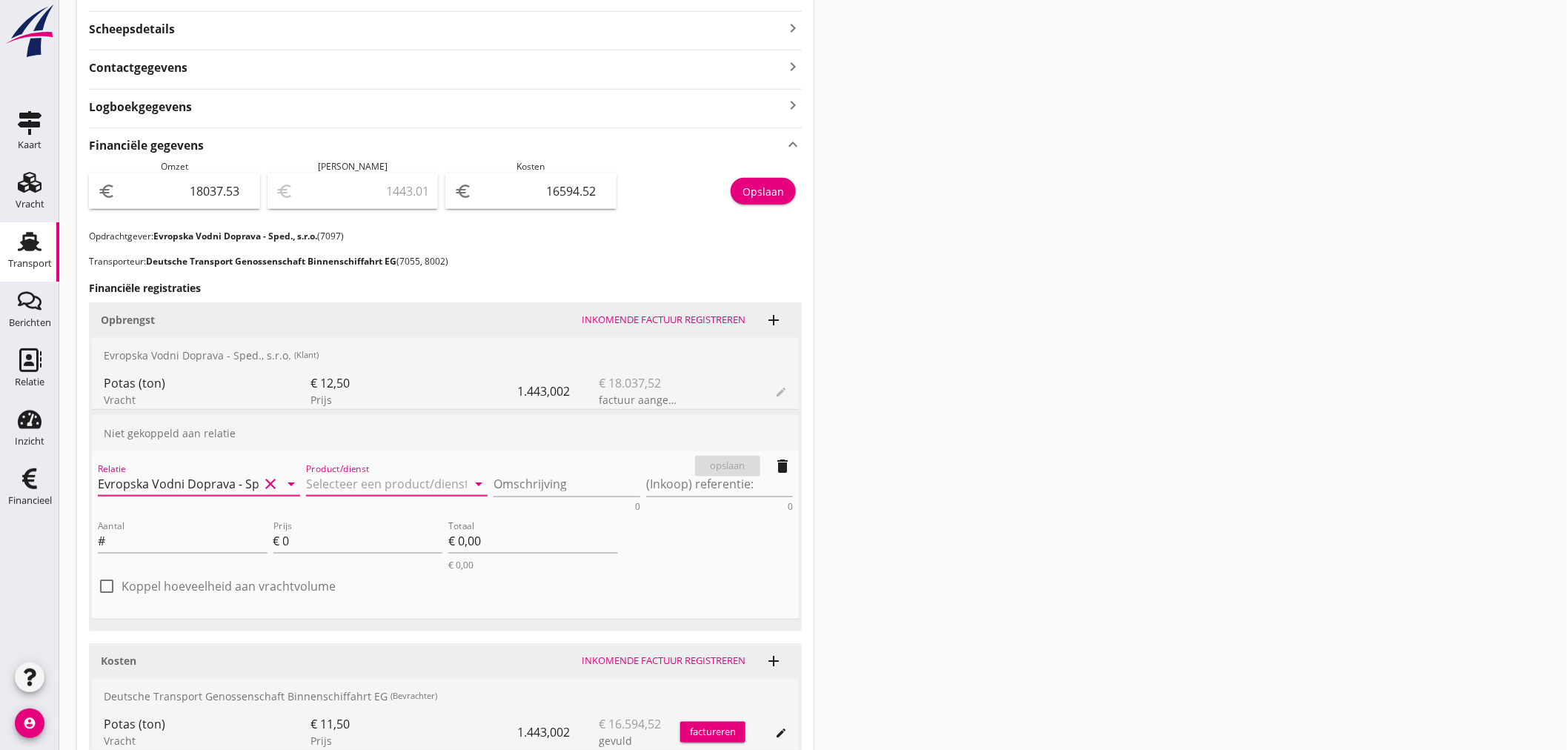
click at [393, 488] on input "Product/dienst" at bounding box center [386, 484] width 161 height 24
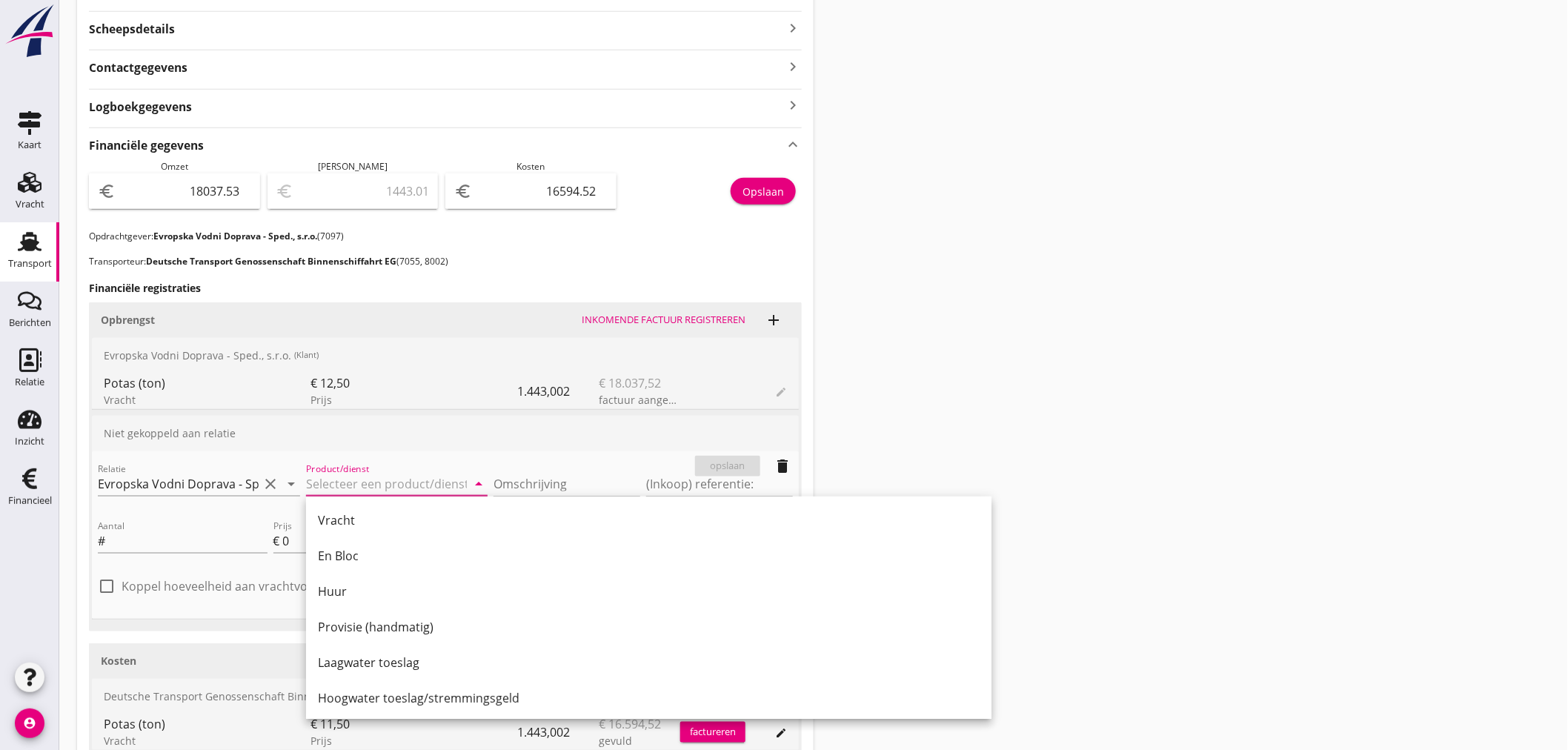
click at [978, 558] on div "Transport overzicht 095420 [PERSON_NAME] (Hohenbild) local_gas_station emergenc…" at bounding box center [813, 288] width 1508 height 1398
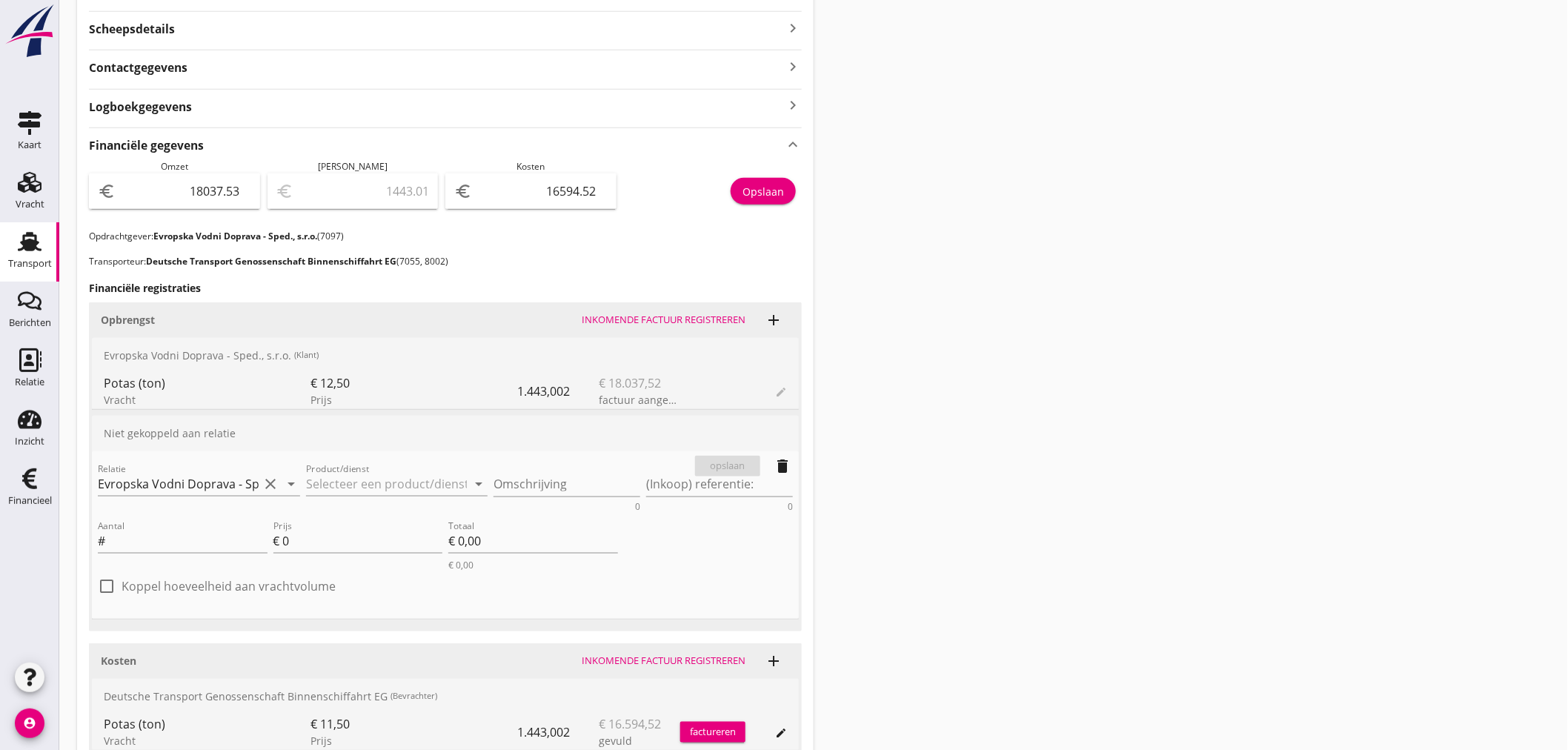
click at [357, 469] on div "Product/dienst arrow_drop_down" at bounding box center [397, 487] width 182 height 47
click at [403, 484] on input "Product/dienst" at bounding box center [386, 484] width 161 height 24
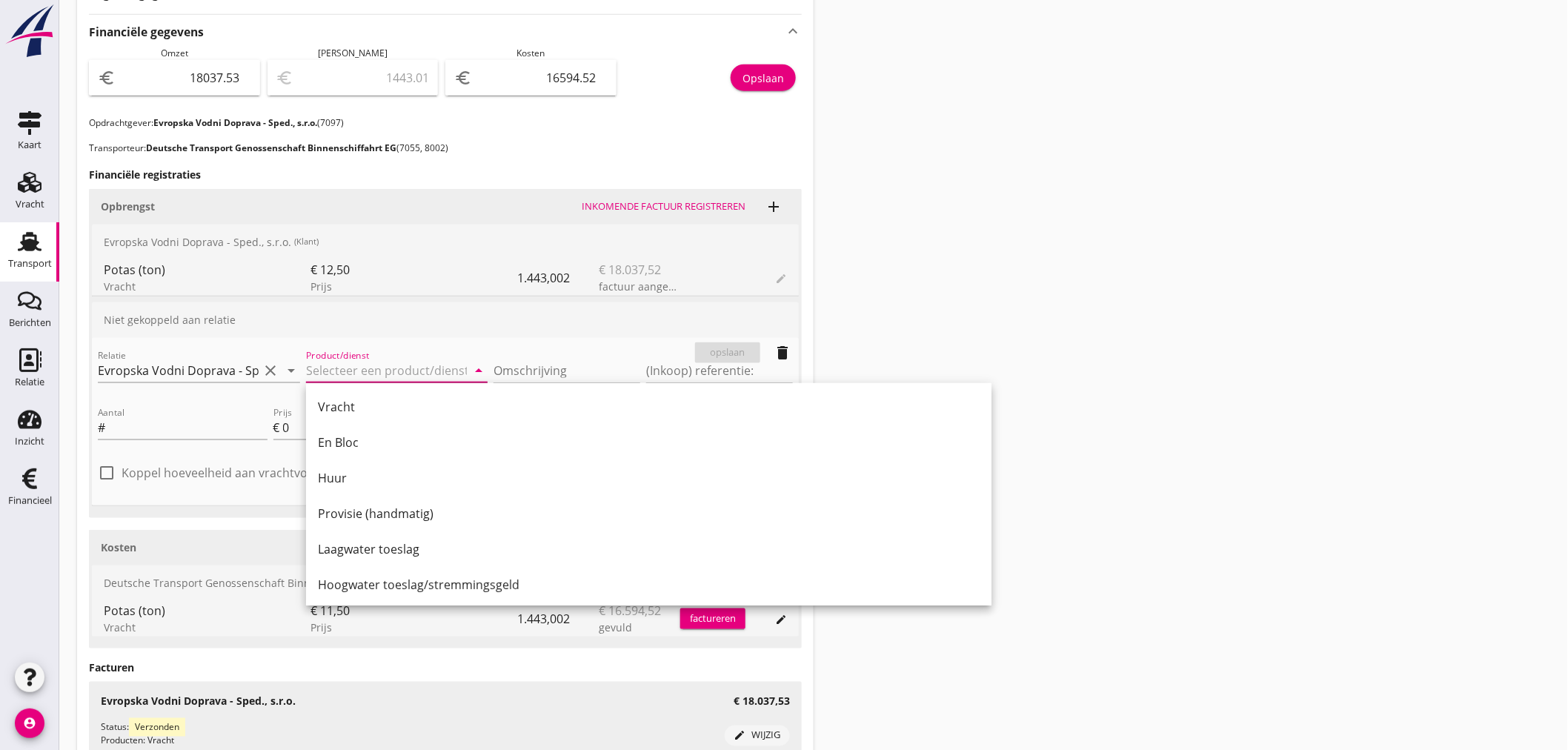
scroll to position [683, 0]
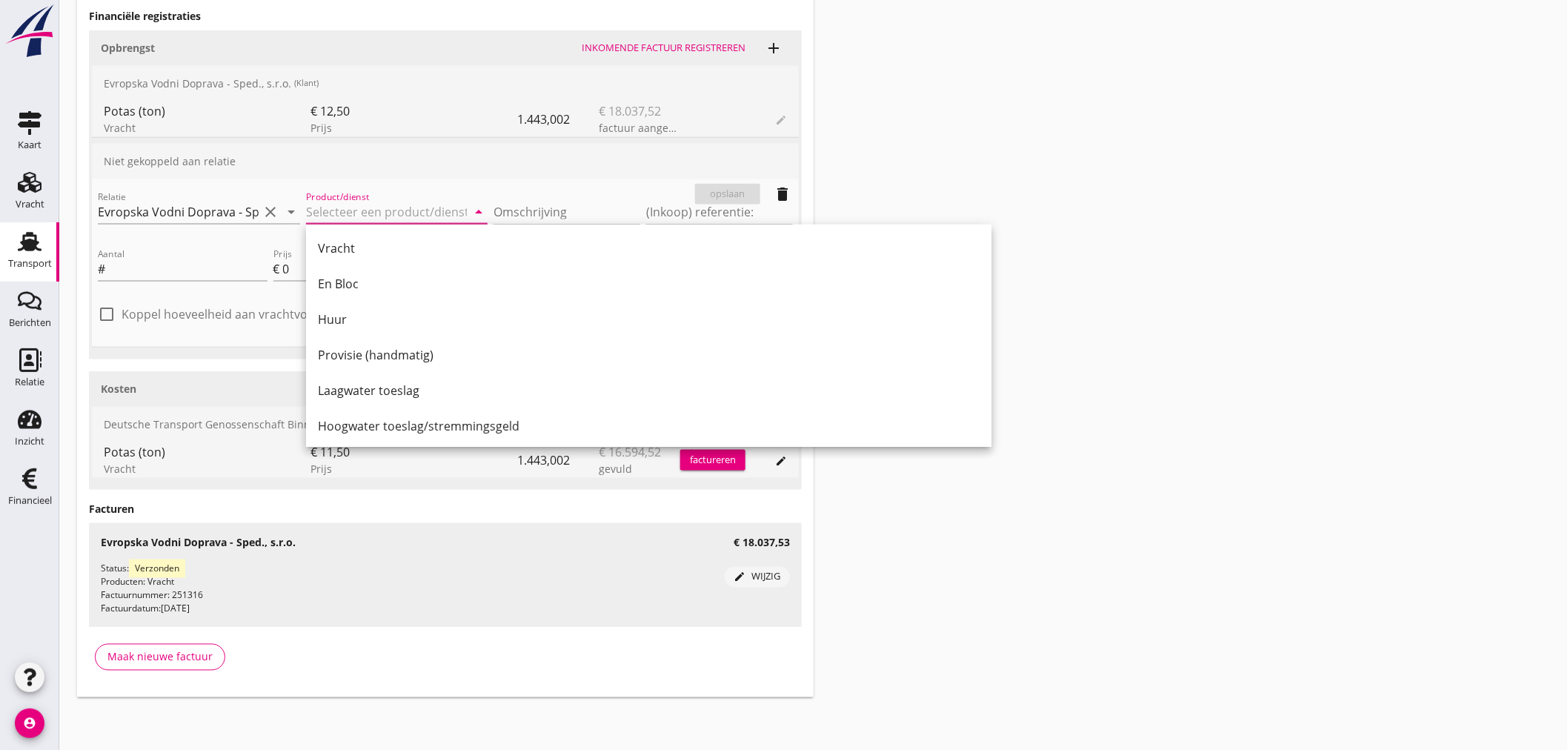
click at [1122, 349] on div "Transport overzicht 095420 [PERSON_NAME] (Hohenbild) local_gas_station emergenc…" at bounding box center [813, 16] width 1508 height 1398
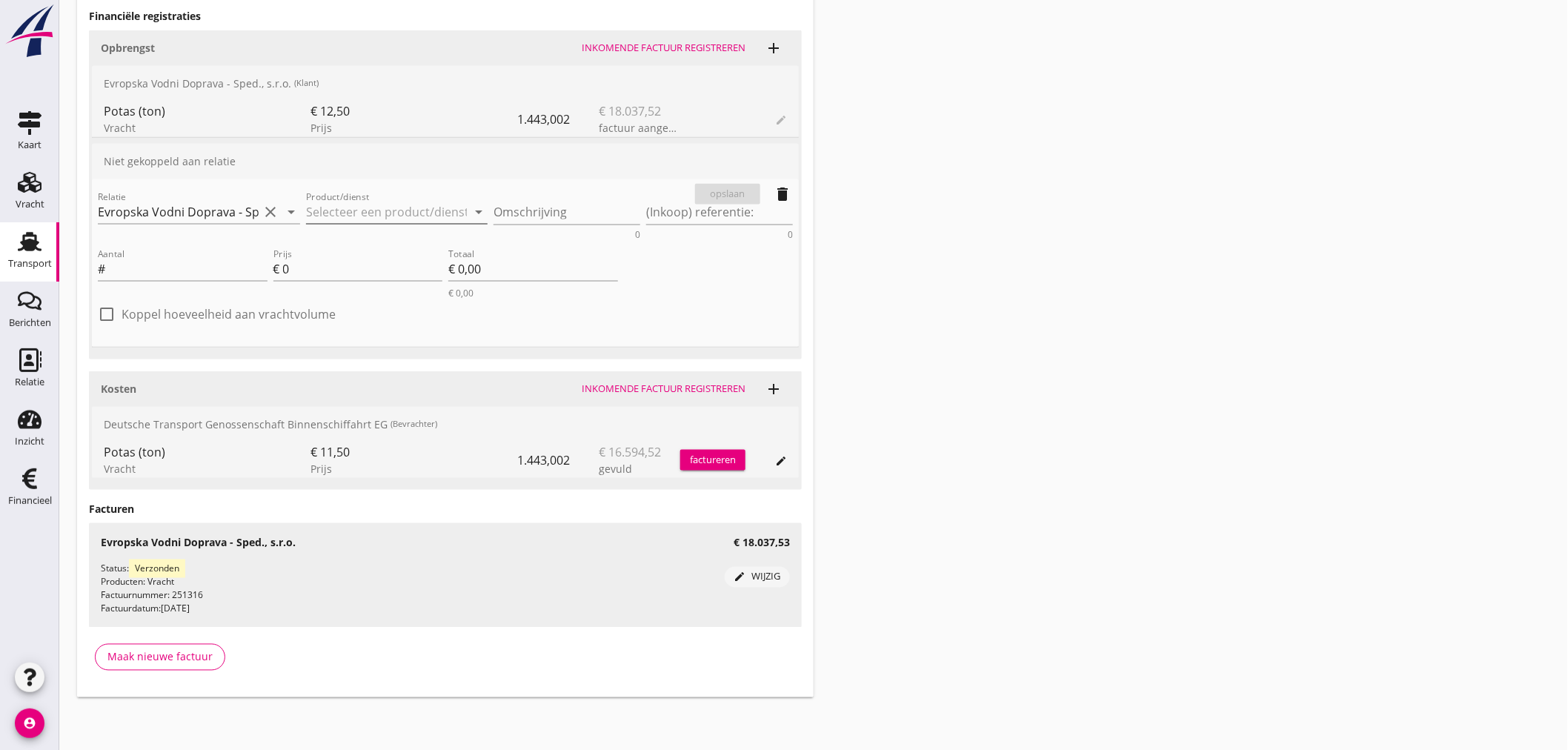
click at [413, 211] on input "Product/dienst" at bounding box center [386, 212] width 161 height 24
click at [329, 321] on div "Liegegeld" at bounding box center [397, 319] width 158 height 18
type input "Liegegeld"
click at [521, 216] on textarea "Omschrijving" at bounding box center [567, 212] width 147 height 25
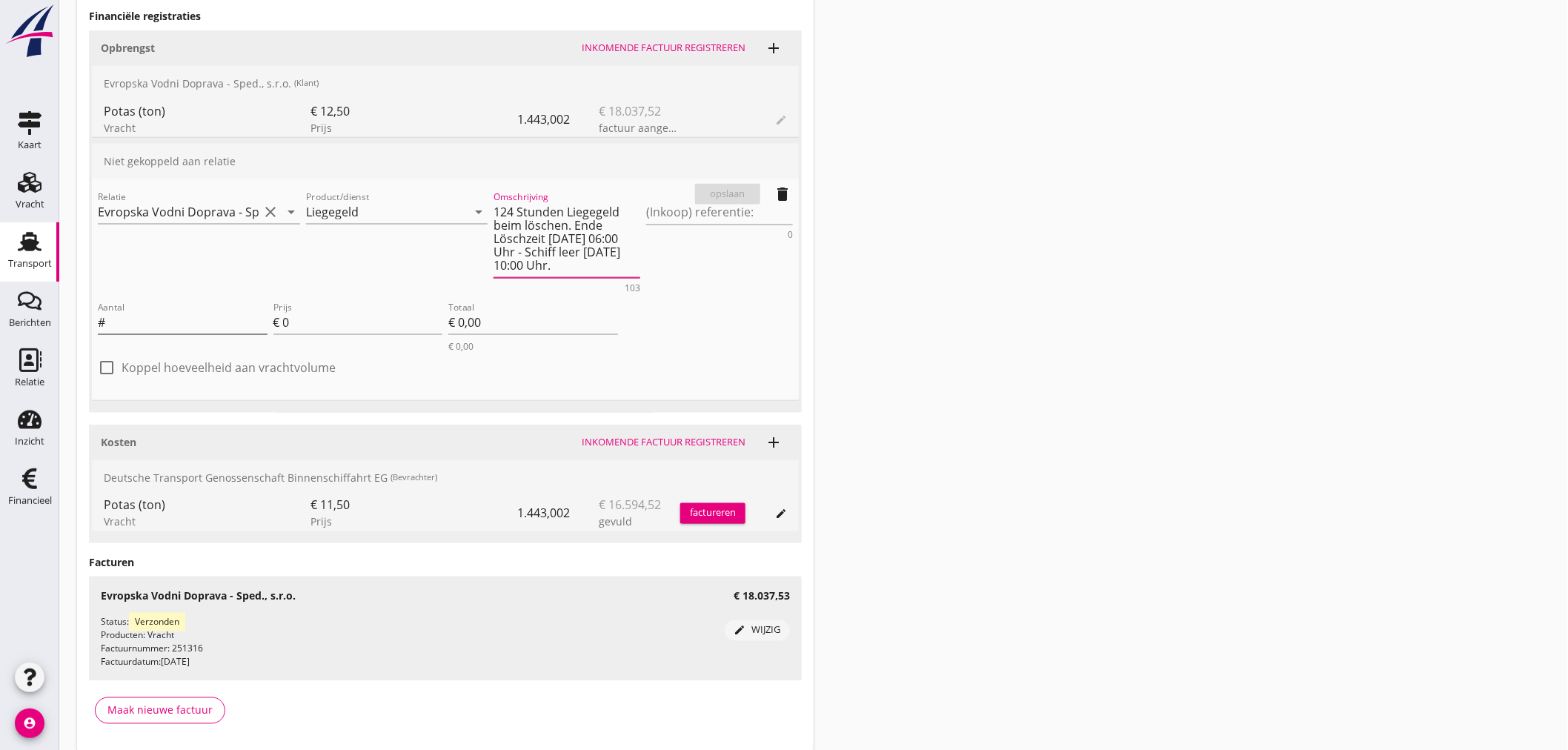
type textarea "124 Stunden Liegegeld beim löschen. Ende Löschzeit [DATE] 06:00 Uhr - Schiff le…"
click at [145, 329] on input "Aantal" at bounding box center [187, 322] width 159 height 24
type input "124"
type input "8"
type input "€ 992,00"
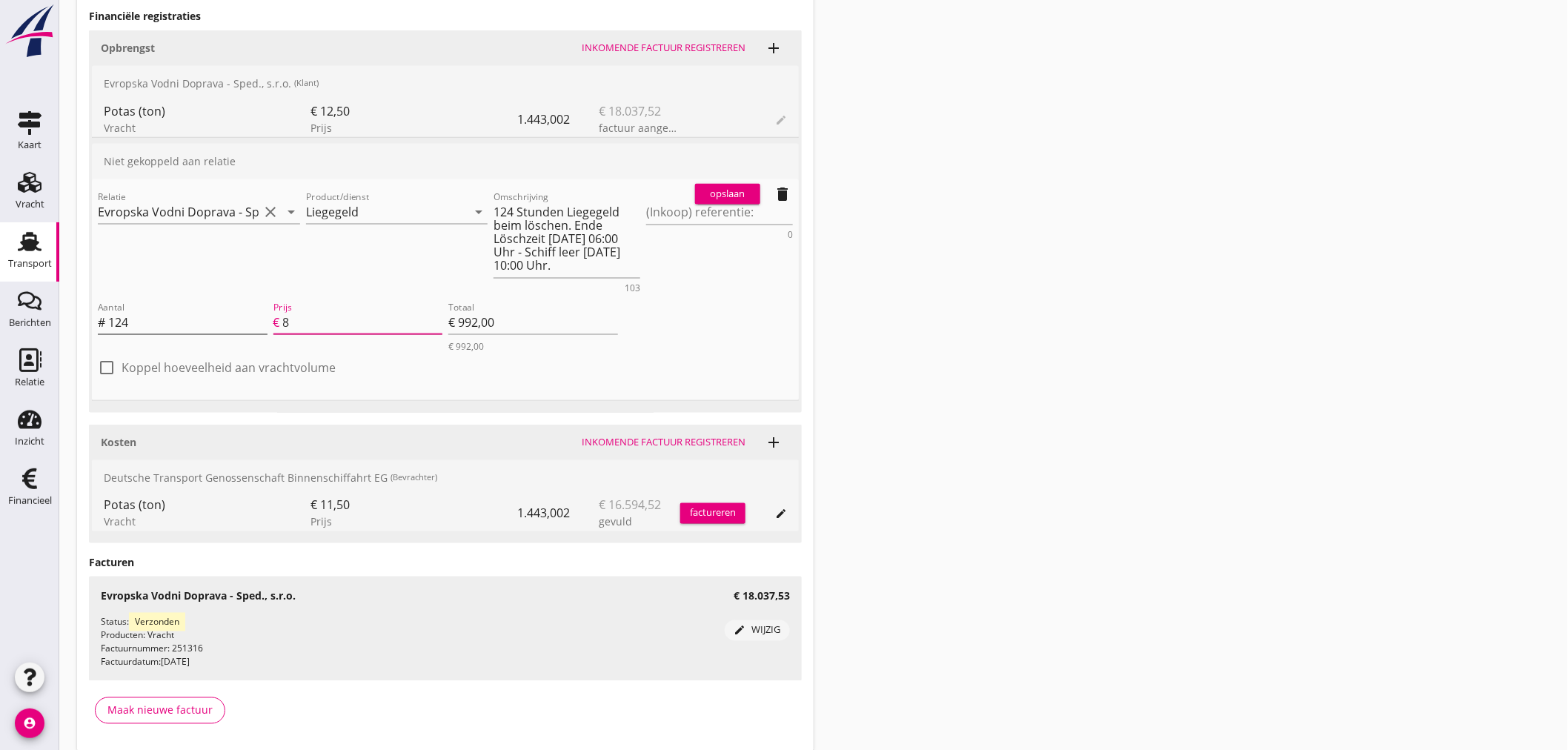
type input "84"
type input "€ 10.416,00"
type input "€ 0,00"
type input "84.7"
type input "€ 10.502,80"
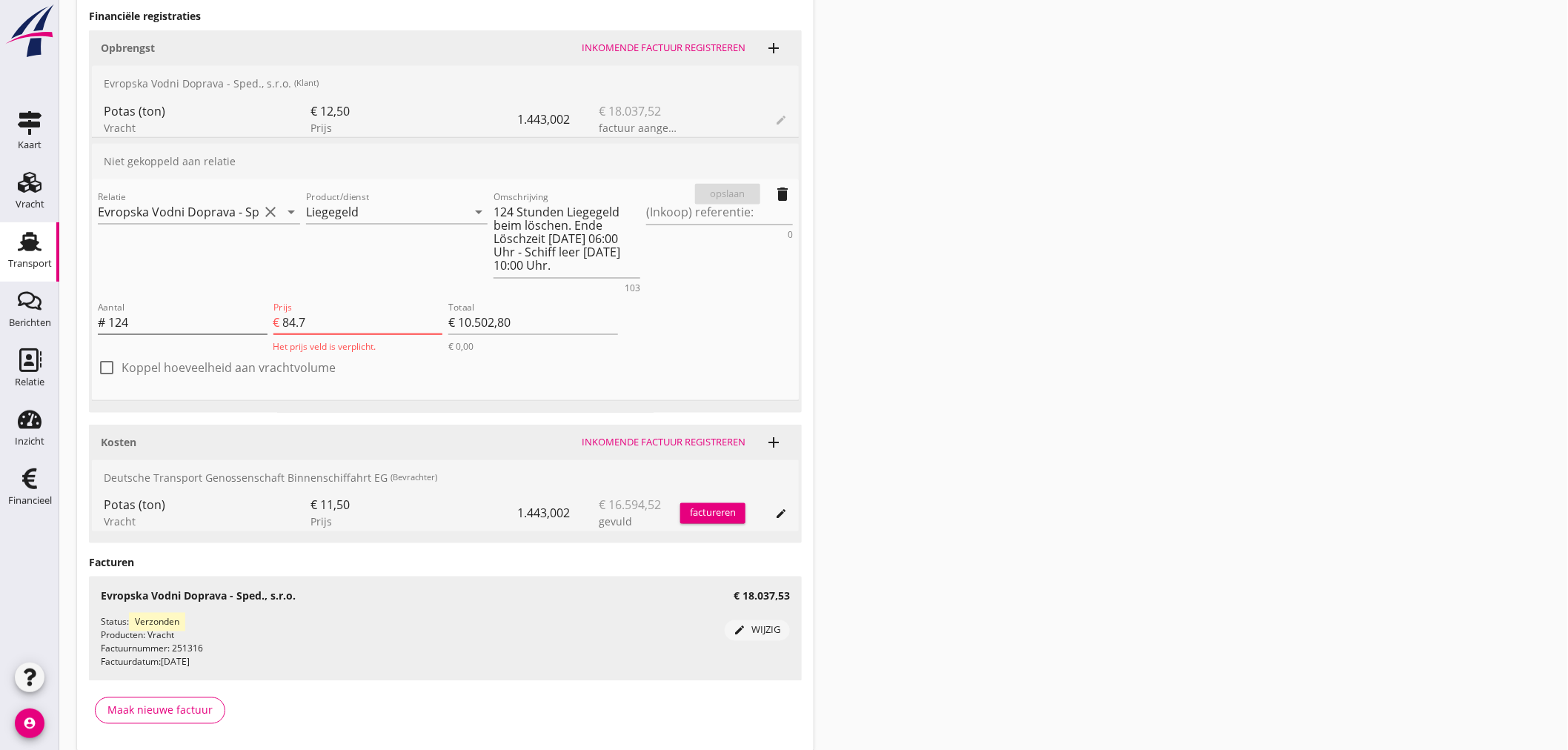
type input "84.78"
type input "€ 10.512,72"
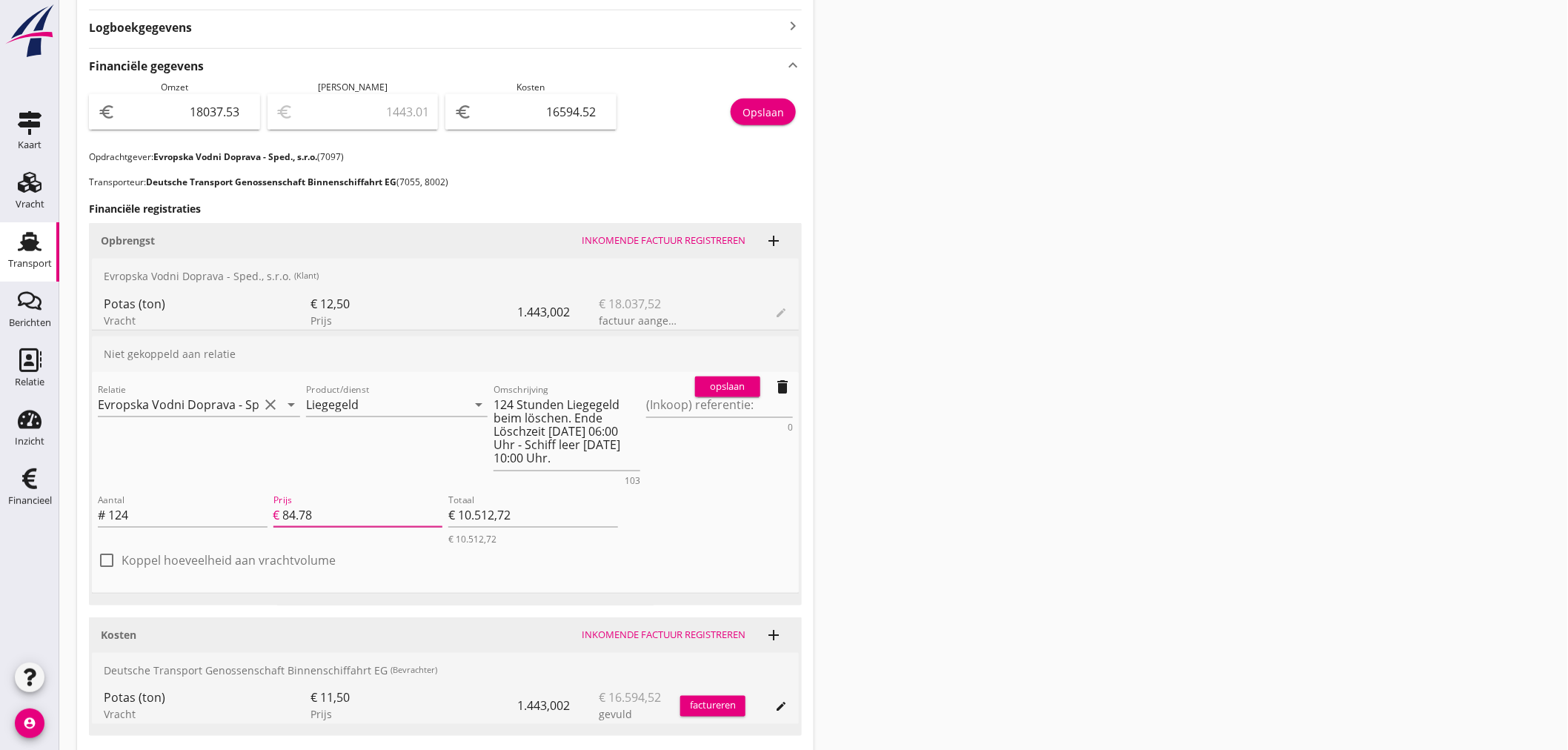
scroll to position [489, 0]
type input "84.78"
click at [719, 388] on div "opslaan" at bounding box center [727, 388] width 54 height 15
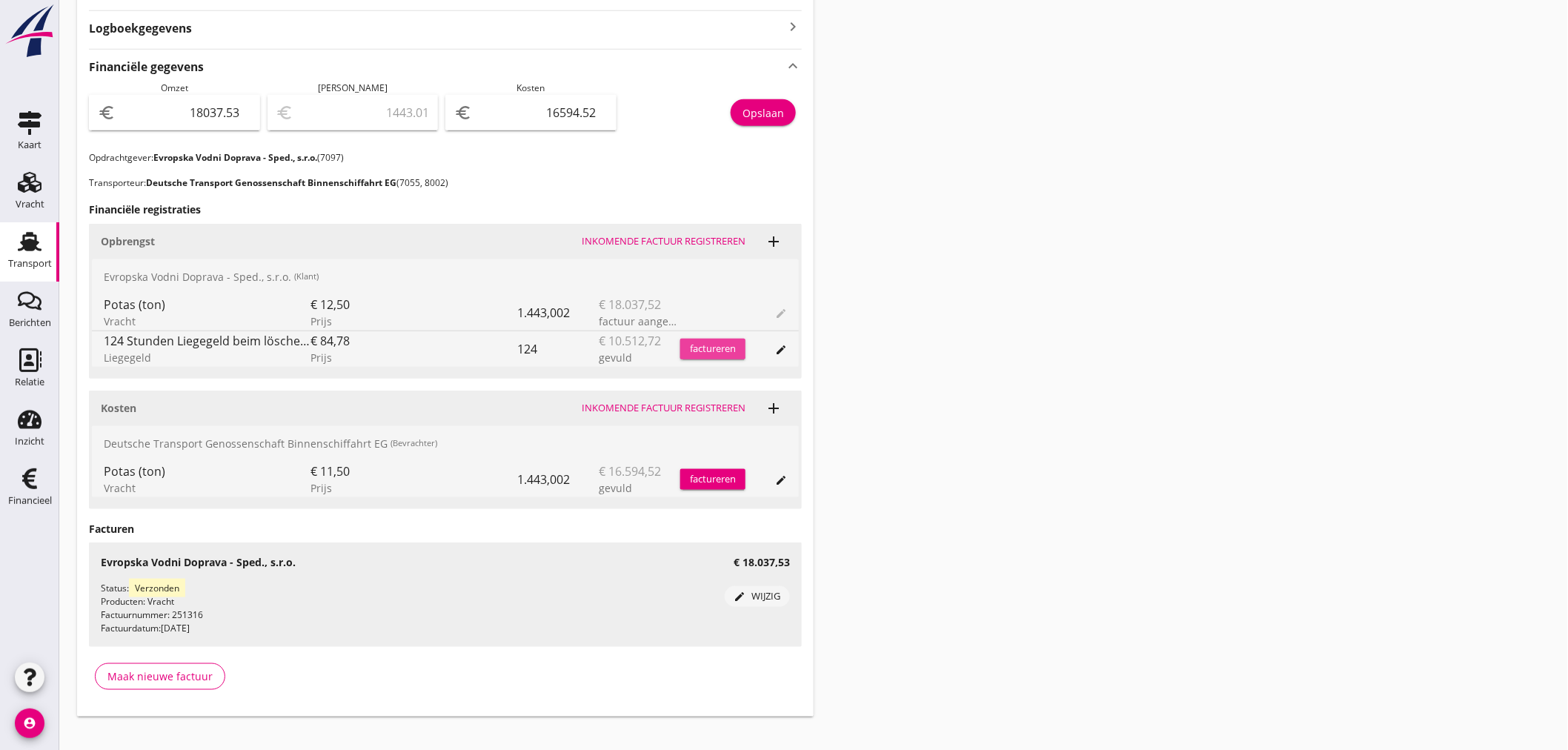
click at [709, 347] on div "factureren" at bounding box center [713, 349] width 65 height 15
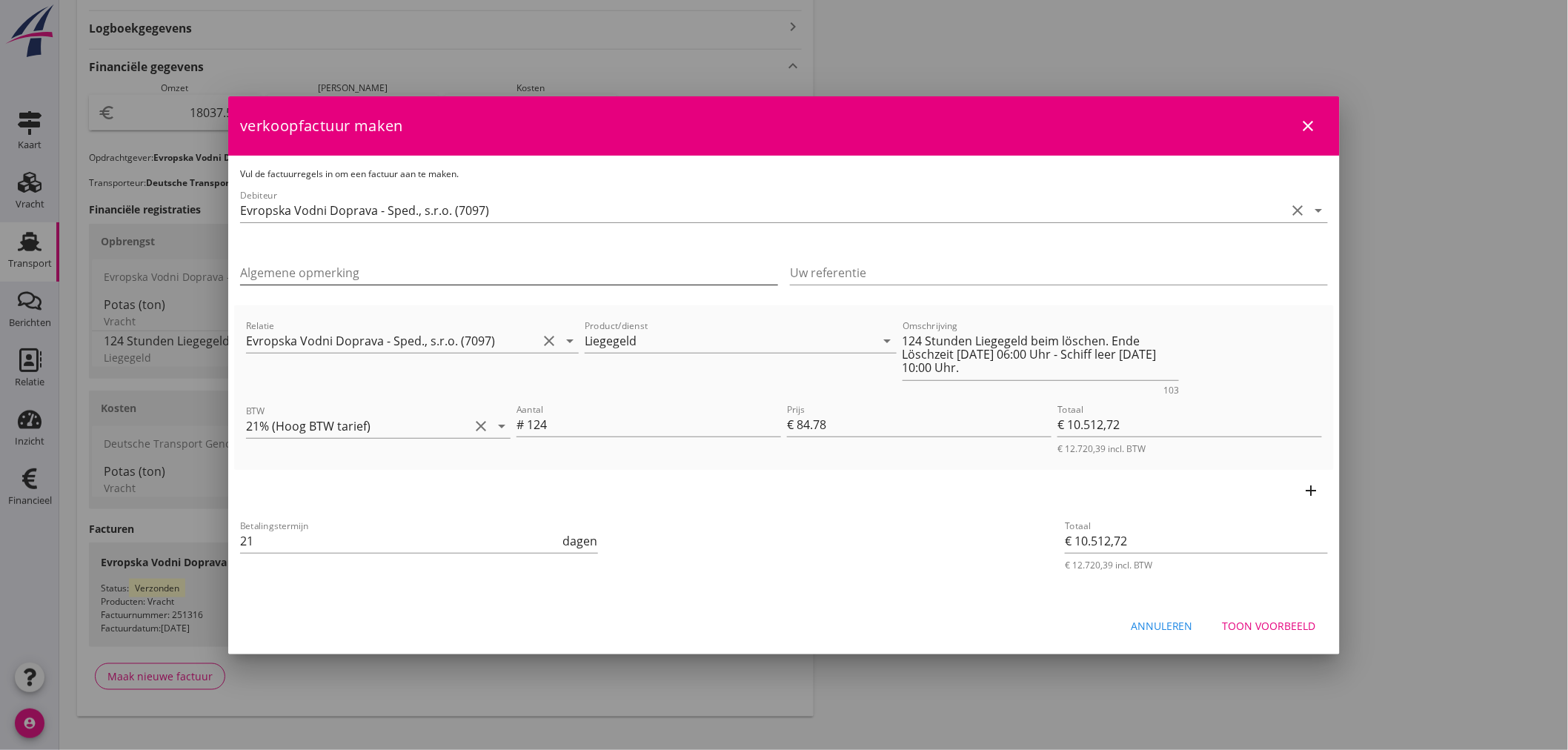
click at [398, 275] on input "Algemene opmerking" at bounding box center [508, 272] width 537 height 24
type input "7"
click at [358, 268] on input "Löschtermin [DATE] mit 48 Stunden" at bounding box center [508, 272] width 537 height 24
click at [513, 275] on input "Löschtermin [DATE] 06:00 Uhr mit 48 Stunden Löschzeit." at bounding box center [508, 272] width 537 height 24
type input "Löschtermin [DATE] 06:00 Uhr mit 48 Stunden Löschzeit."
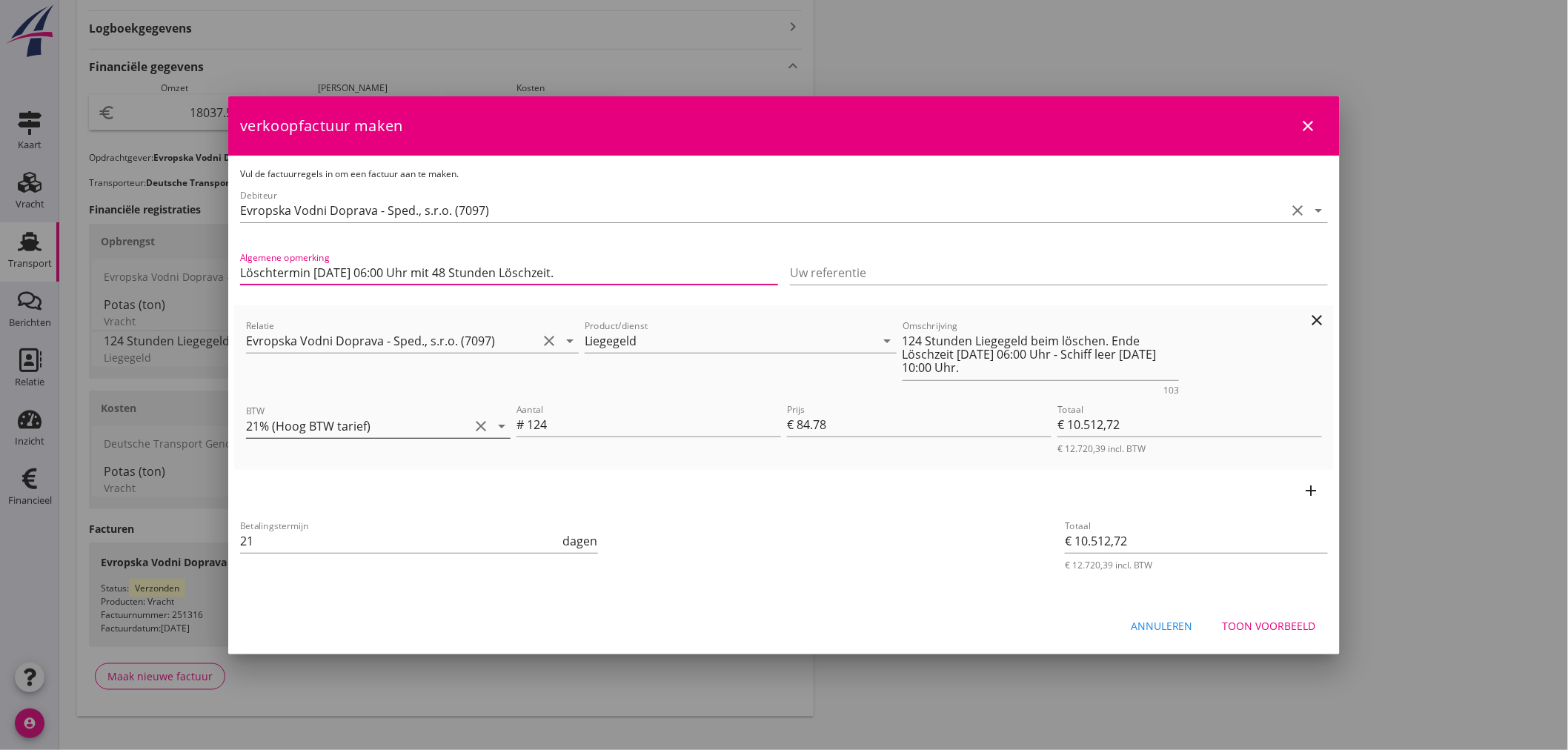
click at [505, 425] on icon "arrow_drop_down" at bounding box center [502, 426] width 18 height 18
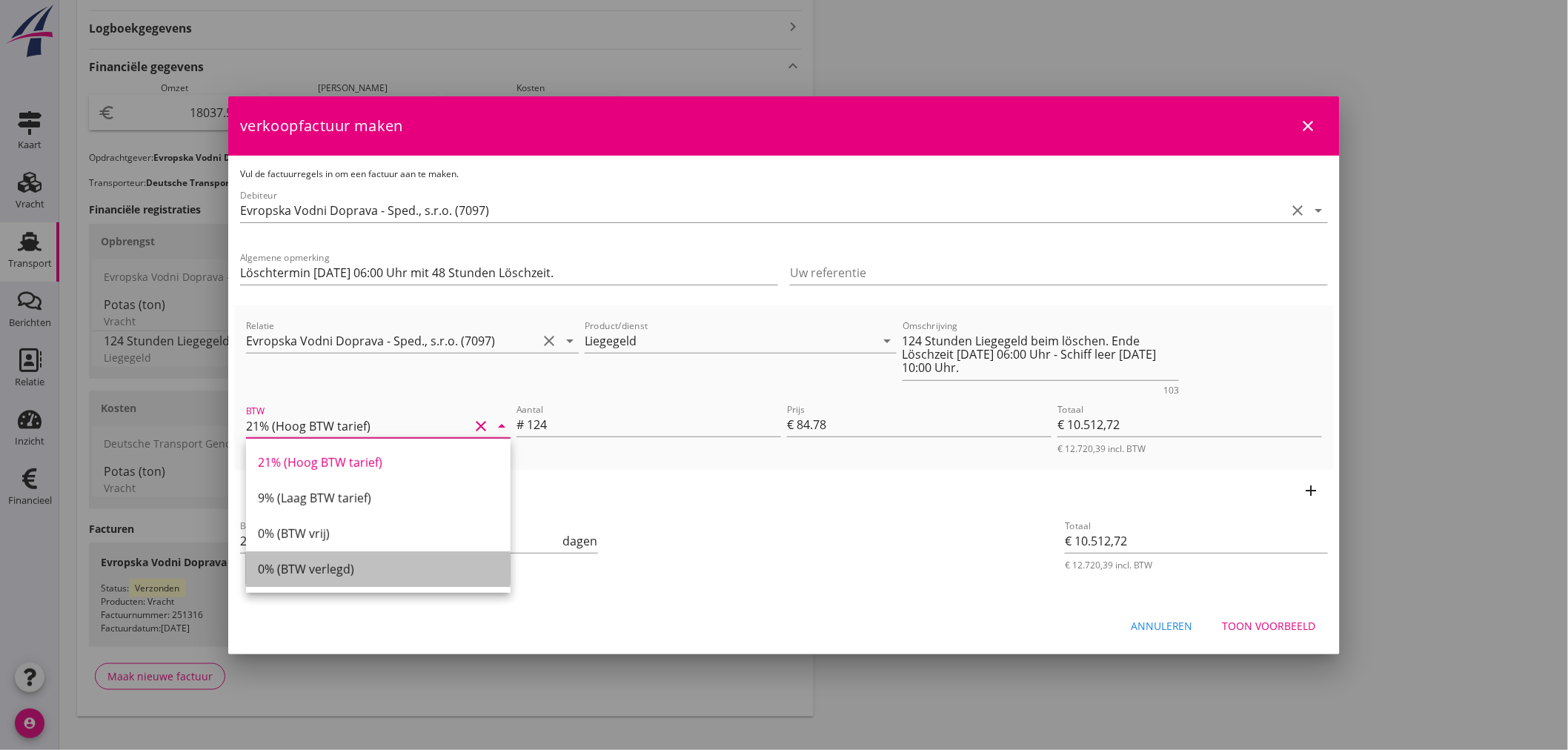
click at [342, 570] on div "0% (BTW verlegd)" at bounding box center [378, 569] width 241 height 18
type input "0% (BTW verlegd)"
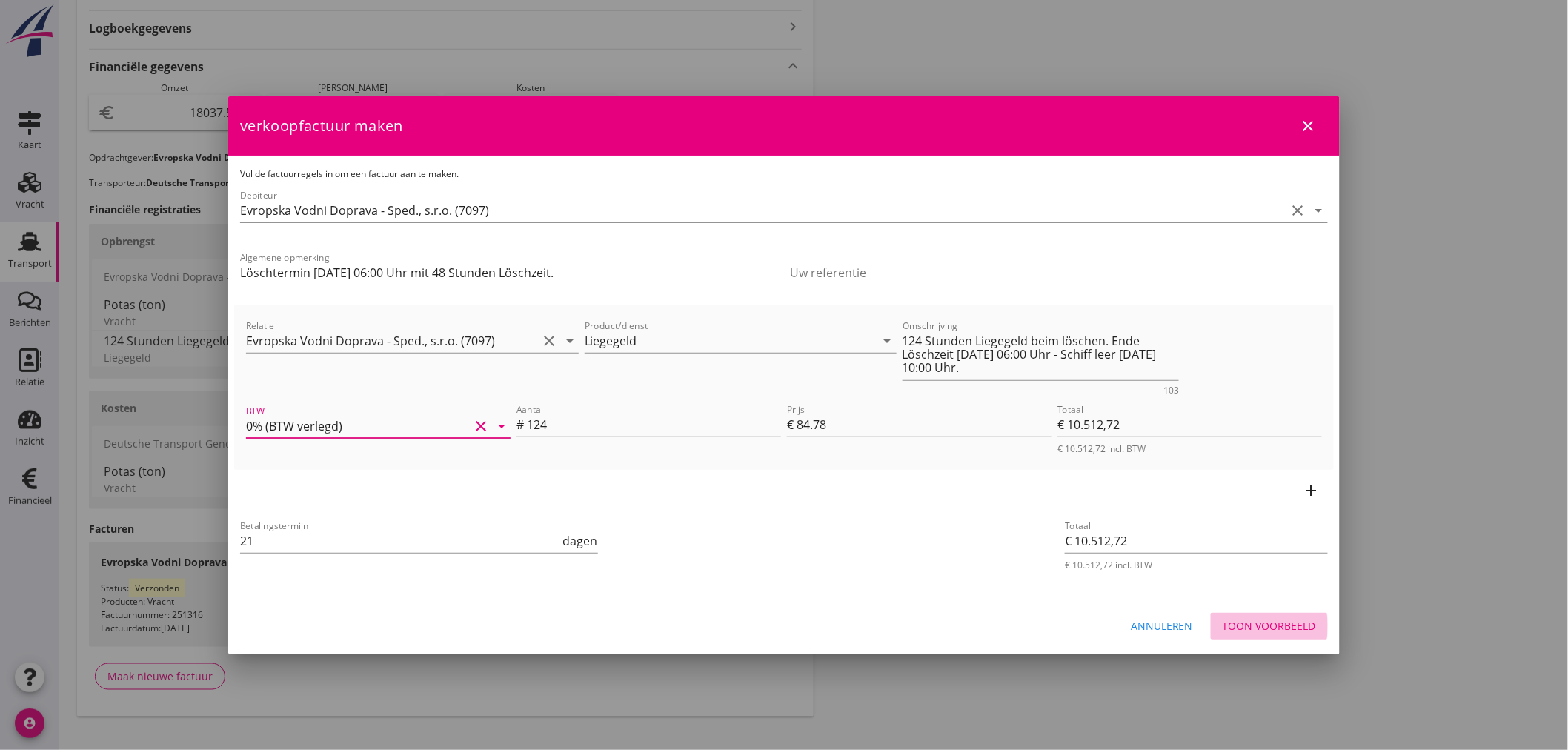
click at [1260, 625] on div "Toon voorbeeld" at bounding box center [1269, 626] width 94 height 15
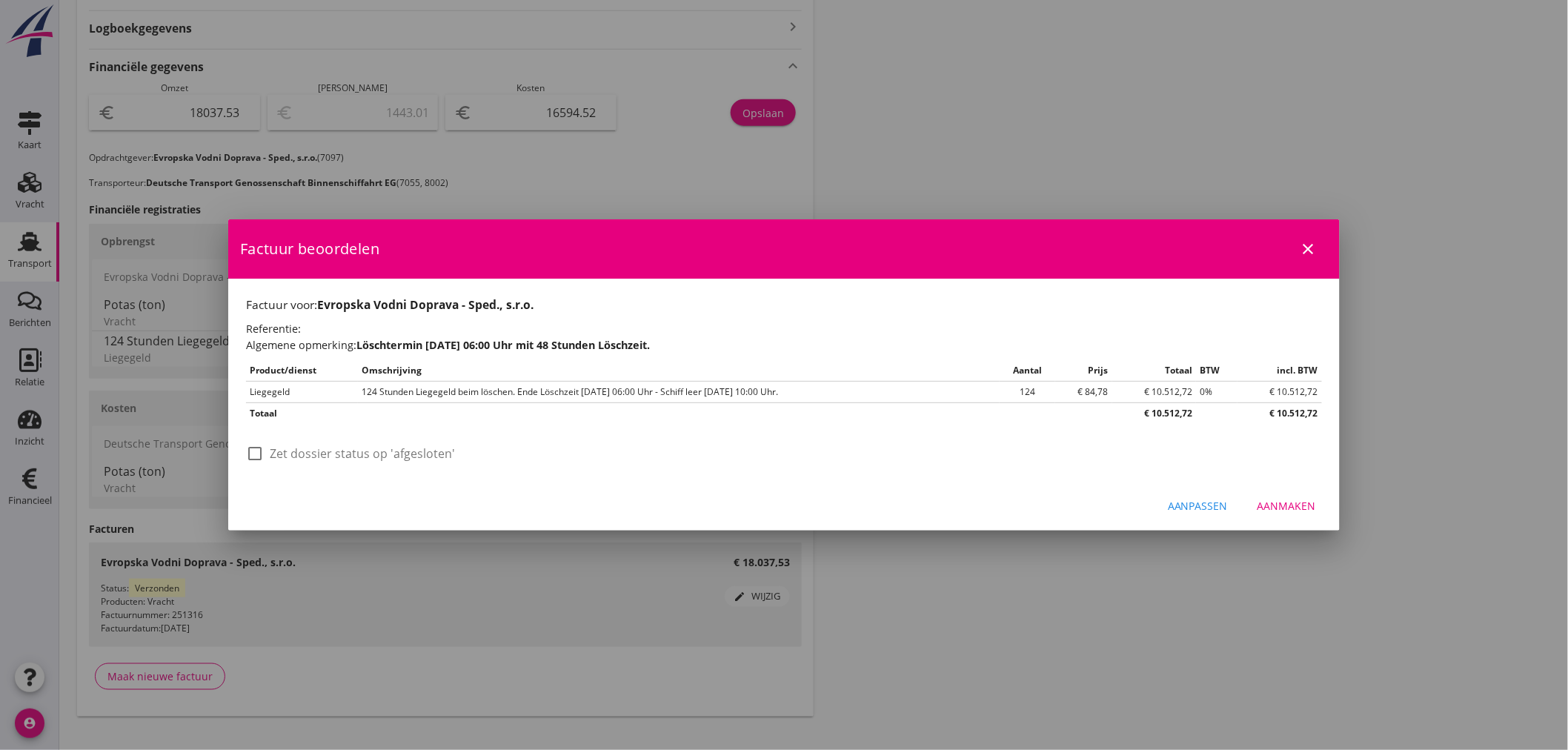
click at [1279, 499] on div "Aanmaken" at bounding box center [1287, 505] width 58 height 15
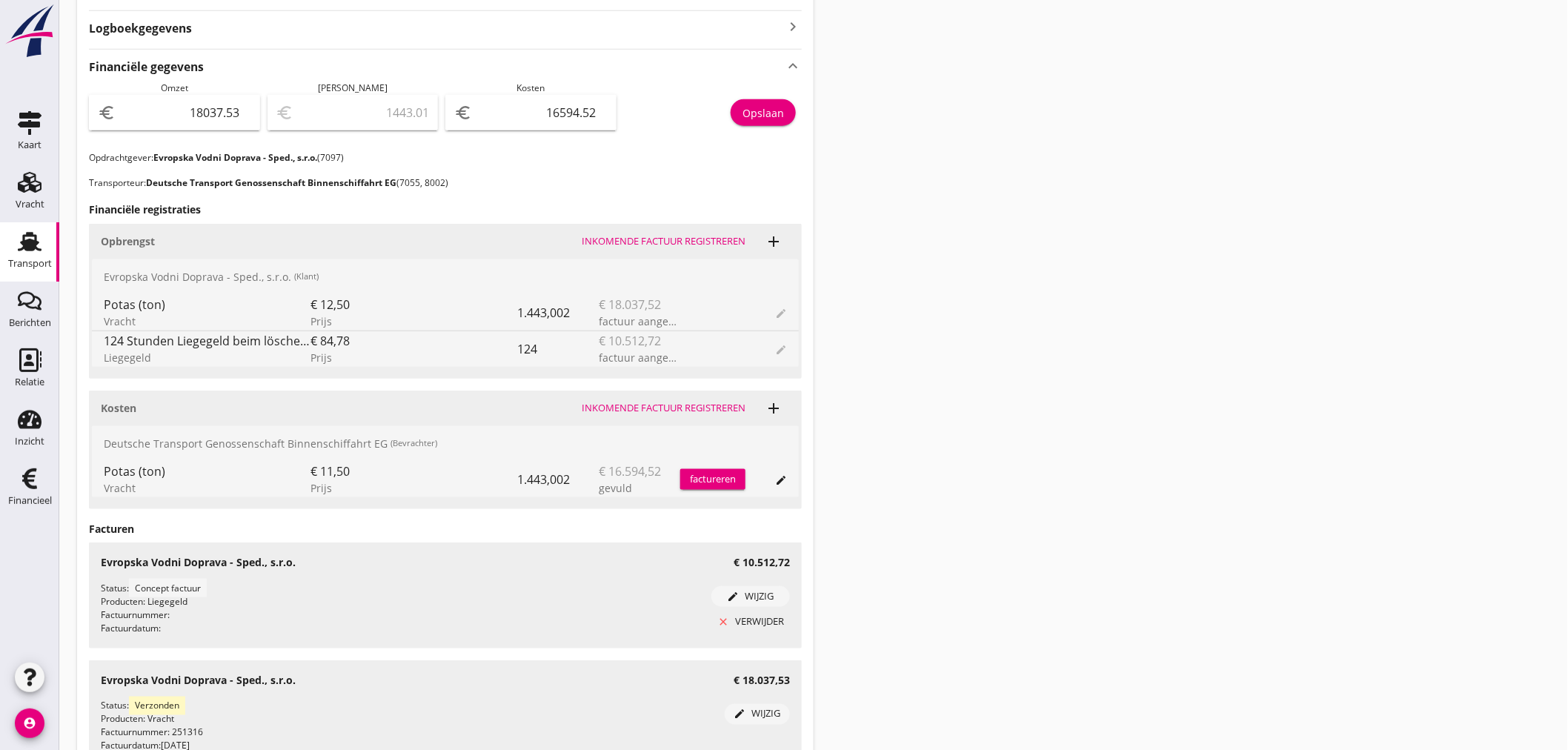
drag, startPoint x: 24, startPoint y: 493, endPoint x: 363, endPoint y: 439, distance: 343.3
click at [24, 493] on div "Financieel" at bounding box center [30, 500] width 44 height 21
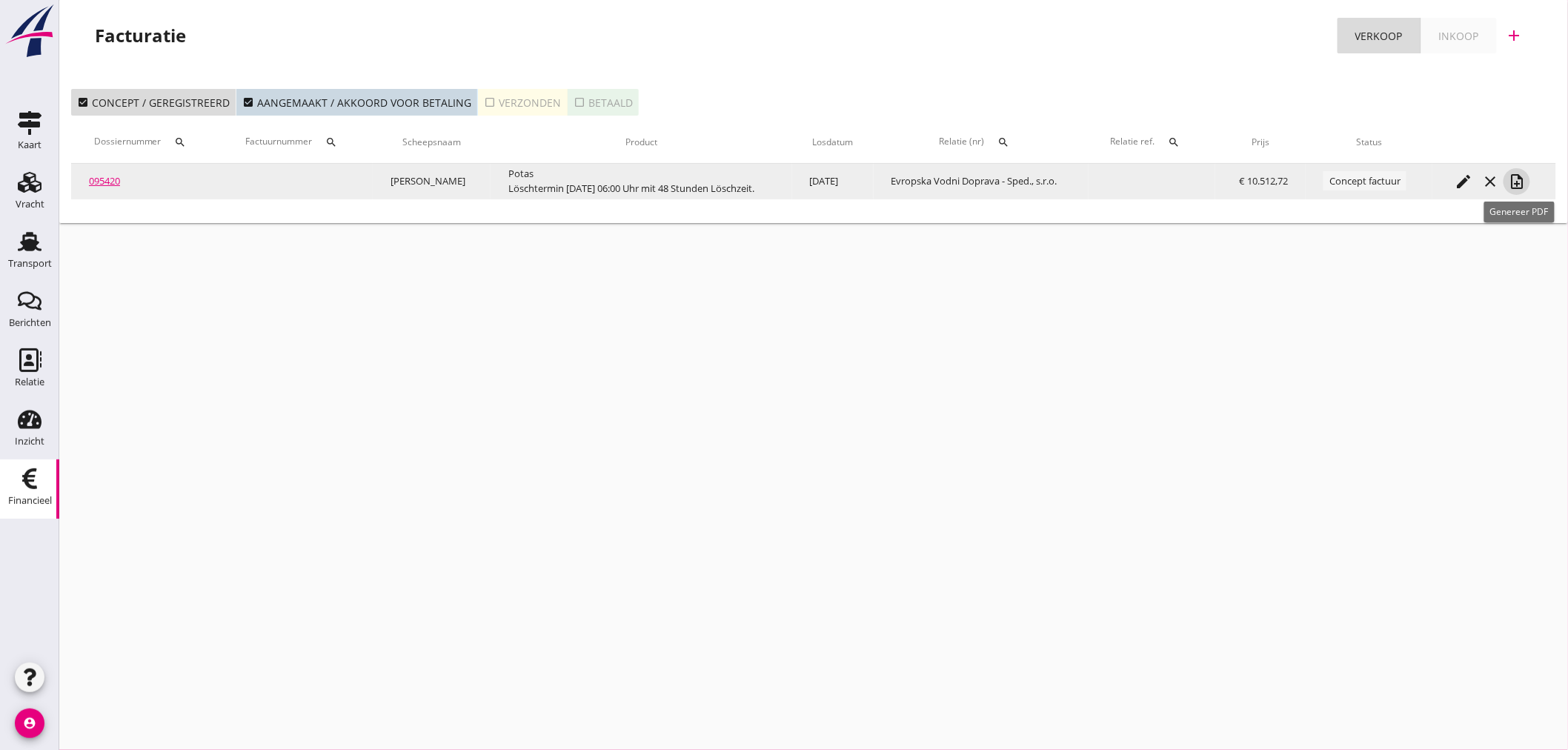
drag, startPoint x: 1514, startPoint y: 183, endPoint x: 1538, endPoint y: 183, distance: 24.0
click at [1521, 180] on icon "note_add" at bounding box center [1517, 182] width 18 height 18
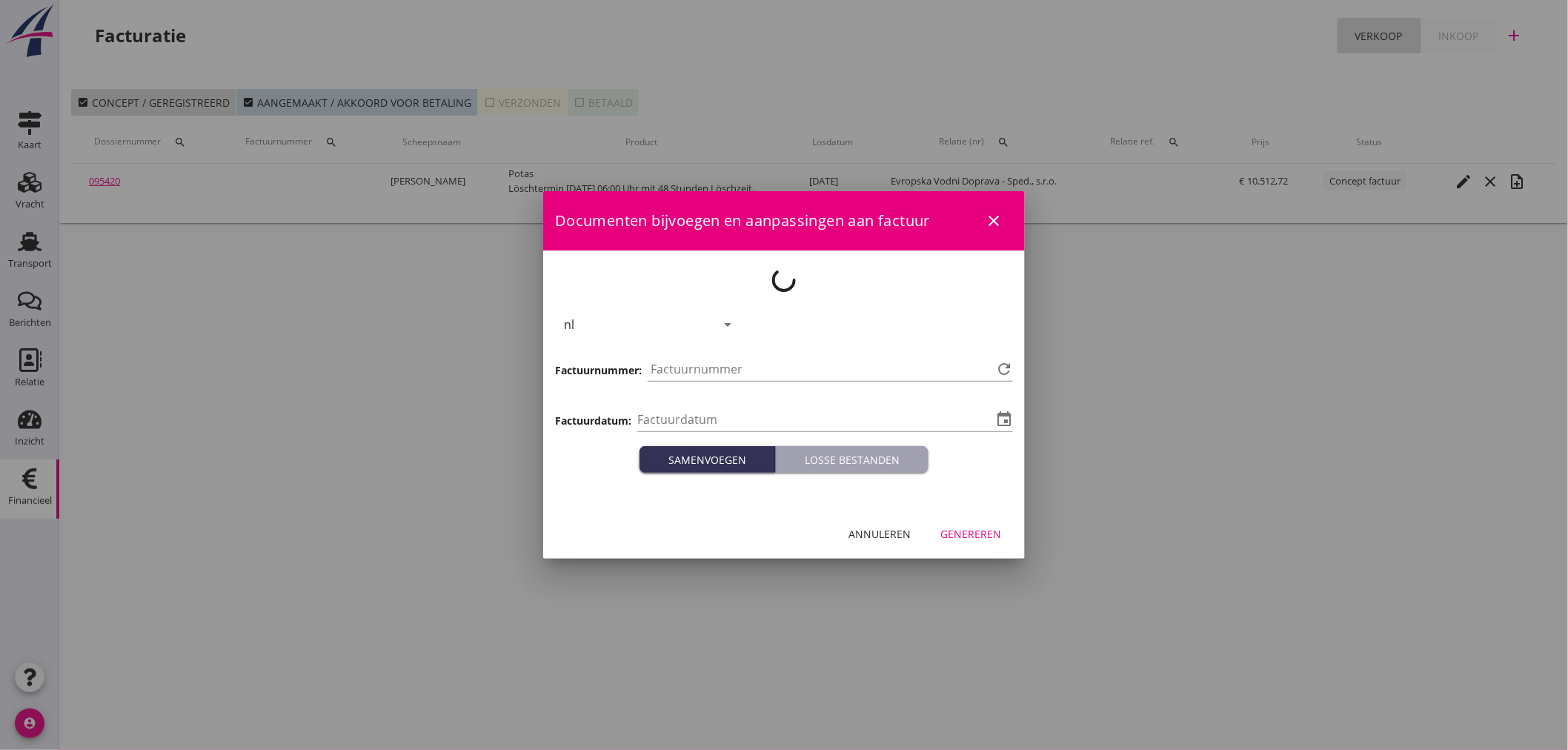
type input "[DATE]"
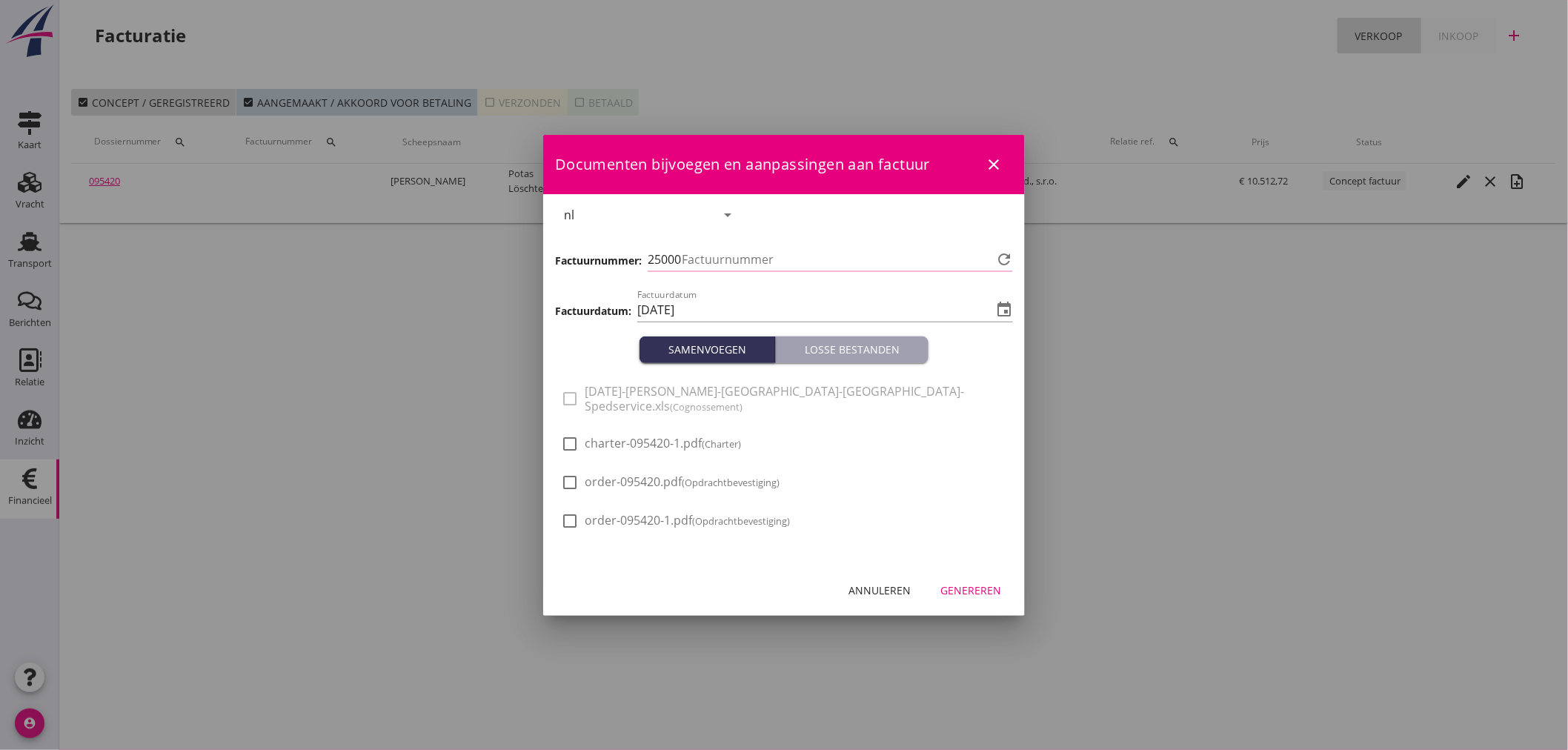
type input "1378"
click at [982, 582] on div "Genereren" at bounding box center [971, 589] width 61 height 15
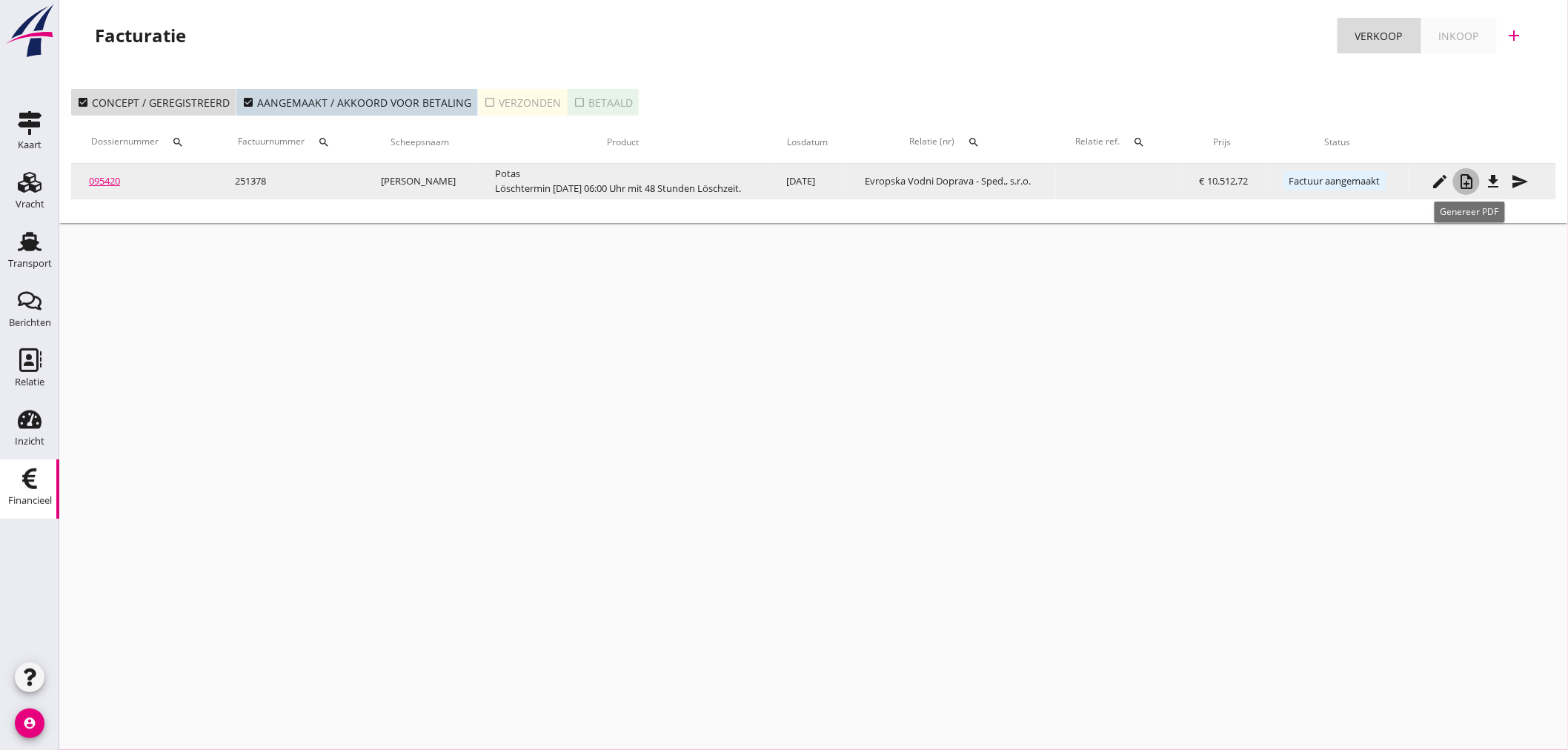
click at [1468, 187] on icon "note_add" at bounding box center [1466, 182] width 18 height 18
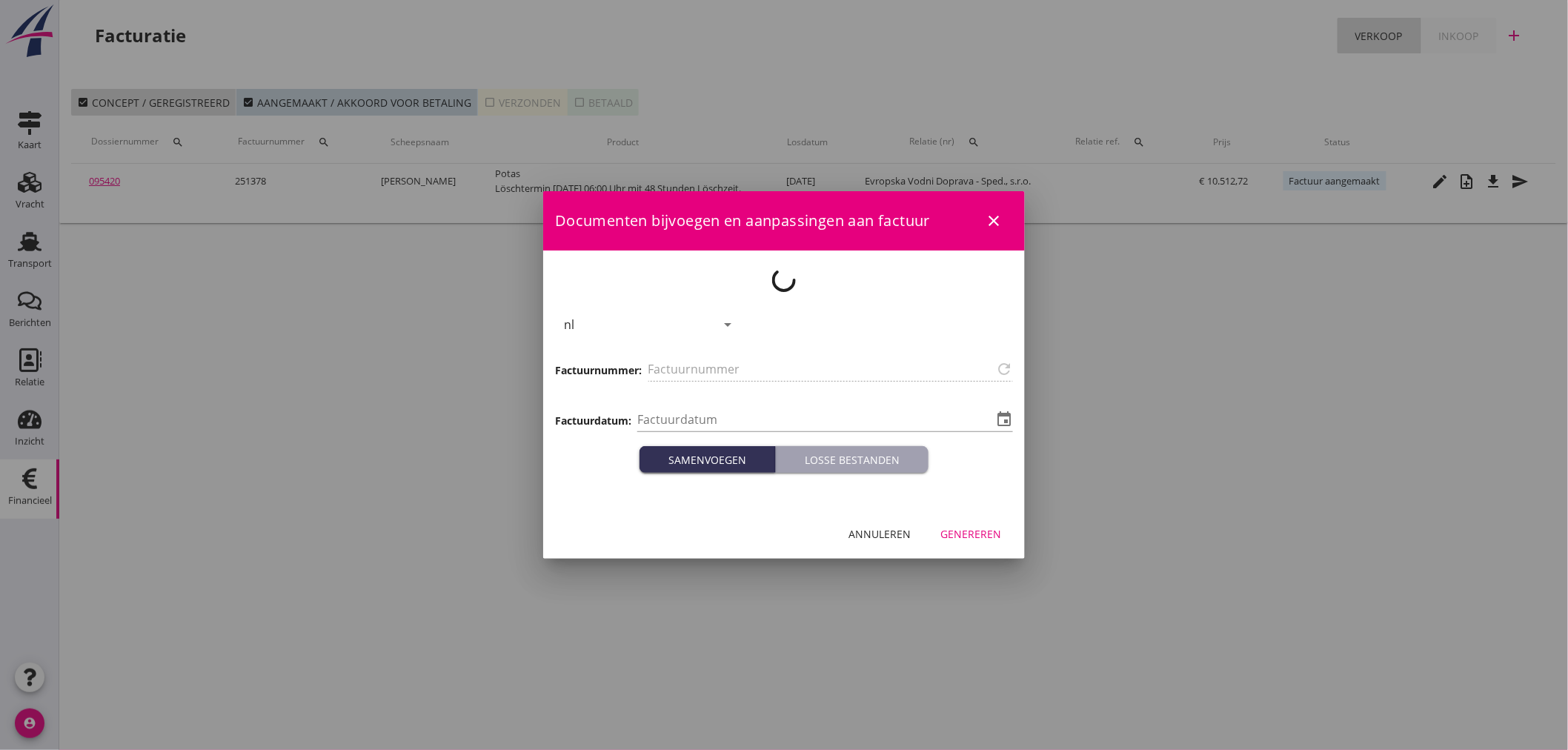
type input "251378"
type input "[DATE]"
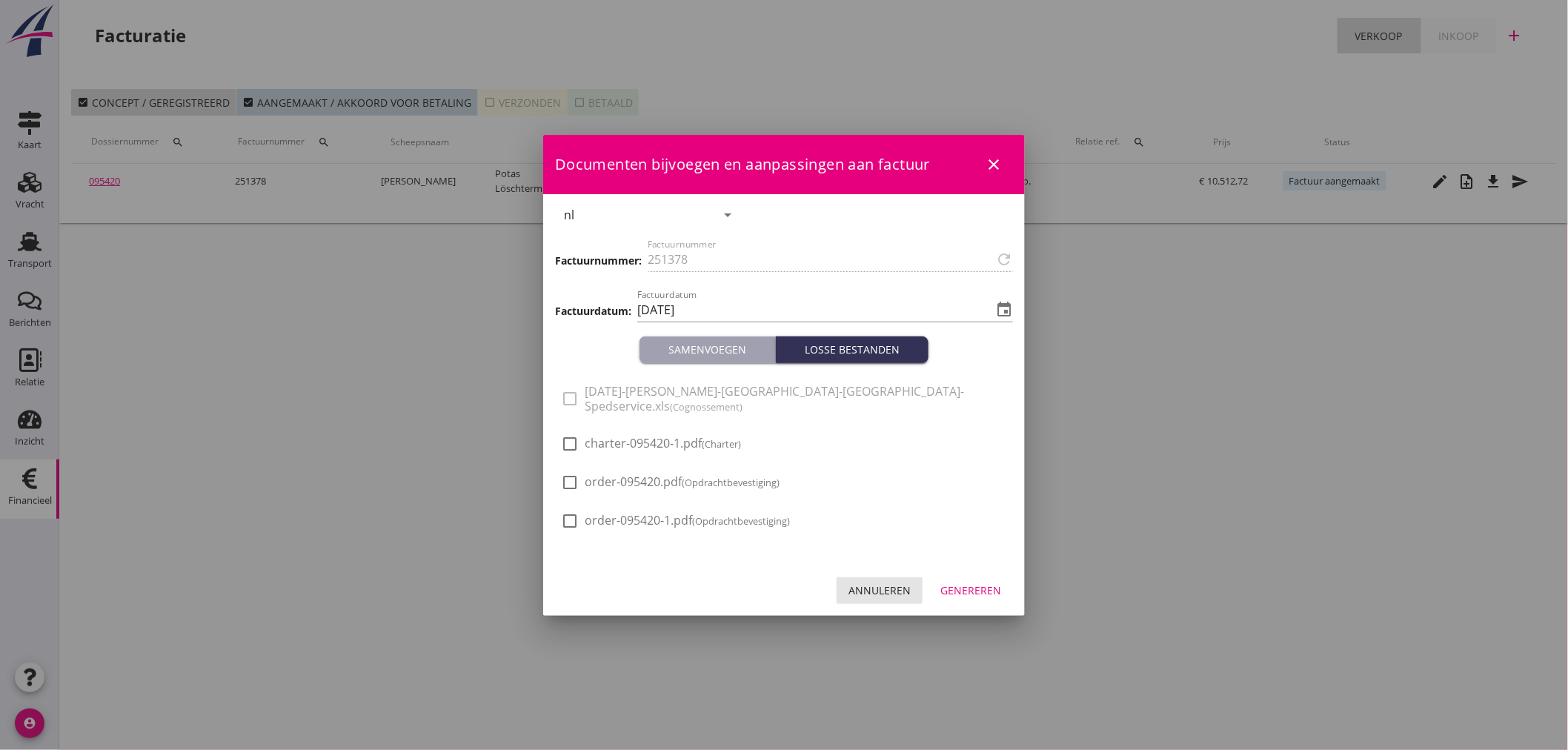
drag, startPoint x: 860, startPoint y: 593, endPoint x: 500, endPoint y: 425, distance: 397.3
click at [860, 589] on button "Annuleren" at bounding box center [879, 590] width 86 height 26
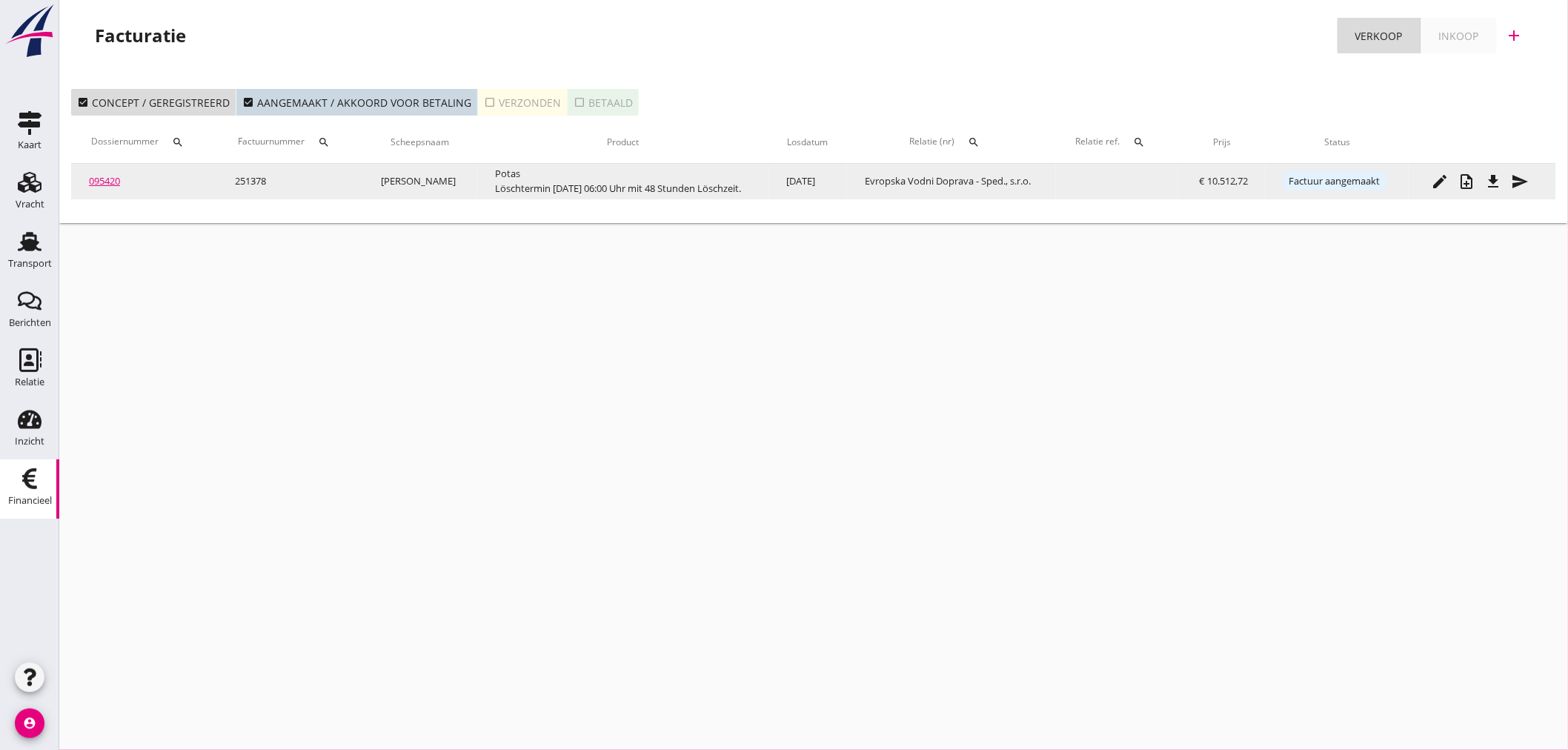
click at [112, 180] on link "095420" at bounding box center [104, 181] width 31 height 14
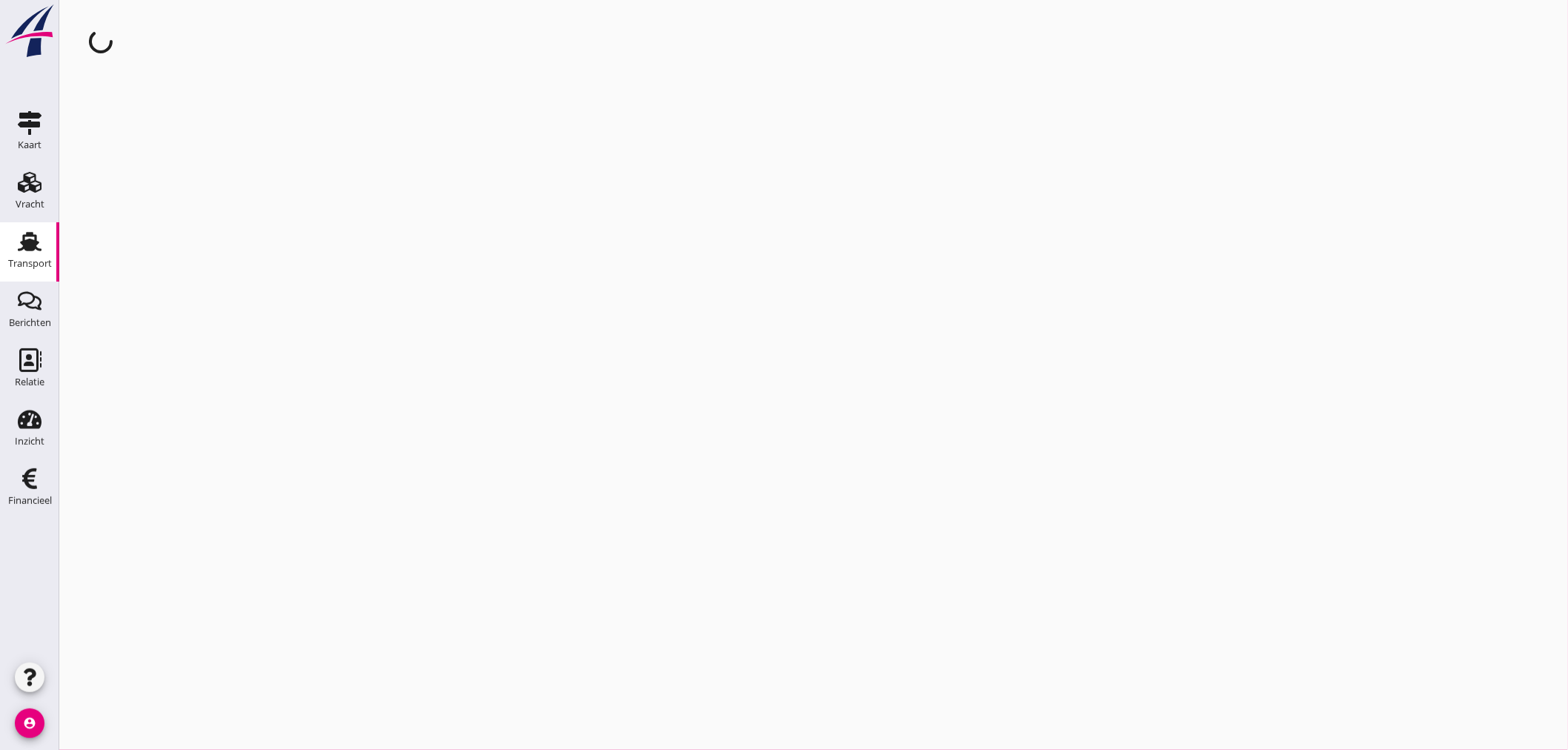
click at [112, 180] on div "cancel You are impersonating another user." at bounding box center [813, 375] width 1508 height 750
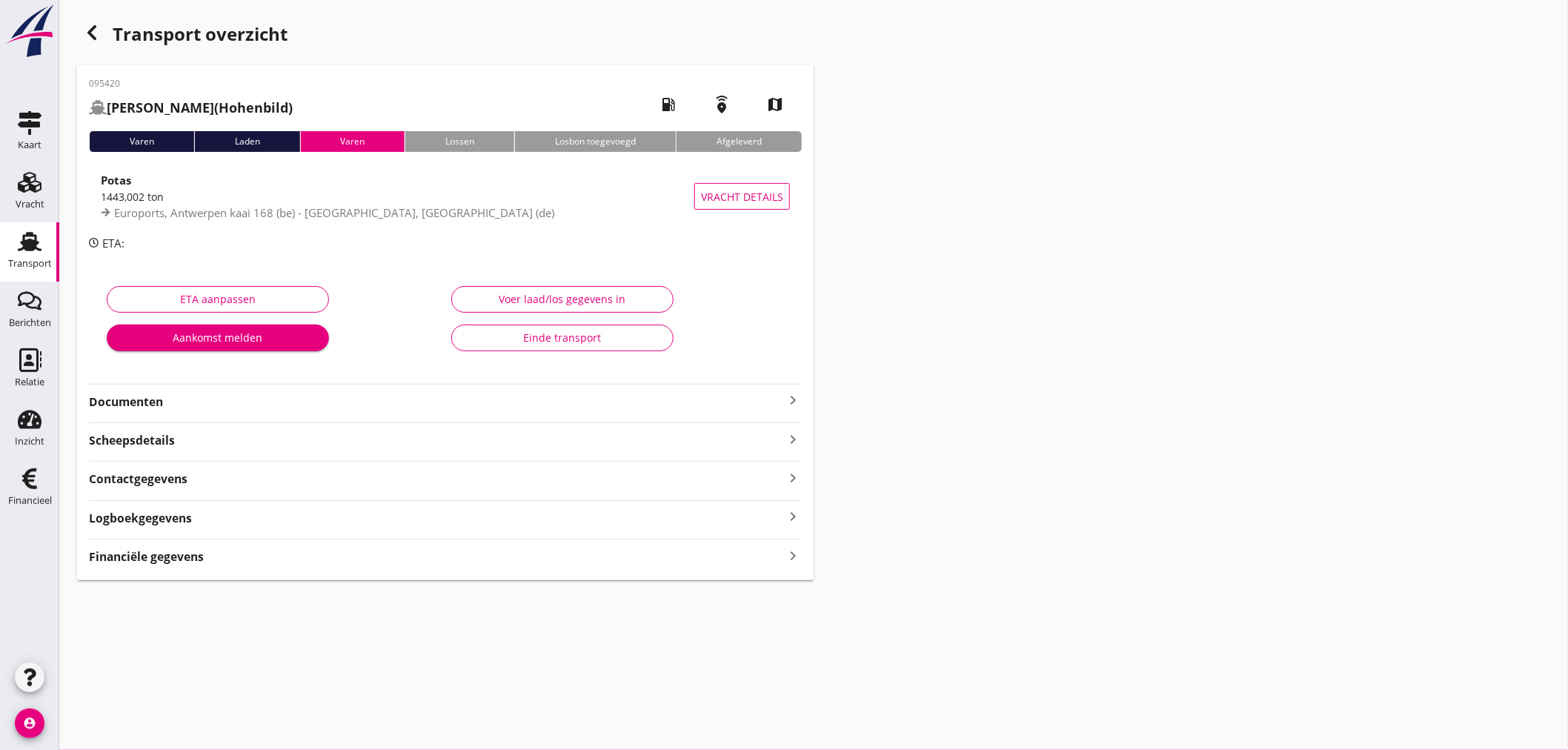
click at [788, 403] on icon "keyboard_arrow_right" at bounding box center [793, 400] width 18 height 18
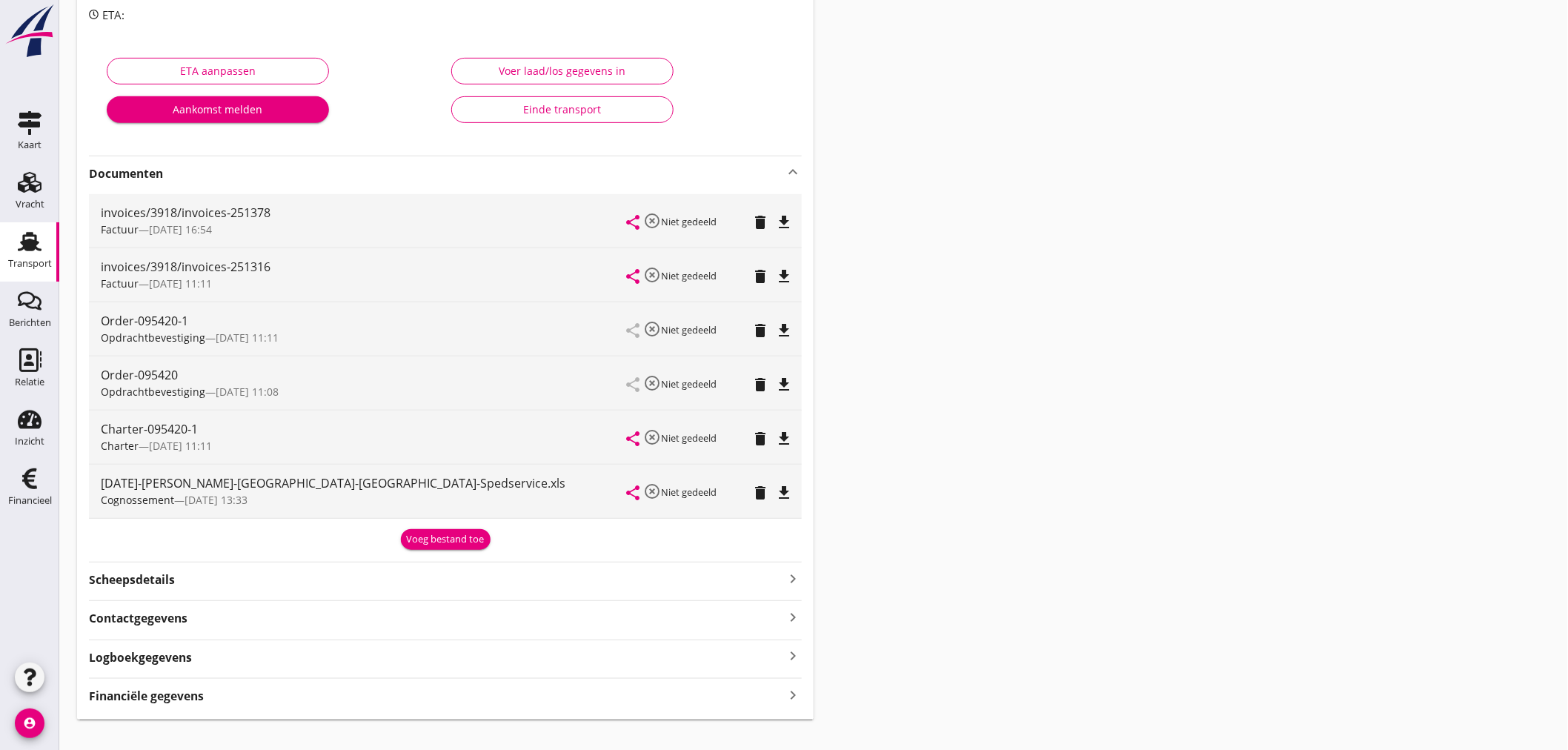
scroll to position [252, 0]
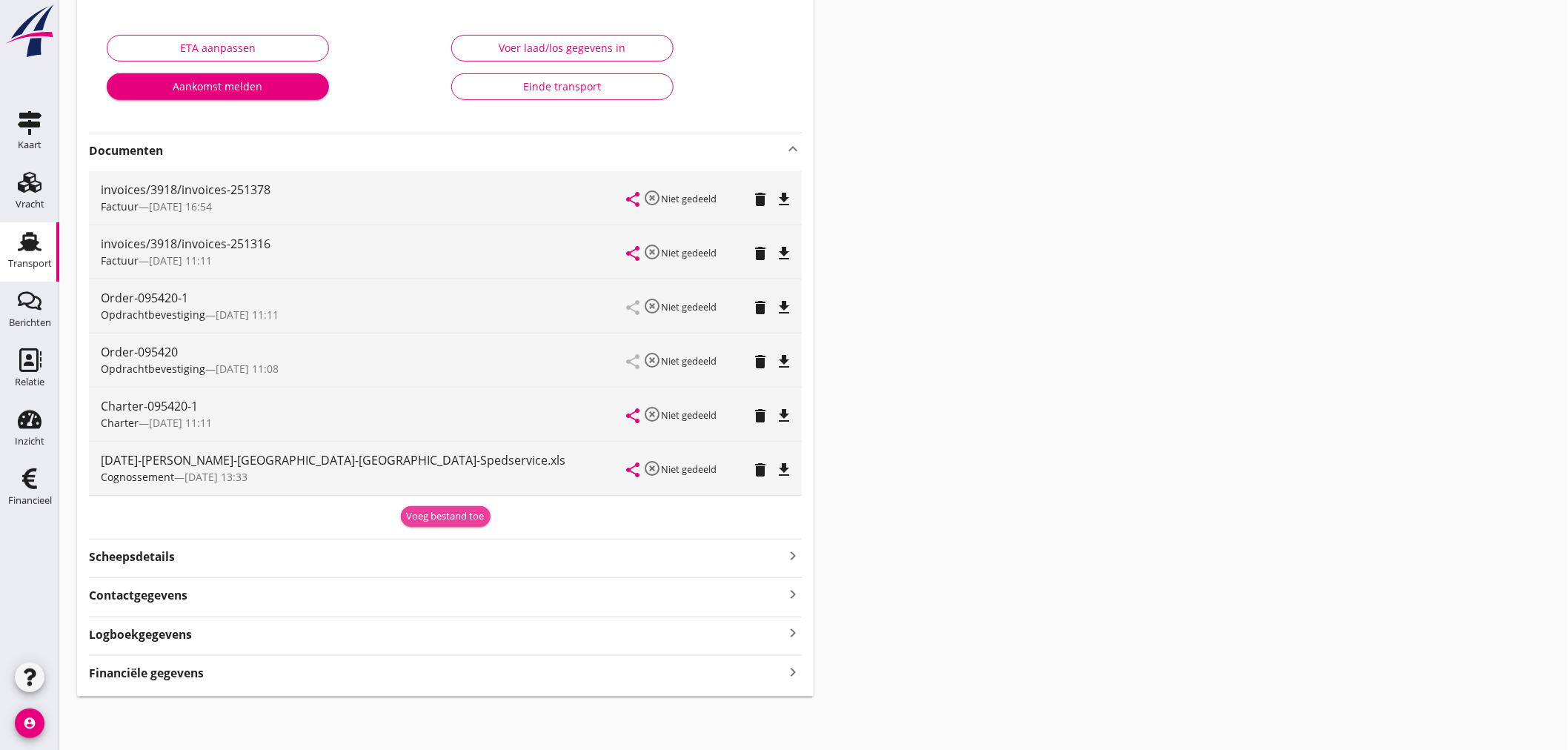
click at [478, 517] on div "Voeg bestand toe" at bounding box center [446, 517] width 78 height 15
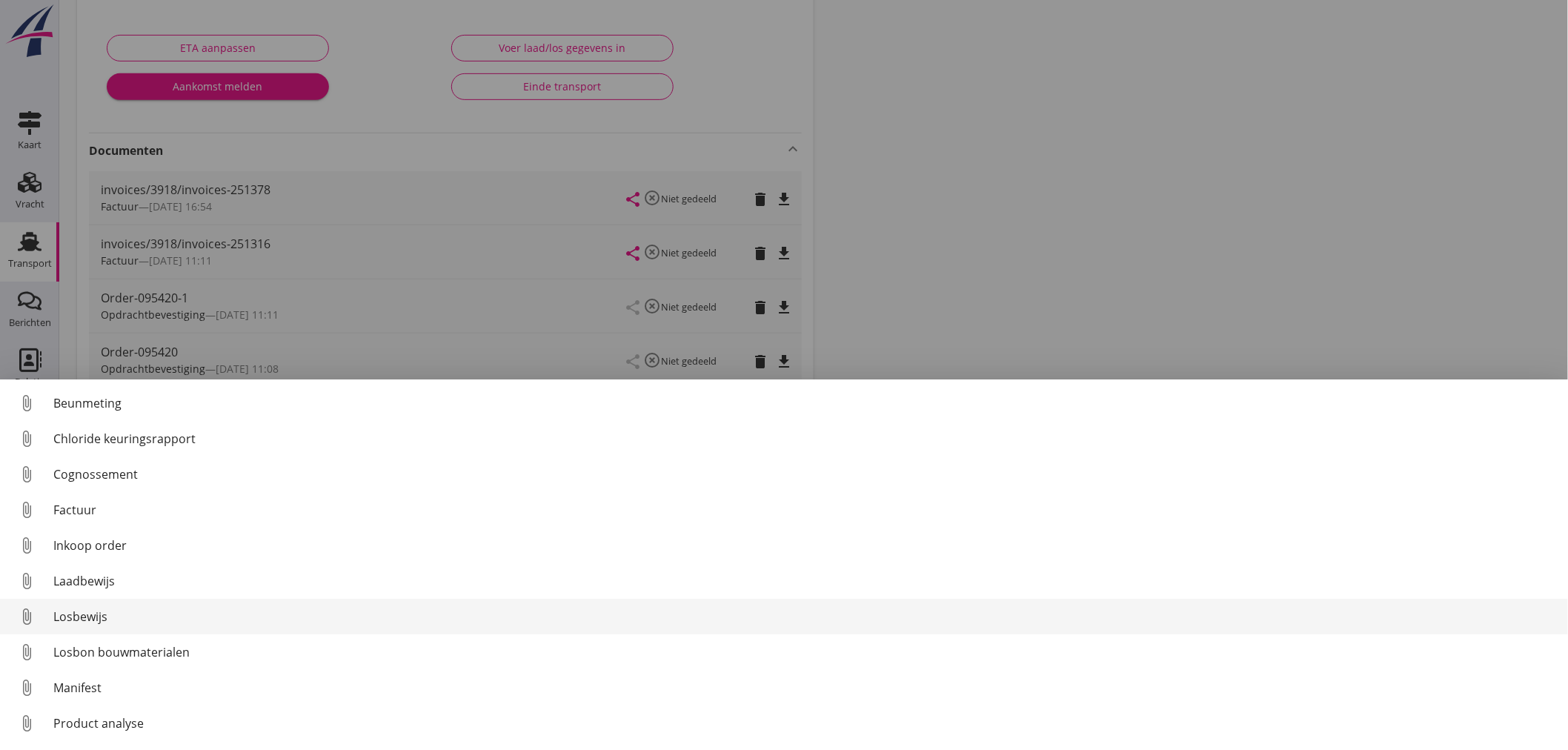
click at [100, 619] on div "Losbewijs" at bounding box center [804, 617] width 1503 height 18
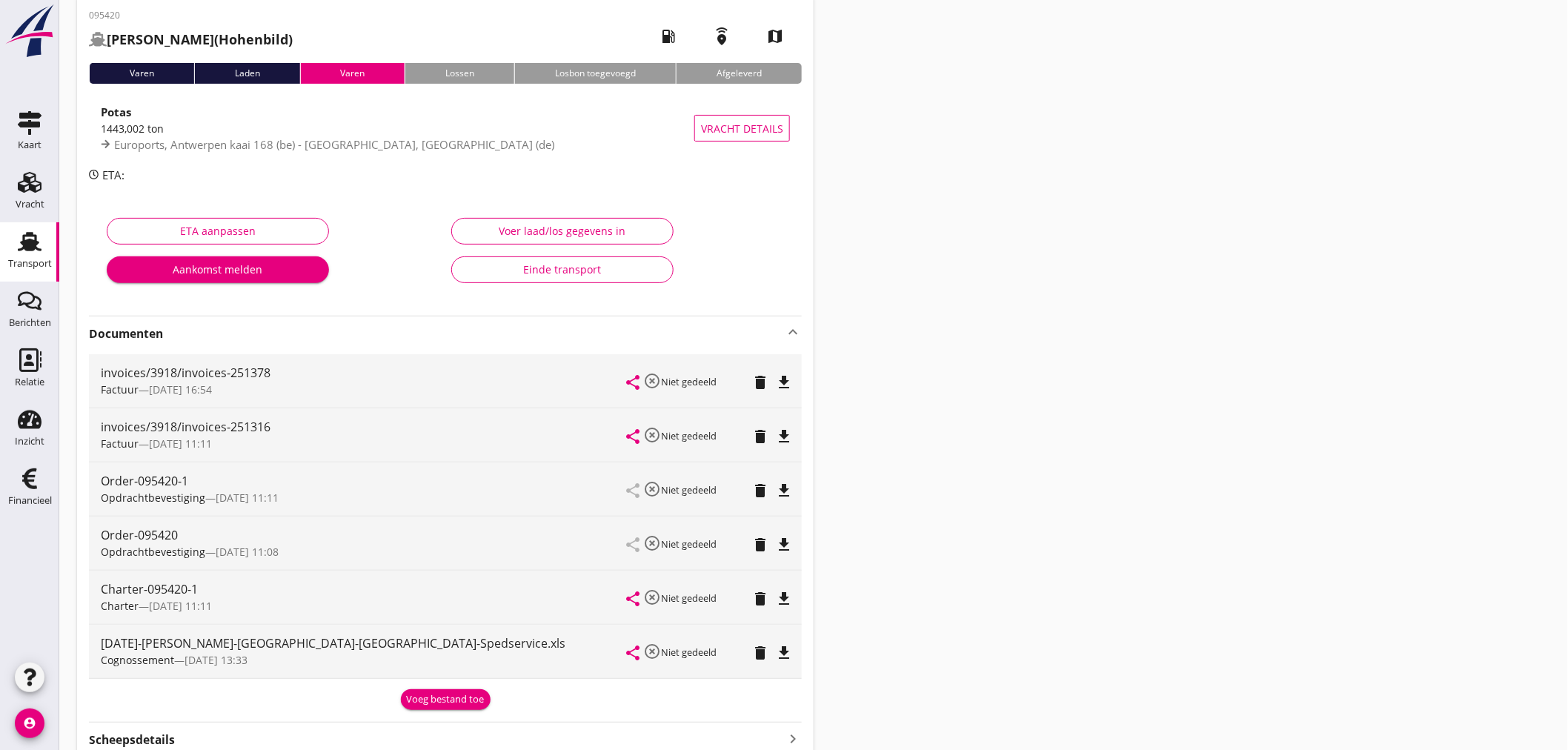
scroll to position [5, 0]
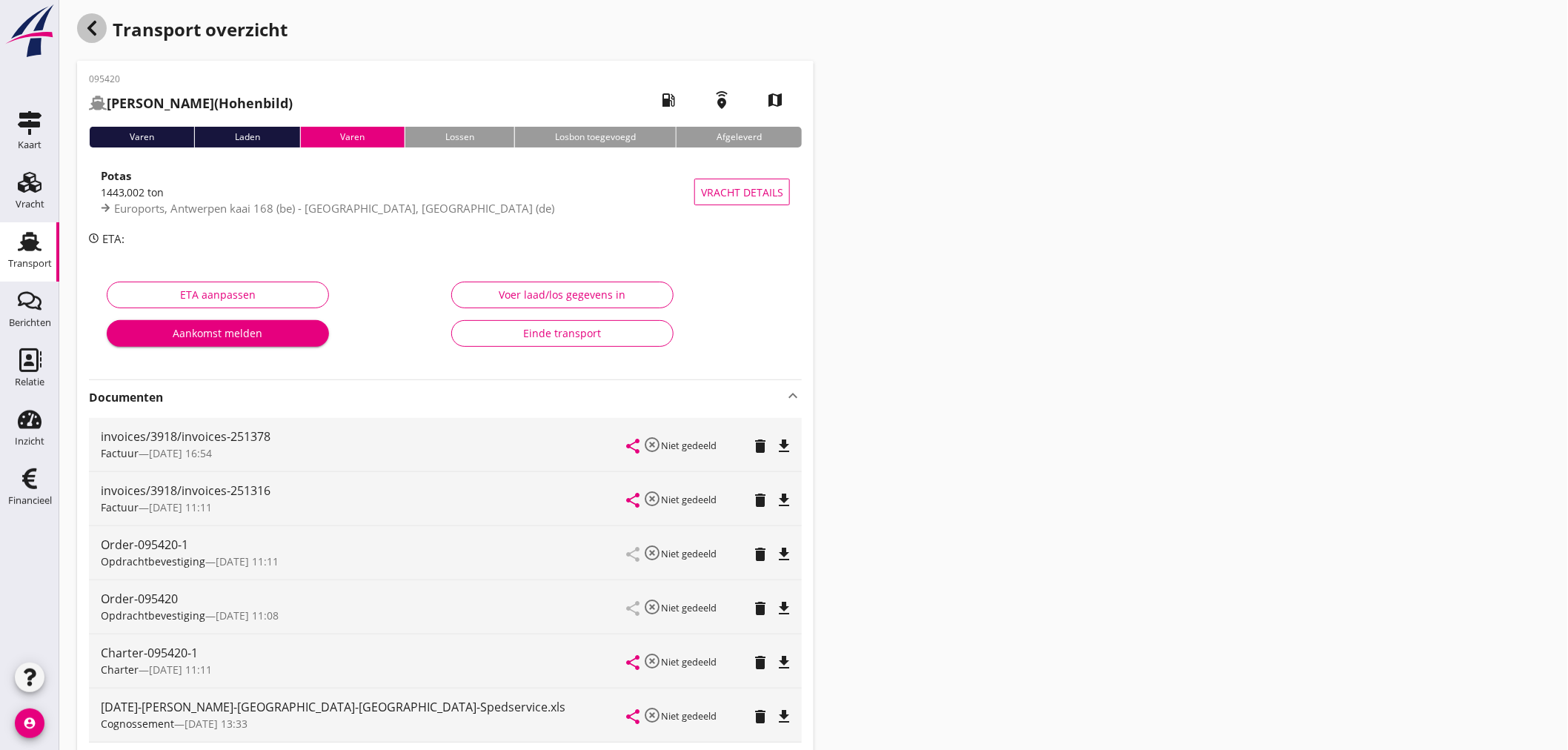
click at [91, 24] on icon "button" at bounding box center [92, 28] width 18 height 18
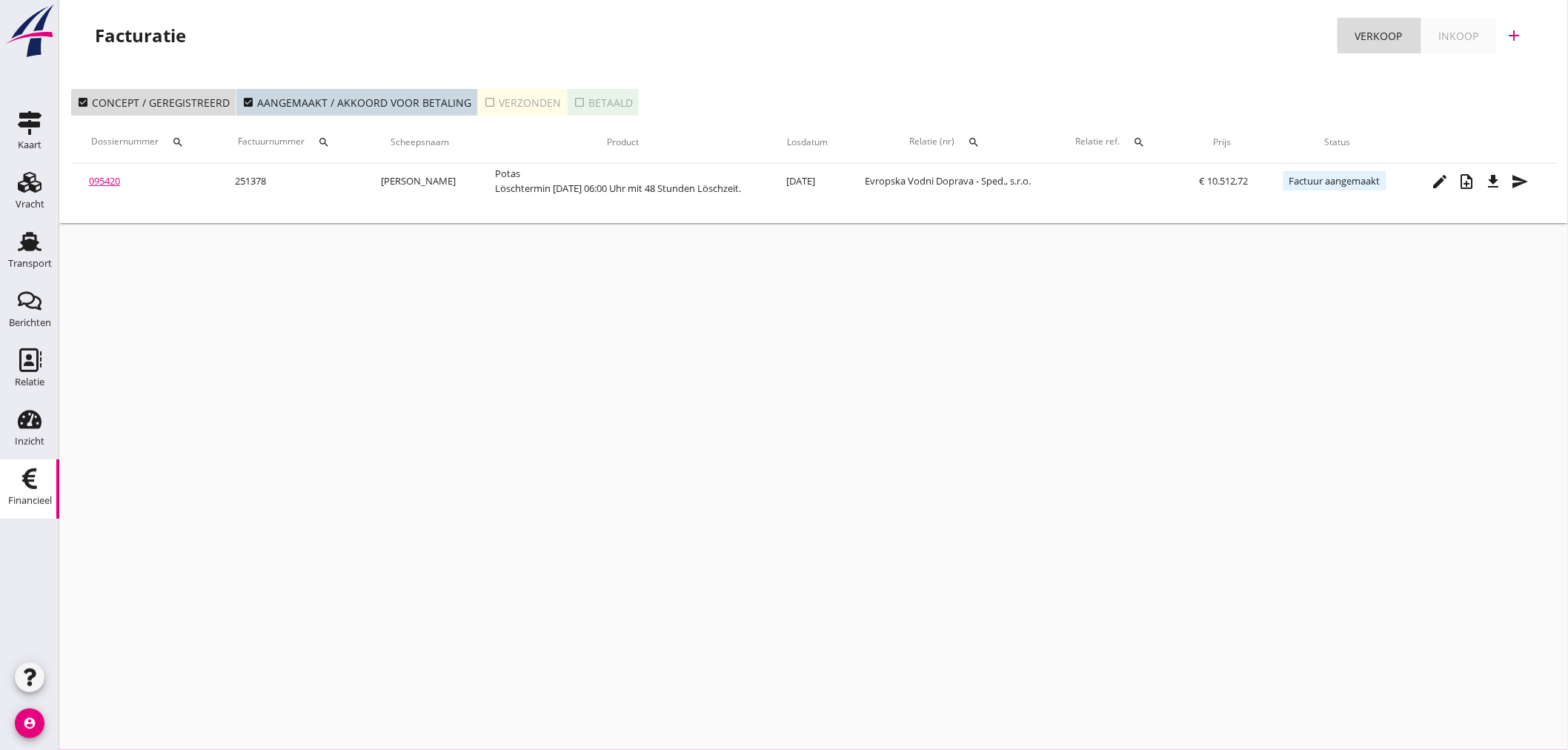
drag, startPoint x: 354, startPoint y: 630, endPoint x: 297, endPoint y: 458, distance: 181.2
click at [356, 623] on div "cancel You are impersonating another user. Facturatie Verkoop Inkoop add check_…" at bounding box center [813, 375] width 1508 height 750
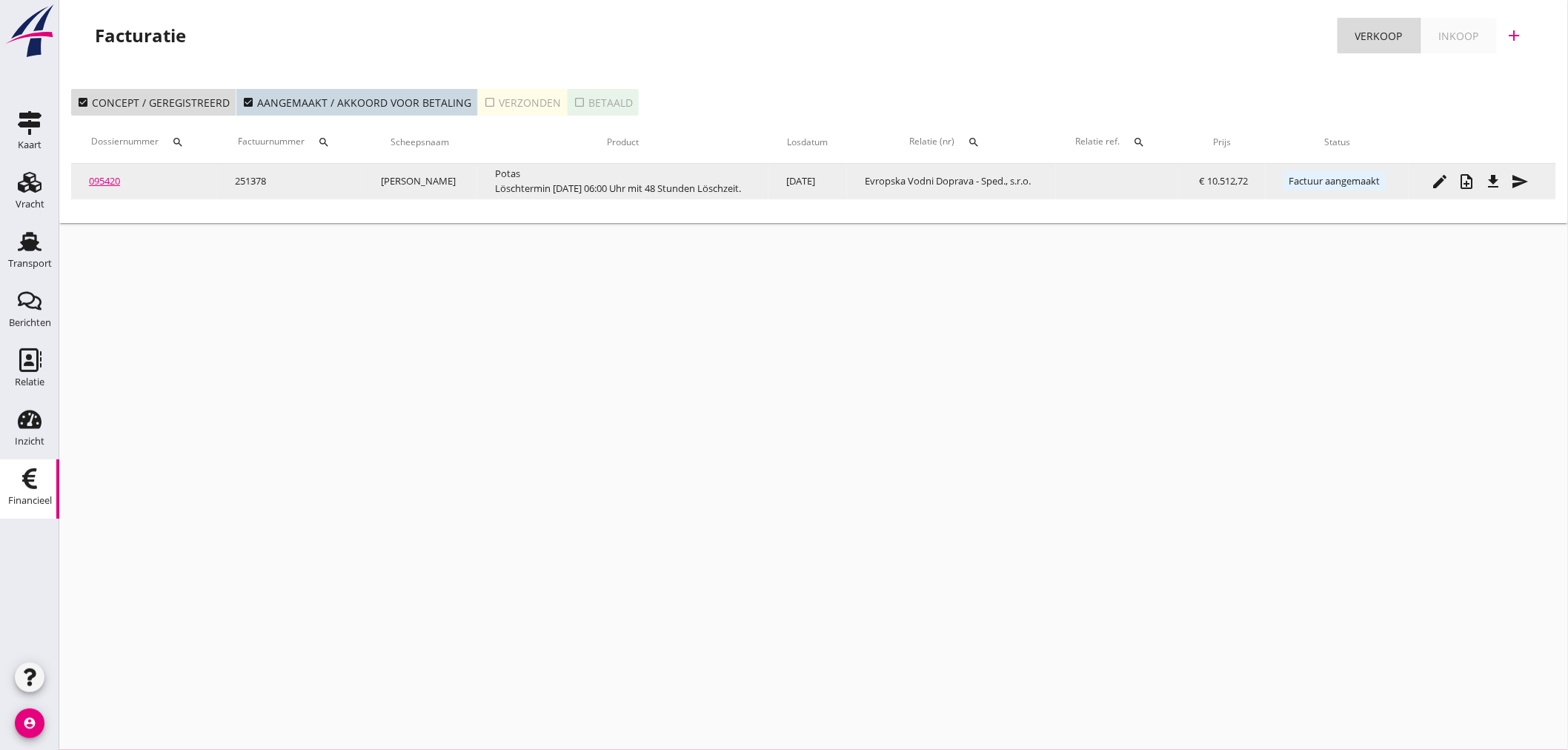
click at [112, 176] on link "095420" at bounding box center [104, 181] width 31 height 14
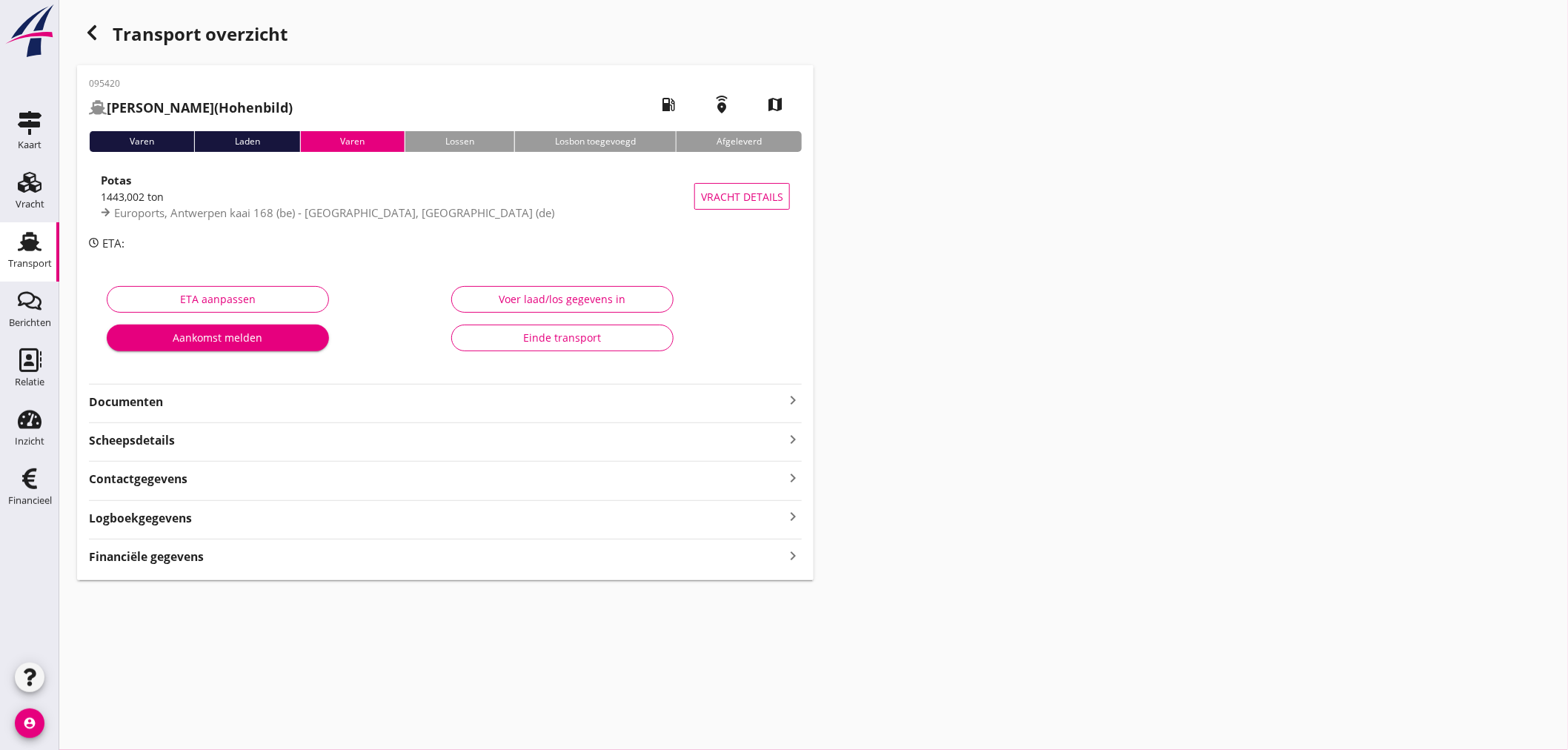
click at [91, 26] on icon "button" at bounding box center [92, 33] width 18 height 18
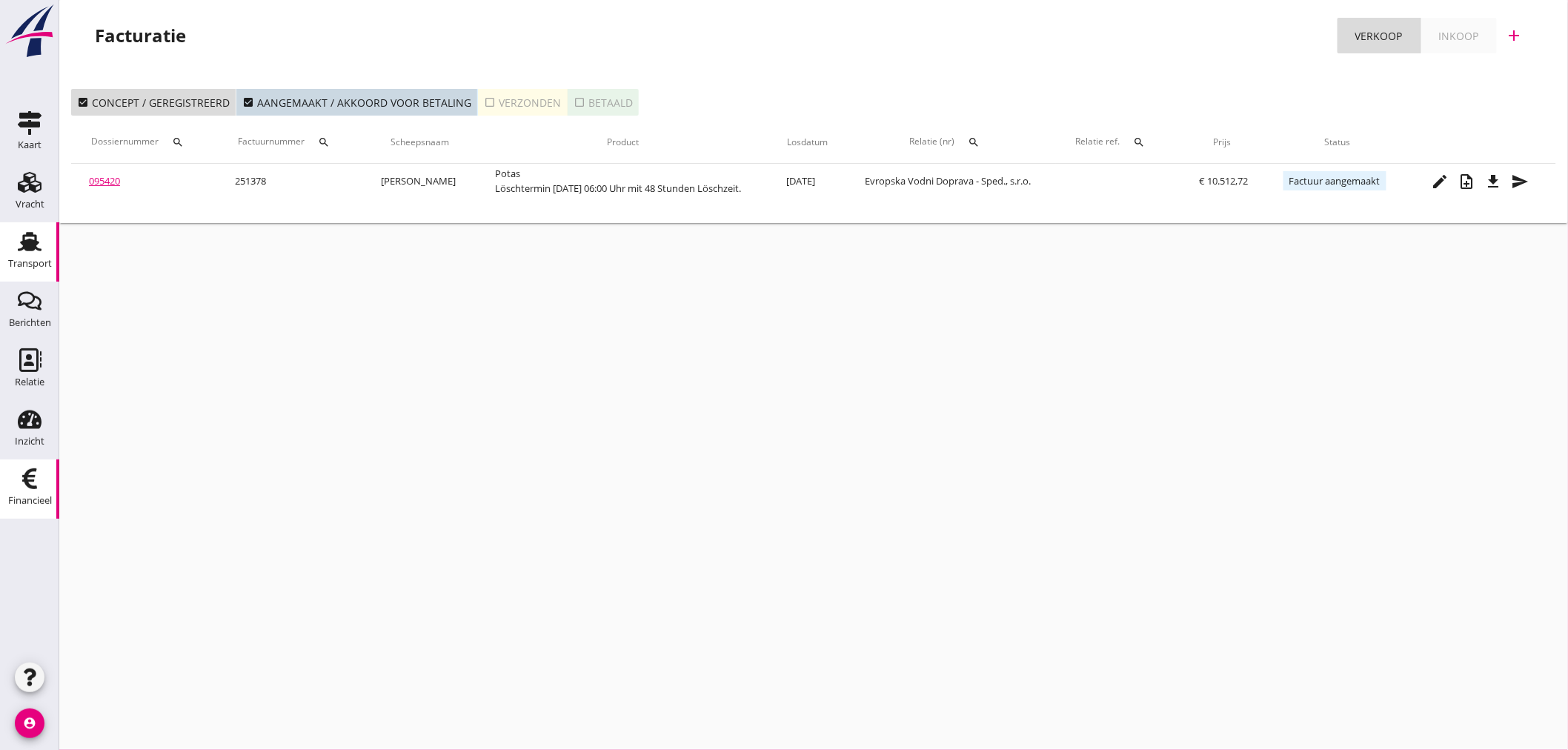
click at [24, 246] on use at bounding box center [30, 241] width 24 height 19
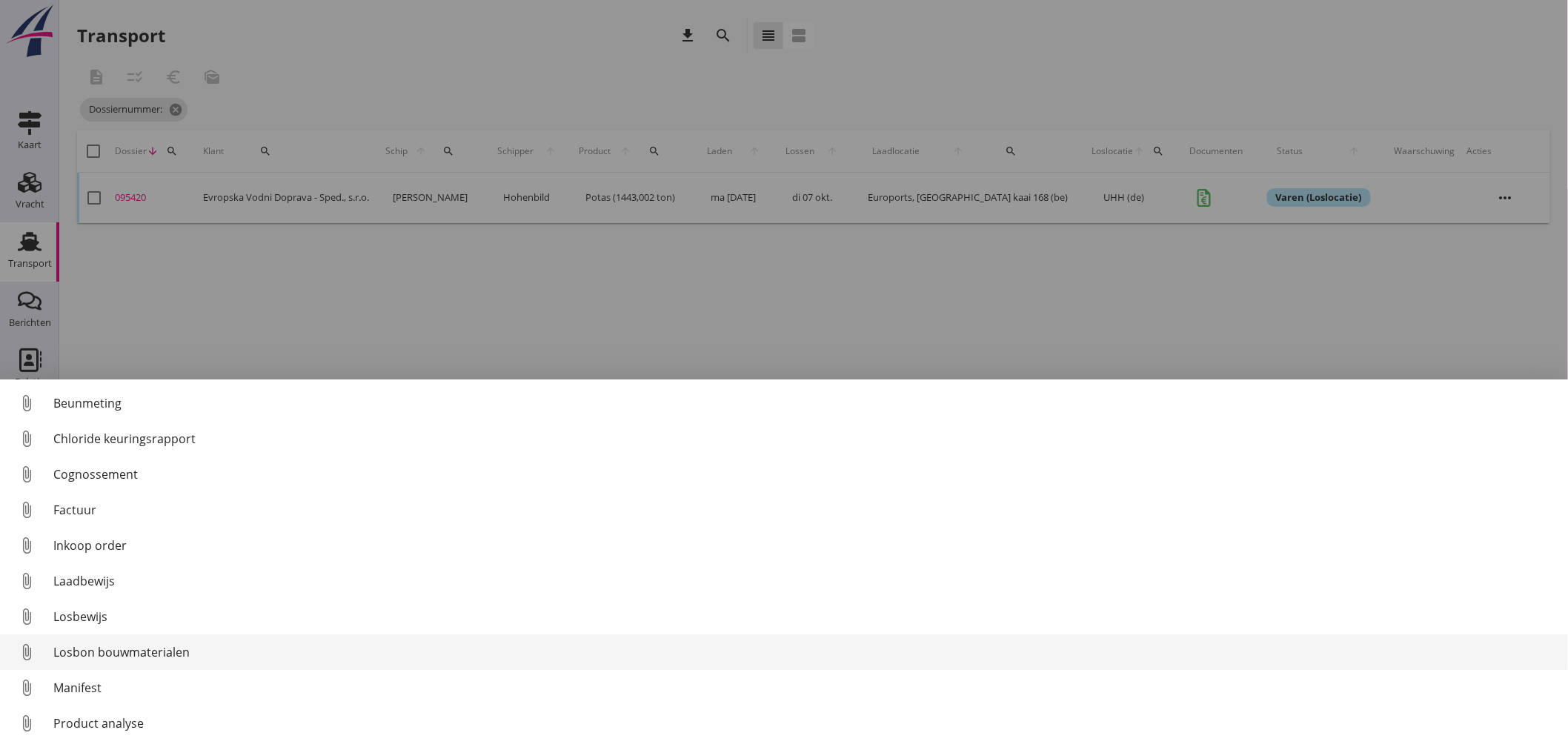
drag, startPoint x: 104, startPoint y: 618, endPoint x: 423, endPoint y: 649, distance: 320.5
click at [101, 619] on div "Losbewijs" at bounding box center [804, 617] width 1503 height 18
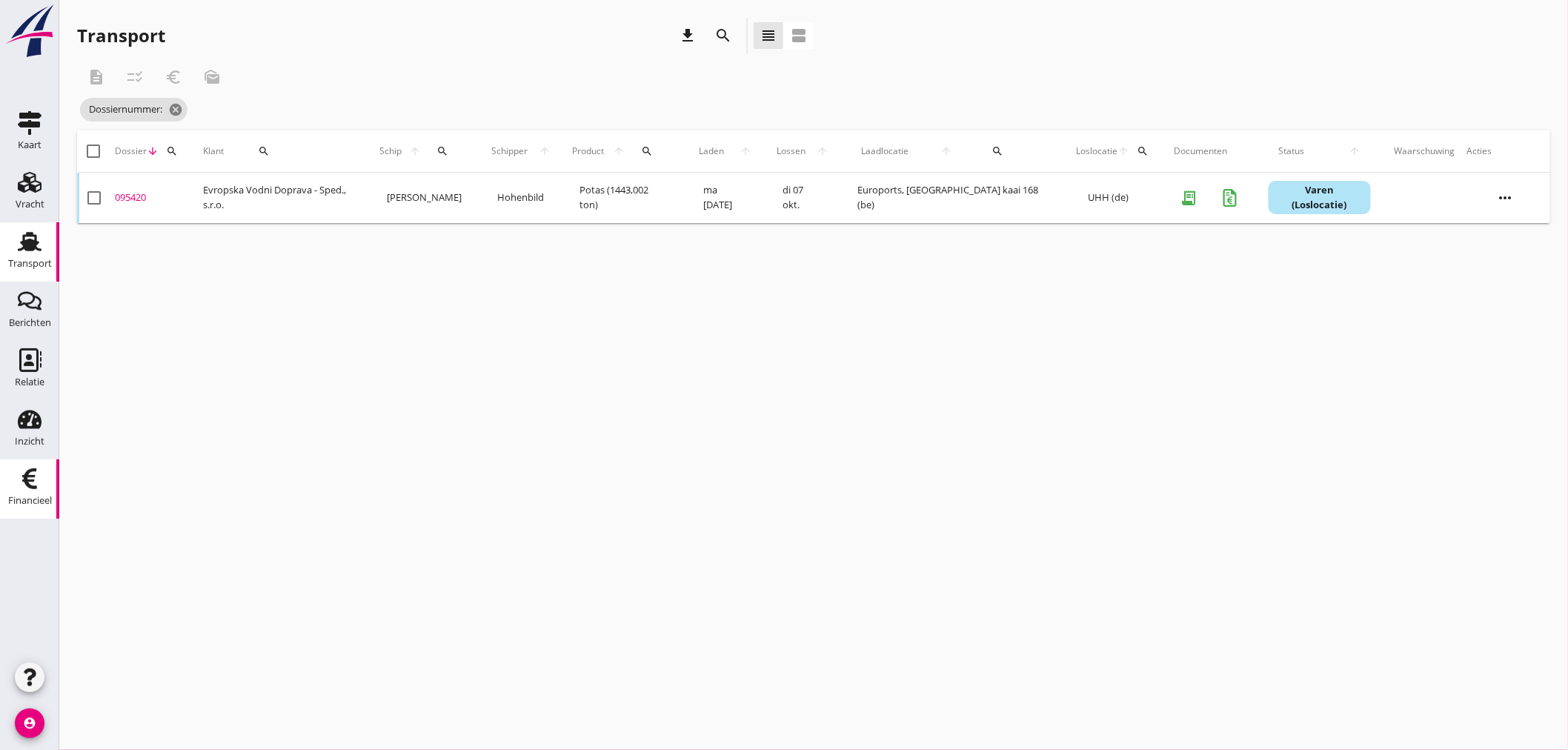
click at [52, 508] on div "Financieel" at bounding box center [30, 500] width 44 height 21
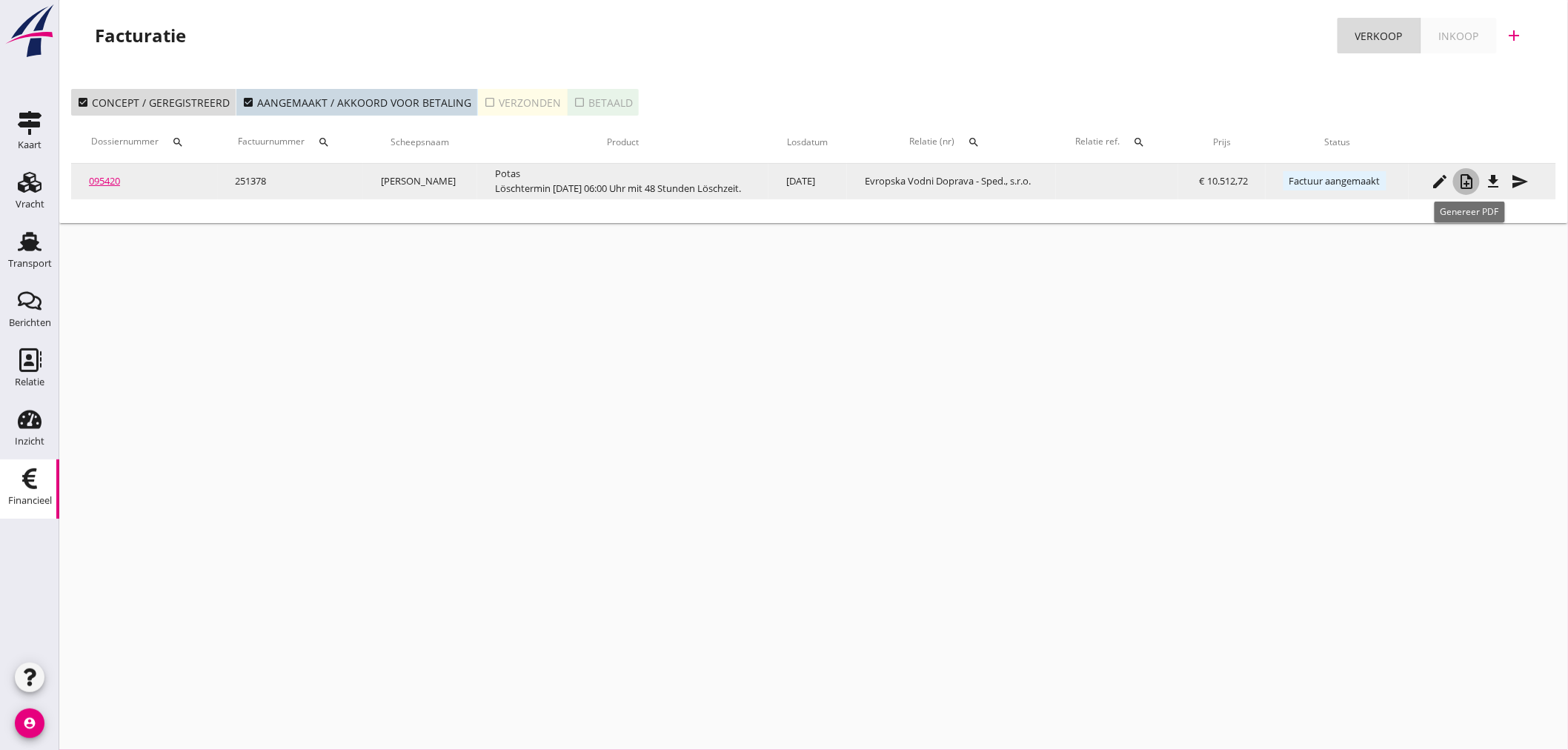
click at [1472, 182] on icon "note_add" at bounding box center [1466, 182] width 18 height 18
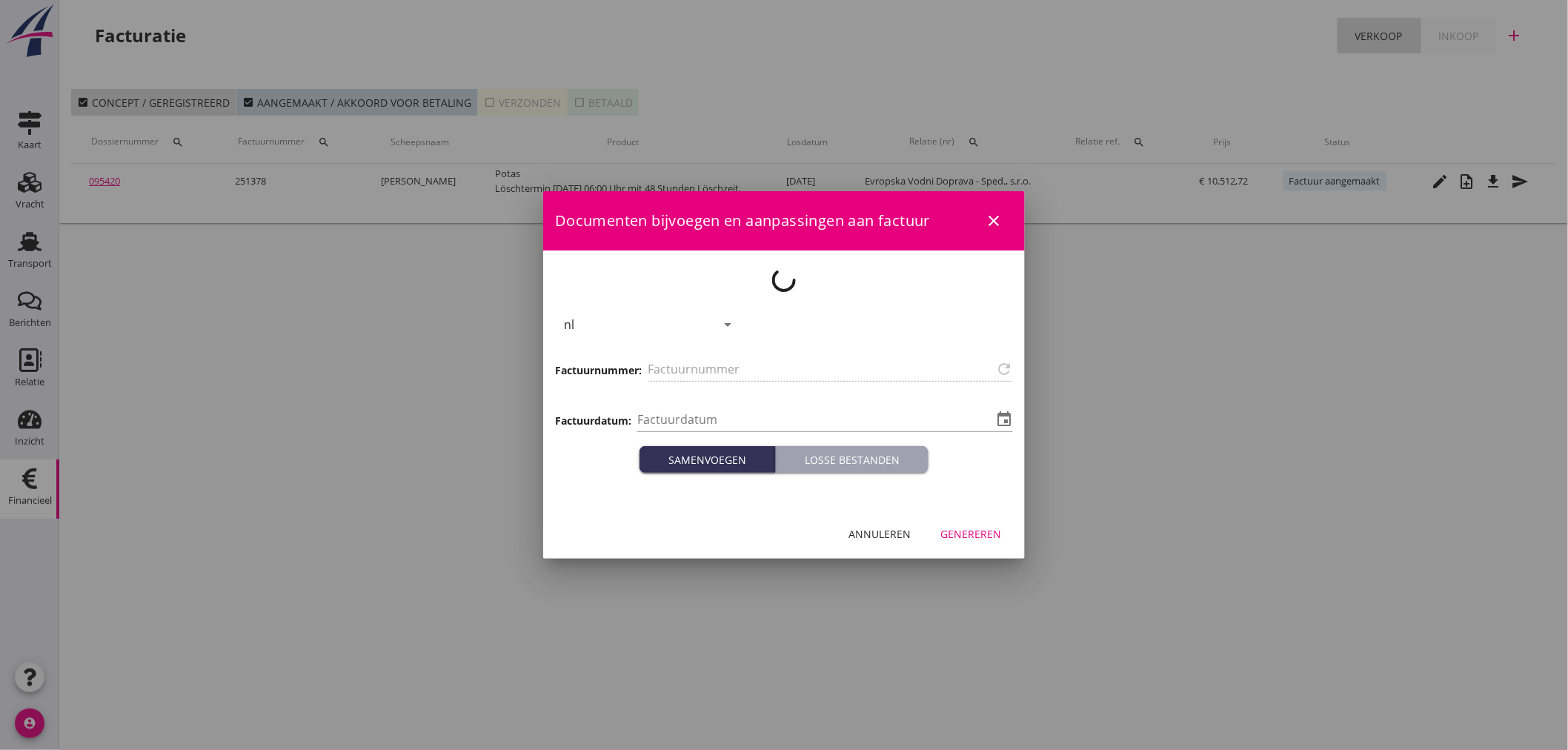
type input "251378"
type input "[DATE]"
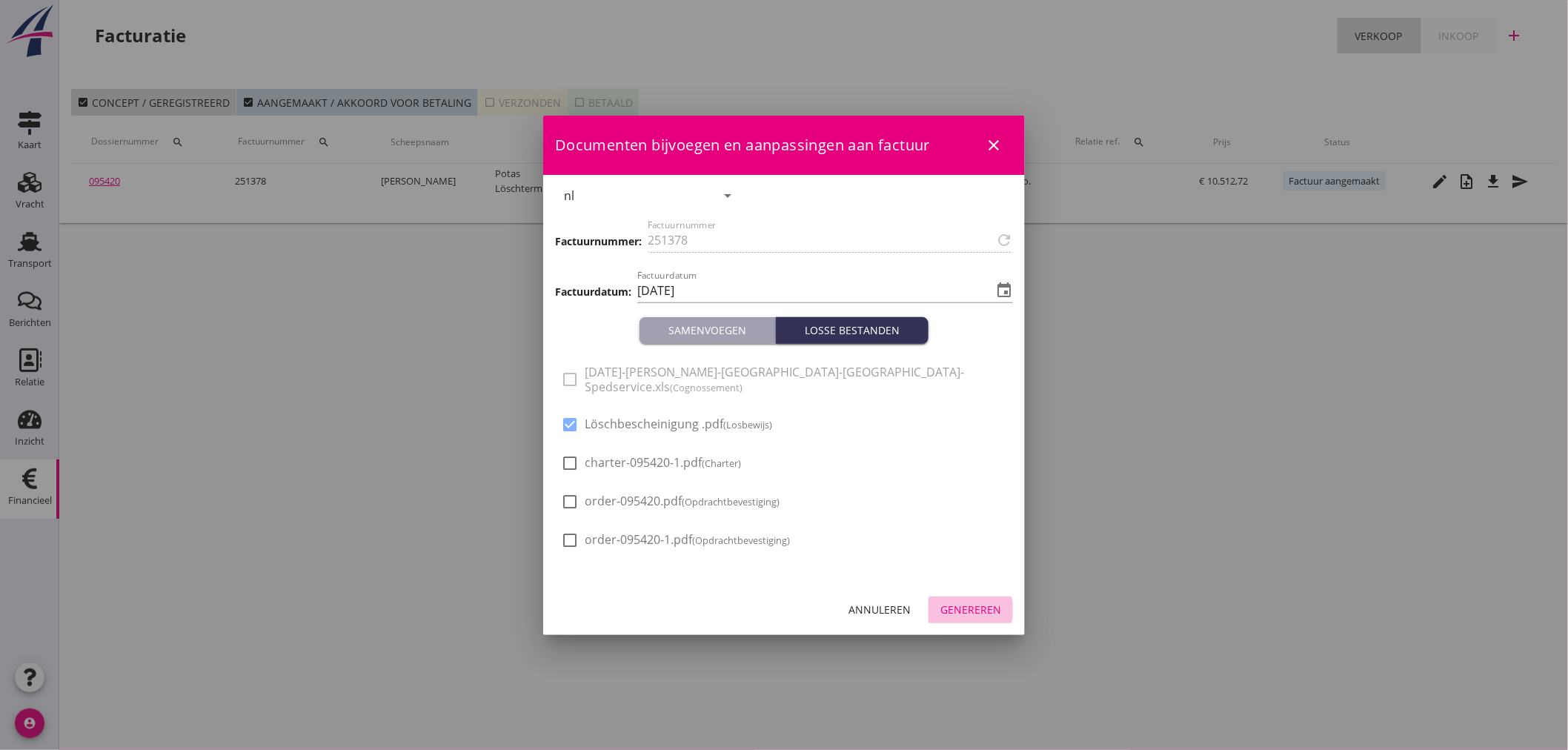
click at [972, 602] on div "Genereren" at bounding box center [971, 609] width 61 height 15
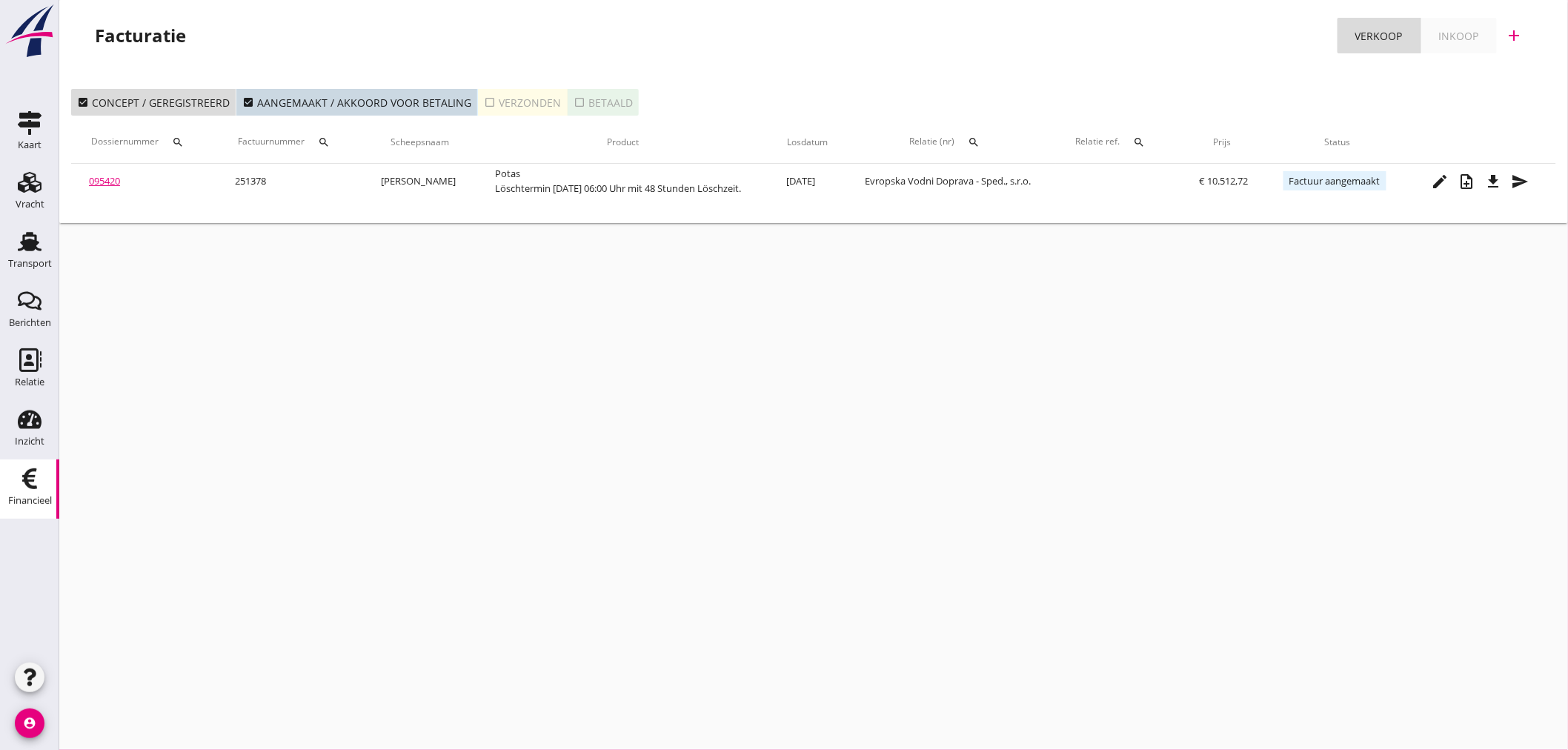
click at [1491, 234] on div "cancel You are impersonating another user. Facturatie Verkoop Inkoop add check_…" at bounding box center [813, 375] width 1508 height 750
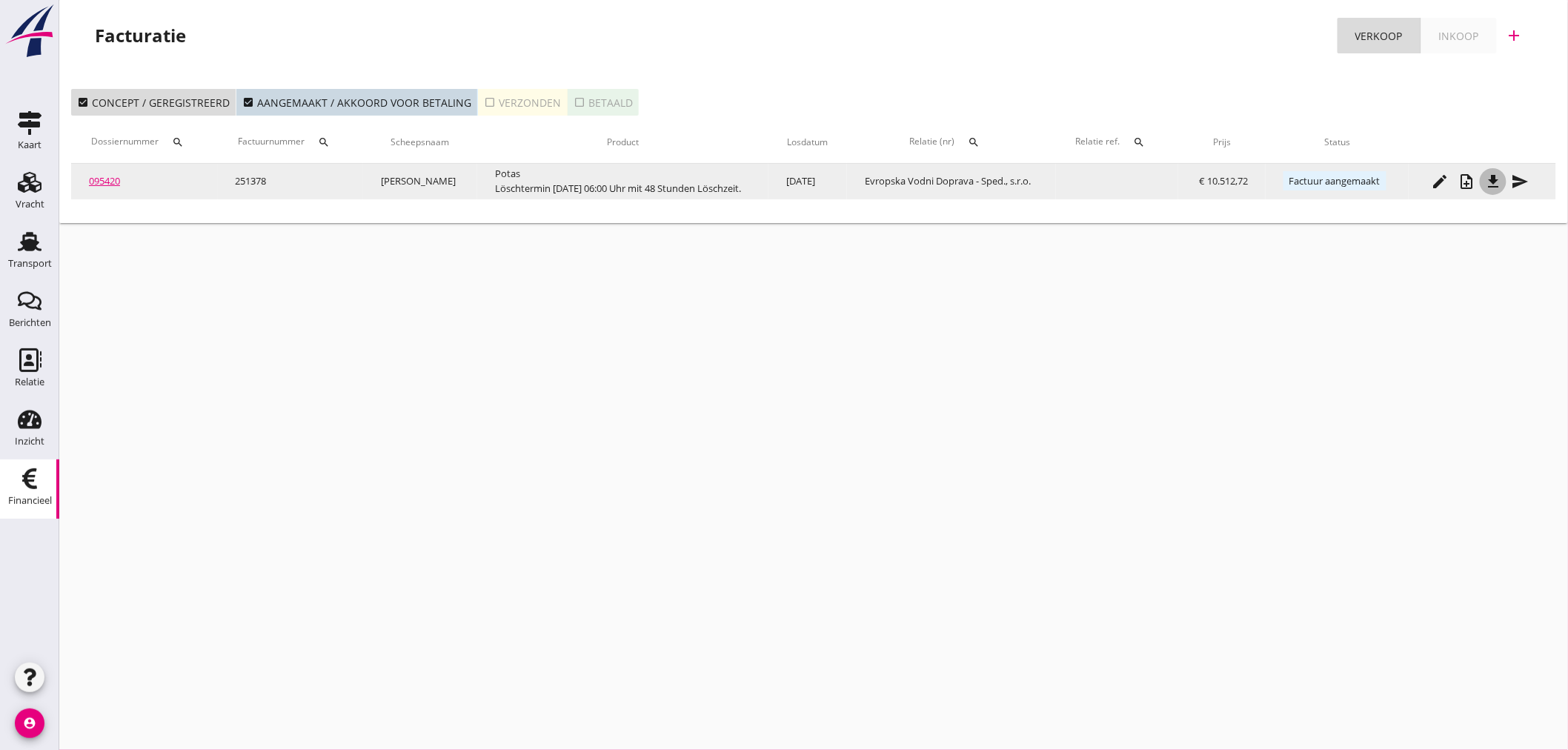
click at [1499, 191] on button "file_download" at bounding box center [1493, 181] width 26 height 26
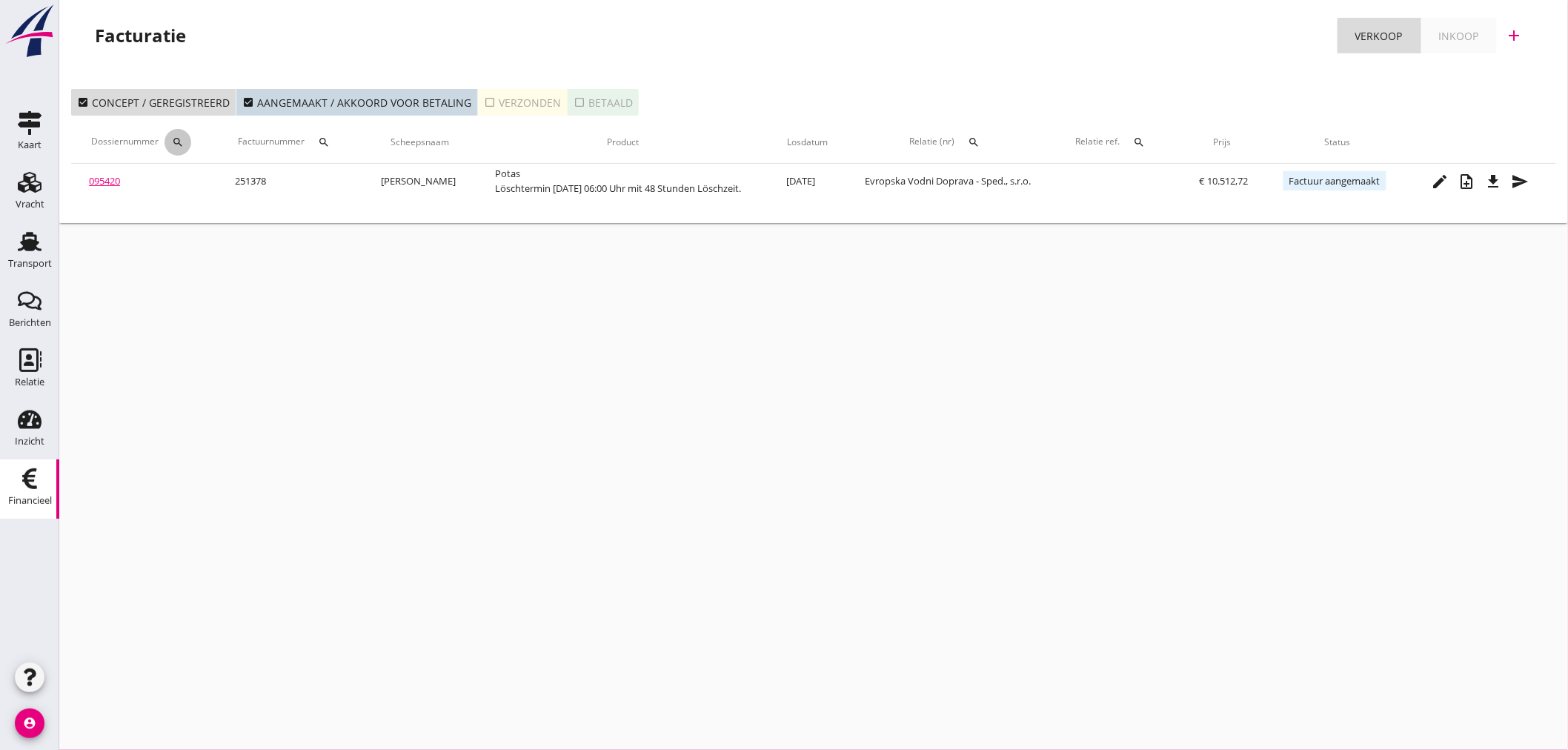
click at [183, 141] on icon "search" at bounding box center [177, 142] width 12 height 12
click at [182, 176] on input "Zoeken op dossiernummer..." at bounding box center [249, 185] width 154 height 24
type input "0"
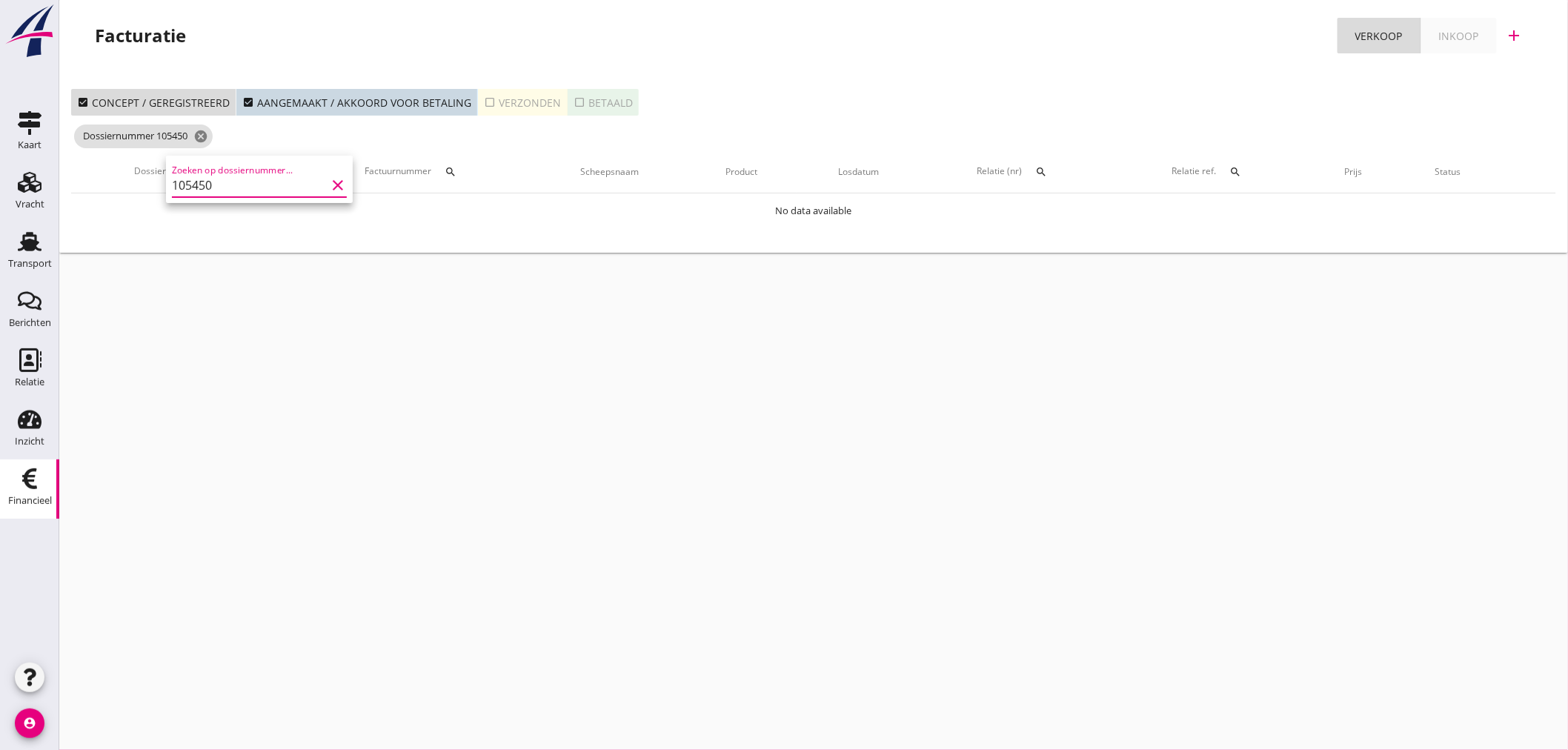
type input "105450"
click at [38, 240] on icon "Transport" at bounding box center [30, 242] width 24 height 24
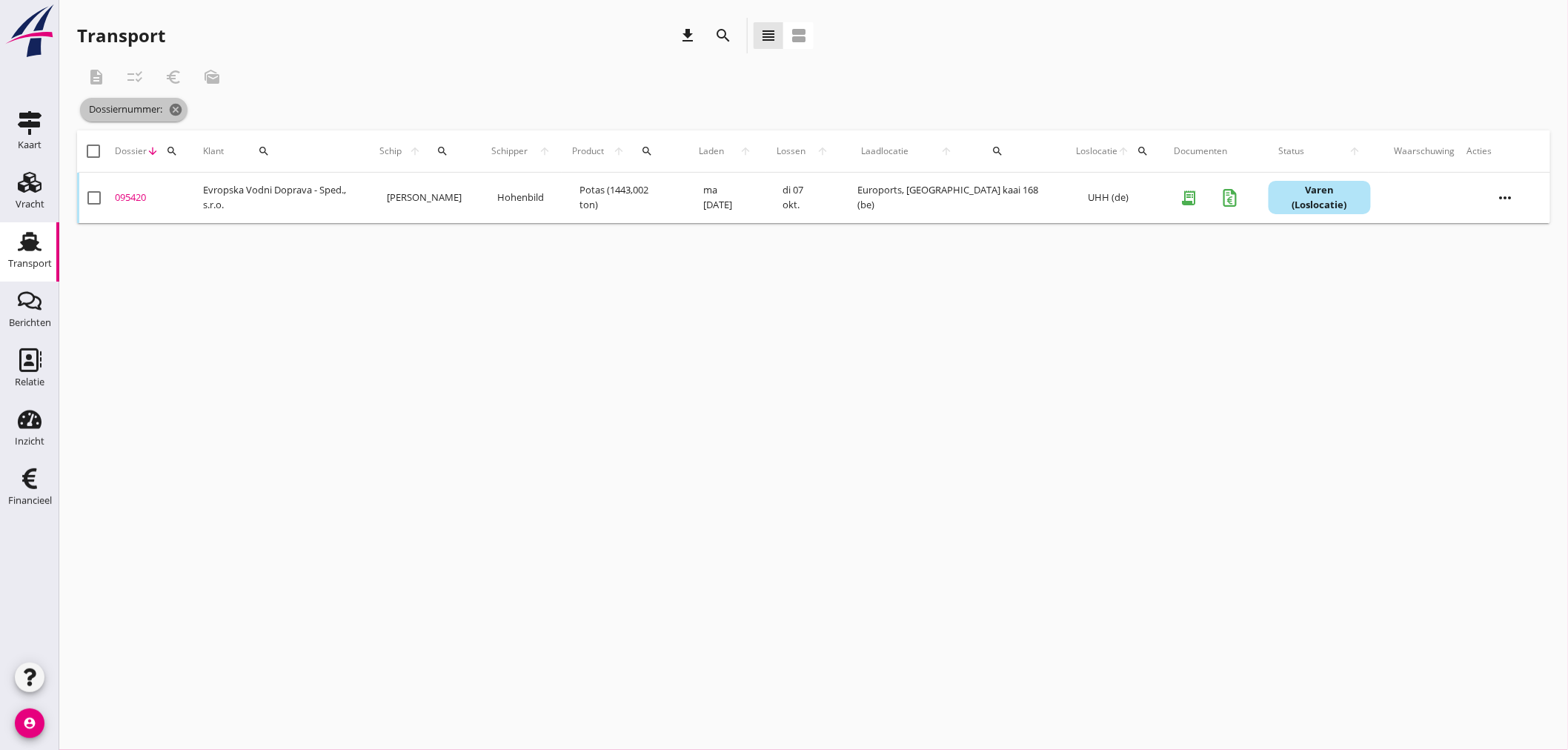
drag, startPoint x: 175, startPoint y: 99, endPoint x: 175, endPoint y: 123, distance: 24.0
click at [175, 101] on span "Dossiernummer: cancel" at bounding box center [133, 110] width 107 height 24
click at [180, 111] on icon "cancel" at bounding box center [175, 110] width 15 height 15
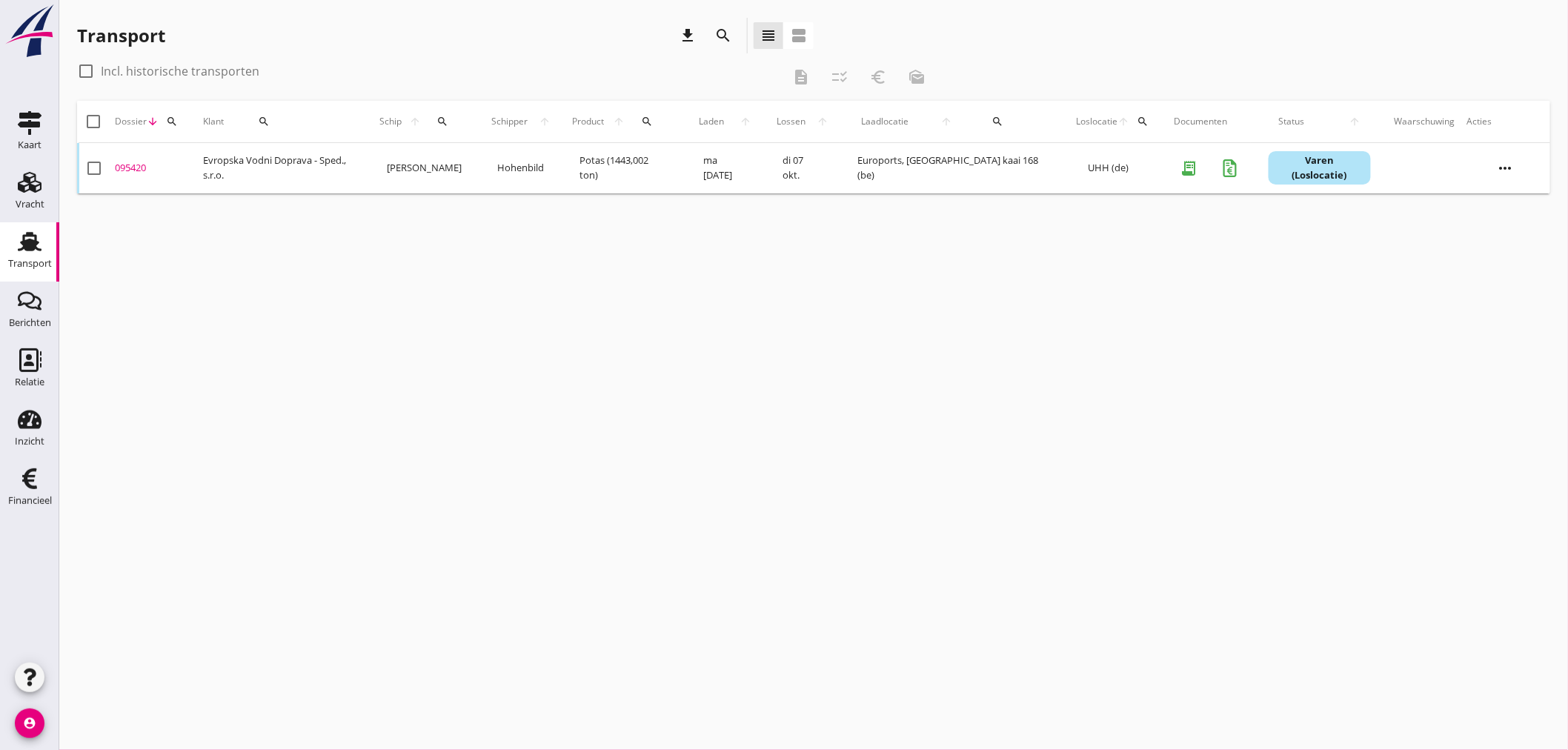
click at [182, 123] on div "search" at bounding box center [172, 121] width 26 height 12
click at [179, 169] on input "Zoeken op dossiernummer..." at bounding box center [243, 164] width 154 height 24
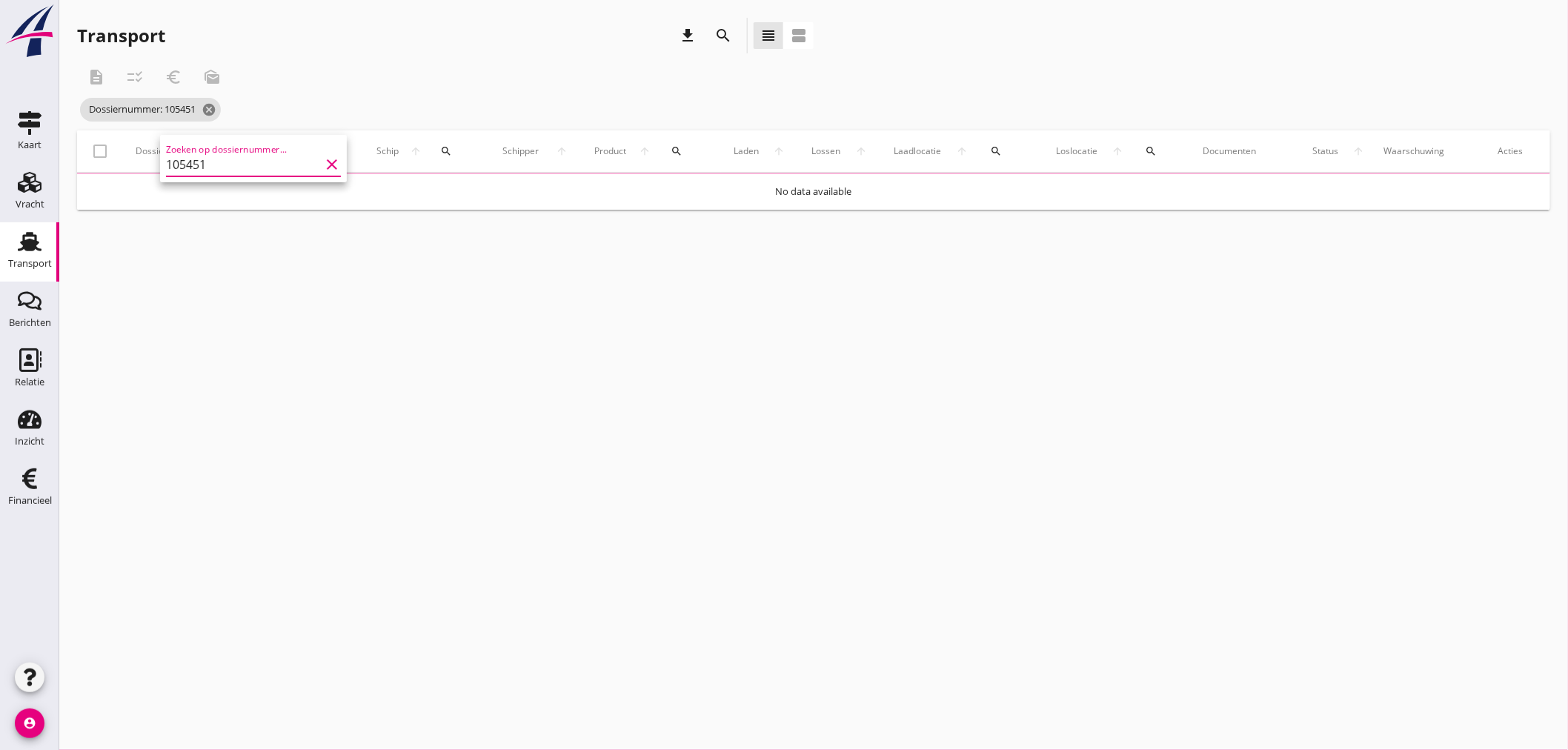
type input "105451"
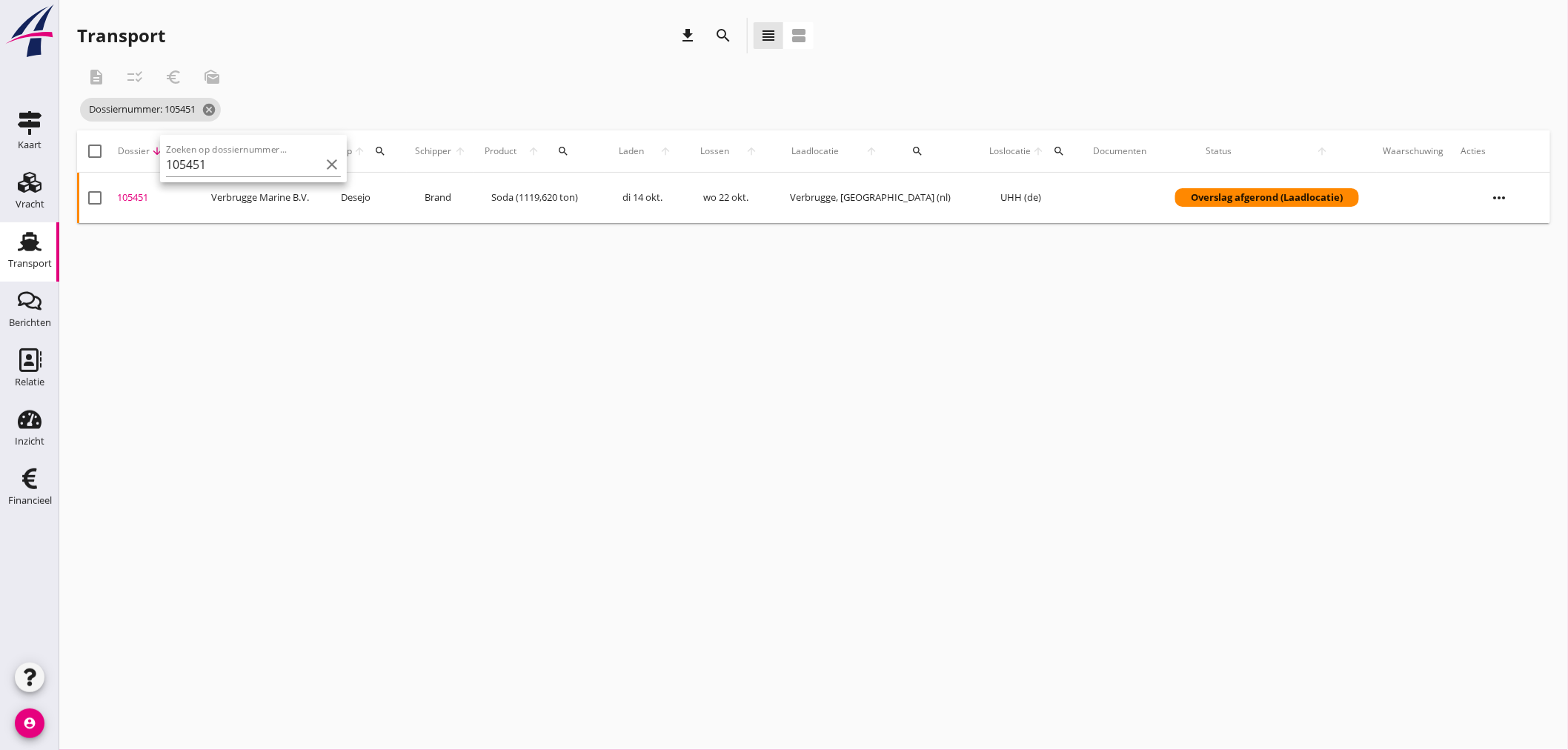
click at [132, 191] on div "105451" at bounding box center [158, 198] width 83 height 15
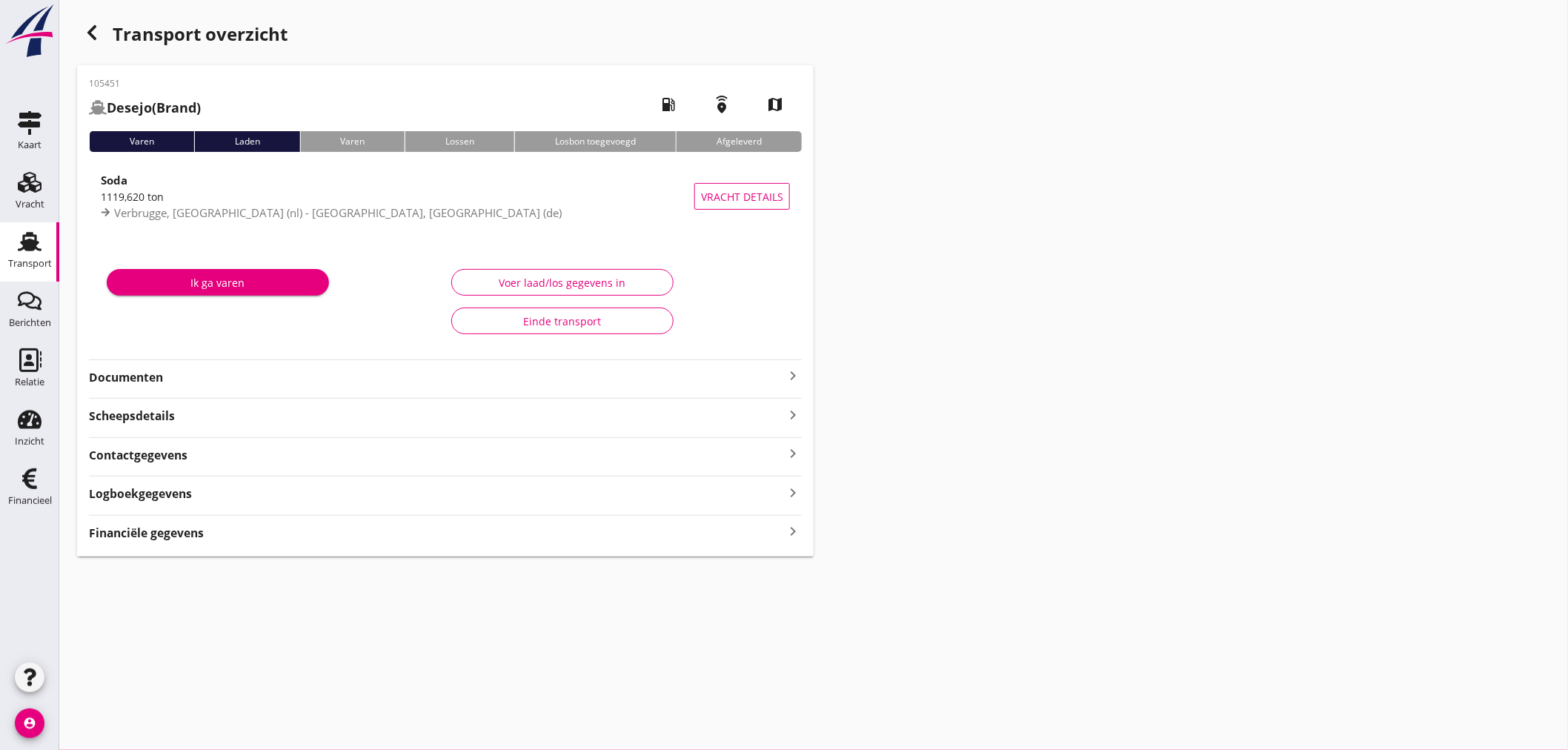
click at [166, 534] on strong "Financiële gegevens" at bounding box center [146, 533] width 114 height 17
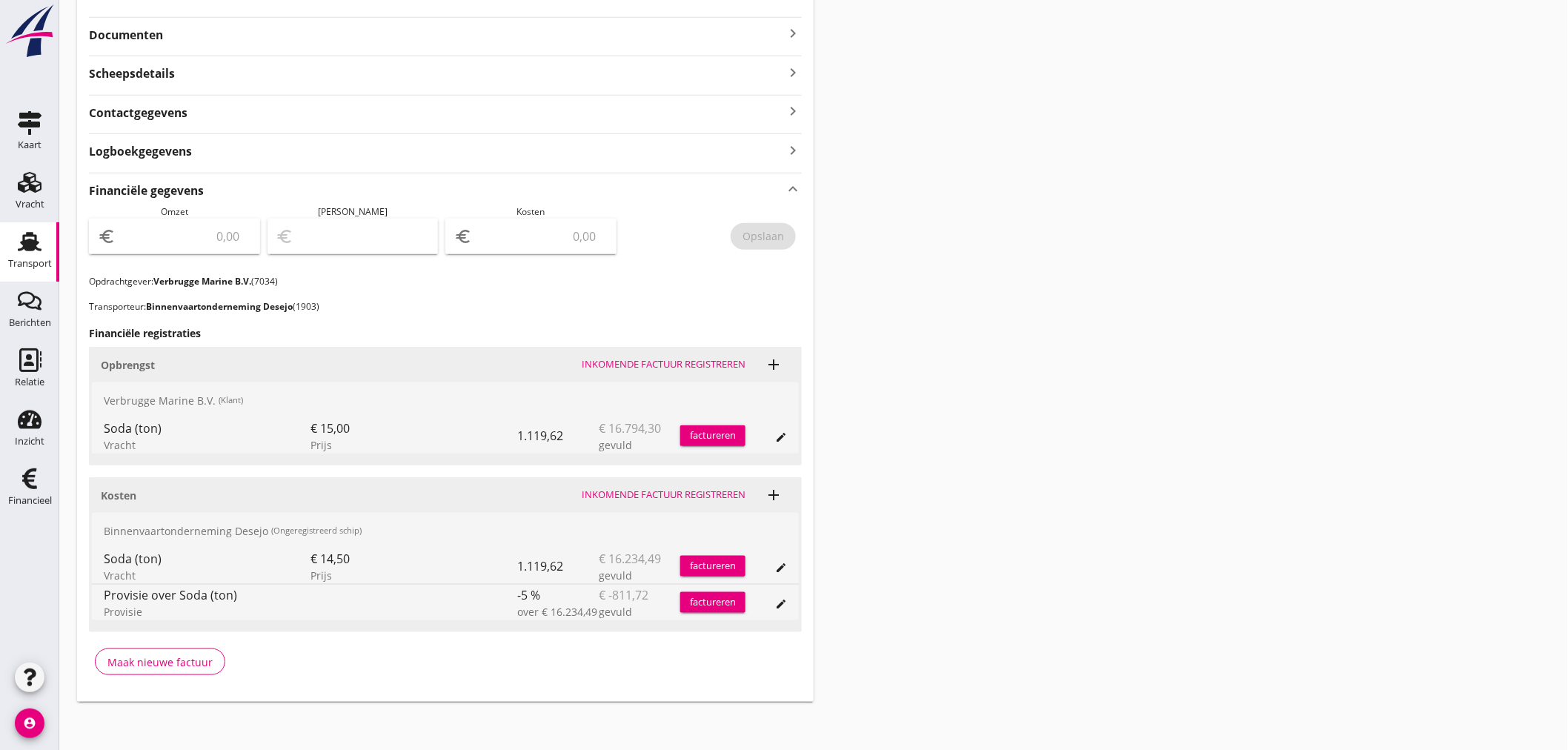
scroll to position [347, 0]
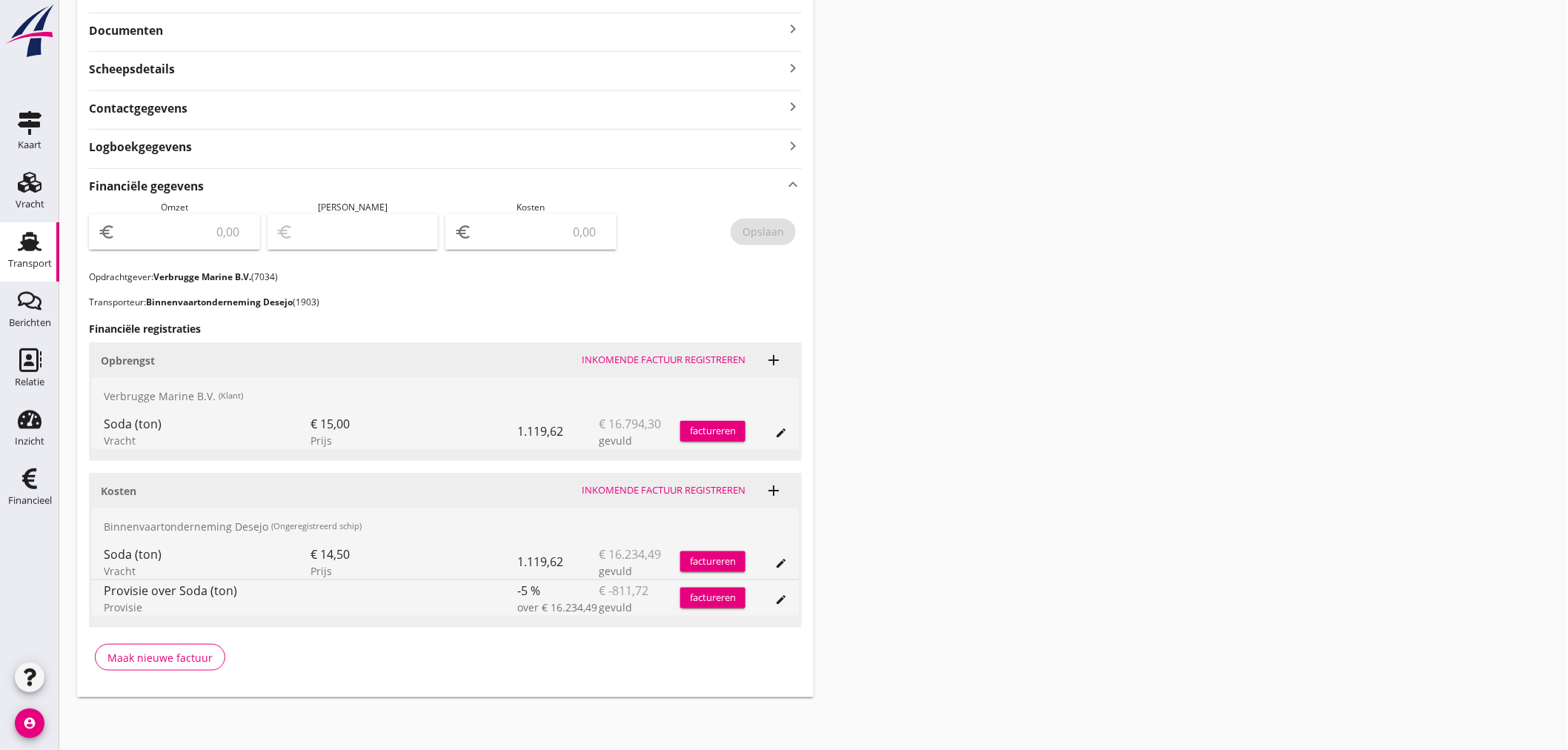
click at [730, 429] on div "factureren" at bounding box center [713, 431] width 65 height 15
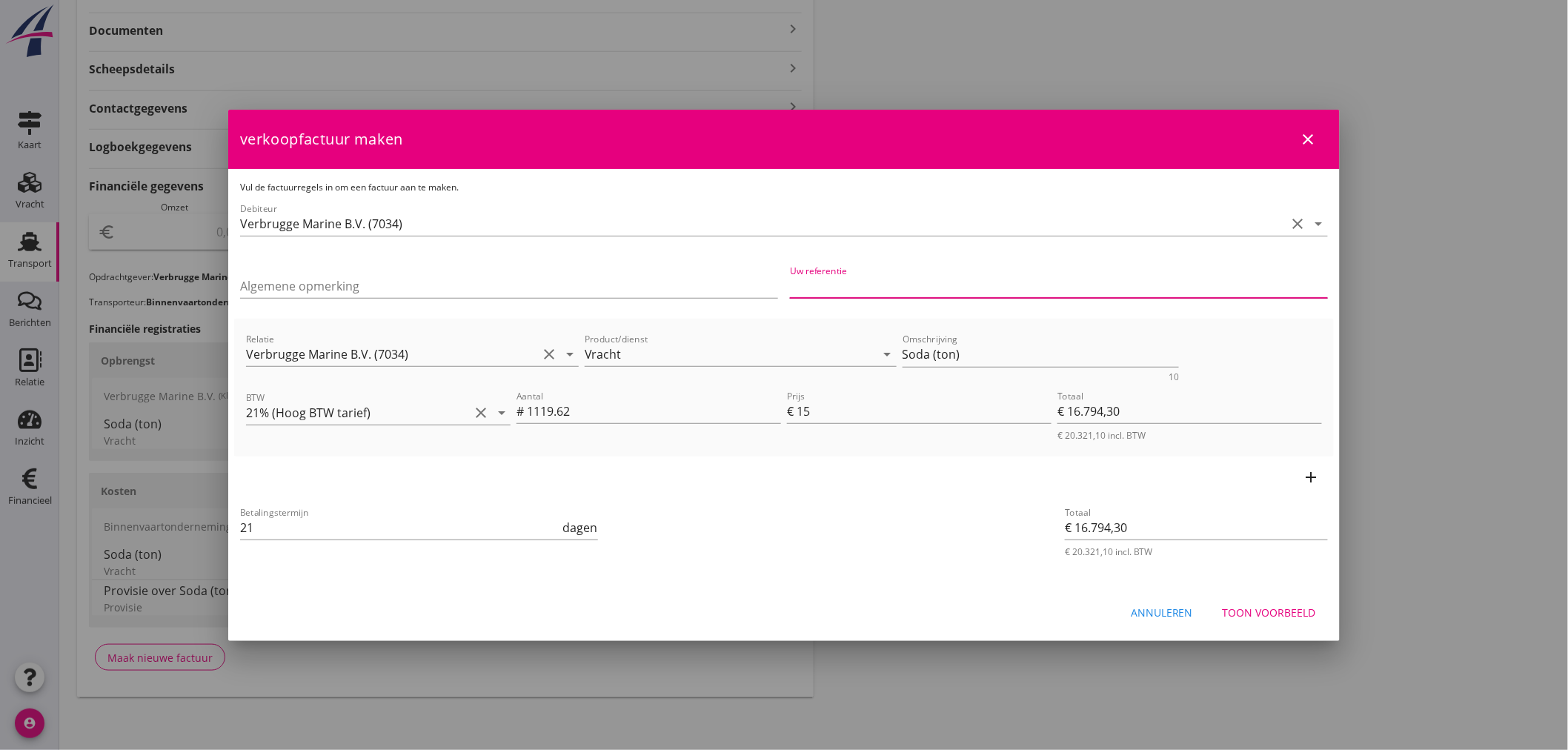
click at [932, 285] on input "Uw referentie" at bounding box center [1059, 286] width 537 height 24
type input "154097596"
drag, startPoint x: 989, startPoint y: 344, endPoint x: 747, endPoint y: 404, distance: 249.3
click at [713, 379] on div "Relatie Verbrugge Marine B.V. (7034) clear arrow_drop_down Product/dienst Vrach…" at bounding box center [784, 356] width 1081 height 57
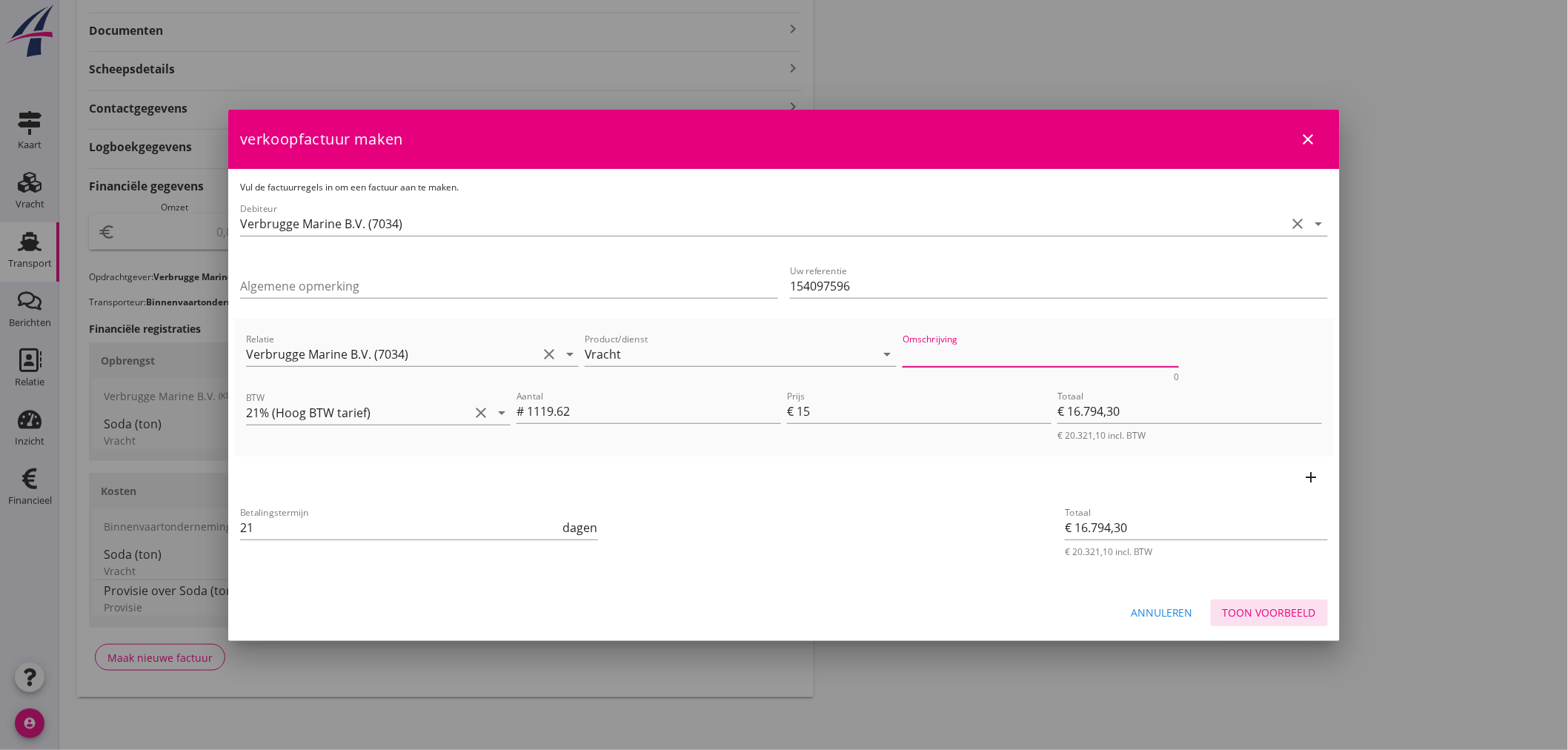
drag, startPoint x: 1246, startPoint y: 603, endPoint x: 1243, endPoint y: 612, distance: 9.5
click at [1246, 605] on div "Toon voorbeeld" at bounding box center [1269, 612] width 94 height 15
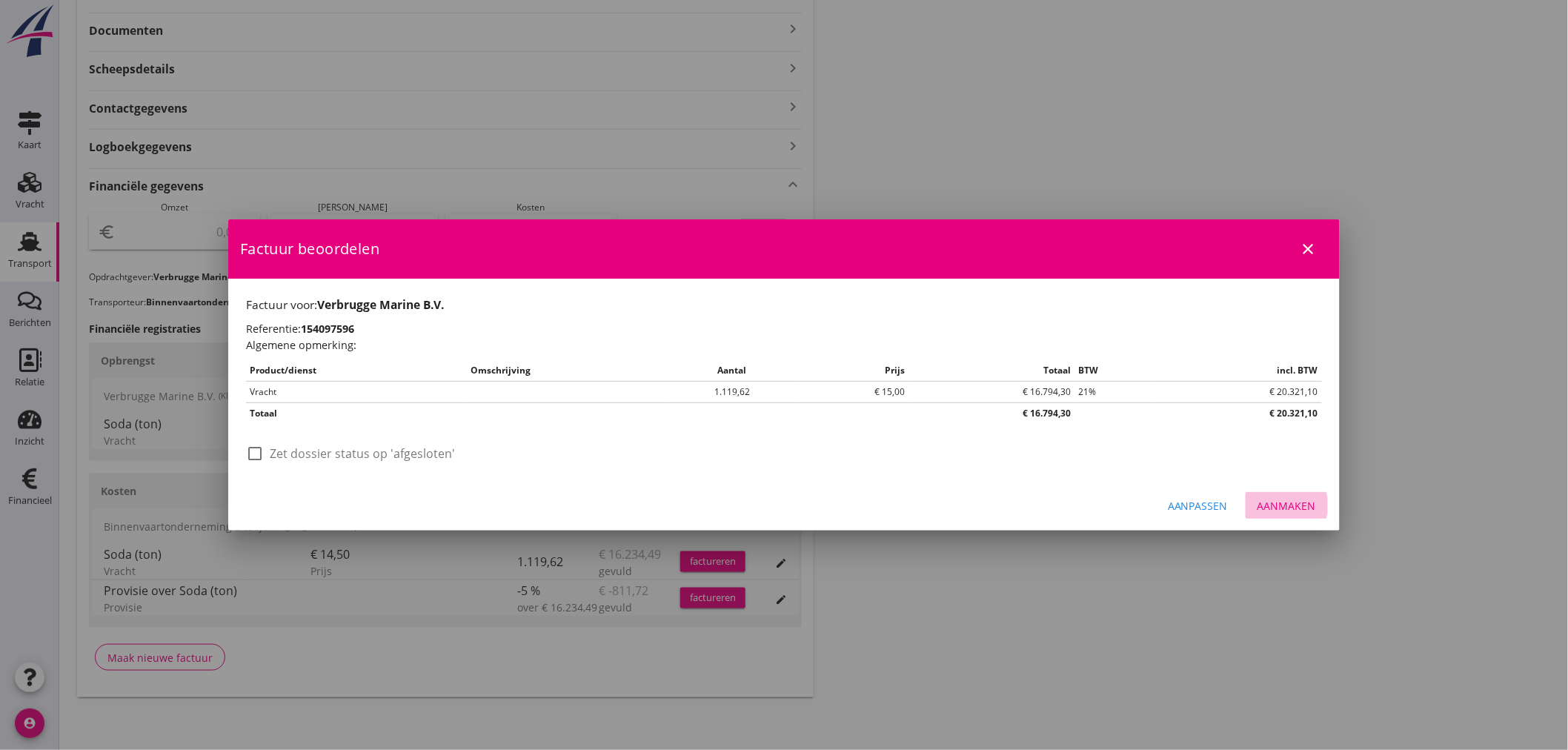
click at [1276, 509] on div "Aanmaken" at bounding box center [1287, 505] width 58 height 15
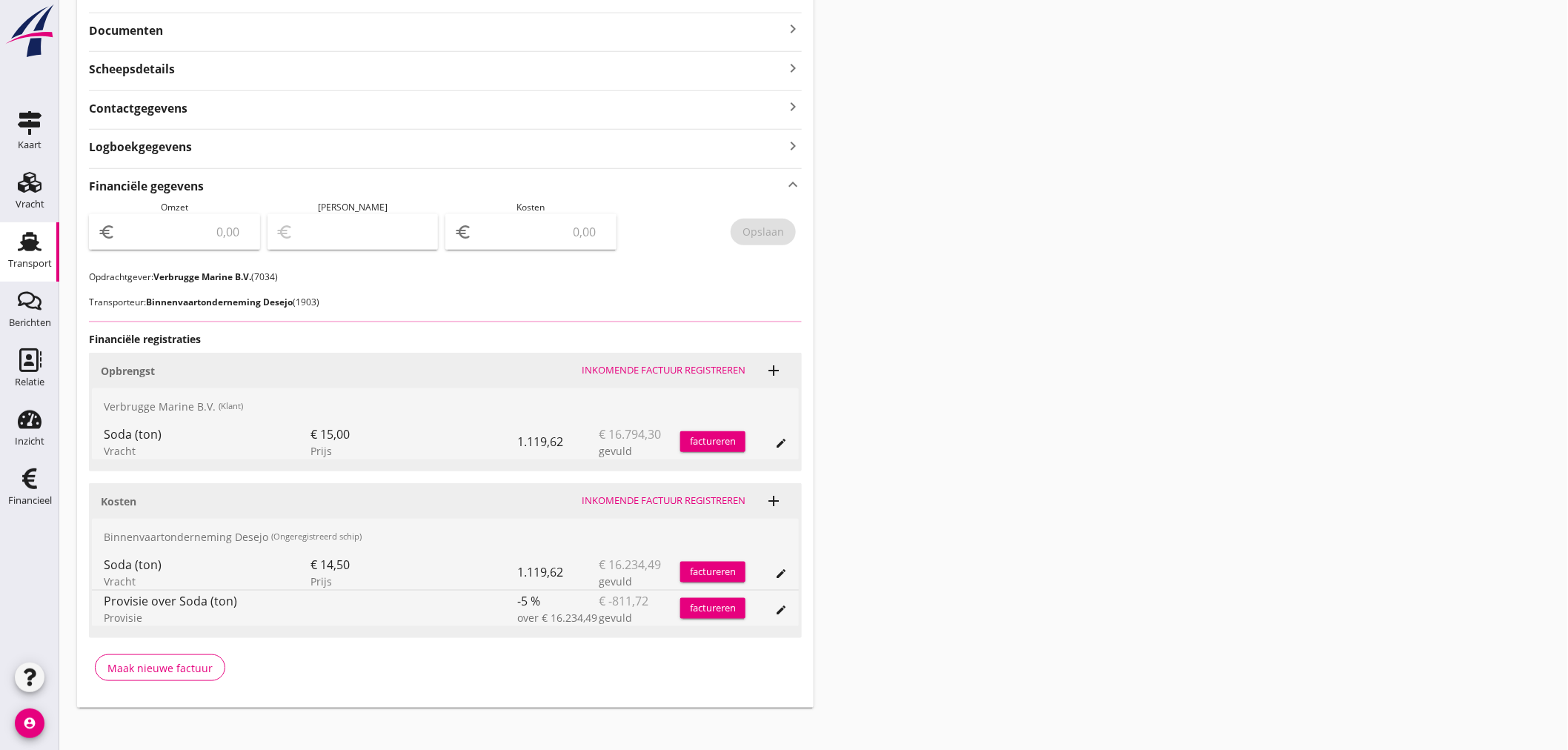
click at [180, 236] on input "number" at bounding box center [185, 232] width 133 height 24
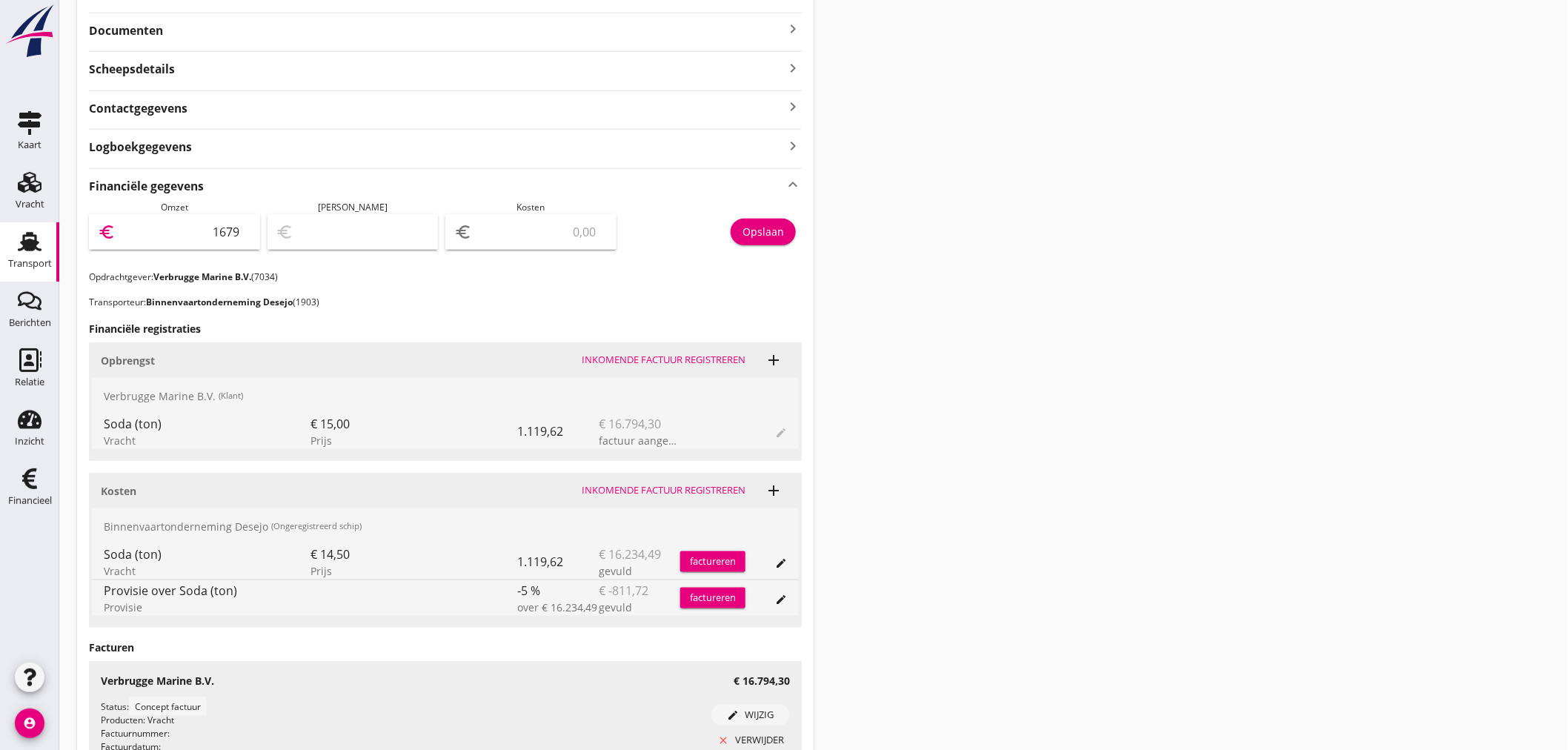
type input "16794"
type input "16794.30"
click at [754, 231] on div "Opslaan" at bounding box center [764, 231] width 42 height 15
click at [45, 478] on div "Financieel" at bounding box center [29, 479] width 35 height 24
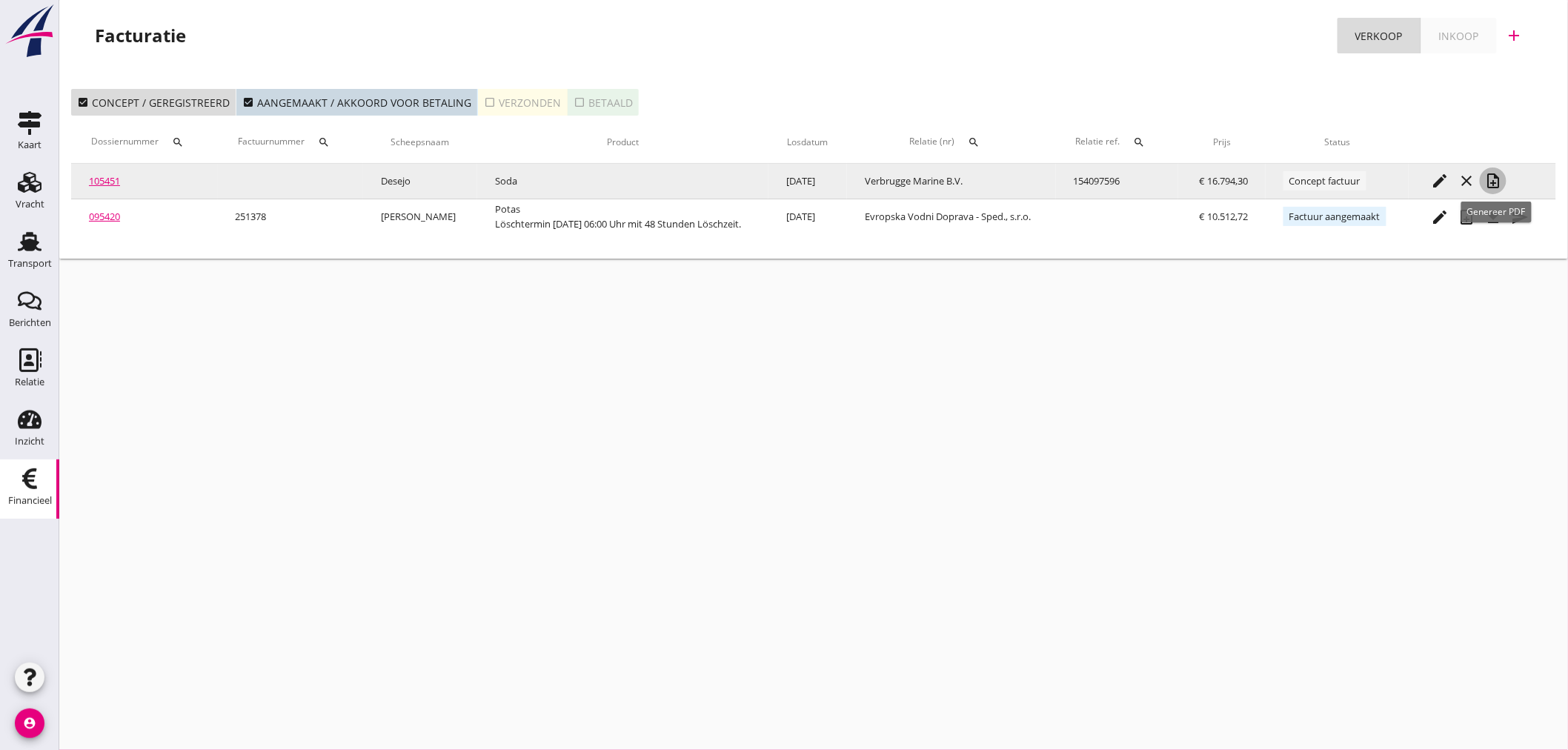
click at [1506, 186] on button "note_add" at bounding box center [1493, 180] width 26 height 26
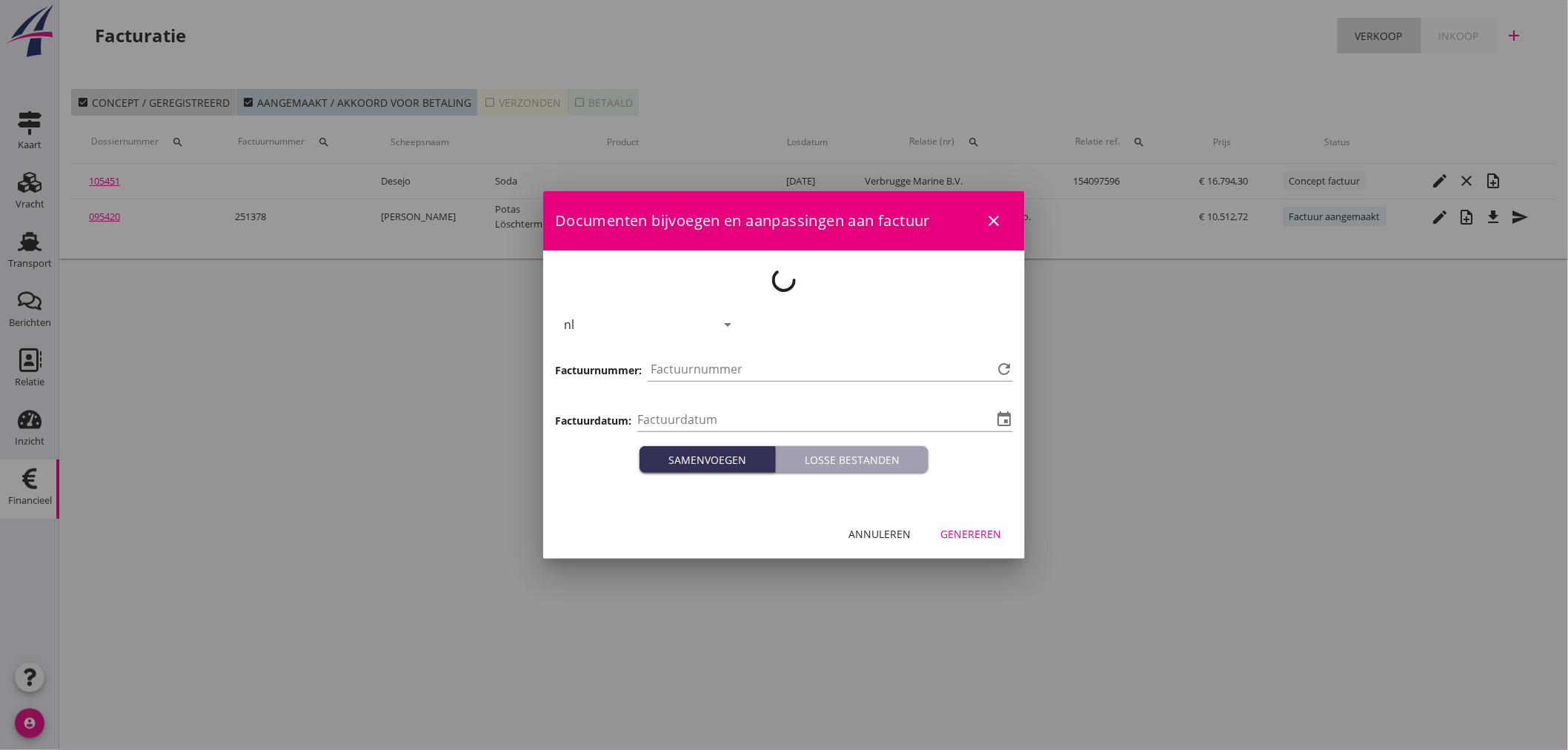
type input "[DATE]"
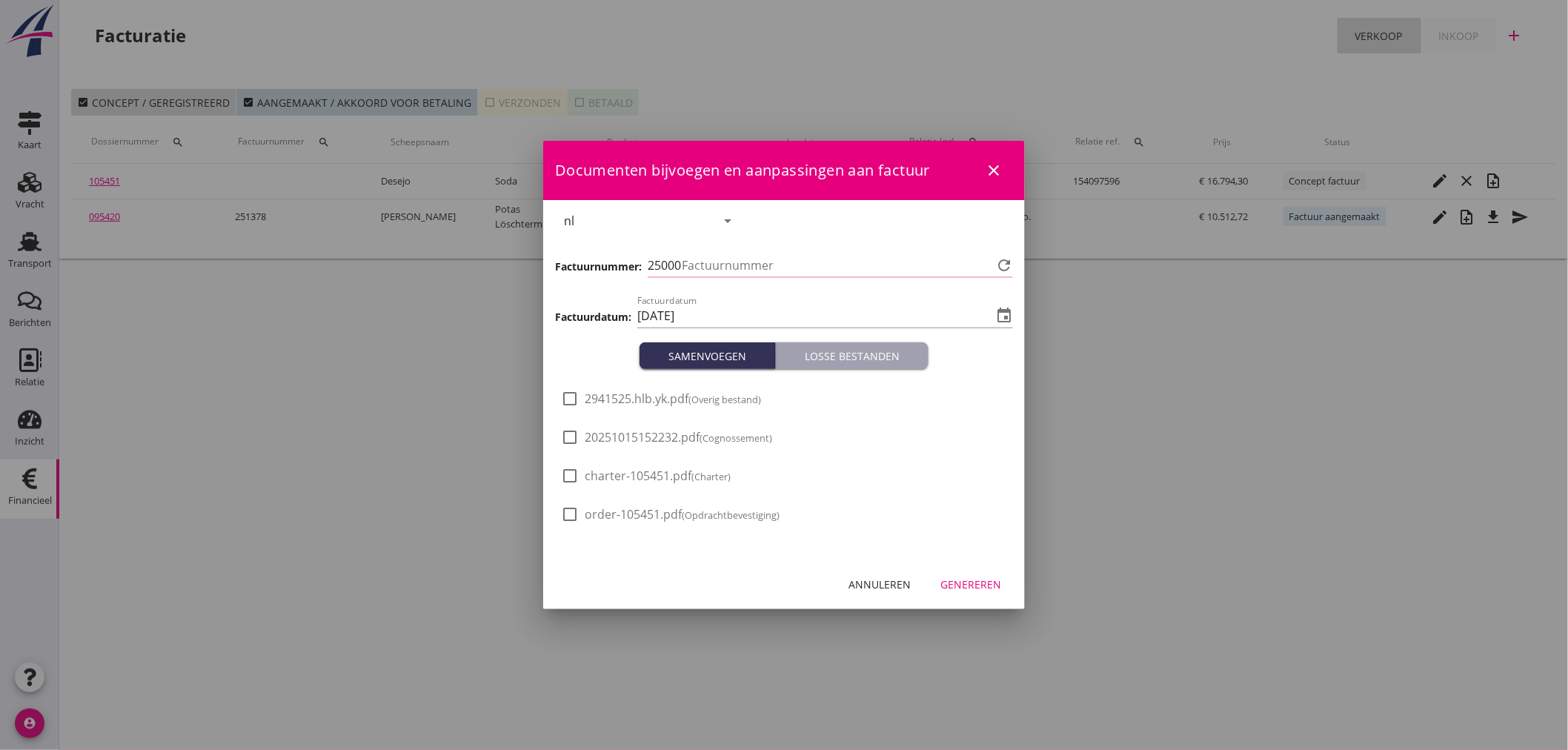
type input "1379"
click at [989, 583] on div "Genereren" at bounding box center [971, 584] width 61 height 15
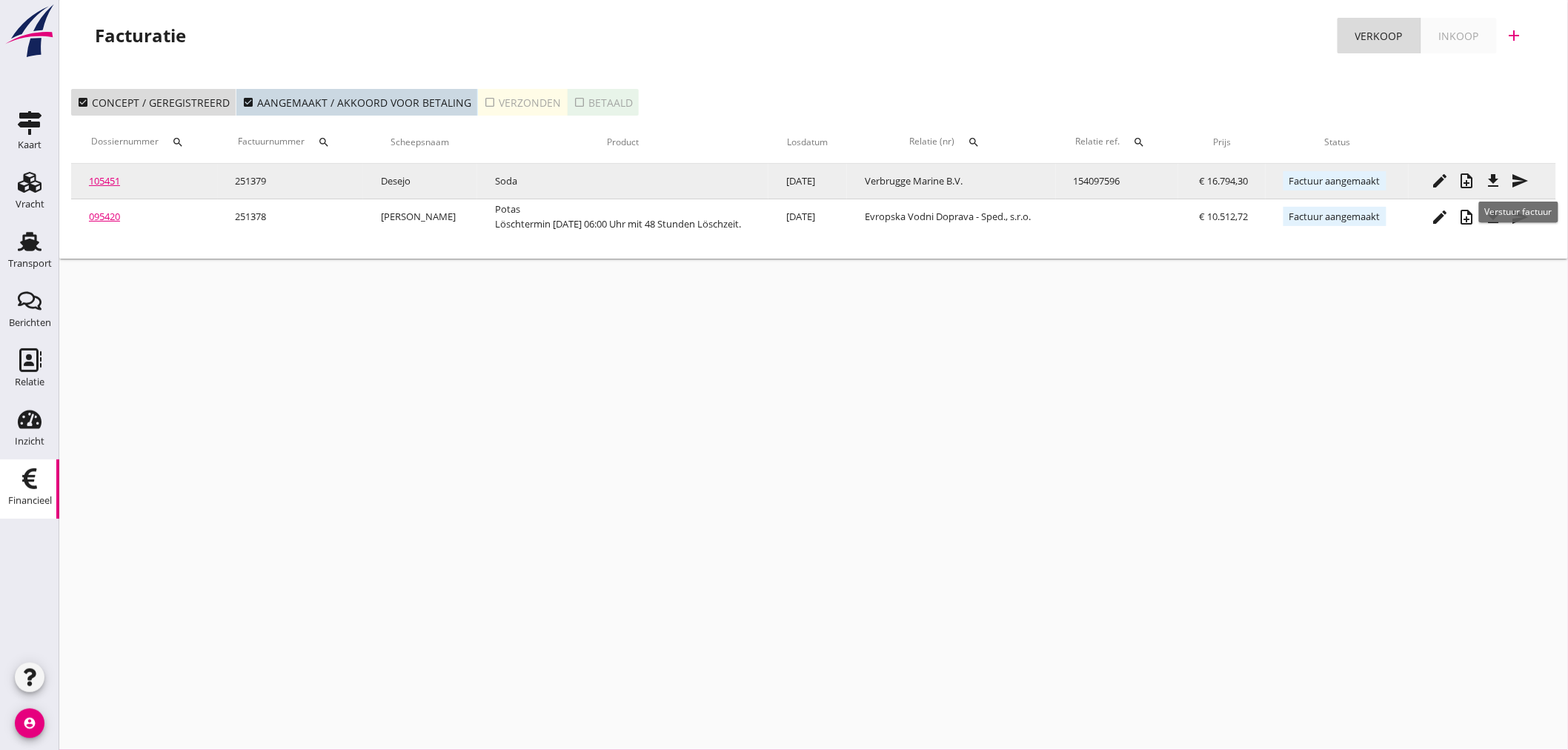
click at [1502, 175] on icon "file_download" at bounding box center [1494, 181] width 18 height 18
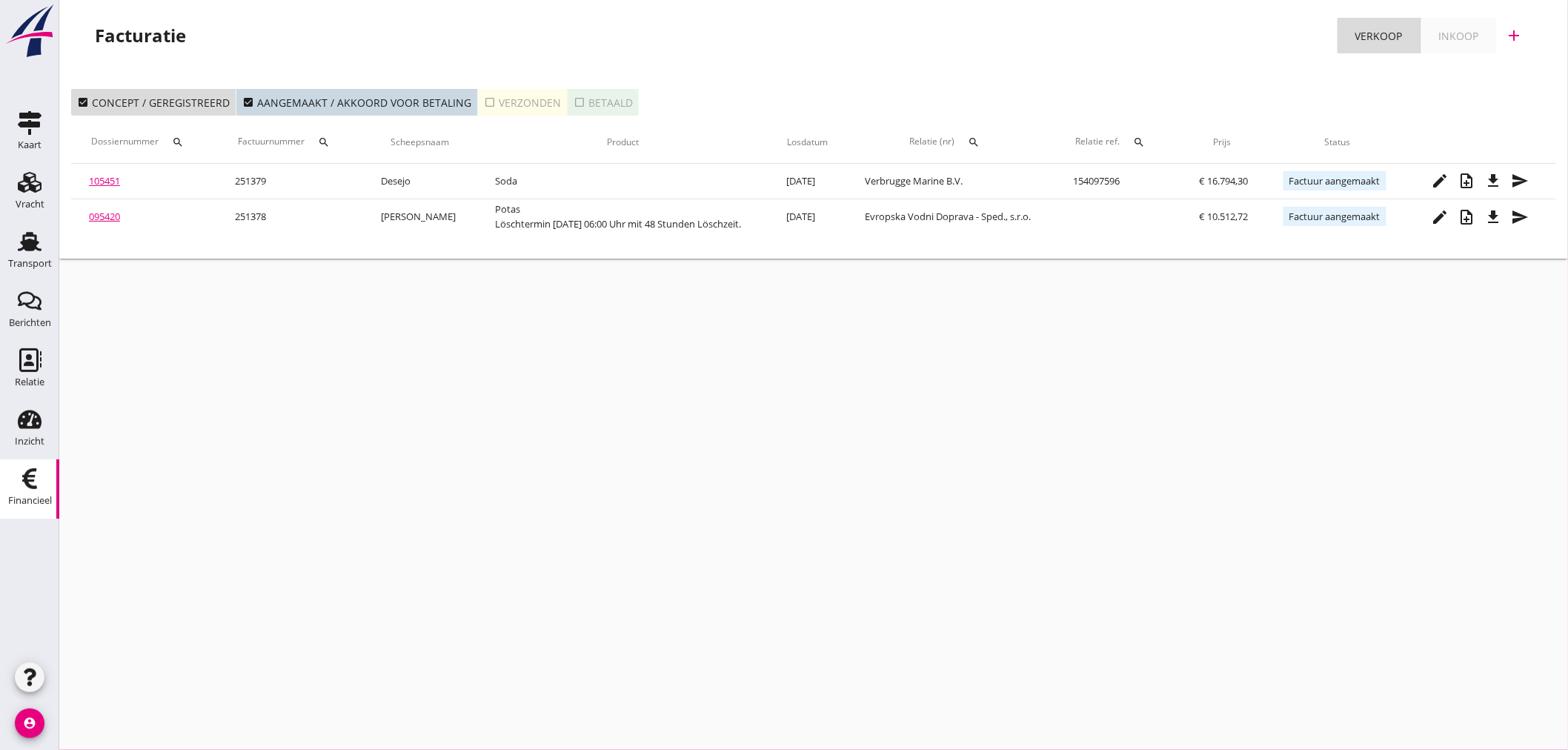
click at [26, 726] on icon "account_circle" at bounding box center [29, 723] width 30 height 30
click at [82, 722] on div "Uitloggen" at bounding box center [111, 717] width 63 height 18
